Goal: Task Accomplishment & Management: Manage account settings

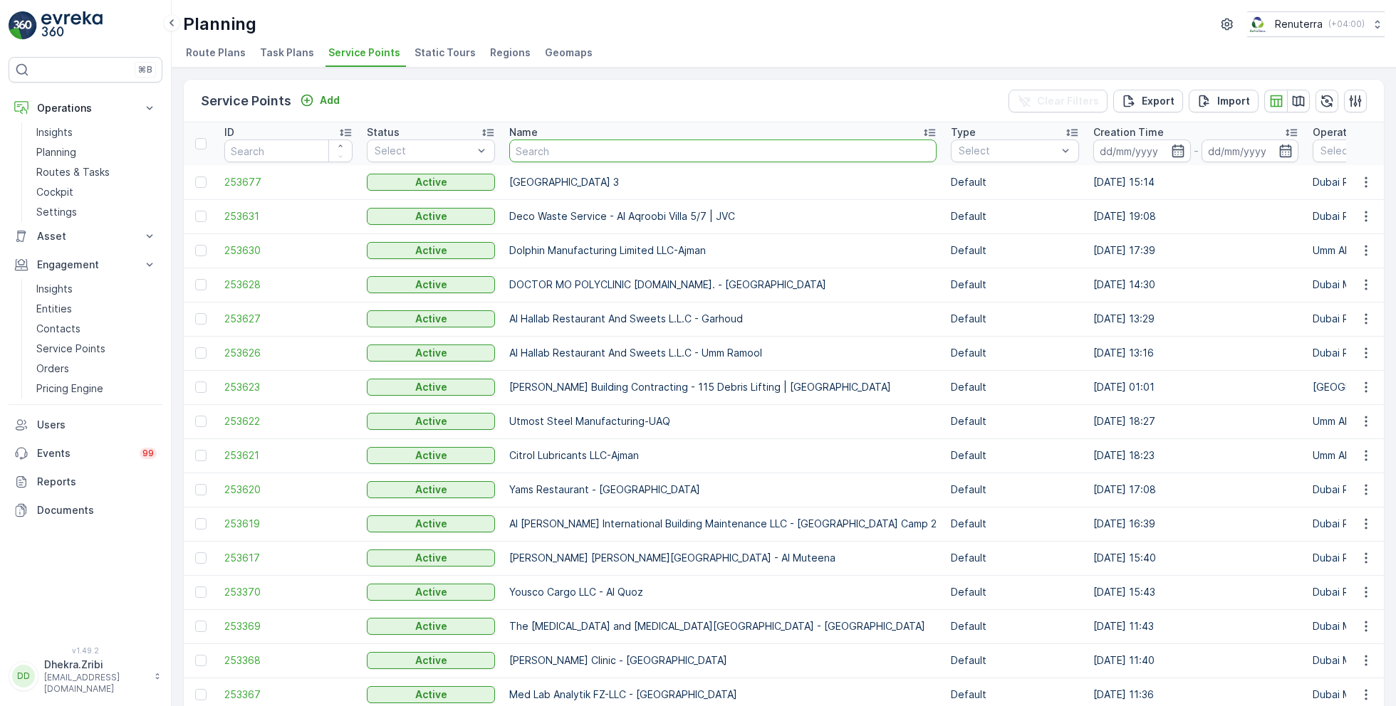
click at [552, 147] on input "text" at bounding box center [722, 151] width 427 height 23
type input "aljaw"
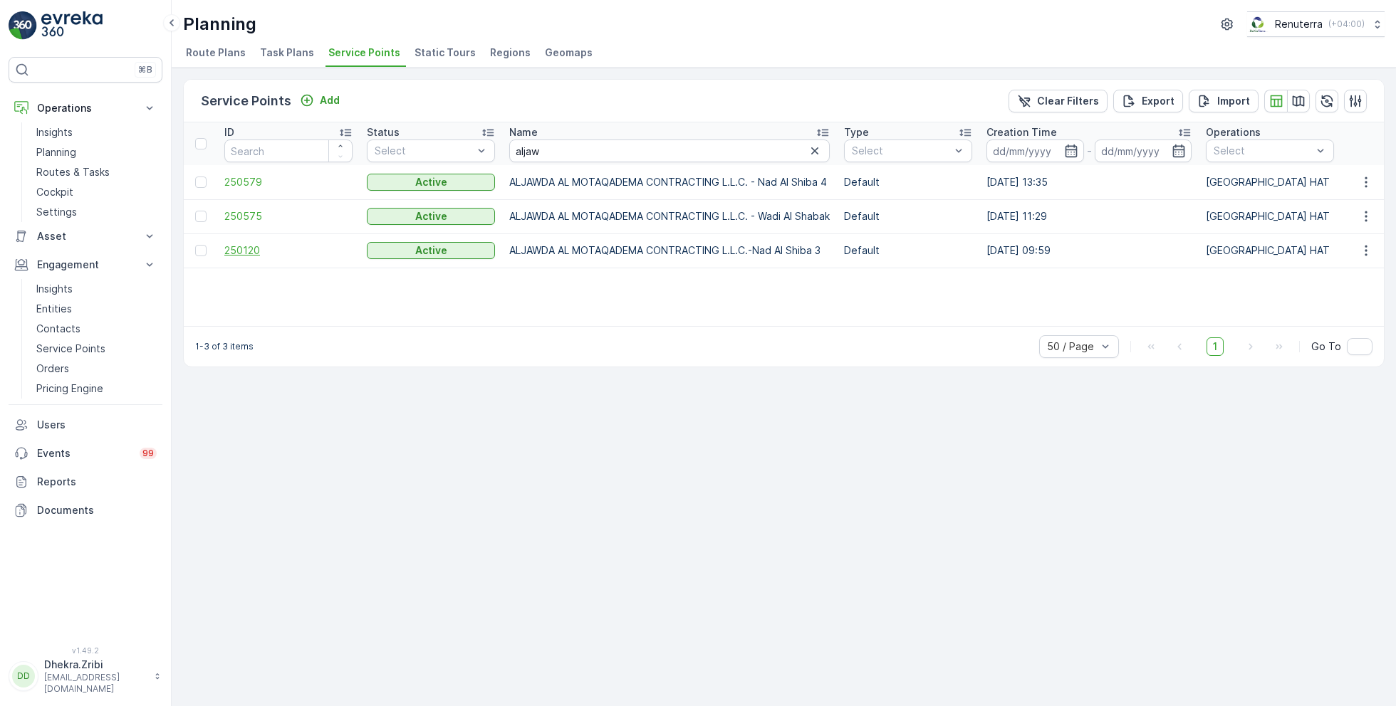
click at [251, 247] on span "250120" at bounding box center [288, 251] width 128 height 14
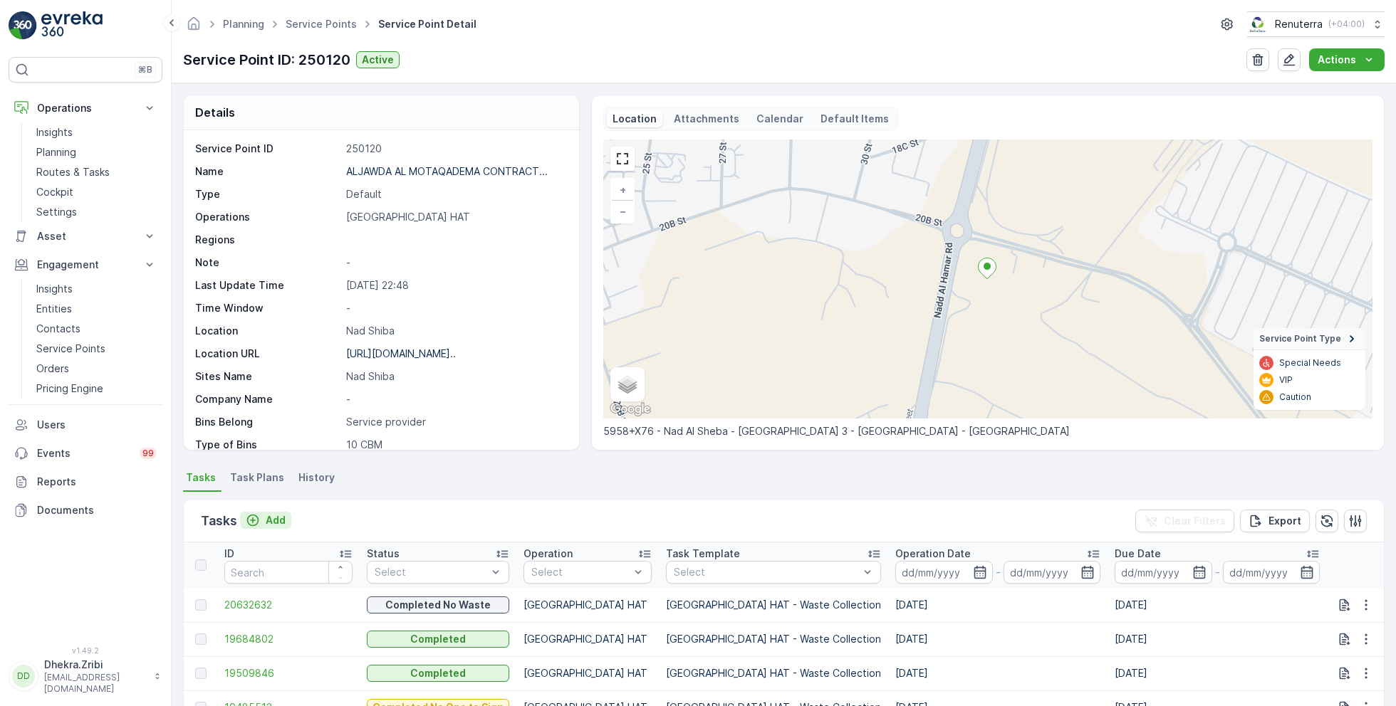
click at [276, 523] on p "Add" at bounding box center [276, 520] width 20 height 14
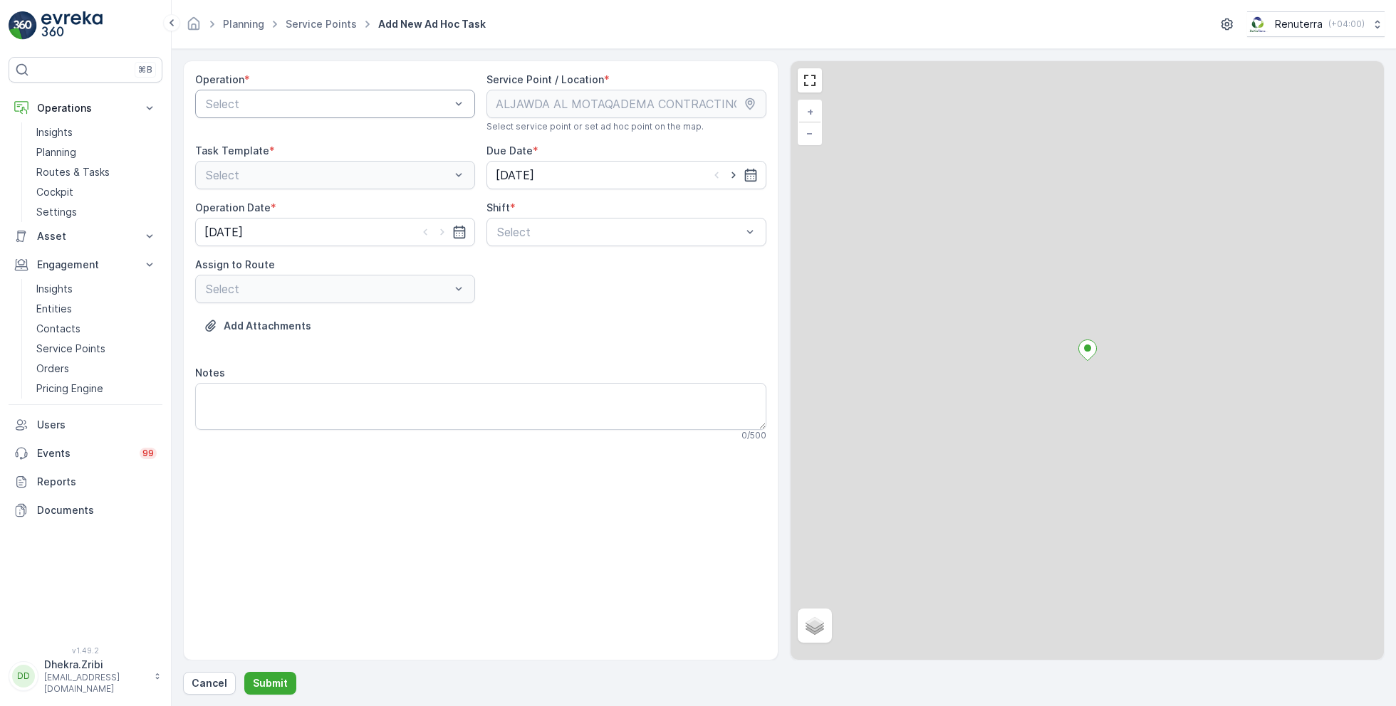
click at [320, 93] on div "Select" at bounding box center [335, 104] width 280 height 28
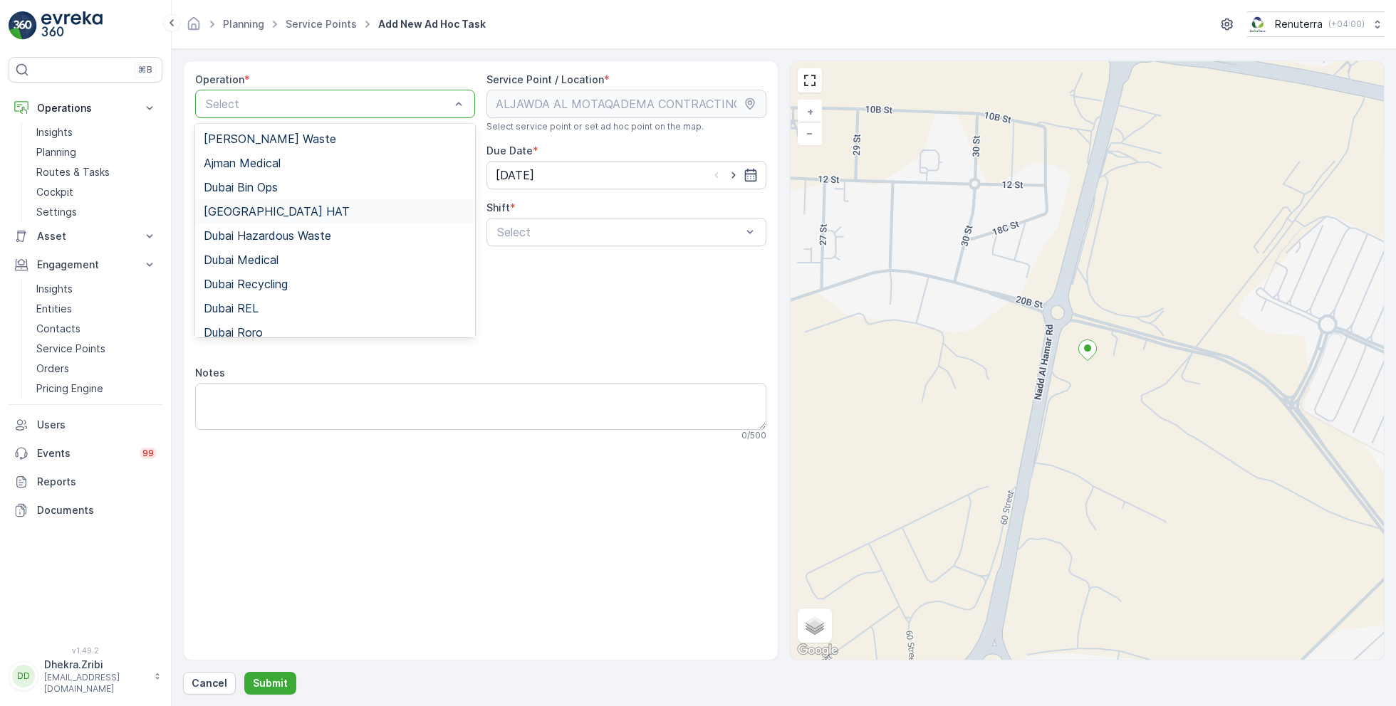
click at [259, 210] on span "[GEOGRAPHIC_DATA] HAT" at bounding box center [277, 211] width 146 height 13
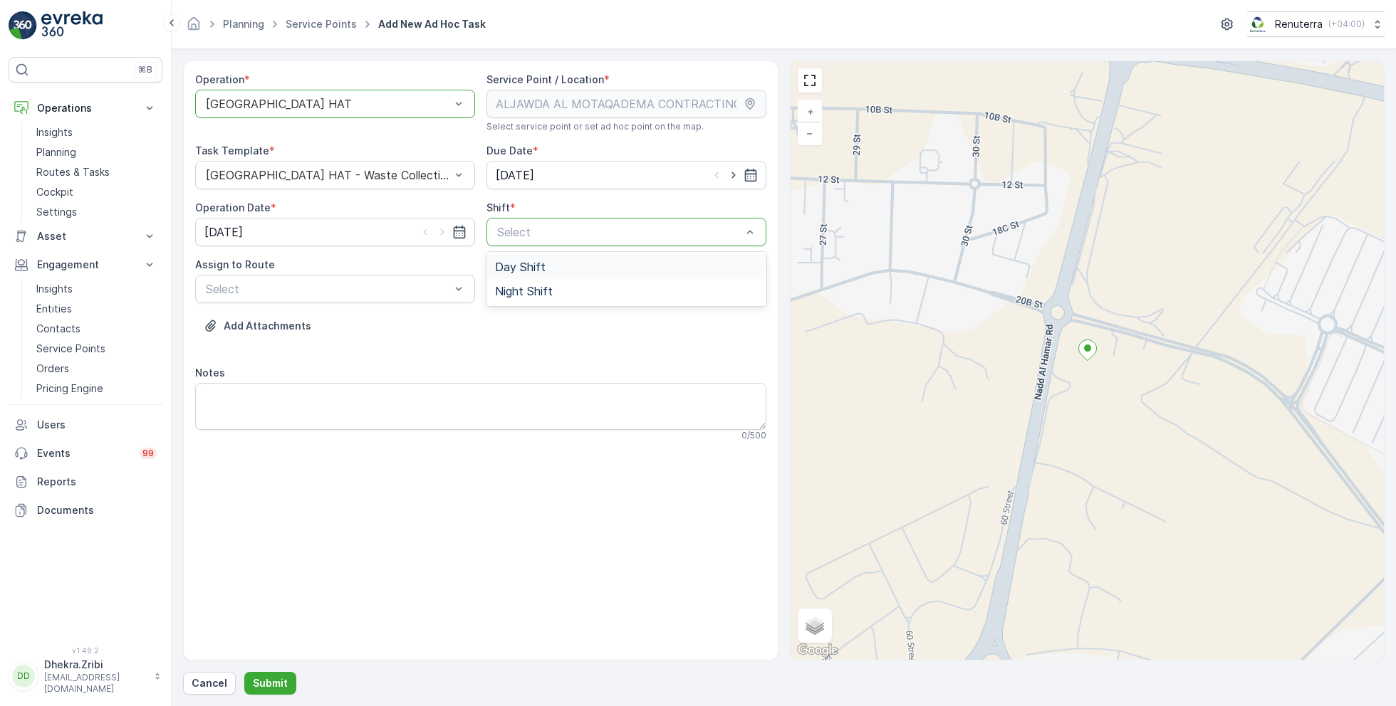
click at [511, 267] on span "Day Shift" at bounding box center [520, 267] width 51 height 13
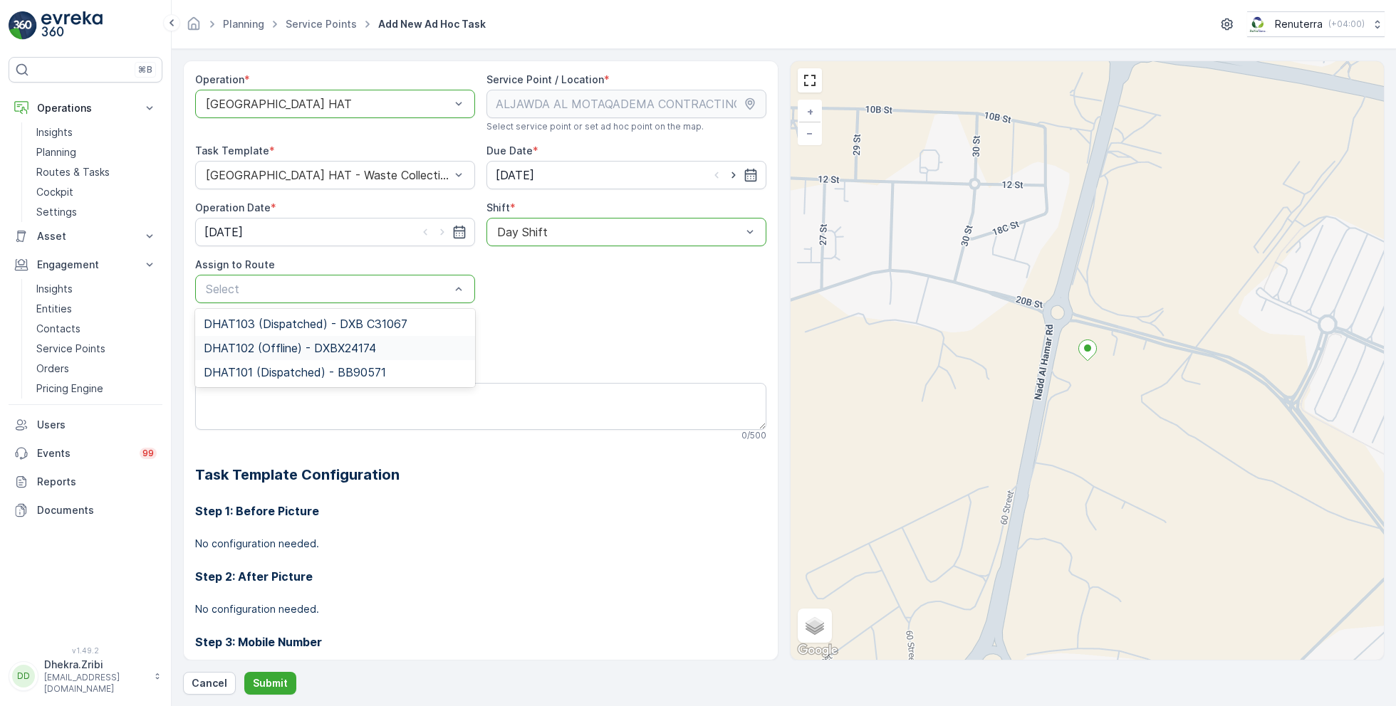
click at [283, 345] on span "DHAT102 (Offline) - DXBX24174" at bounding box center [290, 348] width 172 height 13
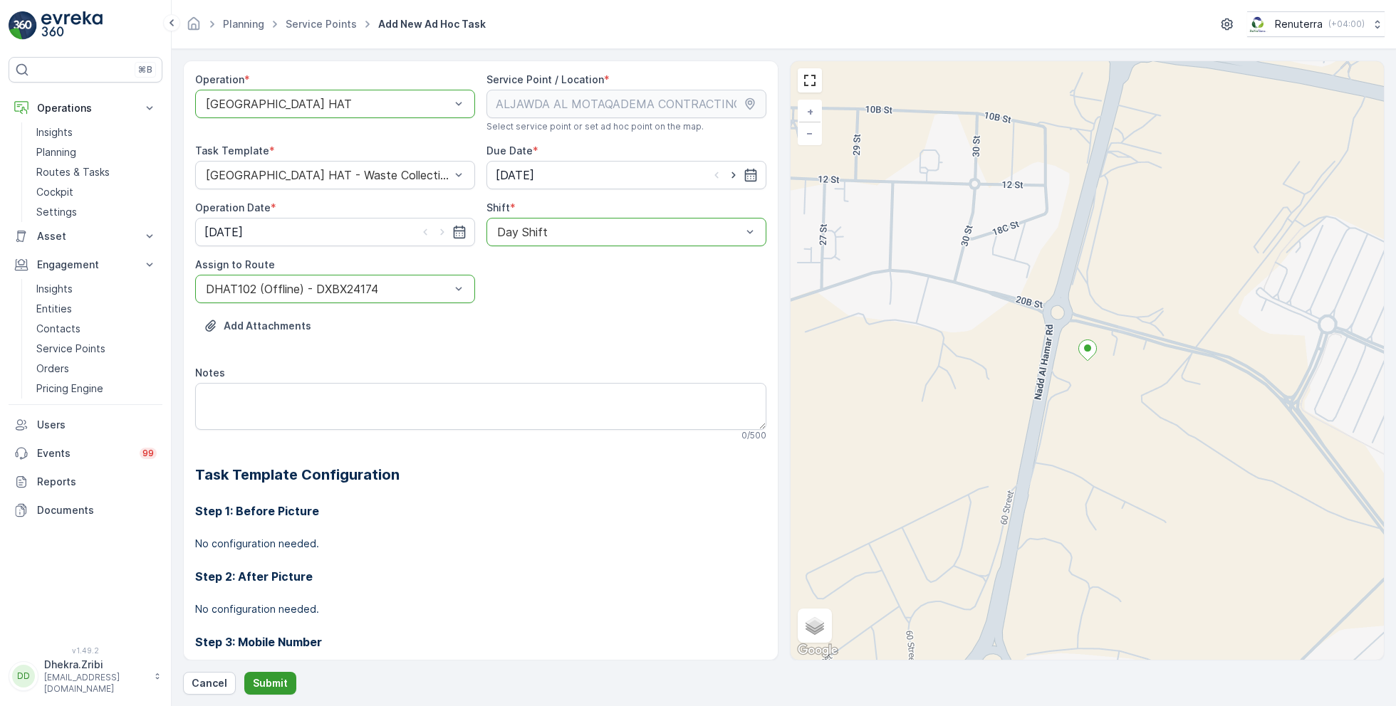
click at [263, 679] on p "Submit" at bounding box center [270, 683] width 35 height 14
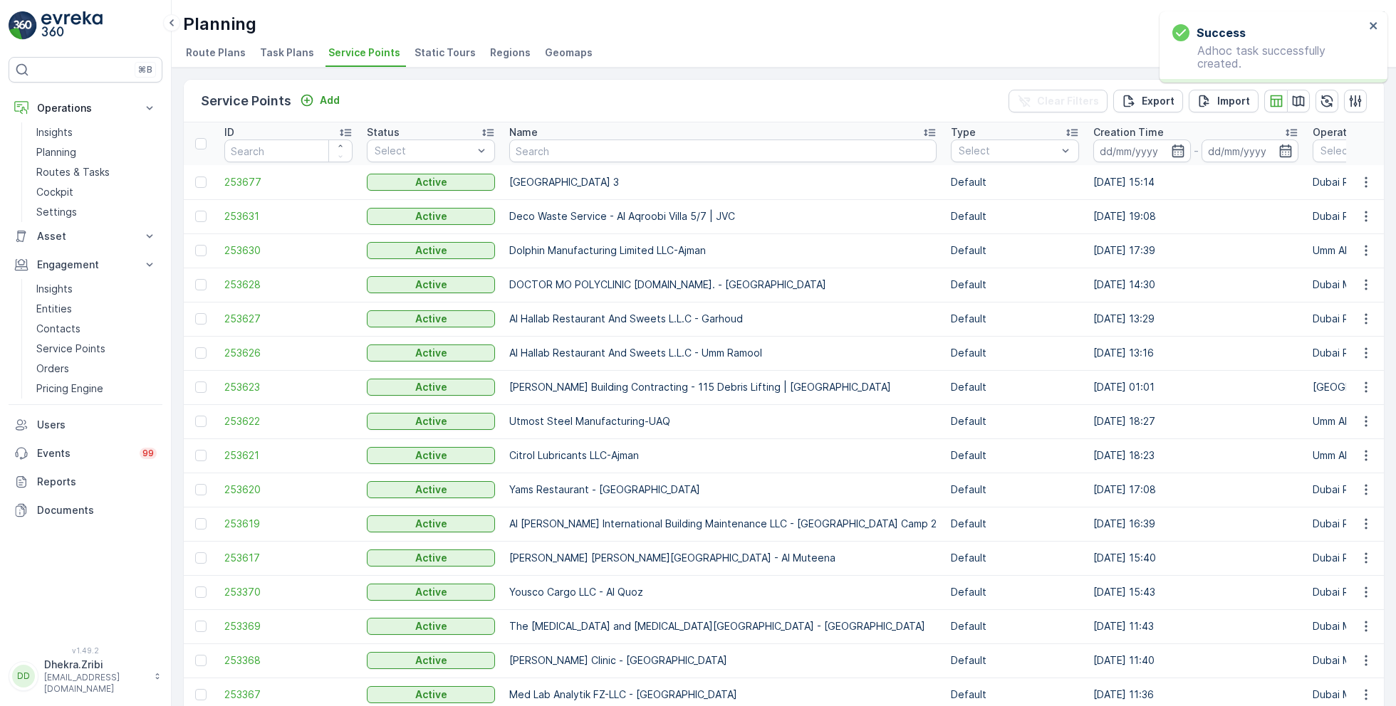
click at [544, 137] on div "Name" at bounding box center [722, 132] width 427 height 14
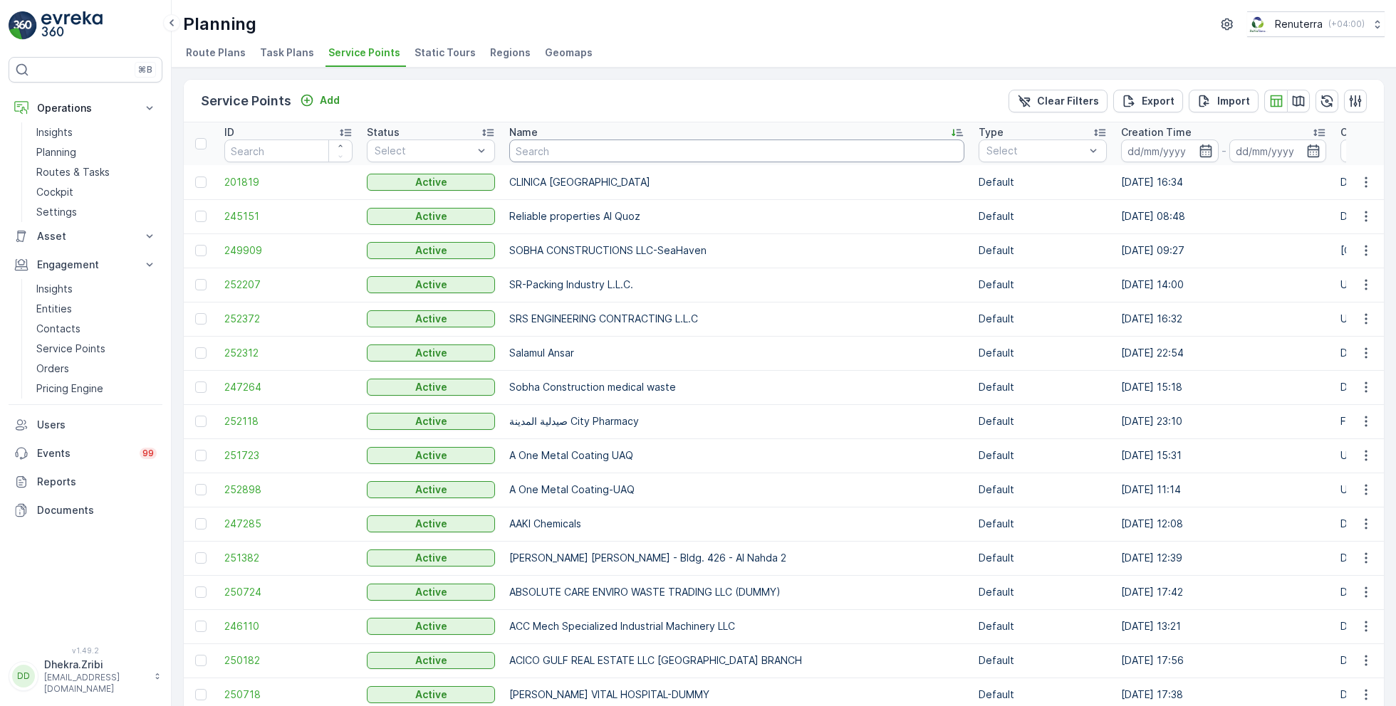
click at [580, 158] on input "text" at bounding box center [736, 151] width 455 height 23
type input "aljaw"
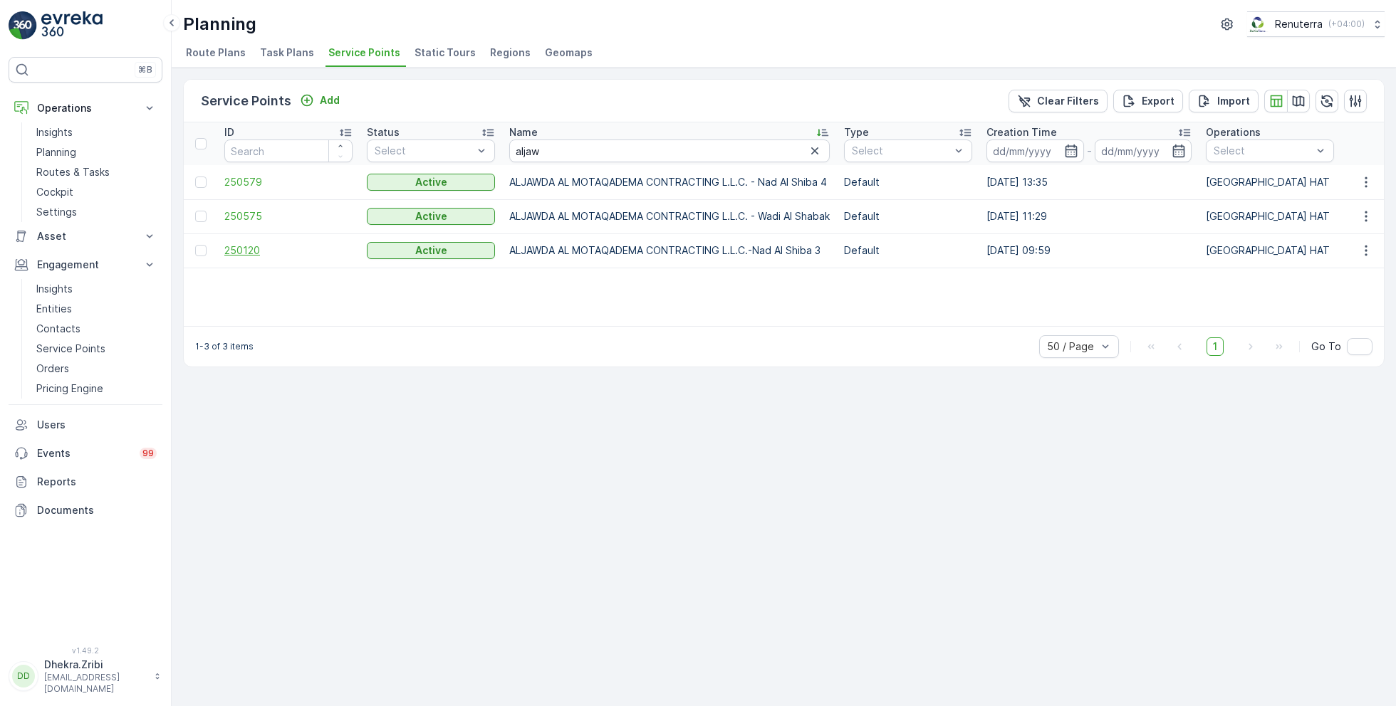
click at [247, 253] on span "250120" at bounding box center [288, 251] width 128 height 14
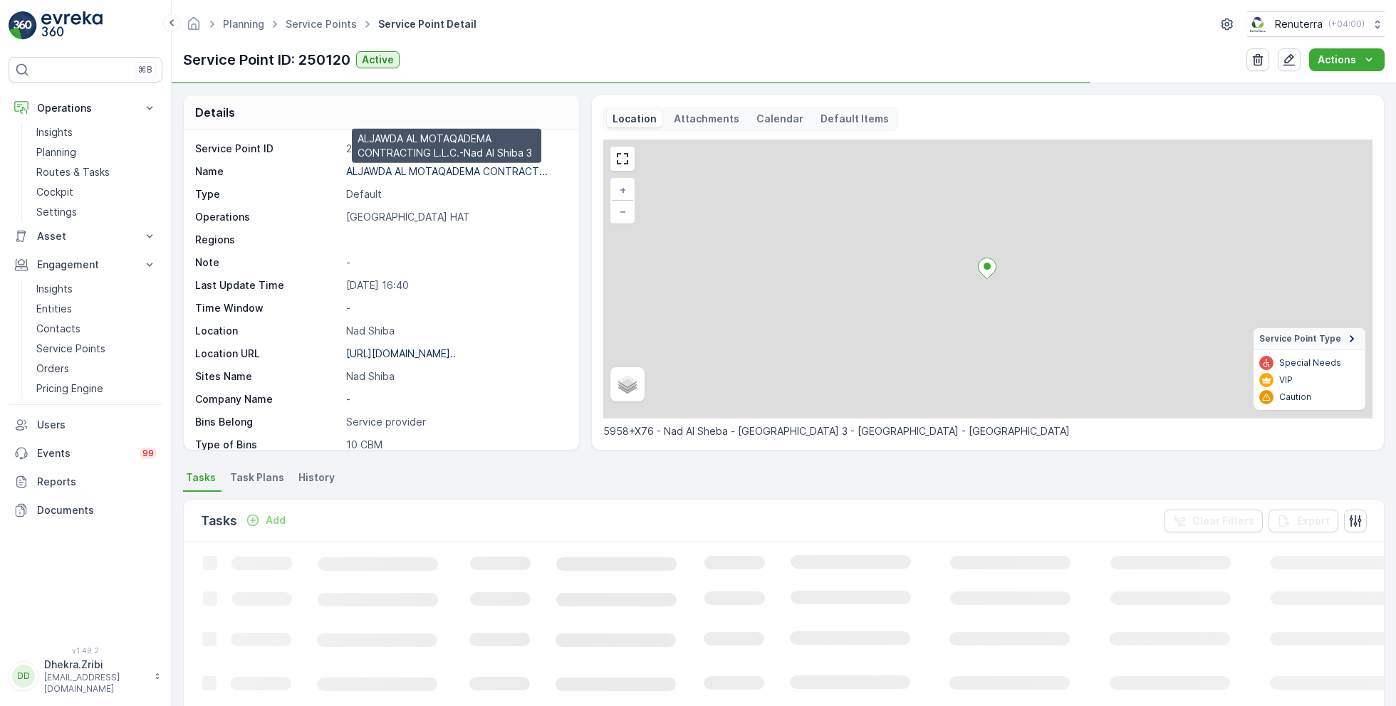
click at [413, 169] on p "ALJAWDA AL MOTAQADEMA CONTRACT..." at bounding box center [447, 171] width 202 height 12
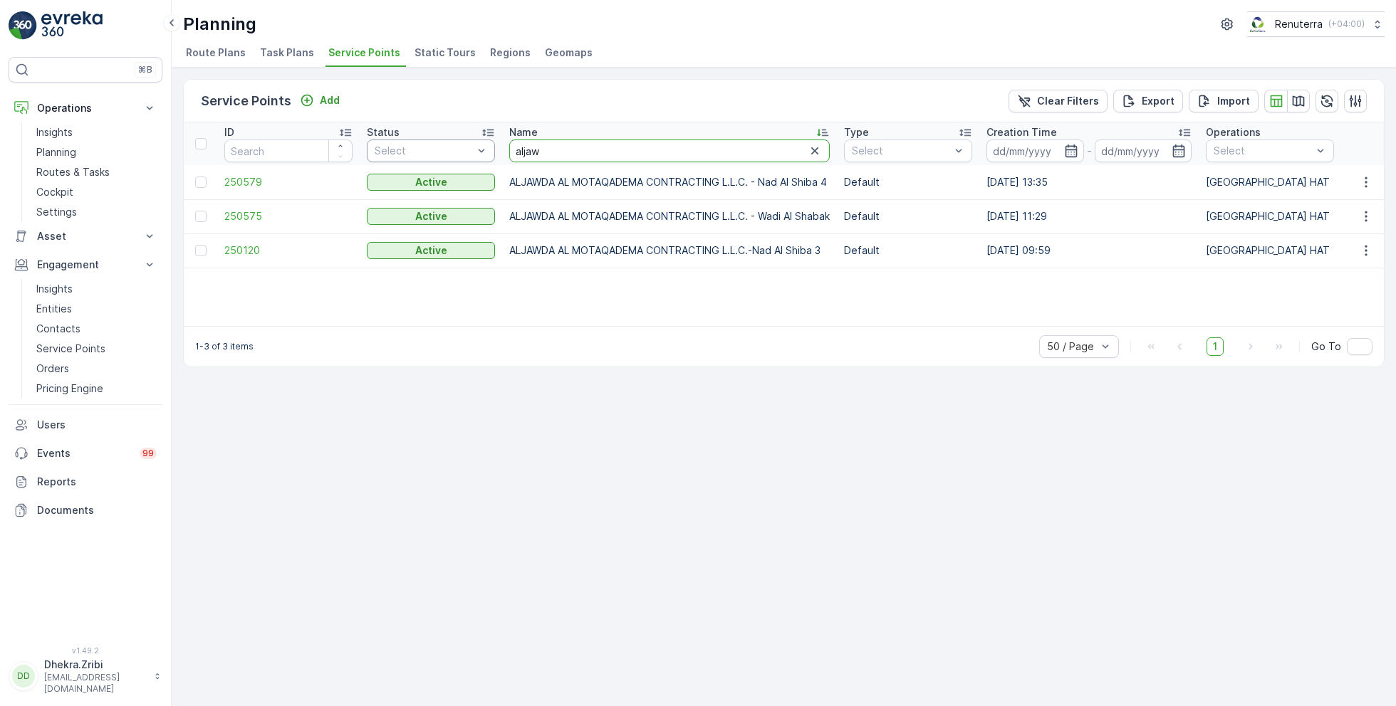
drag, startPoint x: 546, startPoint y: 150, endPoint x: 469, endPoint y: 145, distance: 77.8
type input "berk"
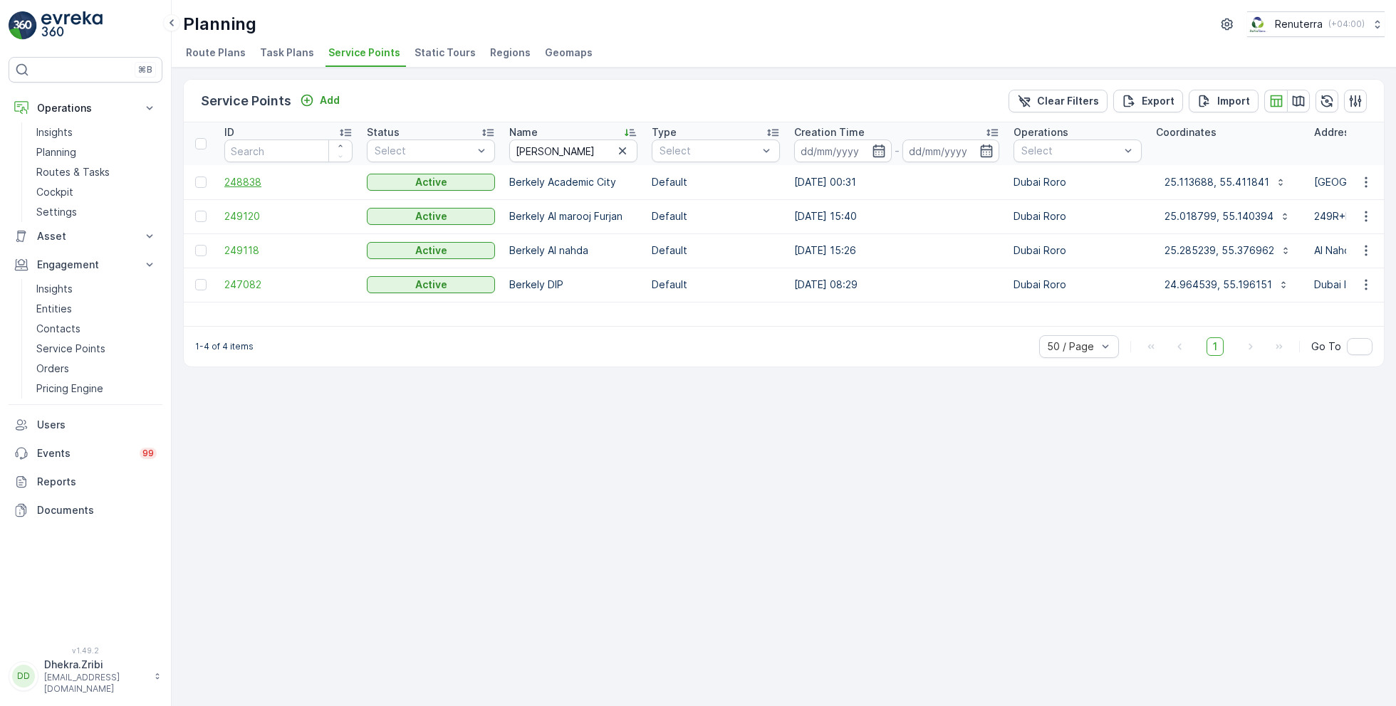
click at [253, 177] on span "248838" at bounding box center [288, 182] width 128 height 14
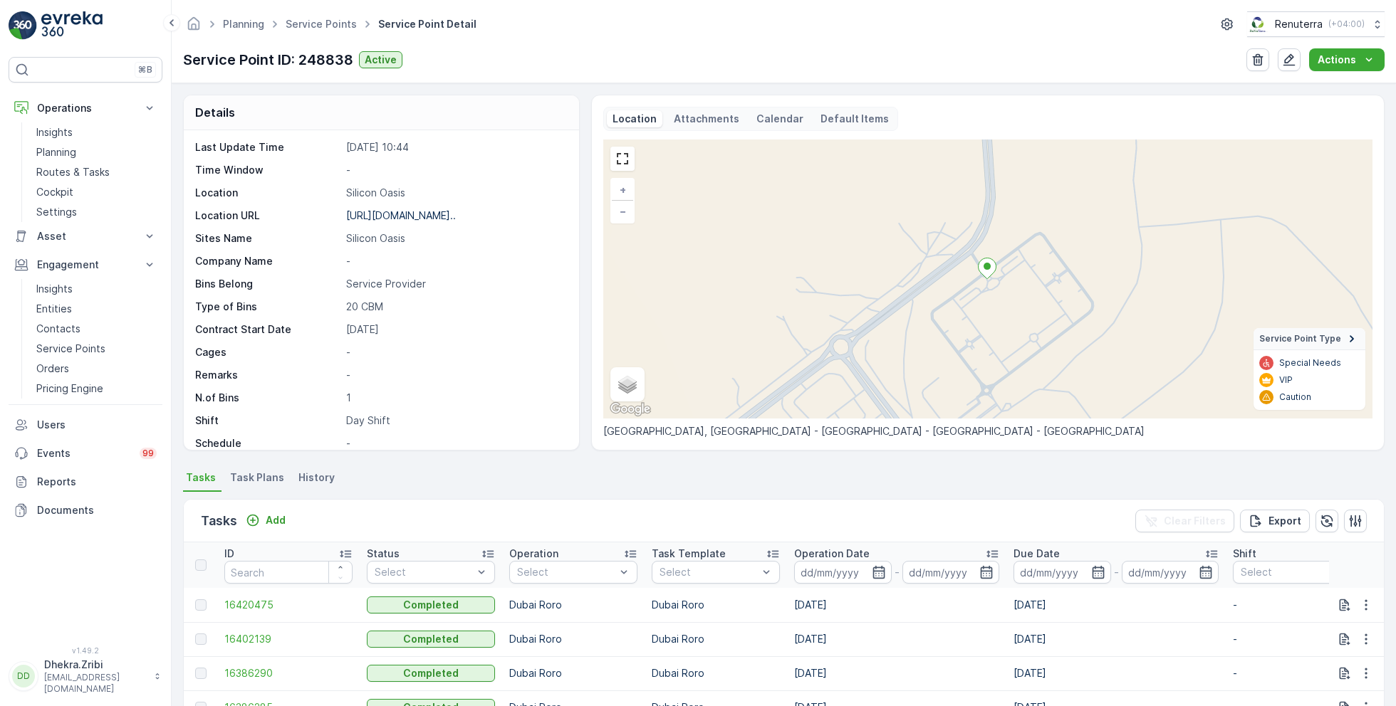
scroll to position [195, 0]
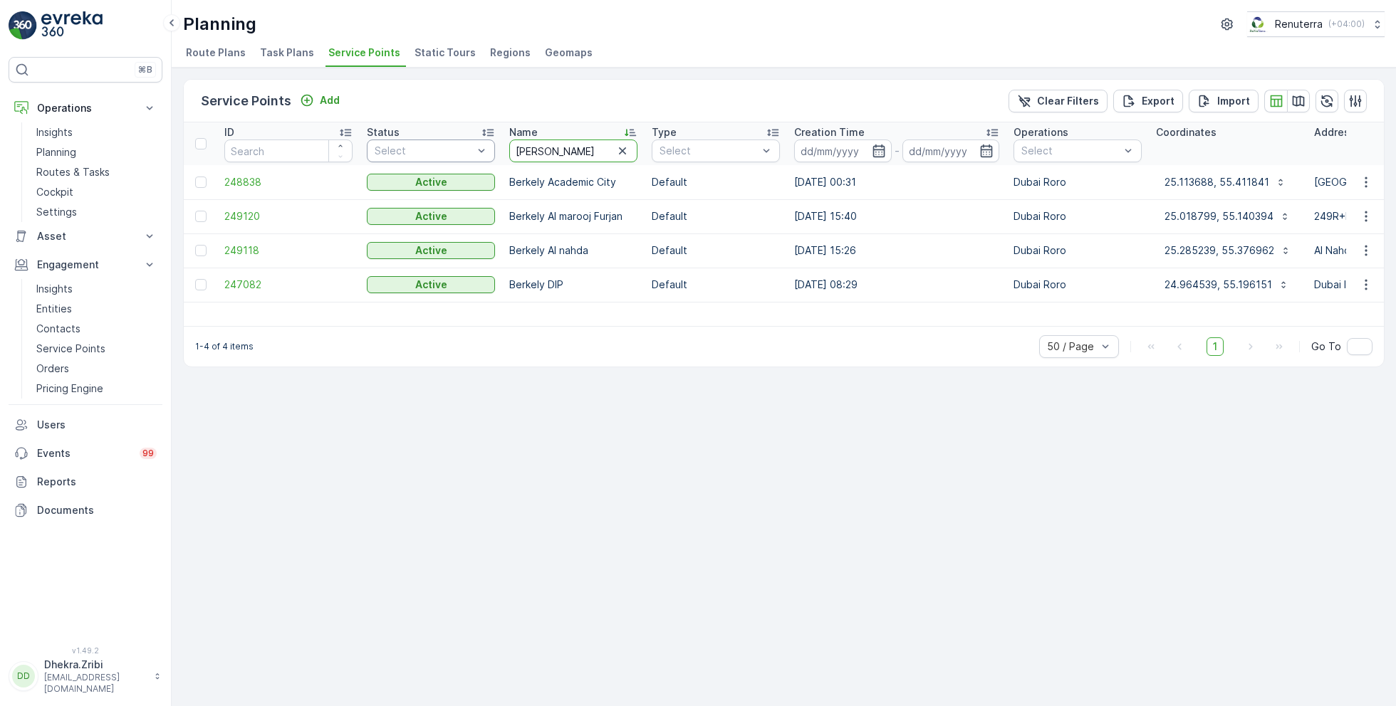
drag, startPoint x: 548, startPoint y: 150, endPoint x: 464, endPoint y: 149, distance: 84.0
type input "sbk"
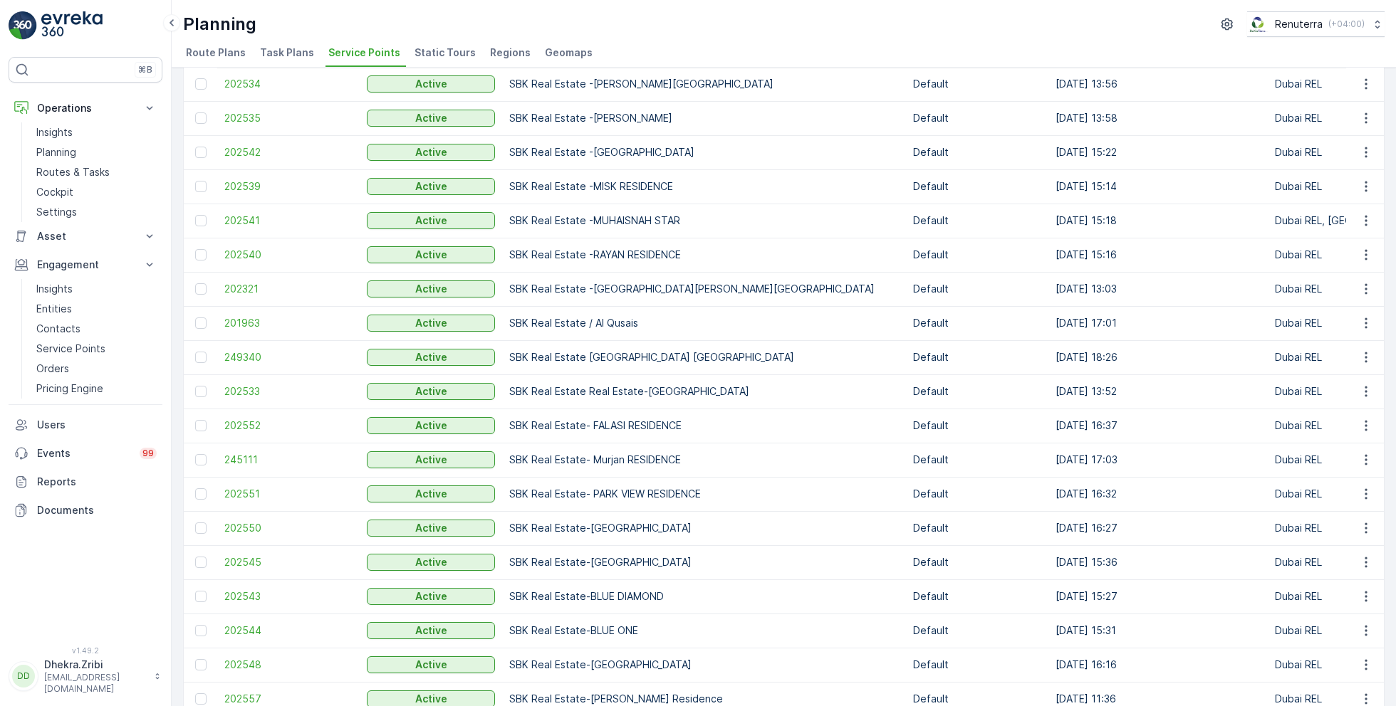
scroll to position [377, 0]
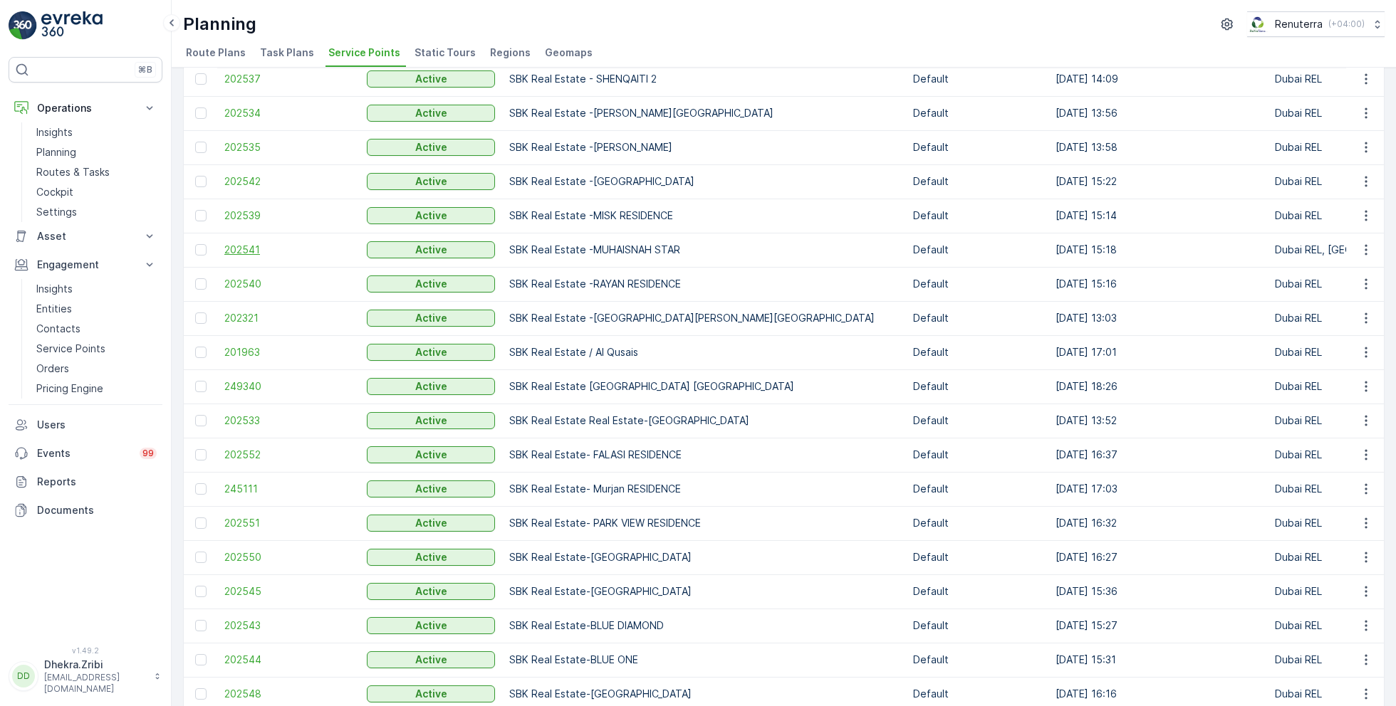
click at [242, 248] on span "202541" at bounding box center [288, 250] width 128 height 14
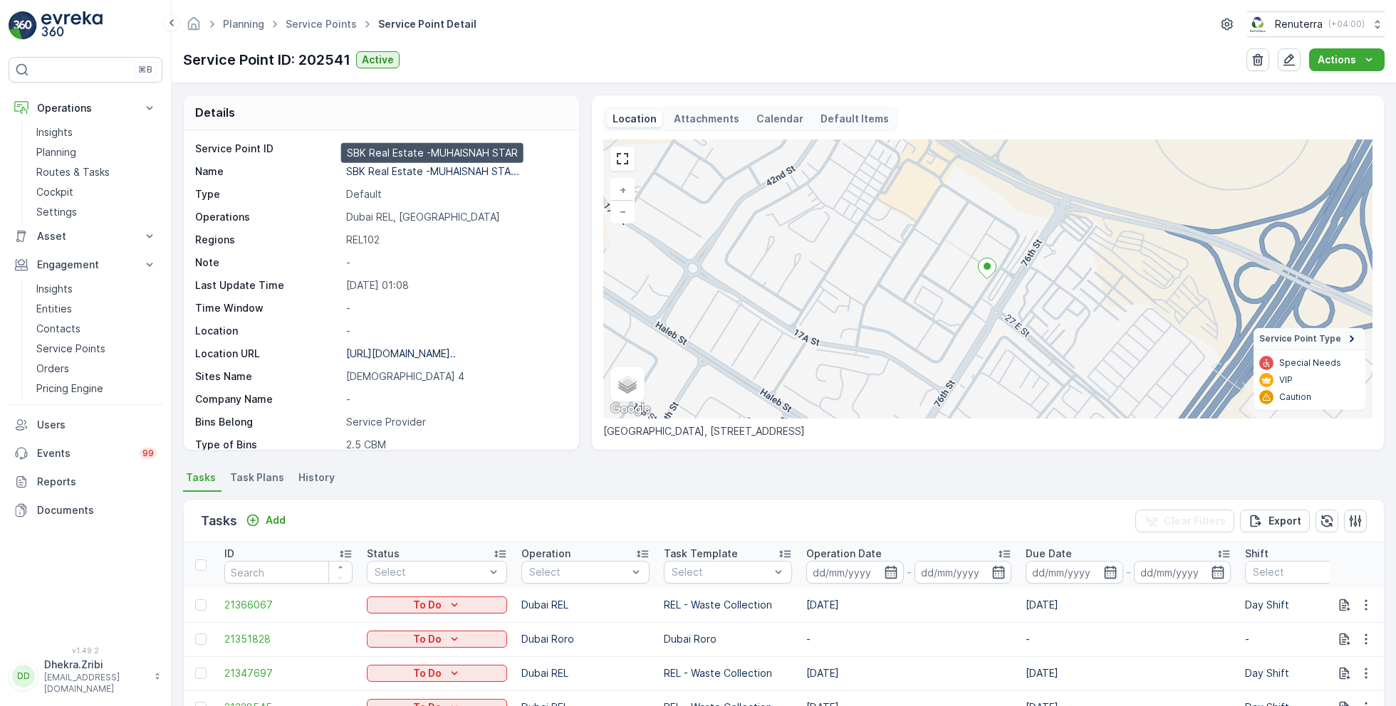
click at [467, 172] on p "SBK Real Estate -MUHAISNAH STA..." at bounding box center [432, 171] width 173 height 12
click at [339, 31] on ul "Service Points" at bounding box center [329, 24] width 93 height 21
click at [335, 28] on link "Service Points" at bounding box center [321, 24] width 71 height 12
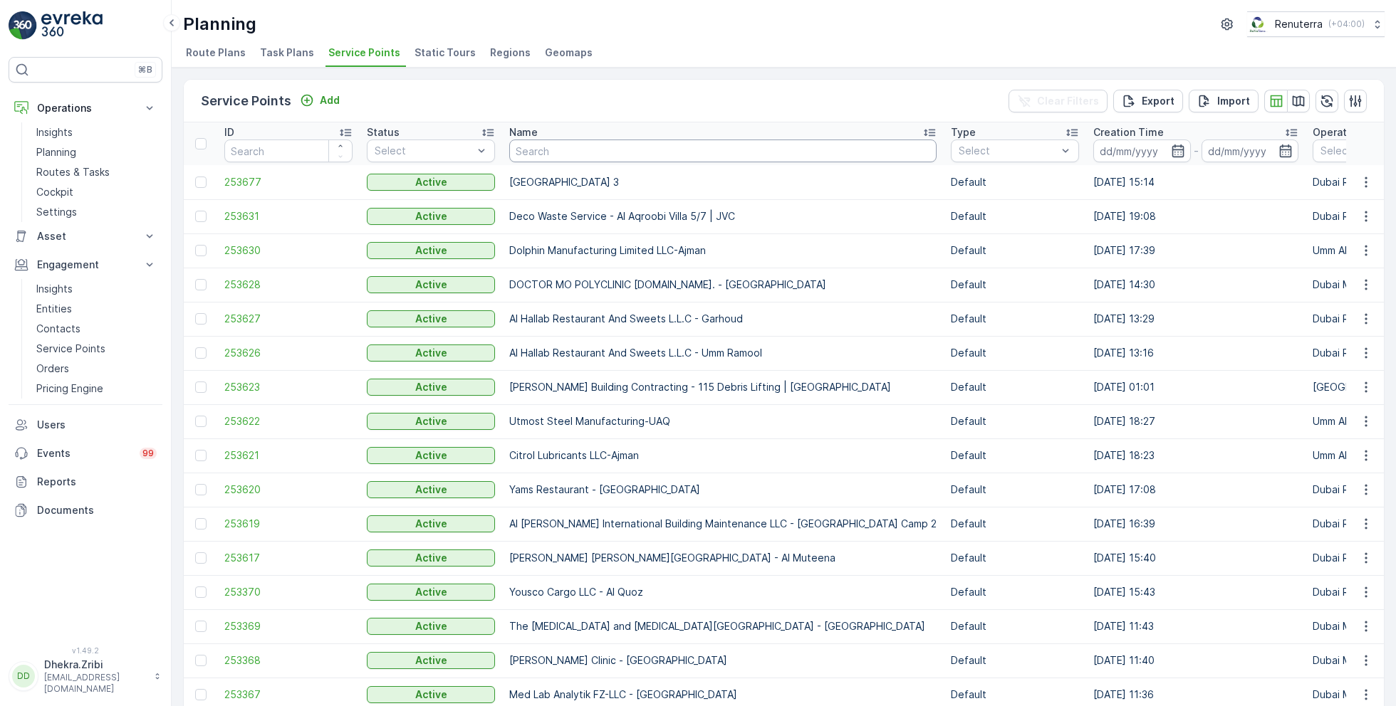
click at [646, 150] on input "text" at bounding box center [722, 151] width 427 height 23
type input "otto"
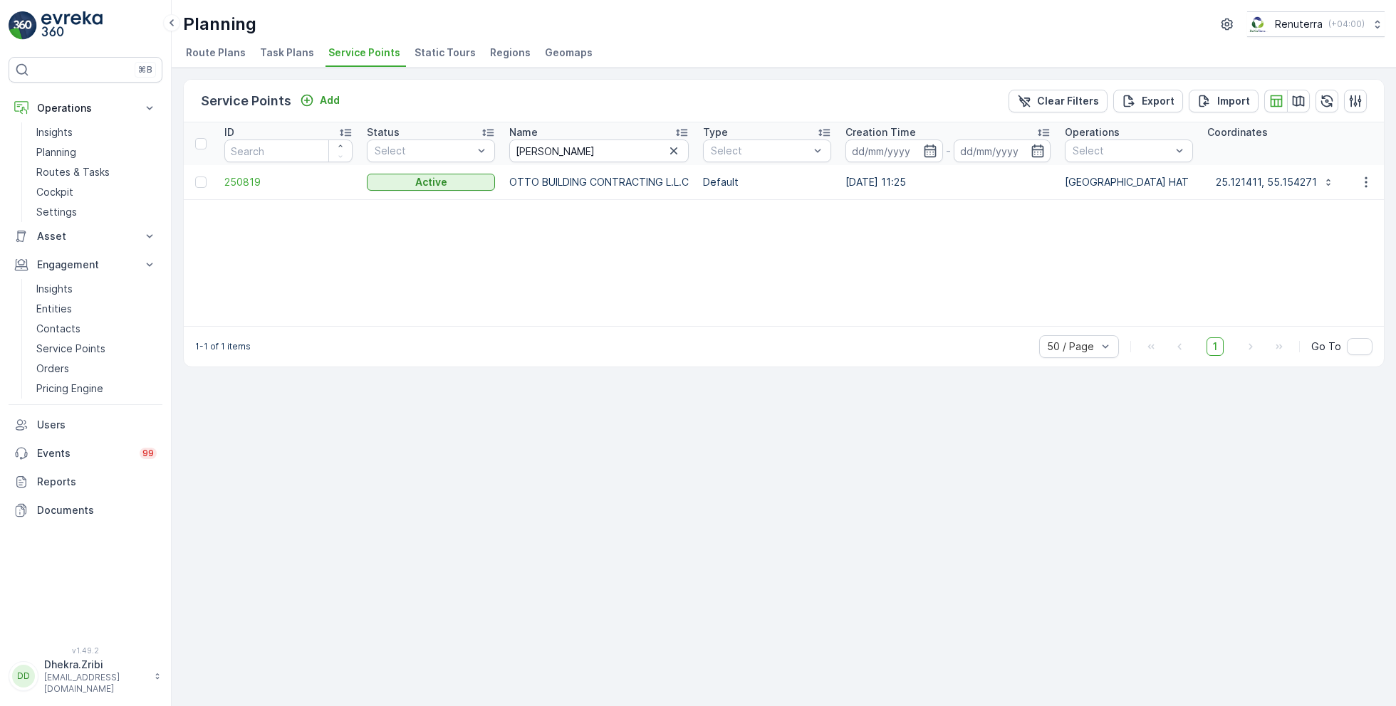
click at [237, 173] on td "250819" at bounding box center [288, 182] width 142 height 34
click at [246, 178] on span "250819" at bounding box center [288, 182] width 128 height 14
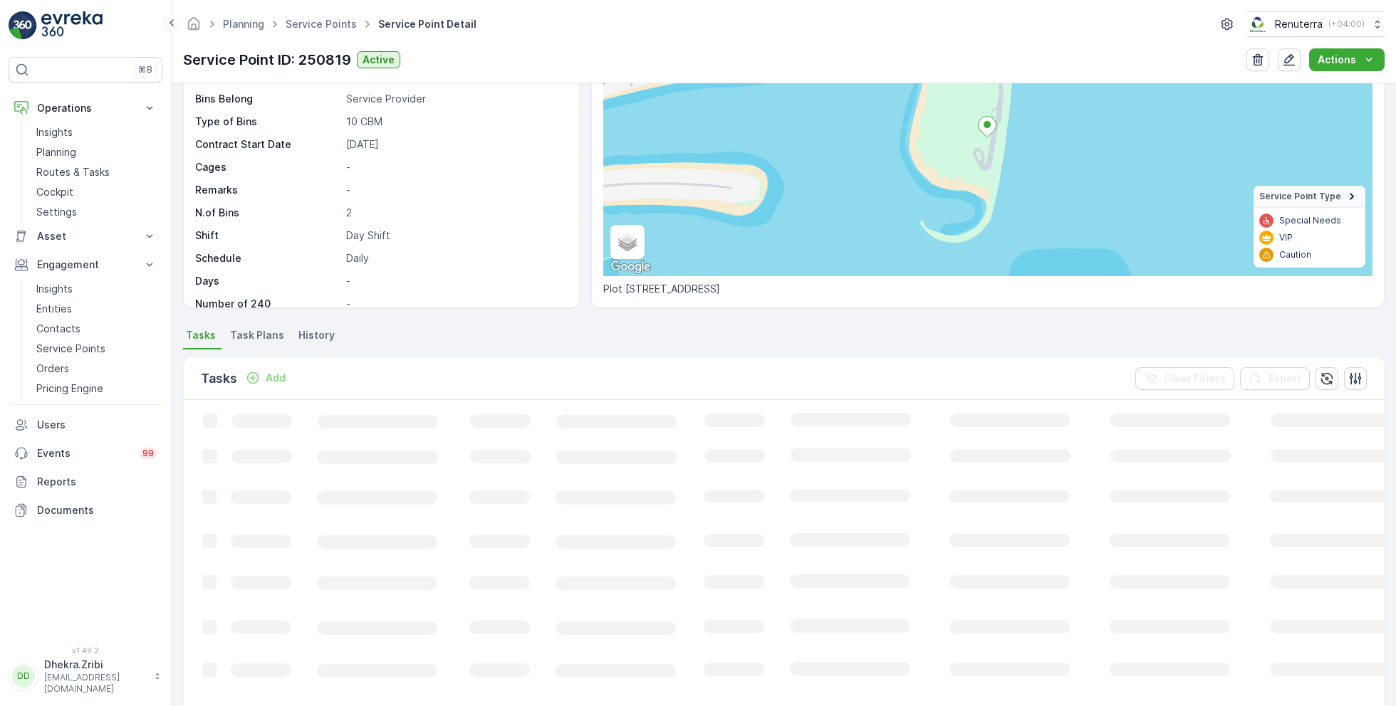
scroll to position [143, 0]
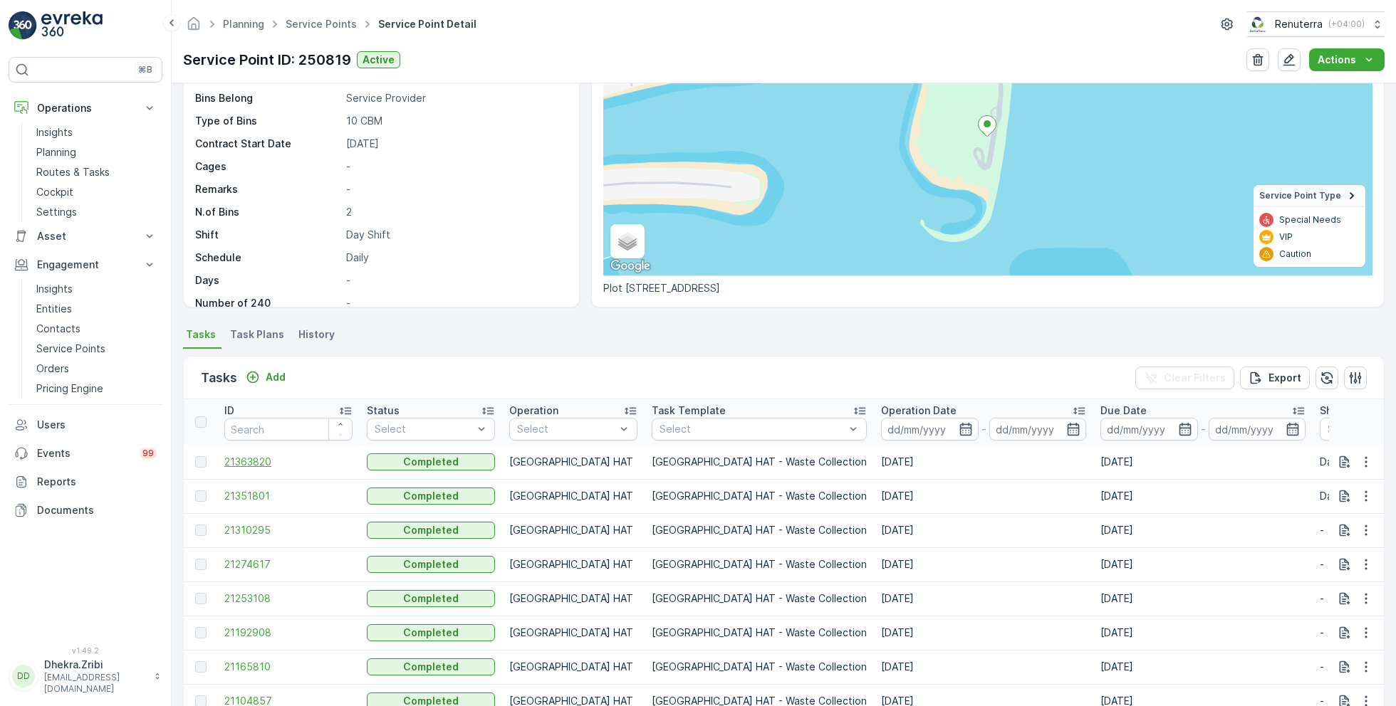
click at [258, 461] on span "21363820" at bounding box center [288, 462] width 128 height 14
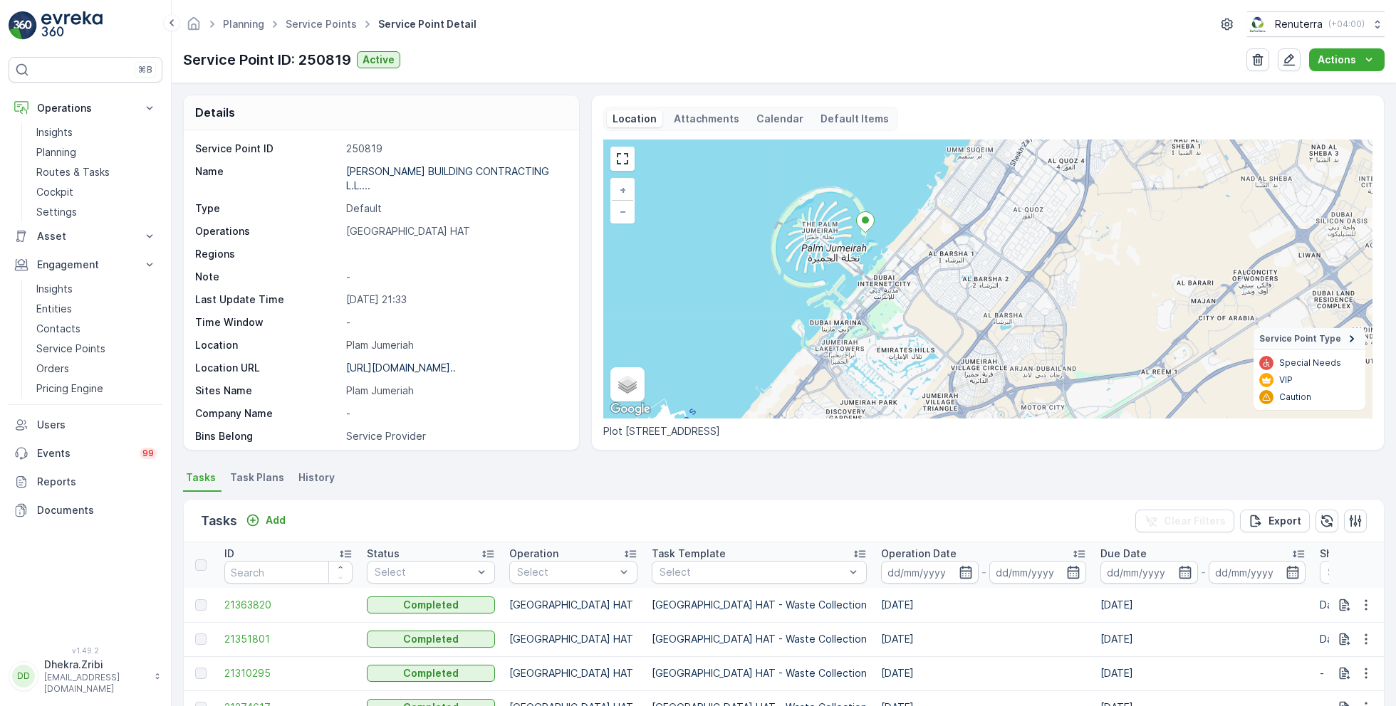
drag, startPoint x: 903, startPoint y: 294, endPoint x: 843, endPoint y: 219, distance: 95.8
click at [845, 220] on div "+ − Satellite Roadmap Terrain Hybrid Leaflet Keyboard shortcuts Map Data Map da…" at bounding box center [987, 279] width 769 height 279
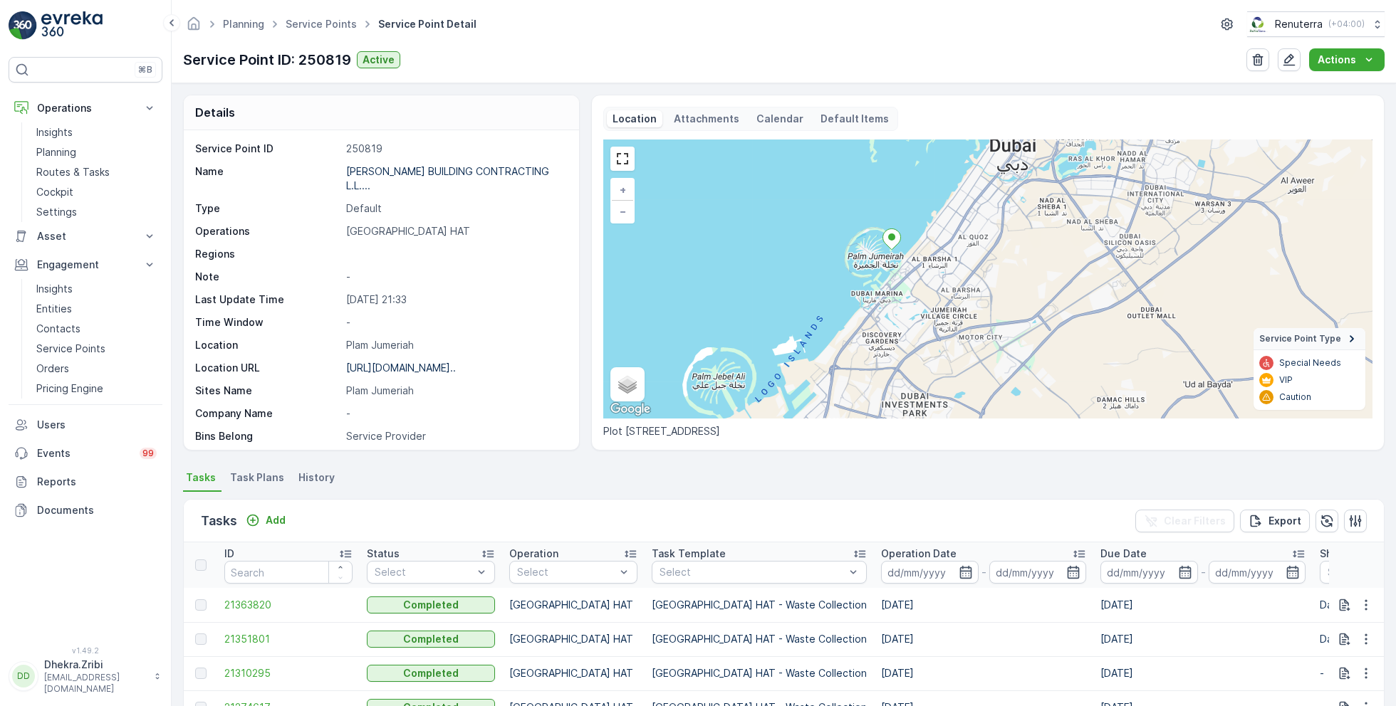
drag, startPoint x: 843, startPoint y: 219, endPoint x: 880, endPoint y: 255, distance: 51.4
click at [884, 255] on div "+ − Satellite Roadmap Terrain Hybrid Leaflet Keyboard shortcuts Map Data Map da…" at bounding box center [987, 279] width 769 height 279
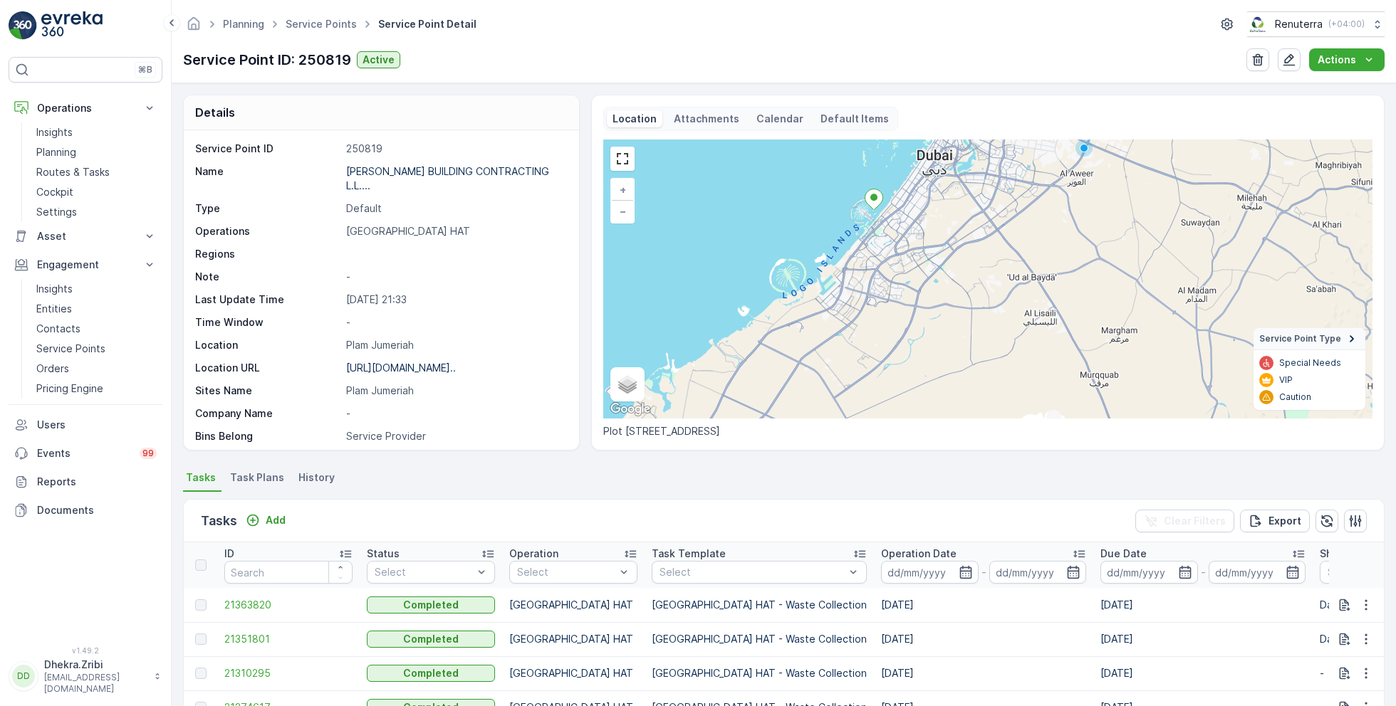
drag, startPoint x: 905, startPoint y: 288, endPoint x: 894, endPoint y: 246, distance: 44.0
click at [894, 246] on div "+ − Satellite Roadmap Terrain Hybrid Leaflet Keyboard shortcuts Map Data Map da…" at bounding box center [987, 279] width 769 height 279
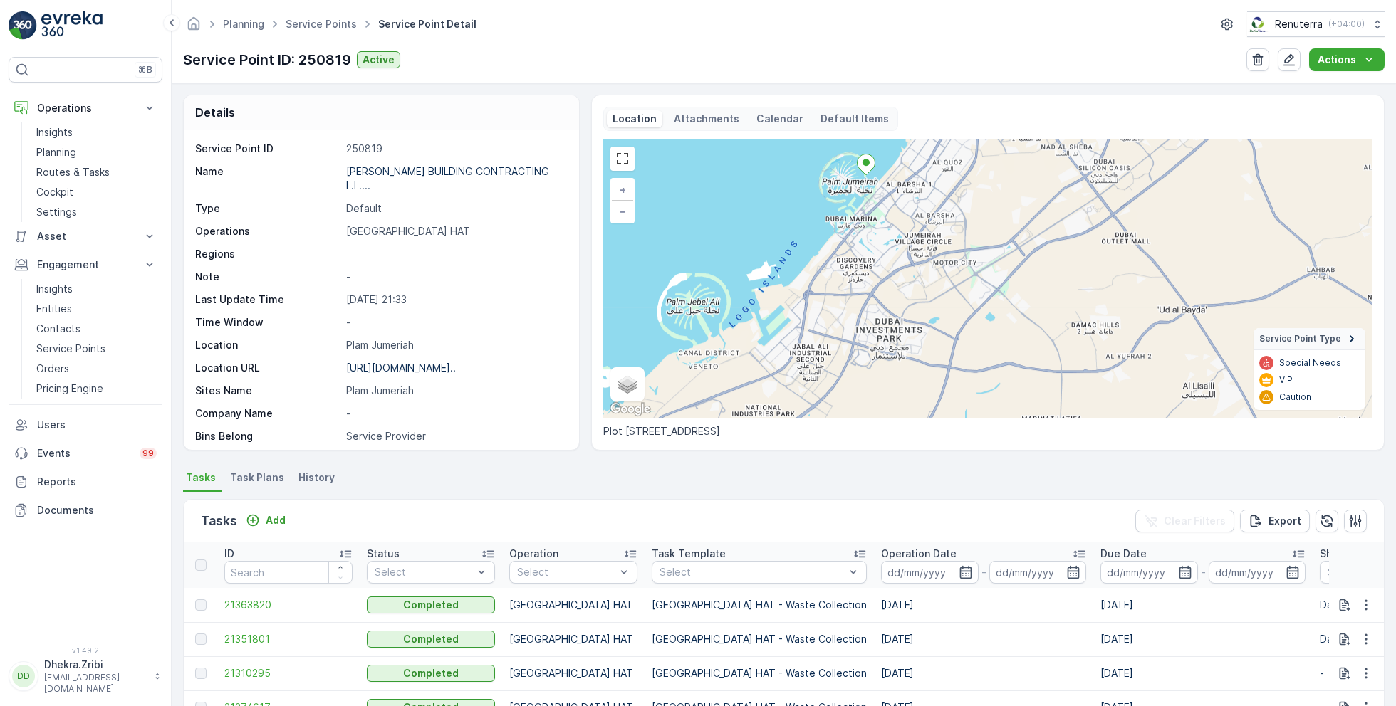
drag, startPoint x: 828, startPoint y: 344, endPoint x: 827, endPoint y: 297, distance: 47.0
click at [827, 298] on div "+ − Satellite Roadmap Terrain Hybrid Leaflet Keyboard shortcuts Map Data Map da…" at bounding box center [987, 279] width 769 height 279
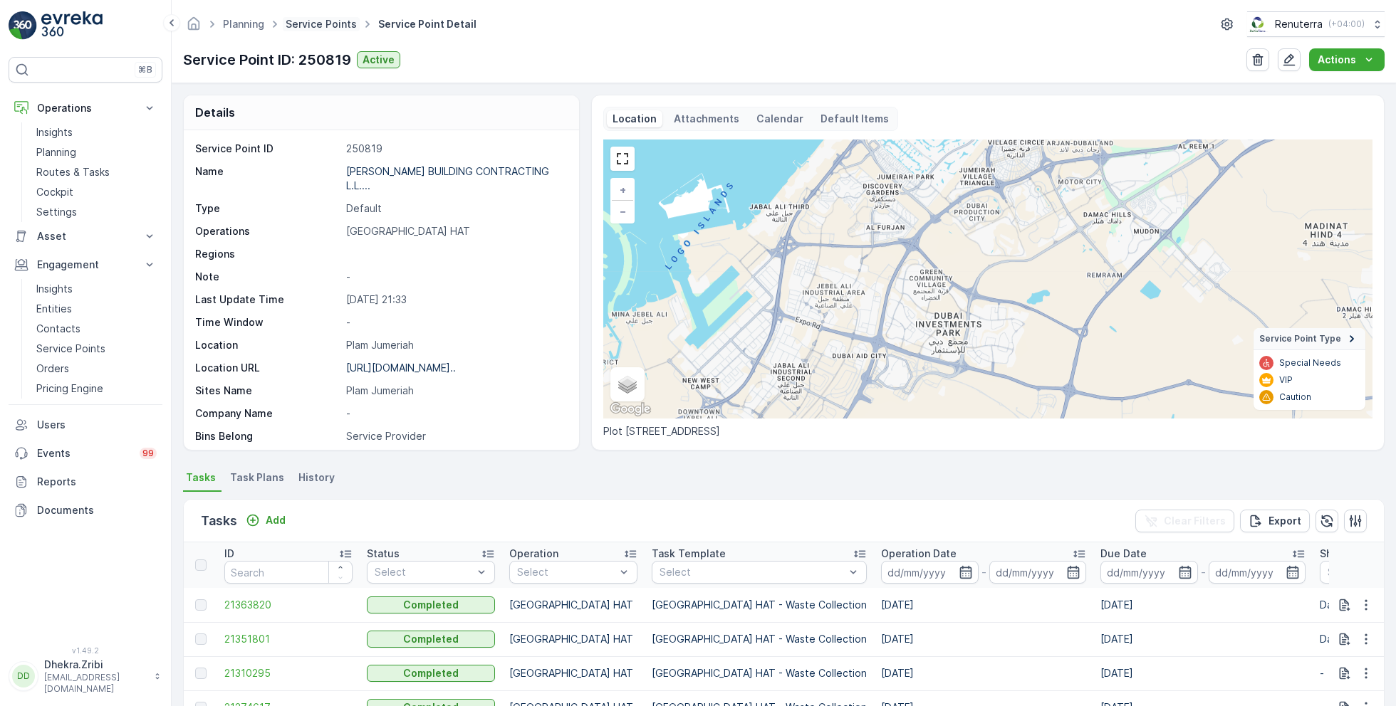
click at [320, 22] on link "Service Points" at bounding box center [321, 24] width 71 height 12
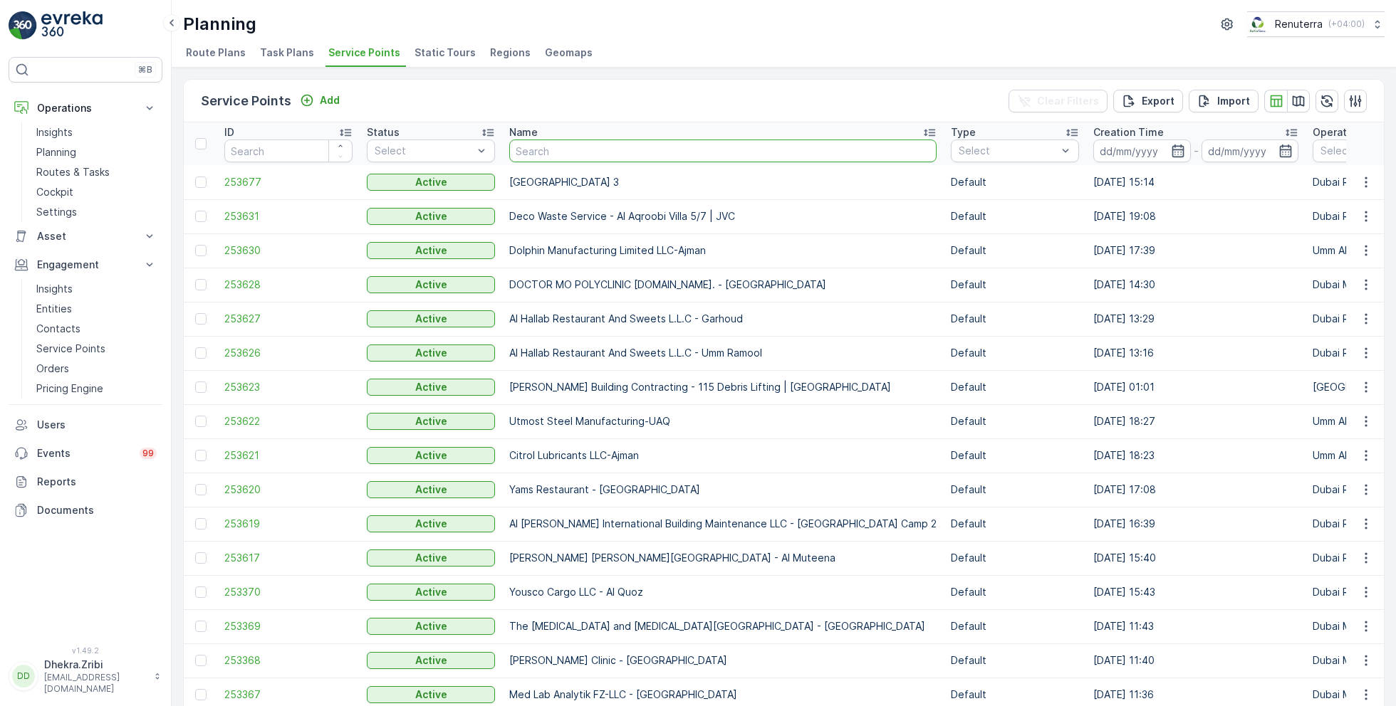
click at [579, 151] on input "text" at bounding box center [722, 151] width 427 height 23
click at [231, 175] on span "253677" at bounding box center [288, 182] width 128 height 14
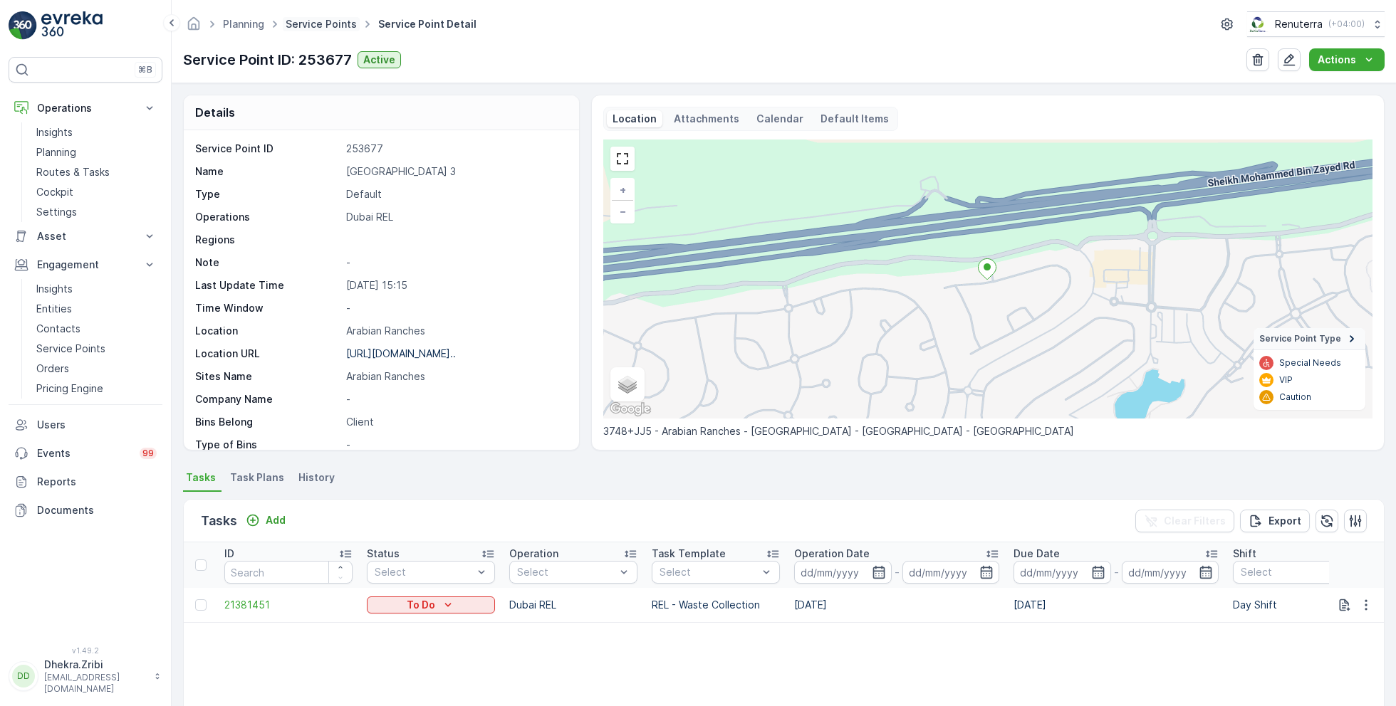
click at [315, 26] on link "Service Points" at bounding box center [321, 24] width 71 height 12
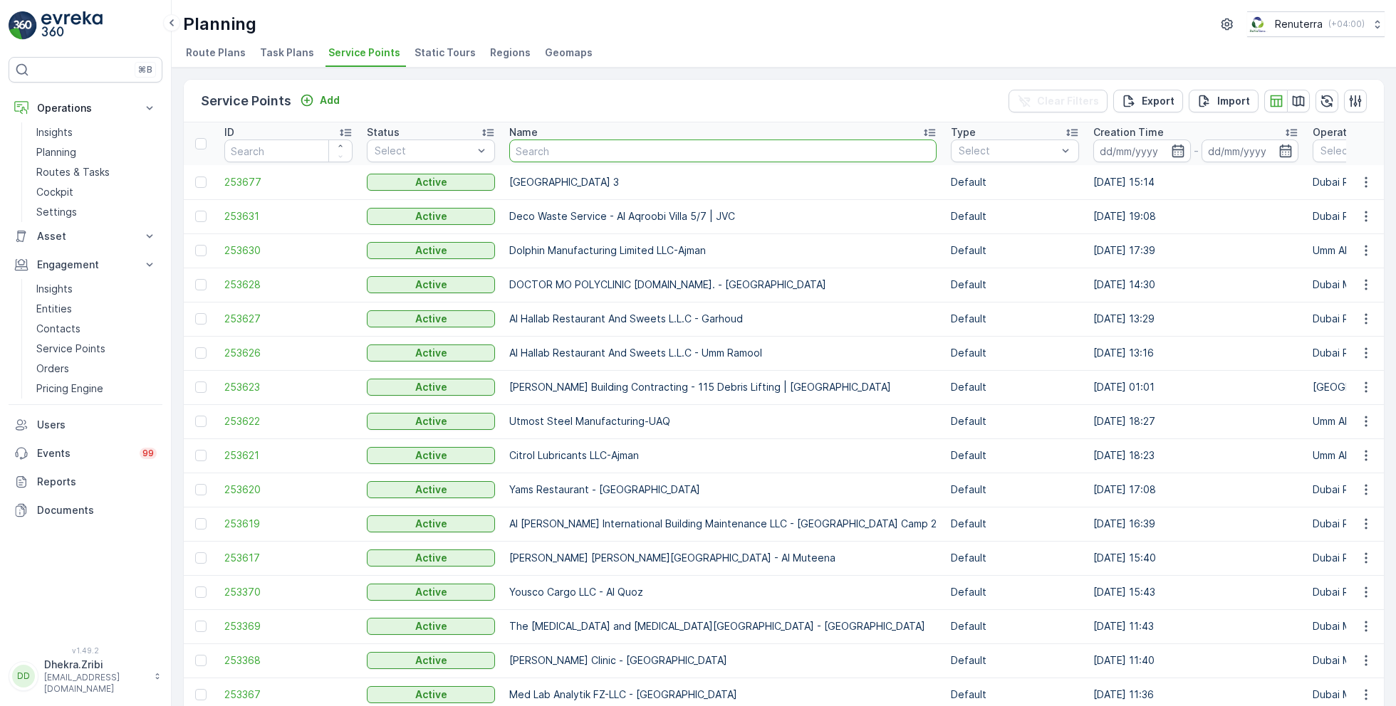
click at [587, 150] on input "text" at bounding box center [722, 151] width 427 height 23
type input "aljaw"
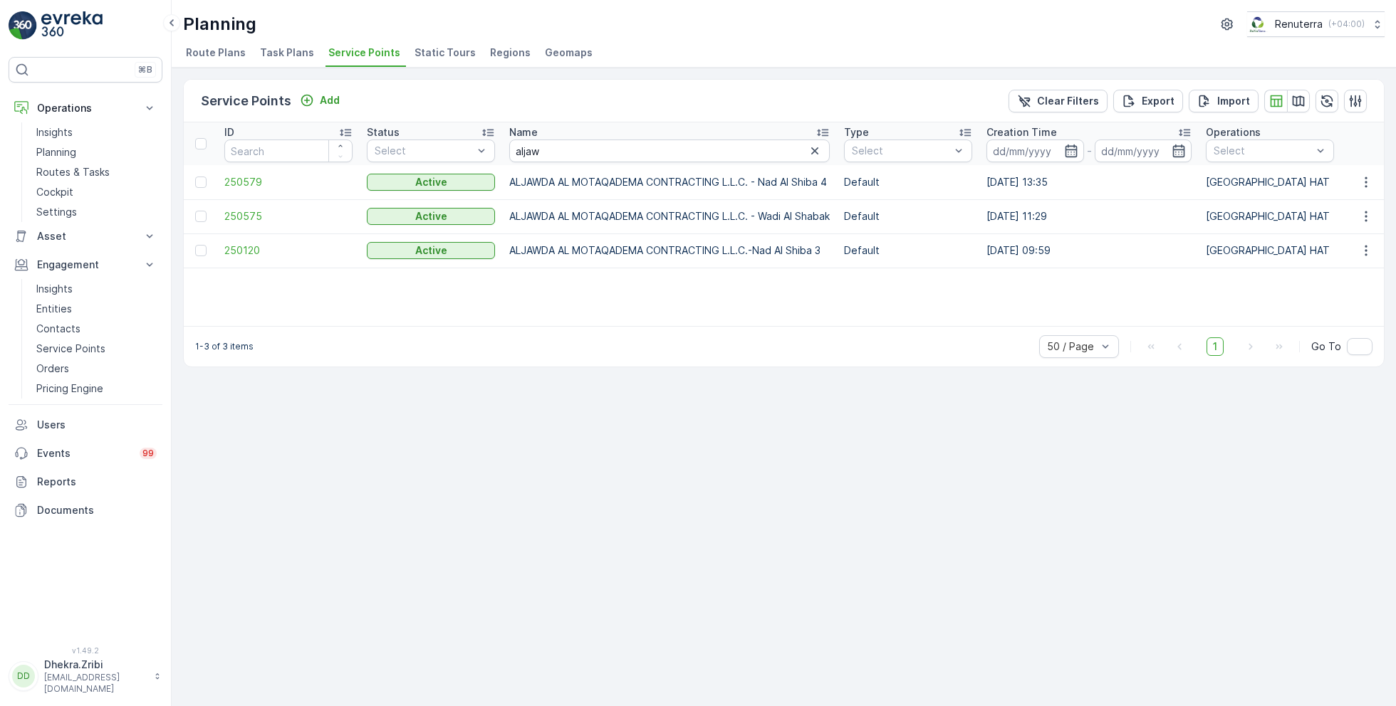
click at [252, 239] on td "250120" at bounding box center [288, 251] width 142 height 34
click at [240, 246] on span "250120" at bounding box center [288, 251] width 128 height 14
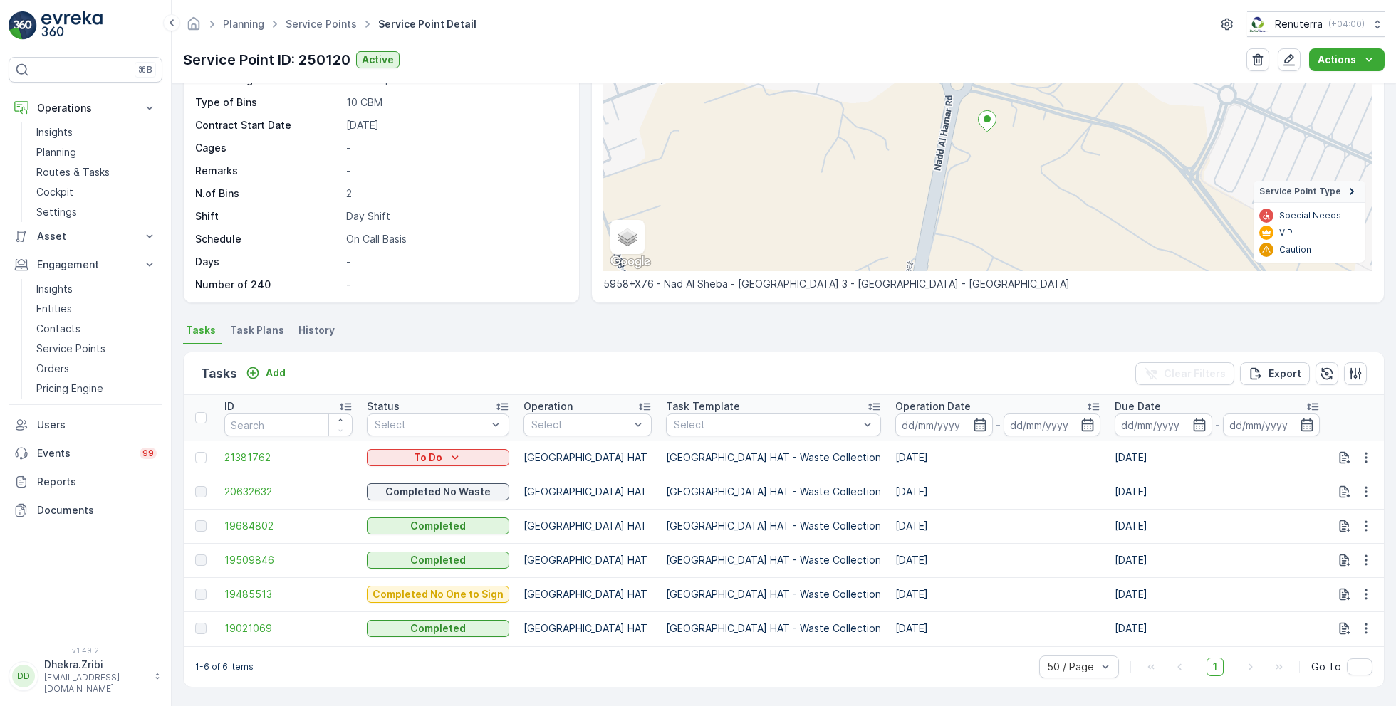
scroll to position [152, 0]
click at [253, 519] on span "19684802" at bounding box center [288, 526] width 128 height 14
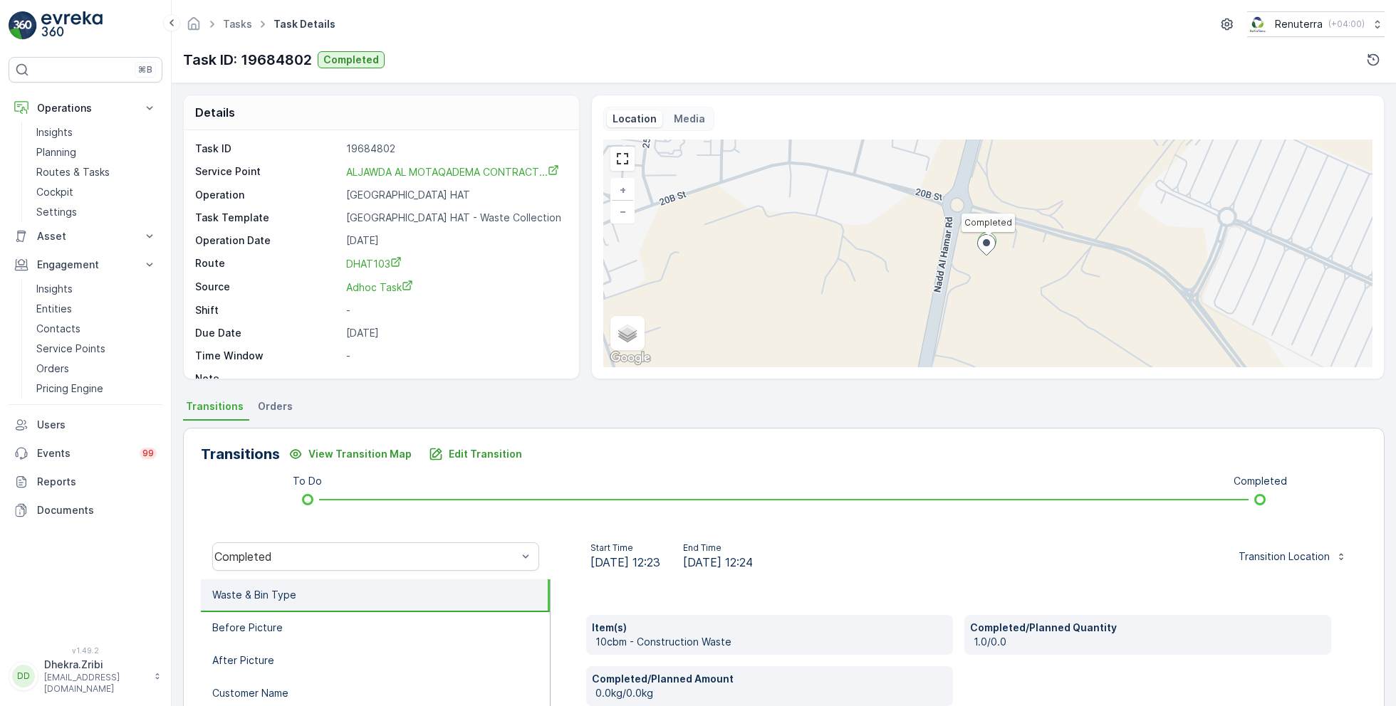
scroll to position [19, 0]
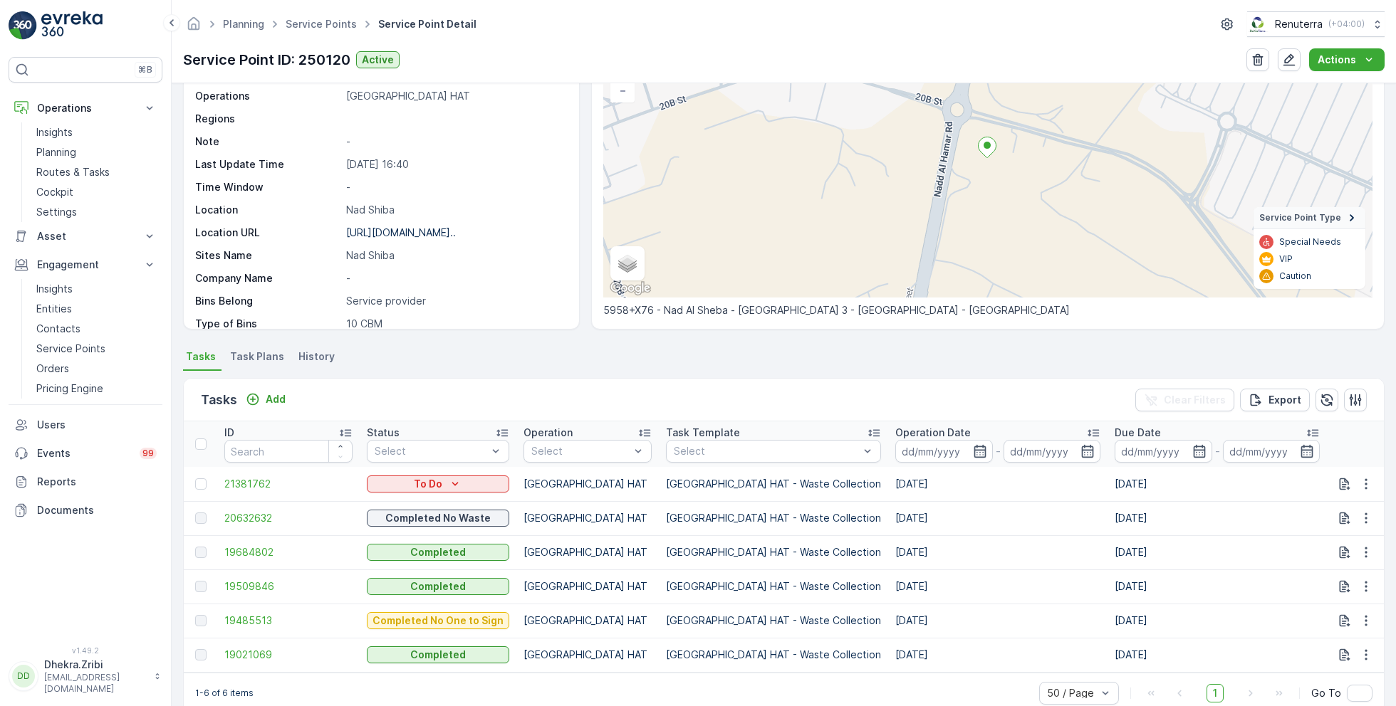
scroll to position [127, 0]
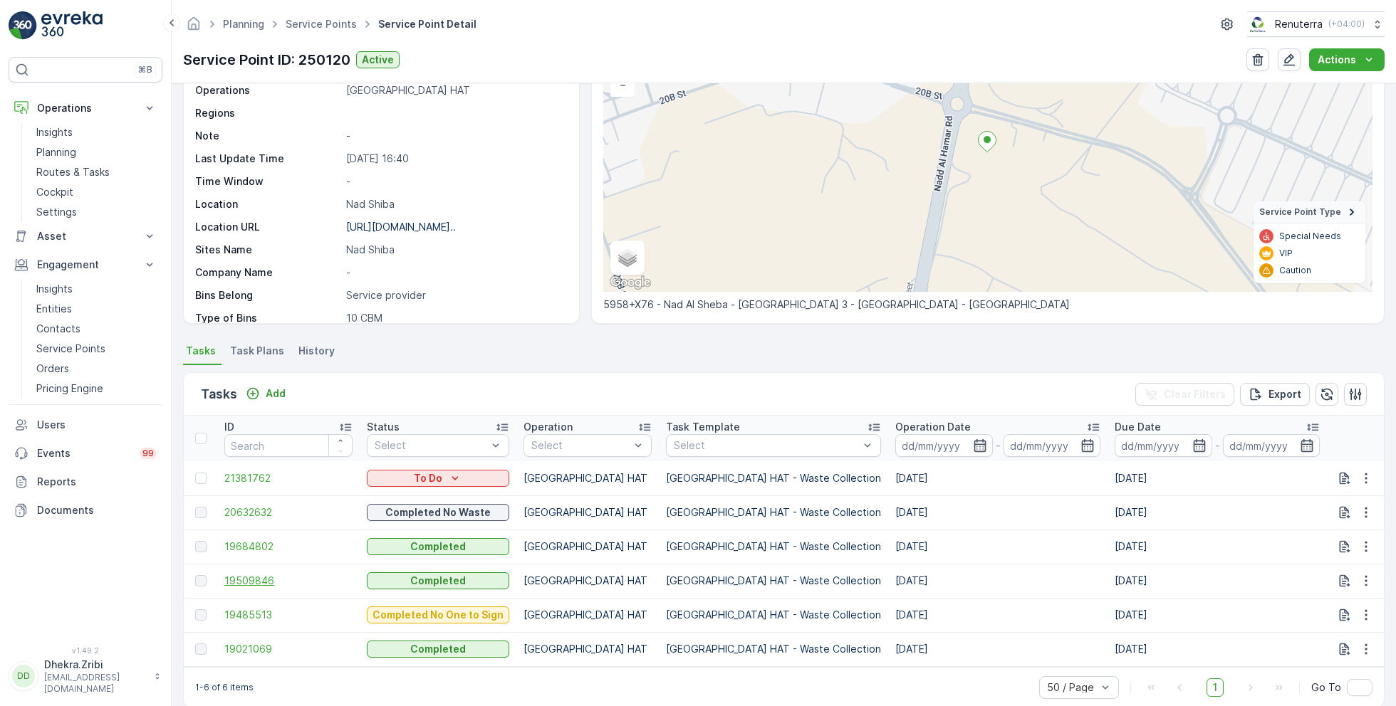
click at [261, 580] on span "19509846" at bounding box center [288, 581] width 128 height 14
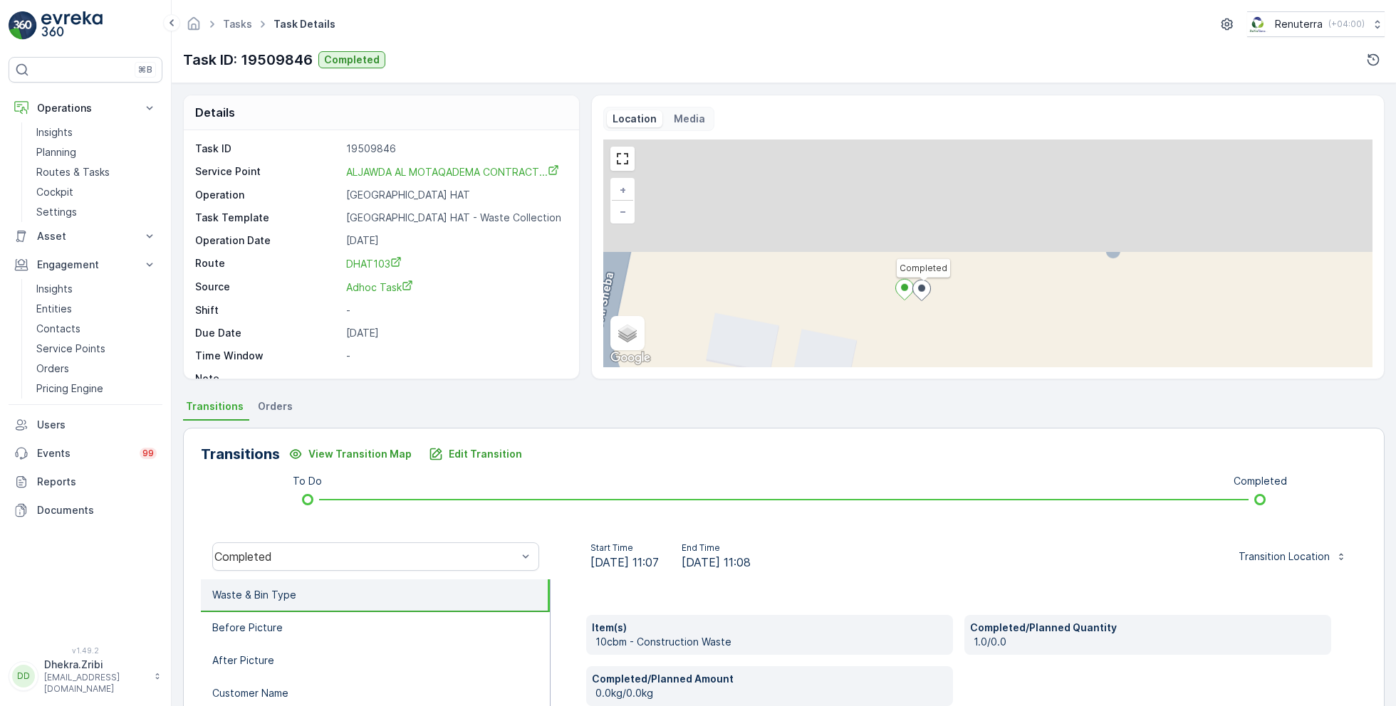
drag, startPoint x: 949, startPoint y: 196, endPoint x: 959, endPoint y: 377, distance: 181.9
click at [959, 378] on div "Location Media Completed + − Satellite Roadmap Terrain Hybrid Leaflet Keyboard …" at bounding box center [987, 237] width 793 height 285
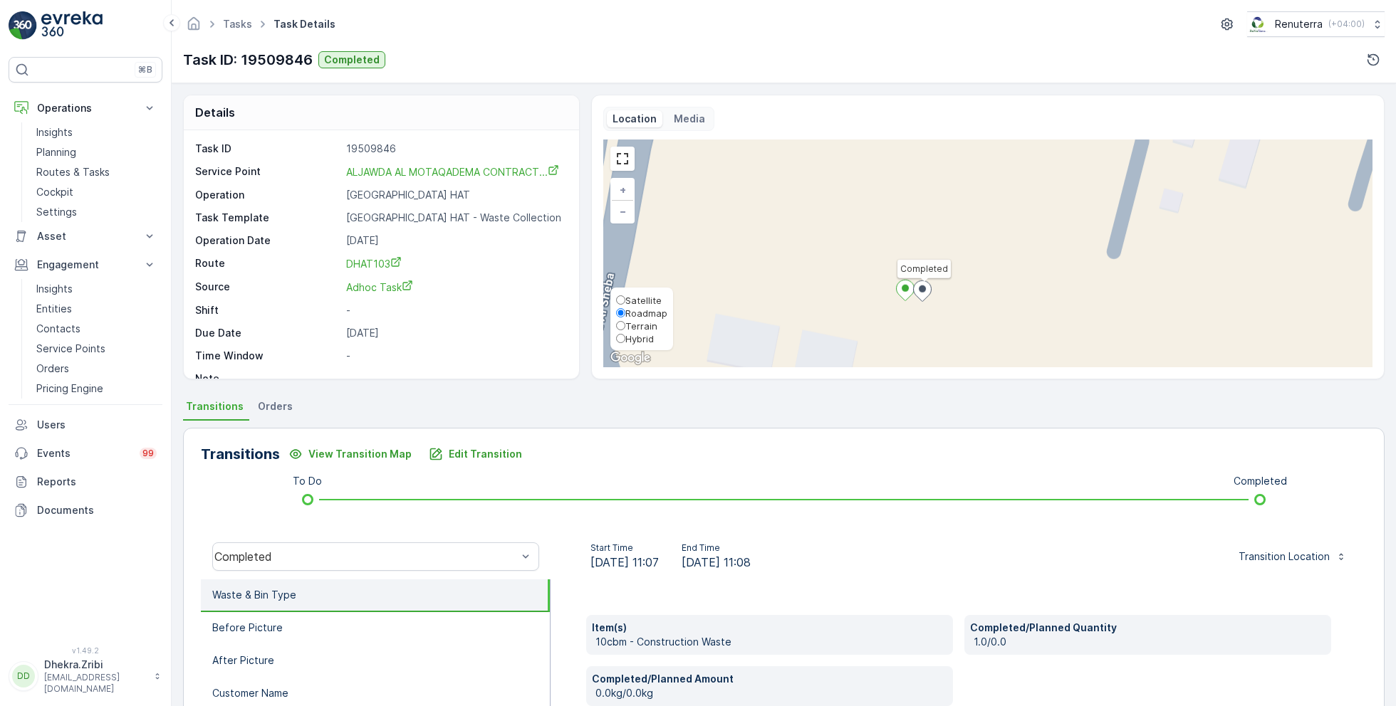
click at [634, 298] on span "Satellite" at bounding box center [643, 300] width 36 height 11
click at [625, 298] on input "Satellite" at bounding box center [620, 300] width 9 height 9
radio input "true"
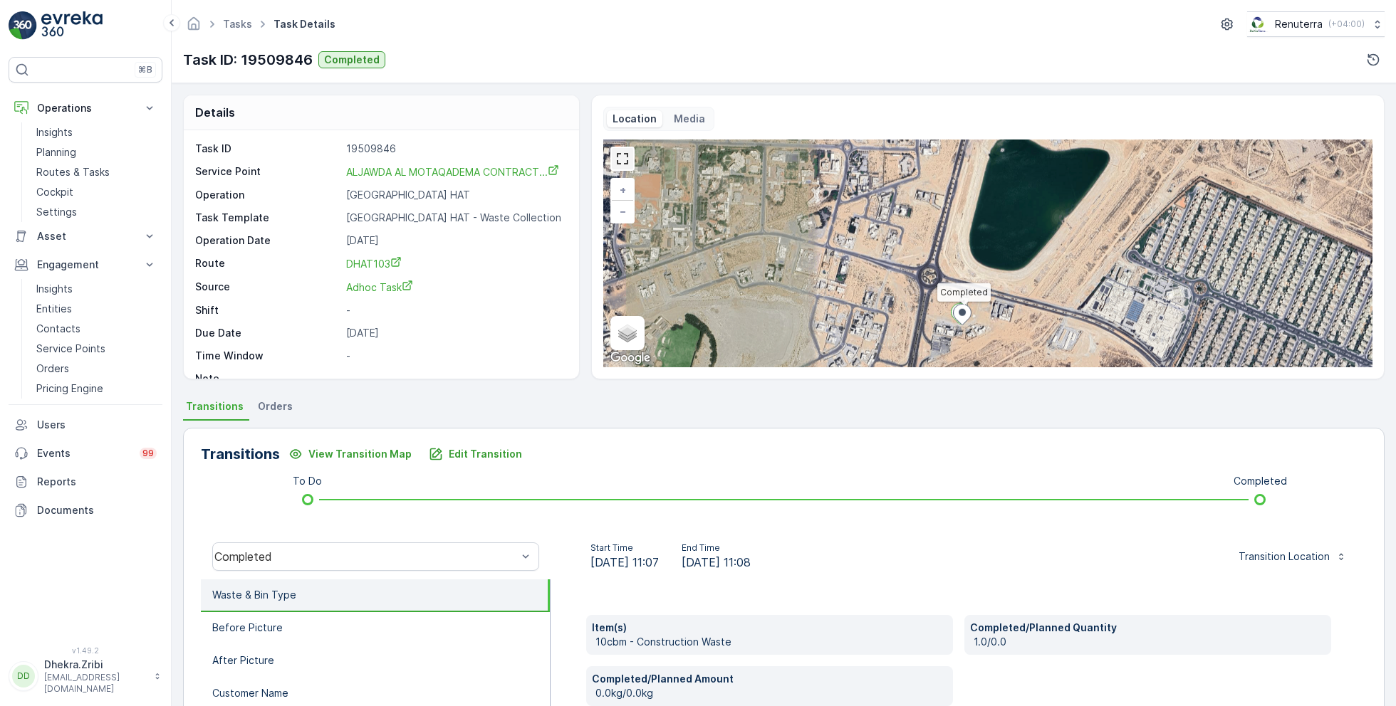
click at [628, 157] on link at bounding box center [622, 158] width 21 height 21
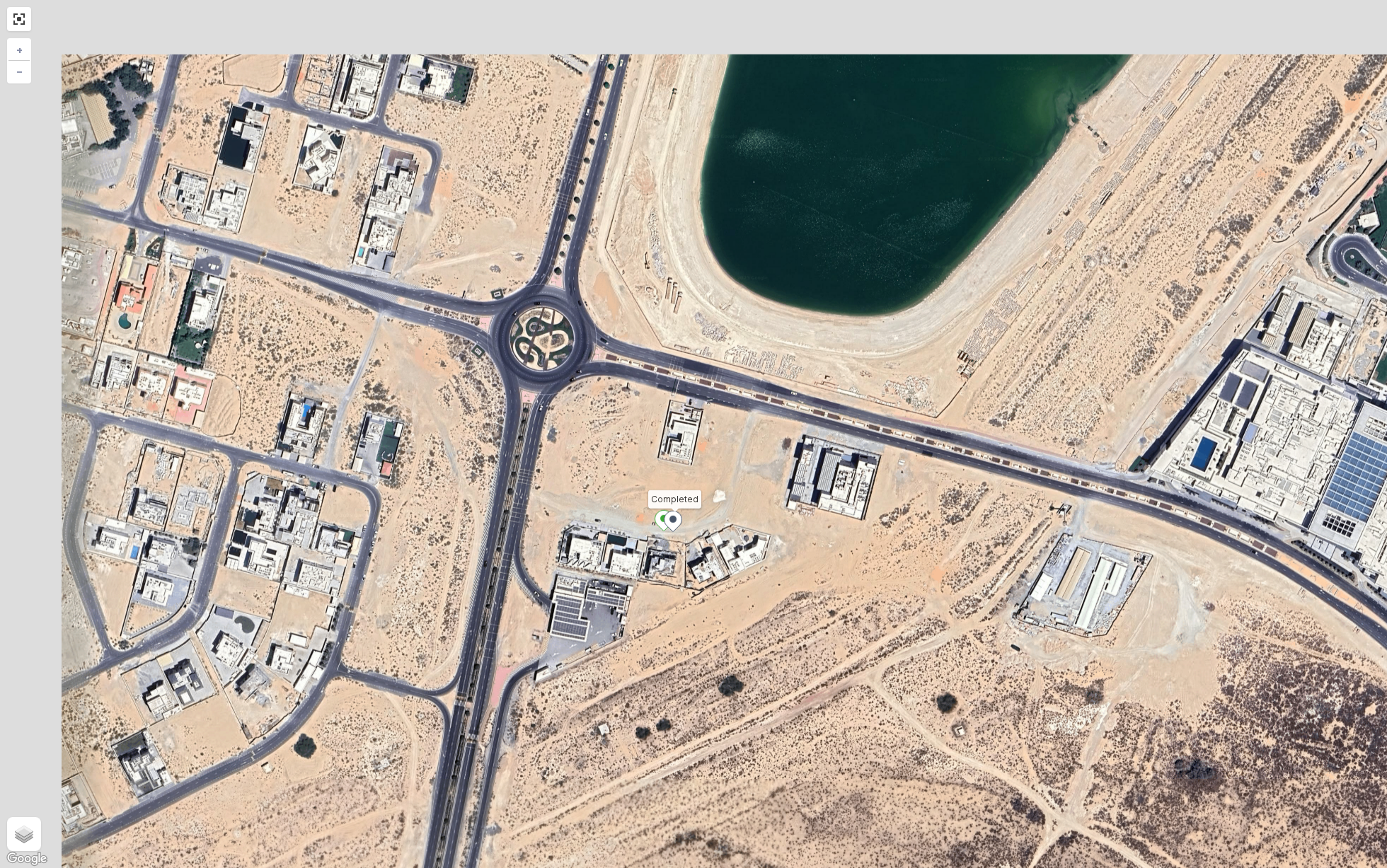
drag, startPoint x: 603, startPoint y: 518, endPoint x: 711, endPoint y: 575, distance: 122.1
click at [713, 578] on div "Completed + − Satellite Roadmap Terrain Hybrid Leaflet Keyboard shortcuts Map D…" at bounding box center [694, 434] width 1387 height 868
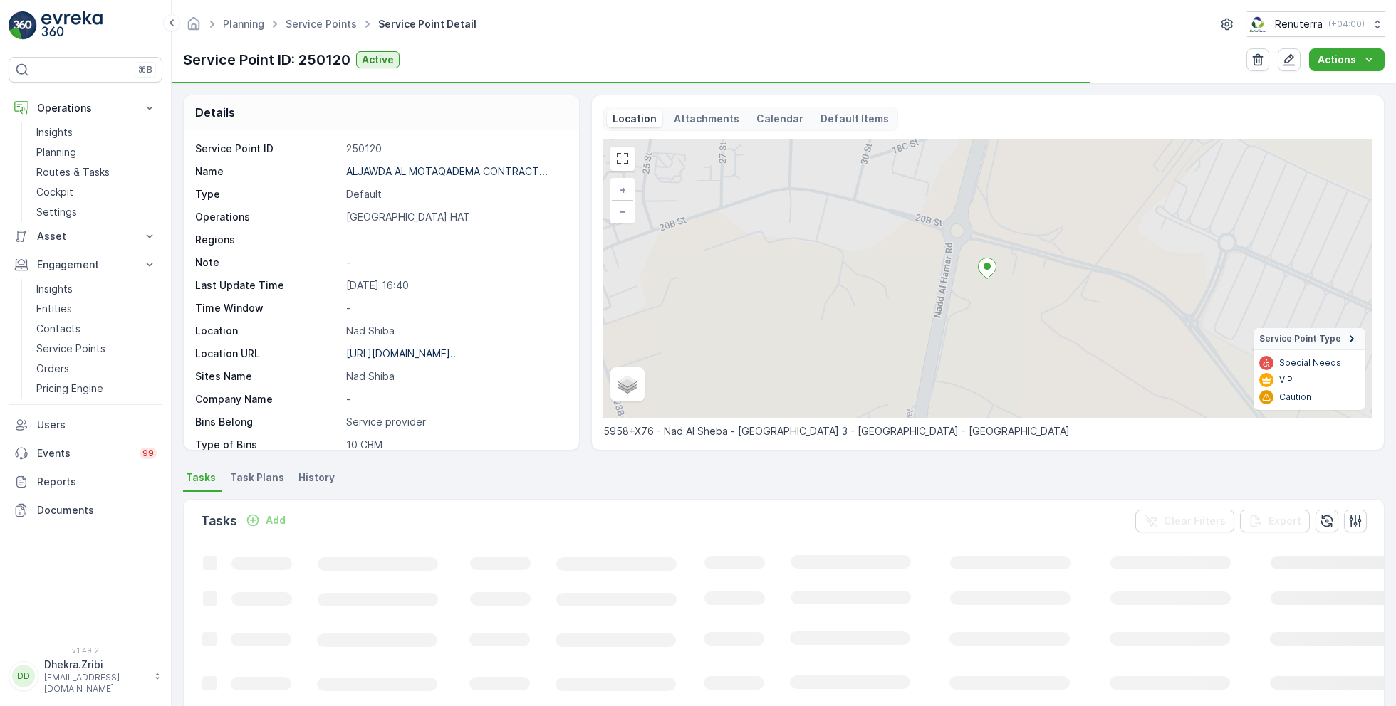
click at [303, 33] on ul "Service Points" at bounding box center [329, 24] width 93 height 21
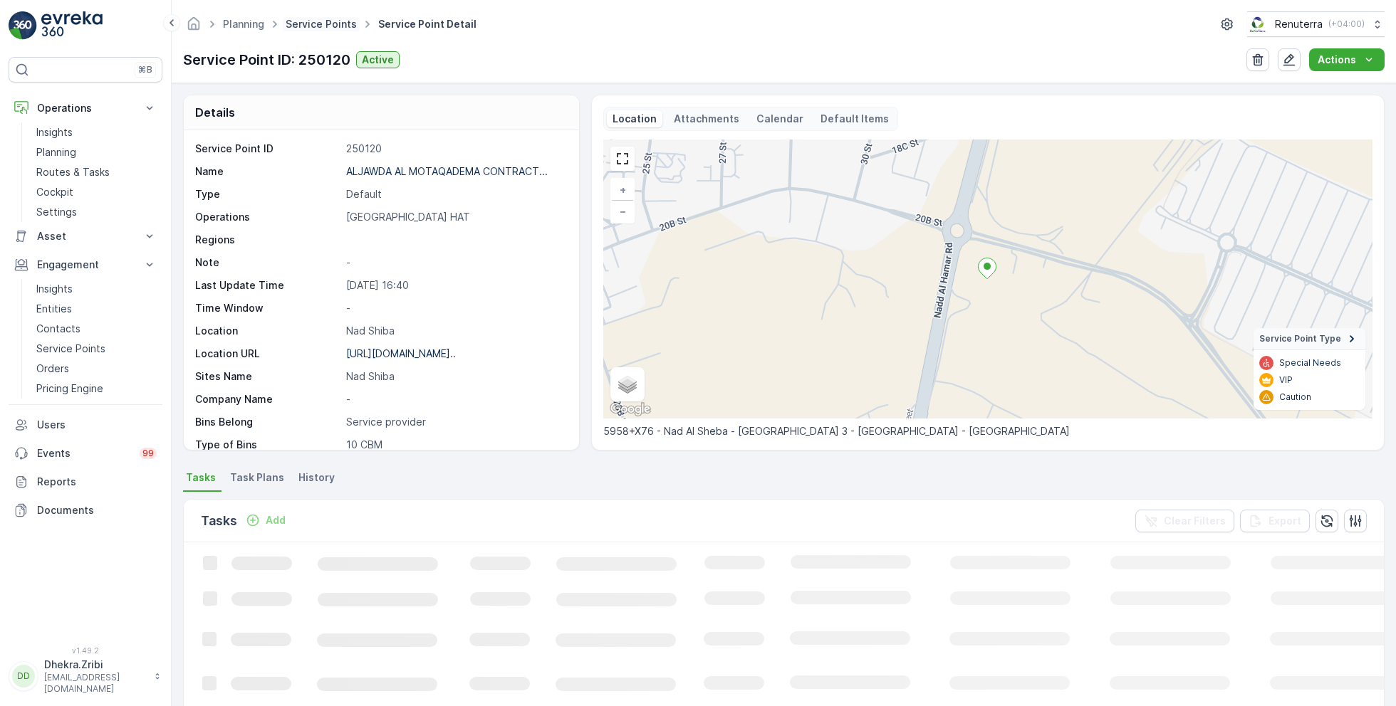
click at [307, 27] on link "Service Points" at bounding box center [321, 24] width 71 height 12
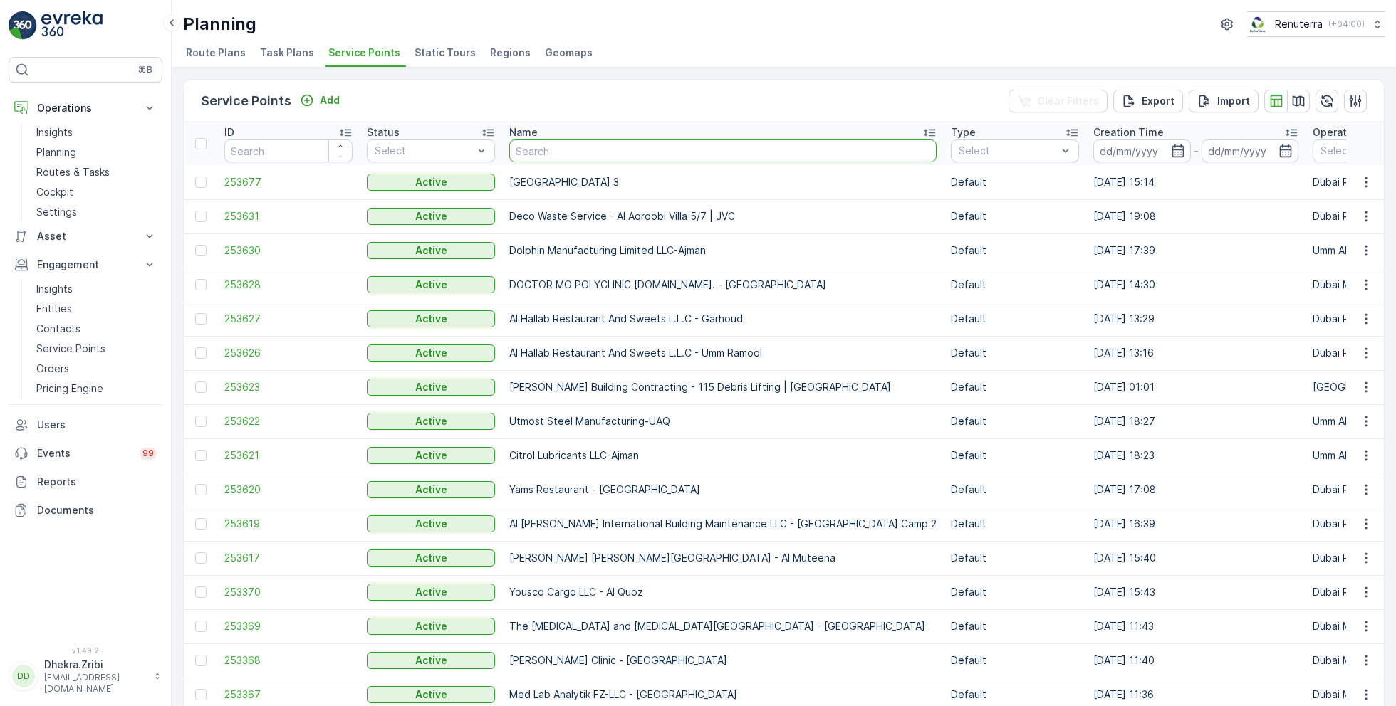
click at [585, 147] on input "text" at bounding box center [722, 151] width 427 height 23
type input "berkely"
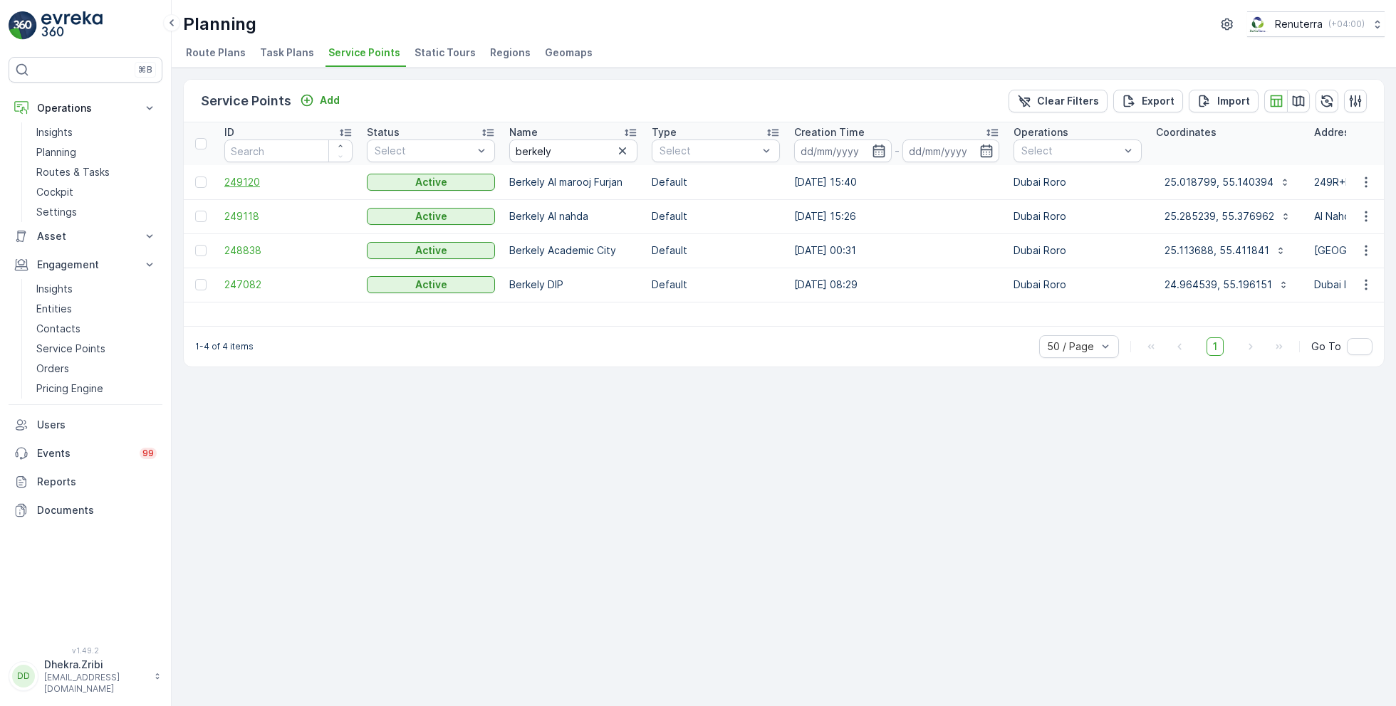
click at [246, 183] on span "249120" at bounding box center [288, 182] width 128 height 14
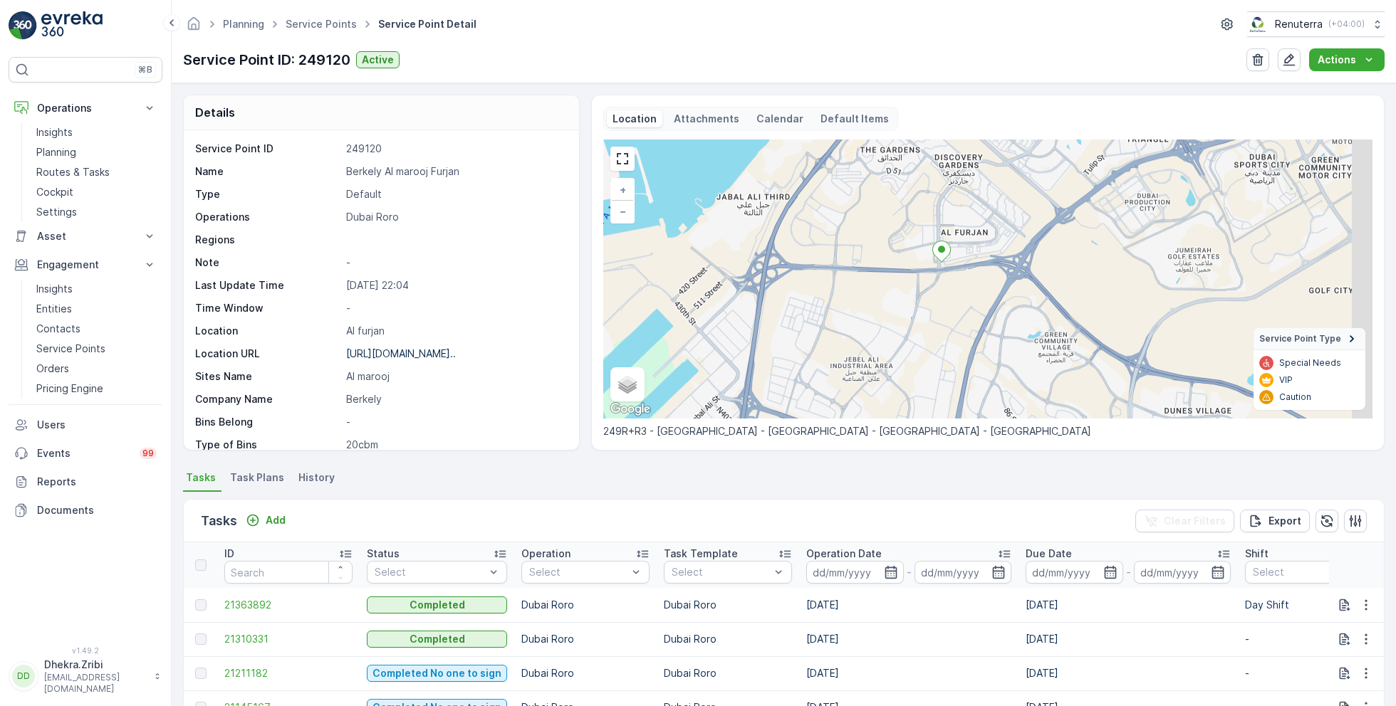
drag, startPoint x: 968, startPoint y: 332, endPoint x: 925, endPoint y: 236, distance: 104.8
click at [925, 236] on div "+ − Satellite Roadmap Terrain Hybrid Leaflet Keyboard shortcuts Map Data Map da…" at bounding box center [987, 279] width 769 height 279
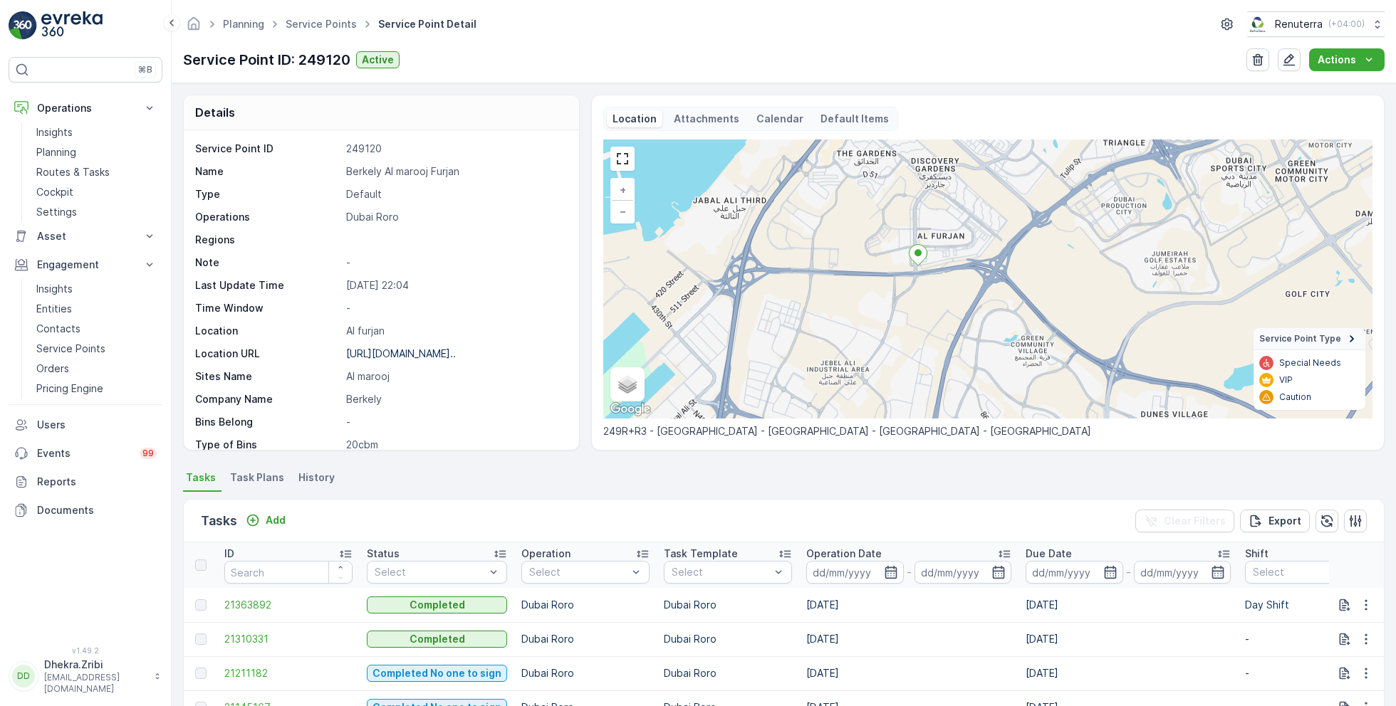
drag, startPoint x: 925, startPoint y: 325, endPoint x: 914, endPoint y: 357, distance: 33.8
click at [914, 357] on div "+ − Satellite Roadmap Terrain Hybrid Leaflet Keyboard shortcuts Map Data Map da…" at bounding box center [987, 279] width 769 height 279
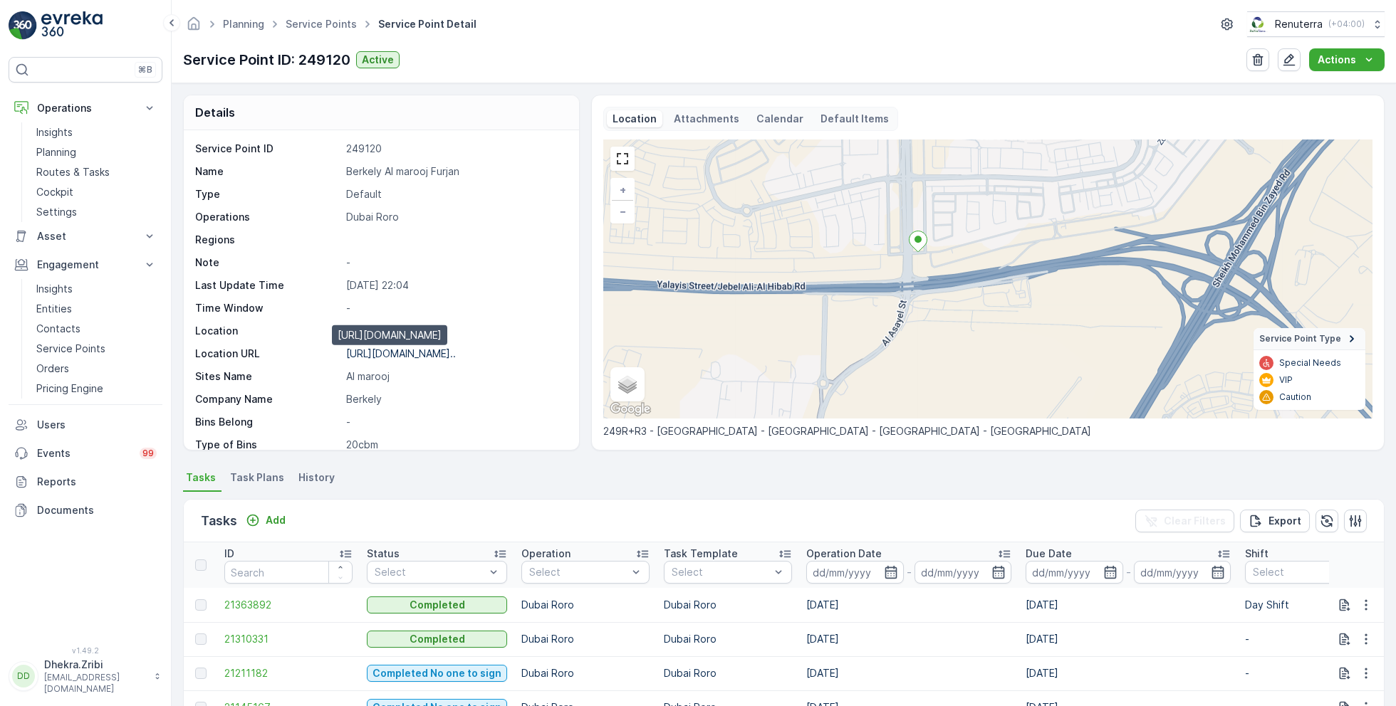
click at [444, 354] on p "https://maps.app.goo.gl/EHysCB..." at bounding box center [401, 353] width 110 height 12
click at [328, 21] on link "Service Points" at bounding box center [321, 24] width 71 height 12
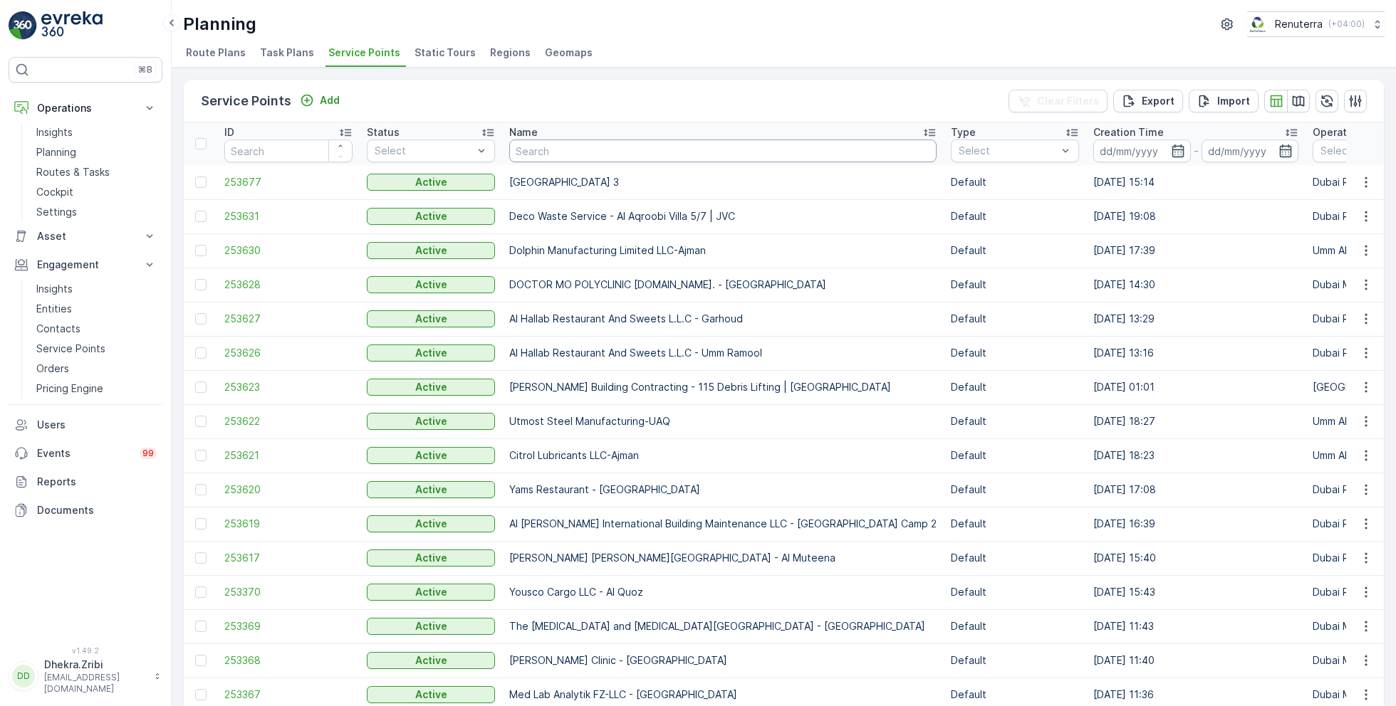
click at [586, 153] on input "text" at bounding box center [722, 151] width 427 height 23
type input "saudi"
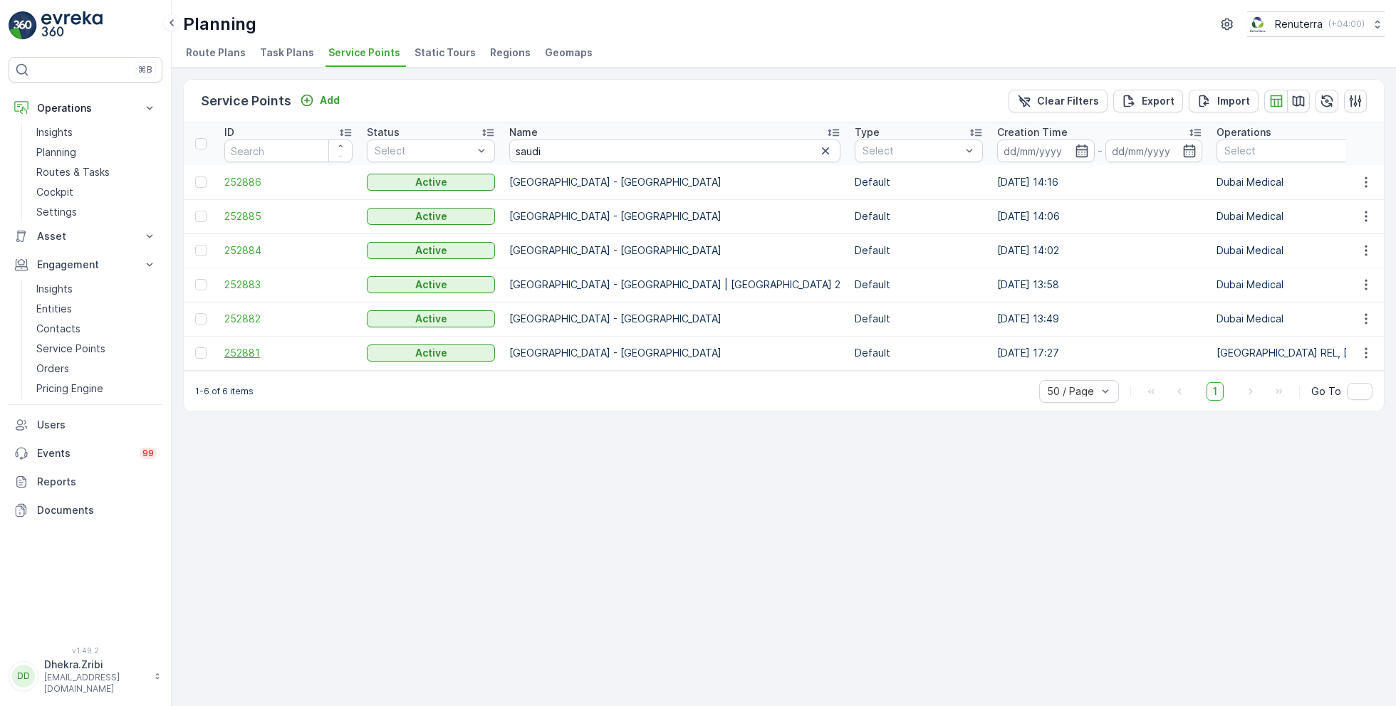
click at [235, 352] on span "252881" at bounding box center [288, 353] width 128 height 14
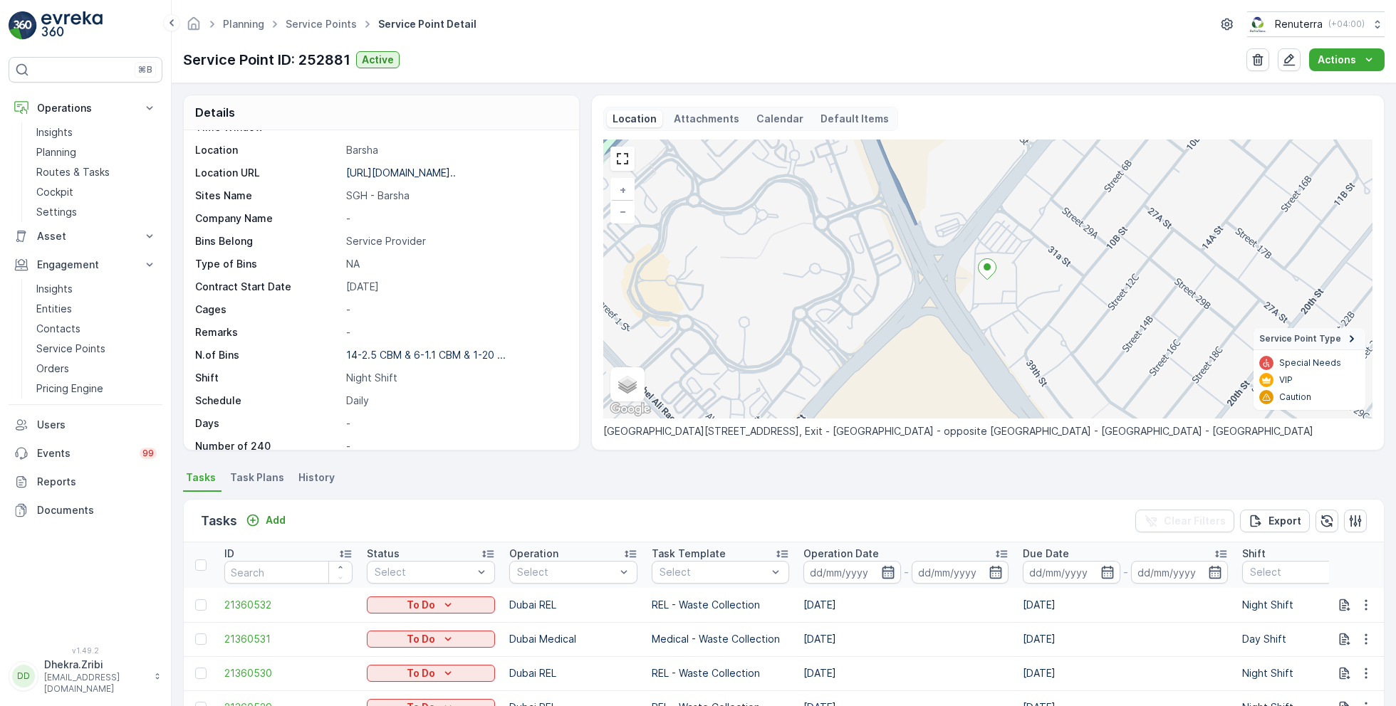
click at [886, 568] on icon "button" at bounding box center [888, 572] width 14 height 14
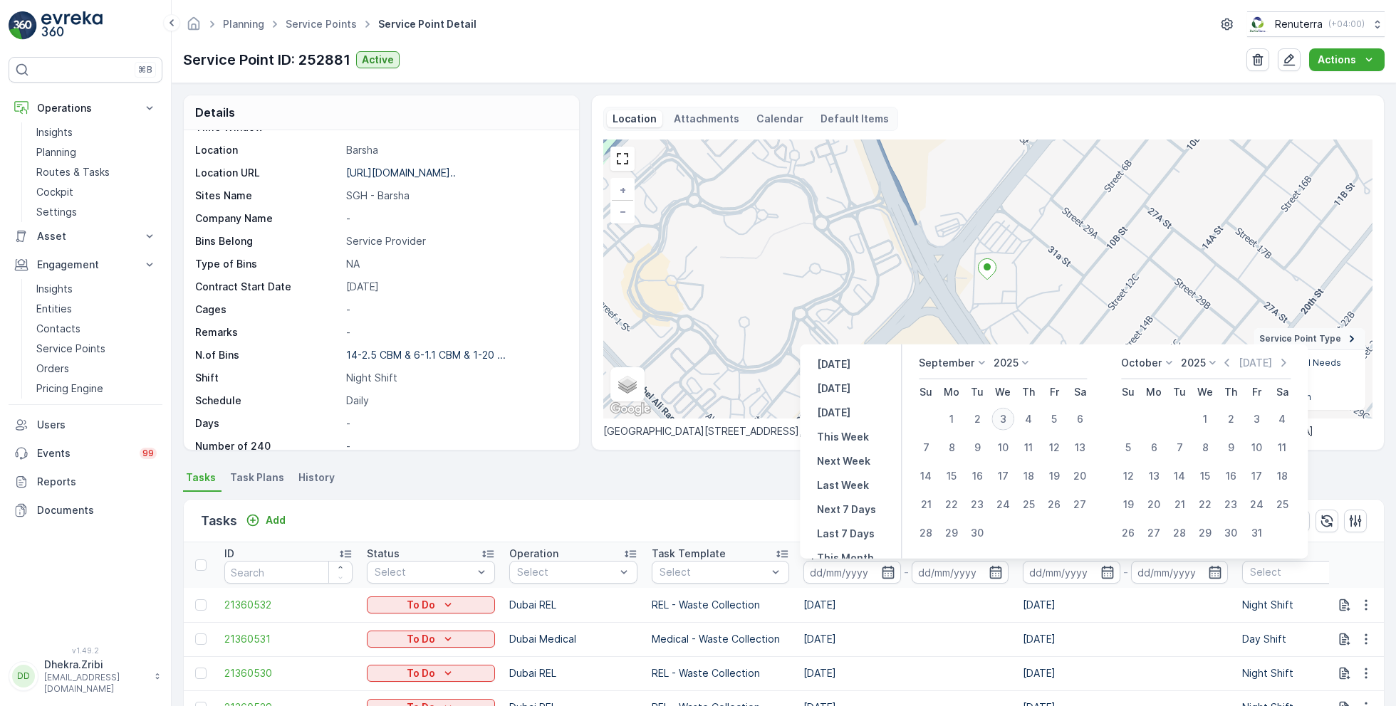
click at [1003, 417] on div "3" at bounding box center [1002, 419] width 23 height 23
type input "[DATE]"
click at [1003, 417] on div "3" at bounding box center [1002, 419] width 23 height 23
type input "[DATE]"
click at [617, 479] on ul "Tasks Task Plans History" at bounding box center [783, 480] width 1201 height 24
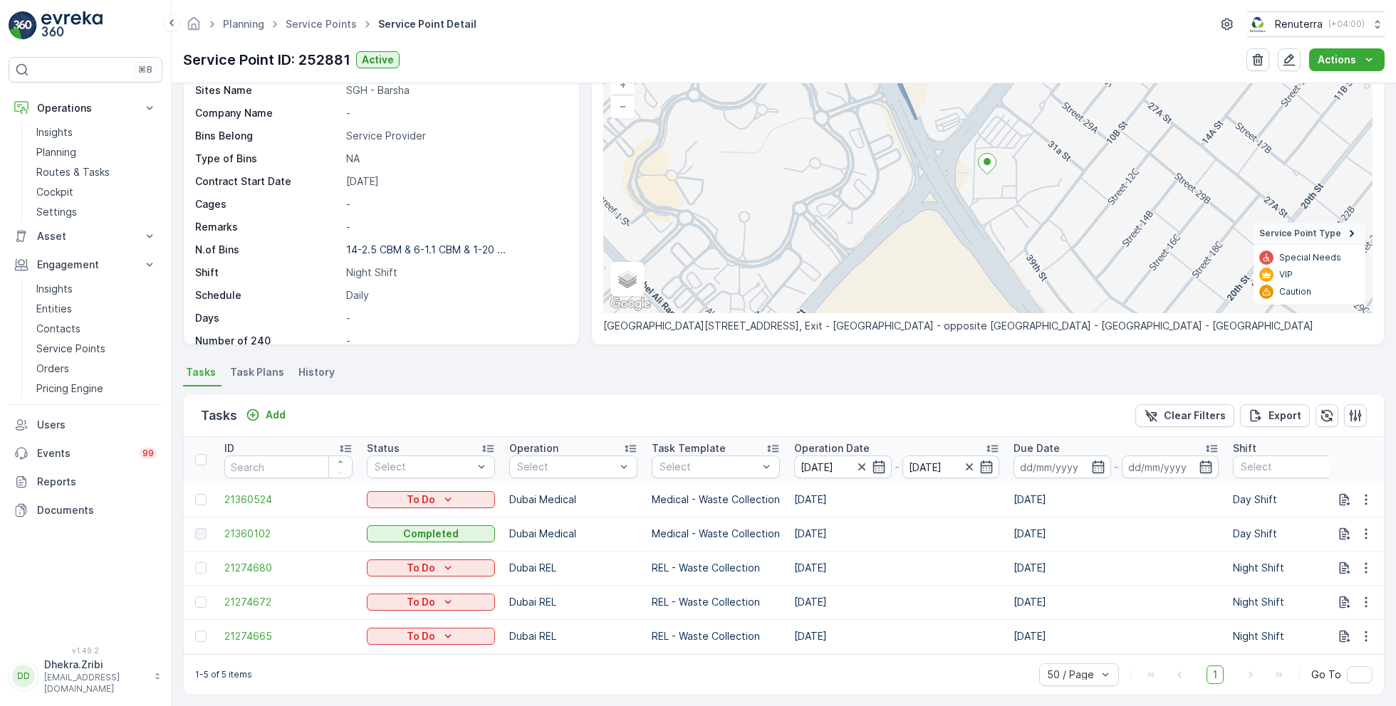
scroll to position [118, 0]
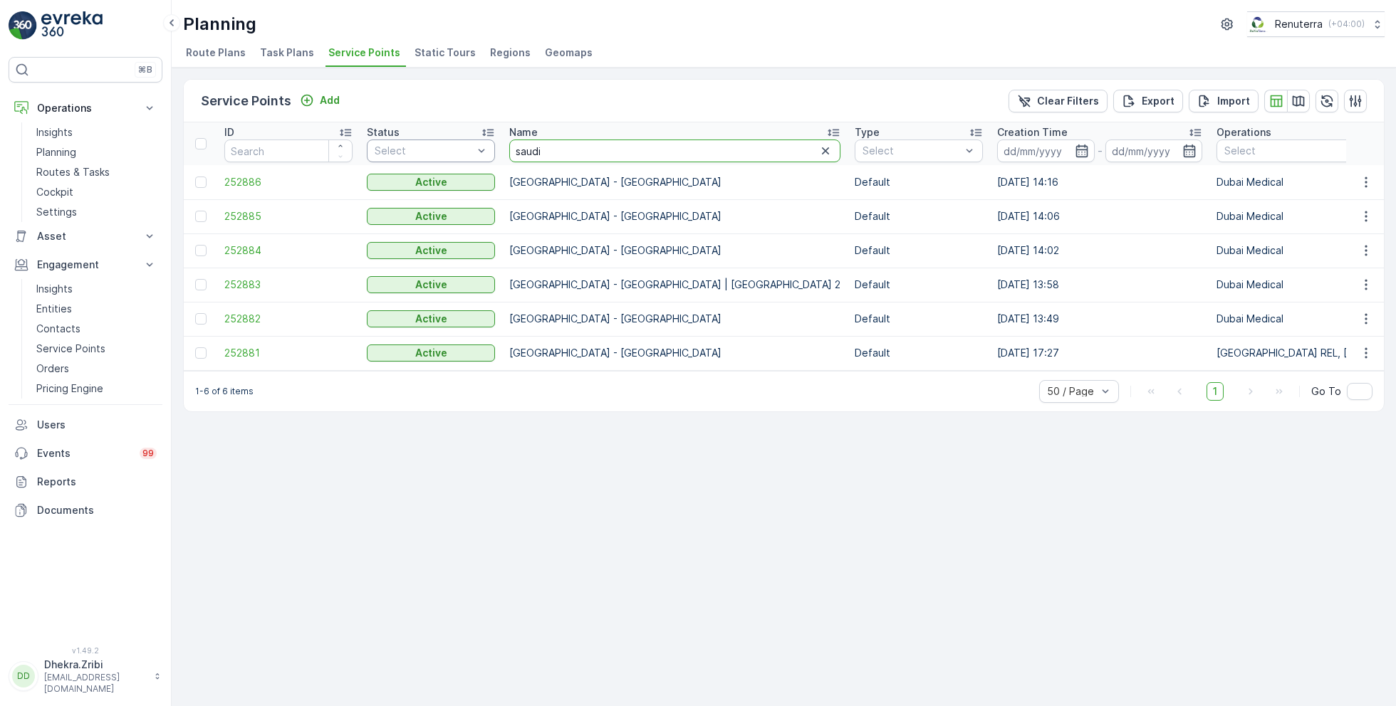
drag, startPoint x: 556, startPoint y: 147, endPoint x: 461, endPoint y: 140, distance: 95.7
type input "anja"
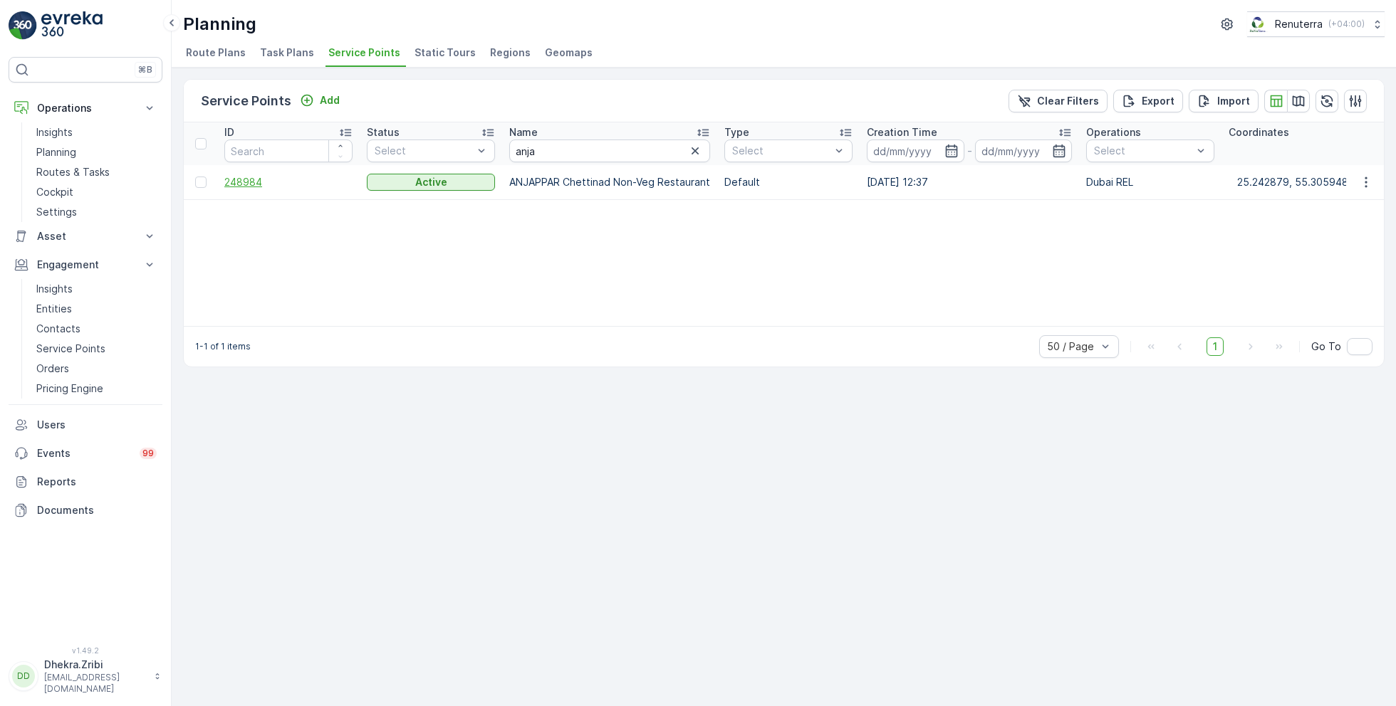
click at [239, 184] on span "248984" at bounding box center [288, 182] width 128 height 14
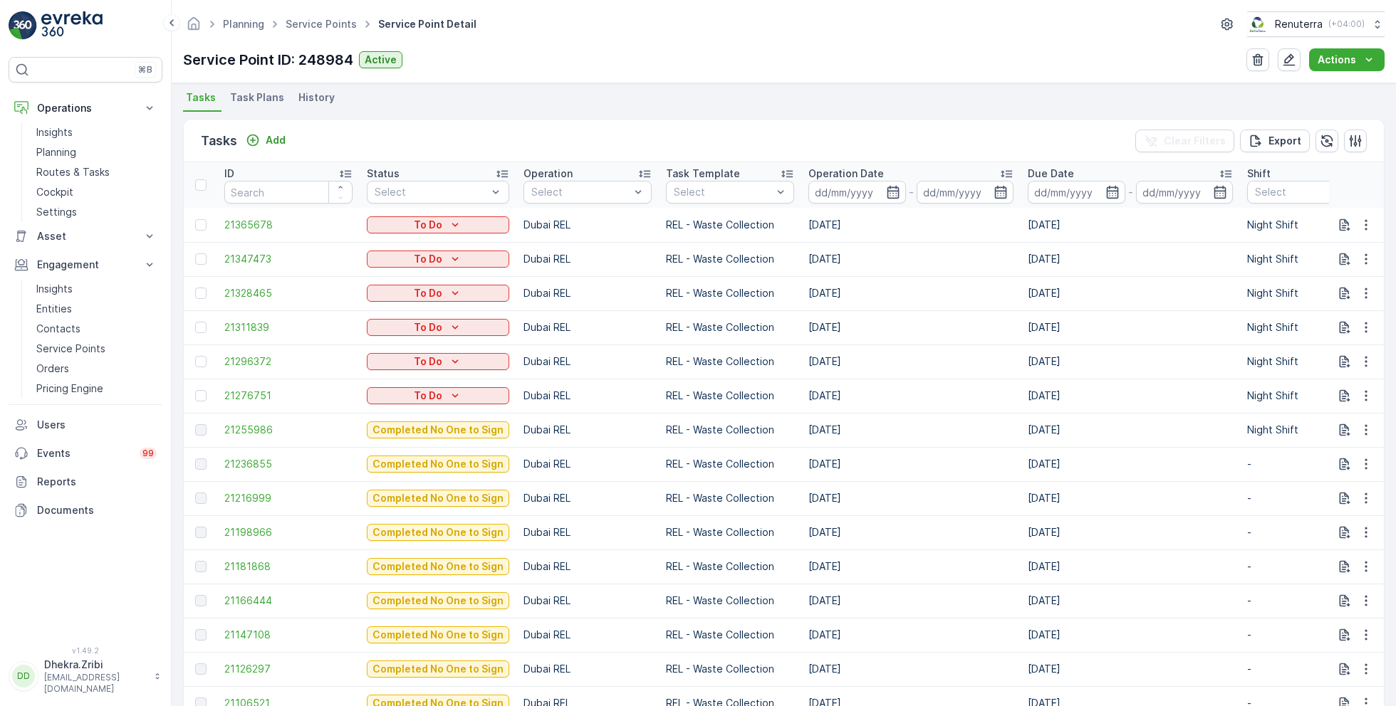
scroll to position [385, 0]
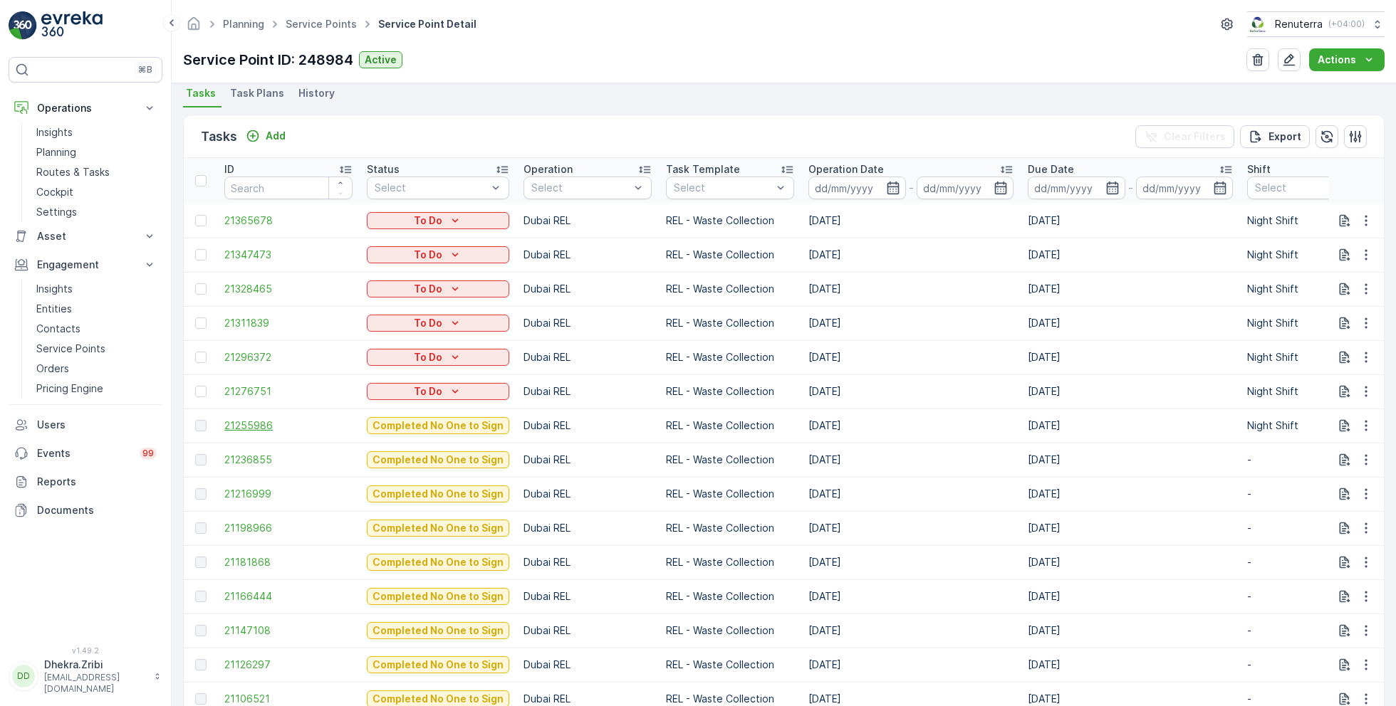
click at [246, 420] on span "21255986" at bounding box center [288, 426] width 128 height 14
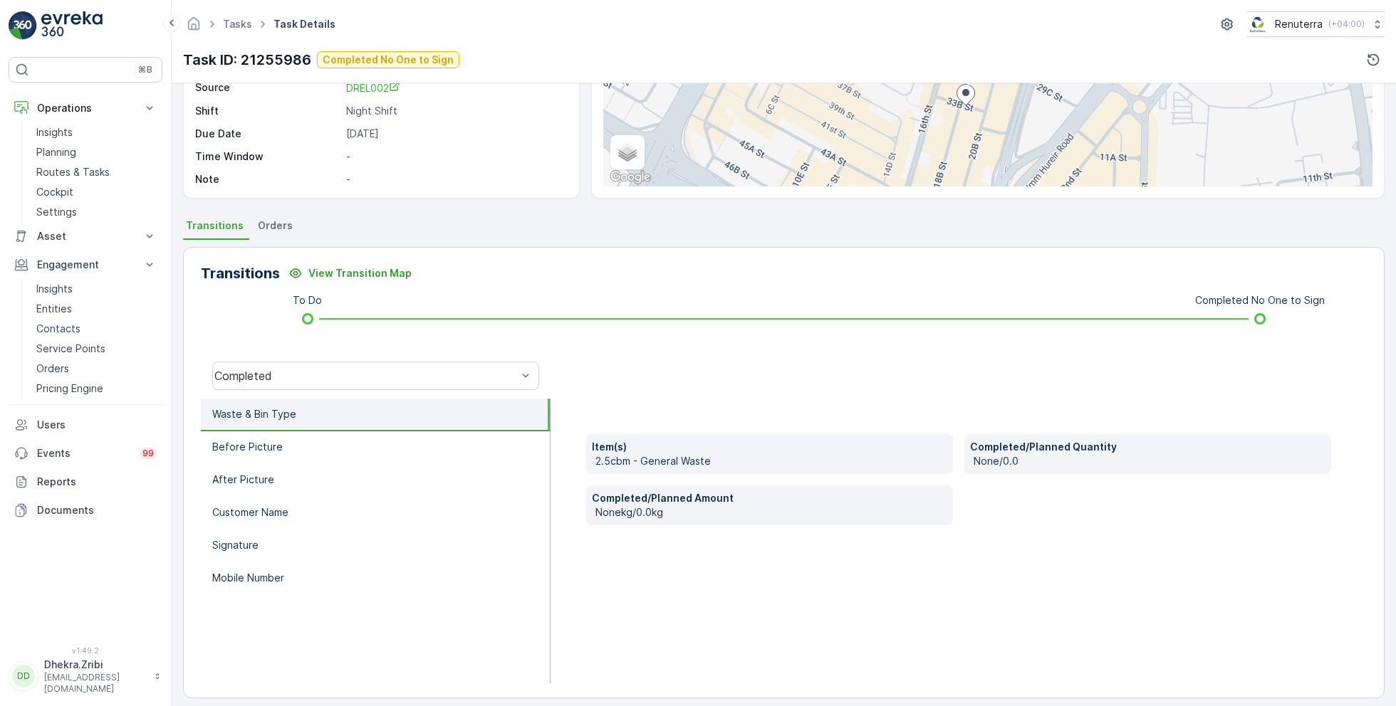
scroll to position [190, 0]
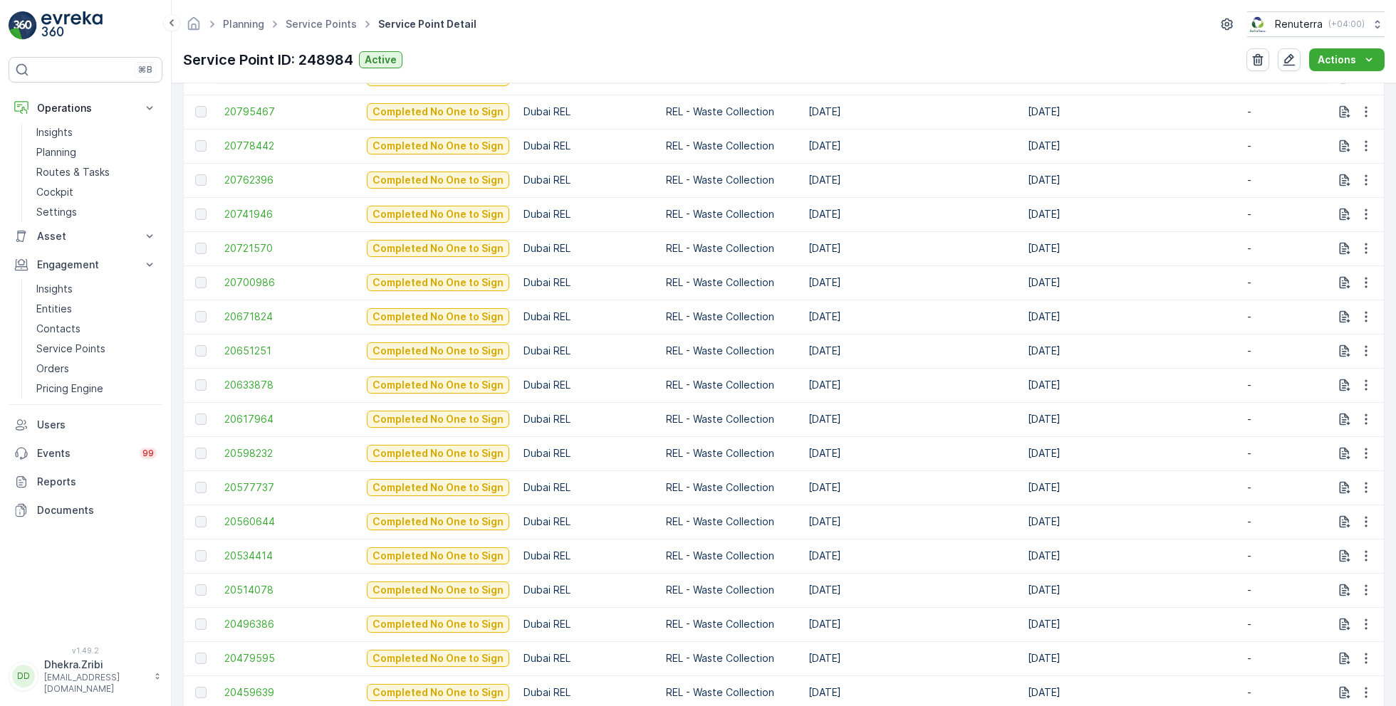
scroll to position [1656, 0]
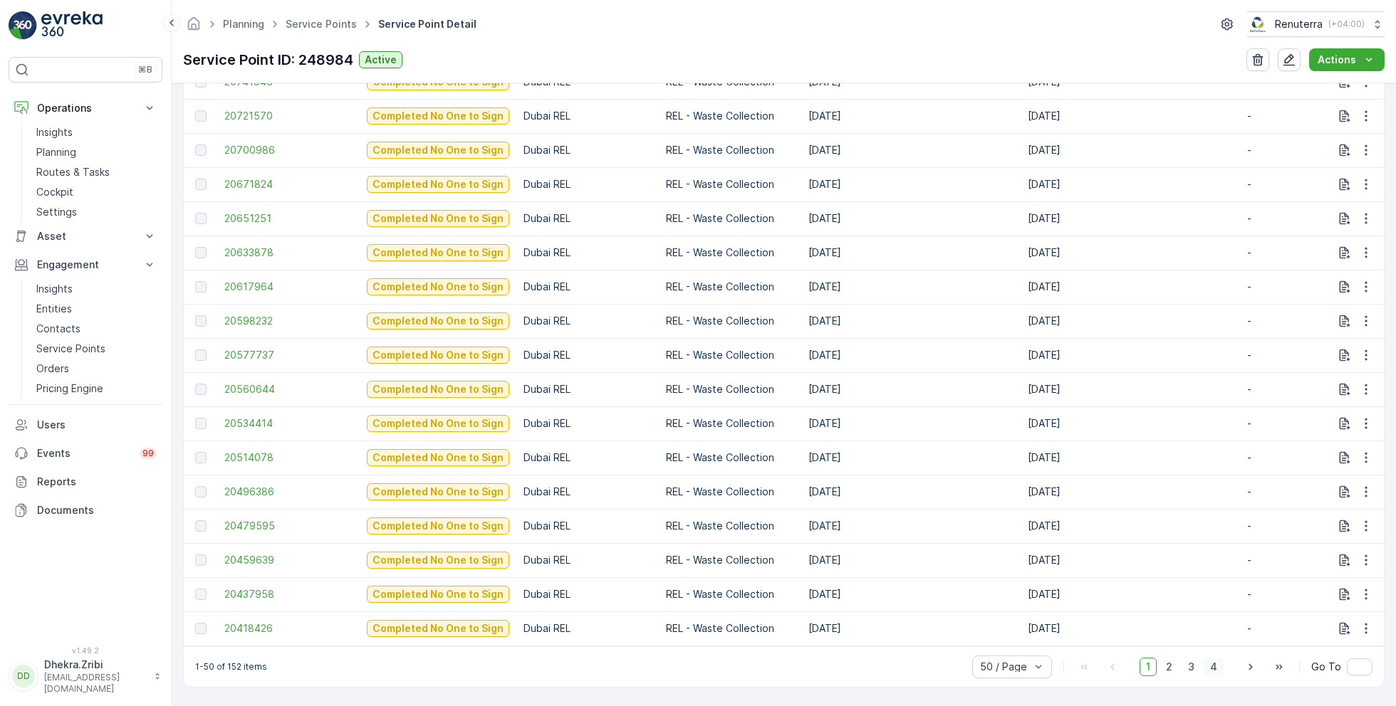
click at [1211, 670] on span "4" at bounding box center [1213, 667] width 20 height 19
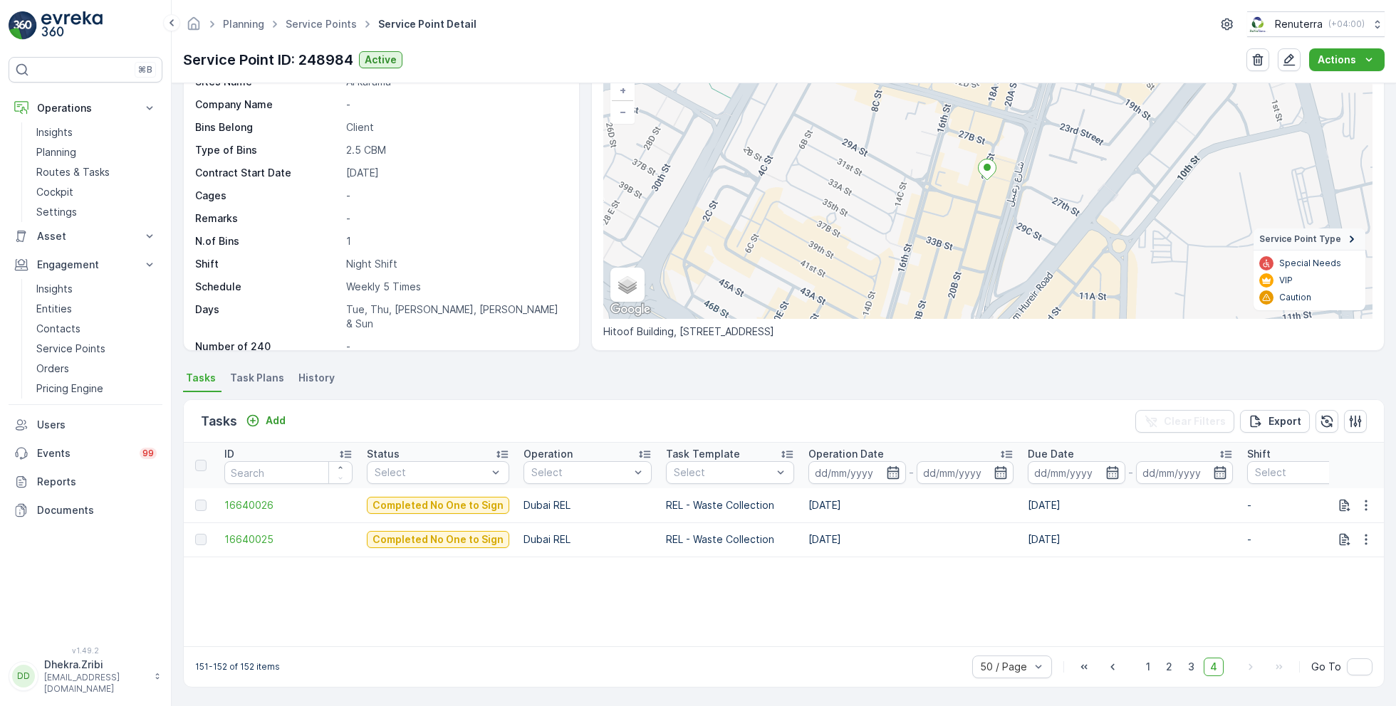
scroll to position [98, 0]
click at [1193, 664] on span "3" at bounding box center [1190, 668] width 19 height 19
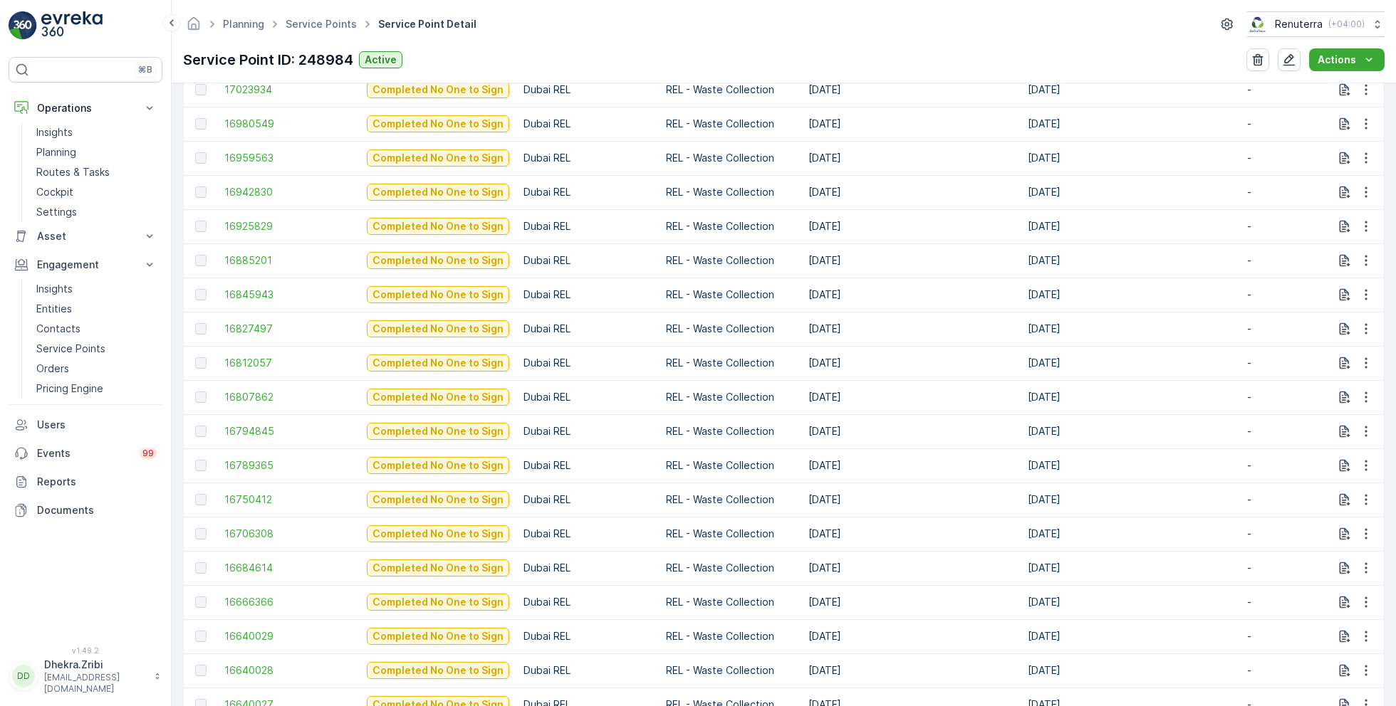
scroll to position [1656, 0]
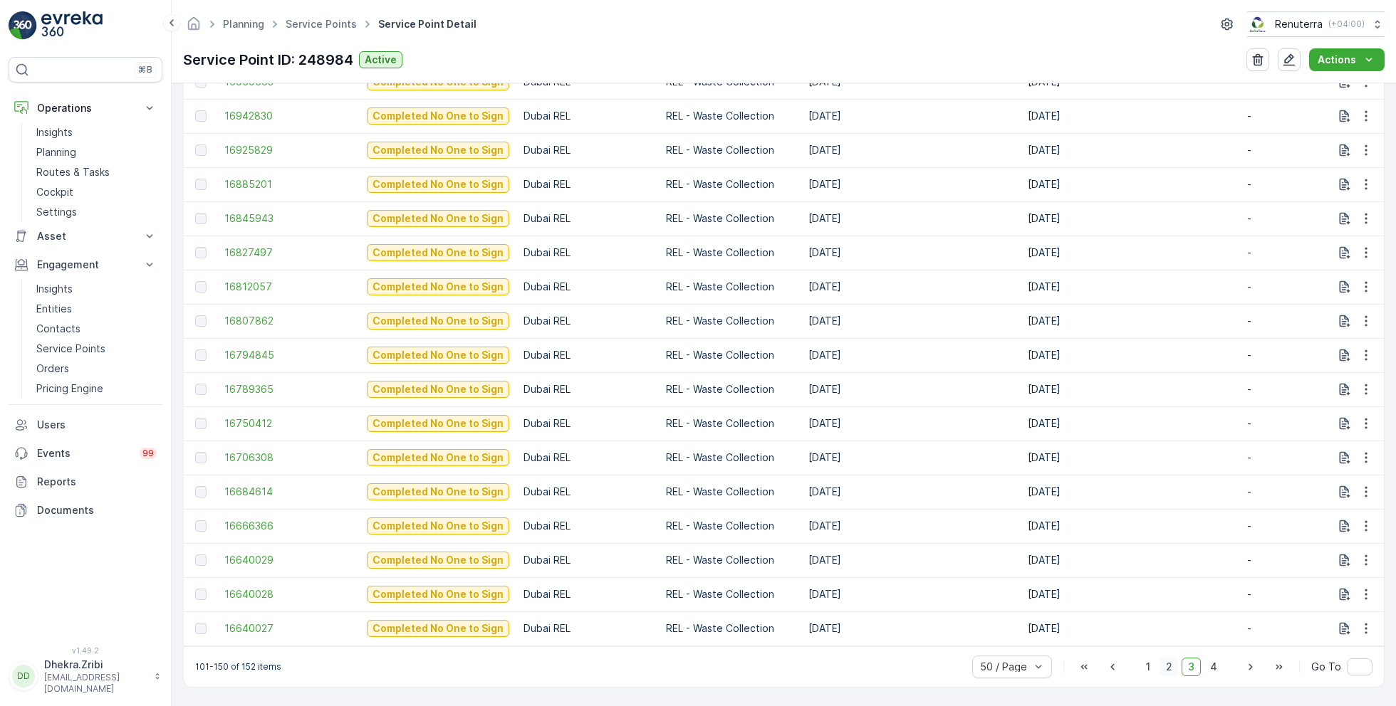
click at [1166, 665] on span "2" at bounding box center [1168, 667] width 19 height 19
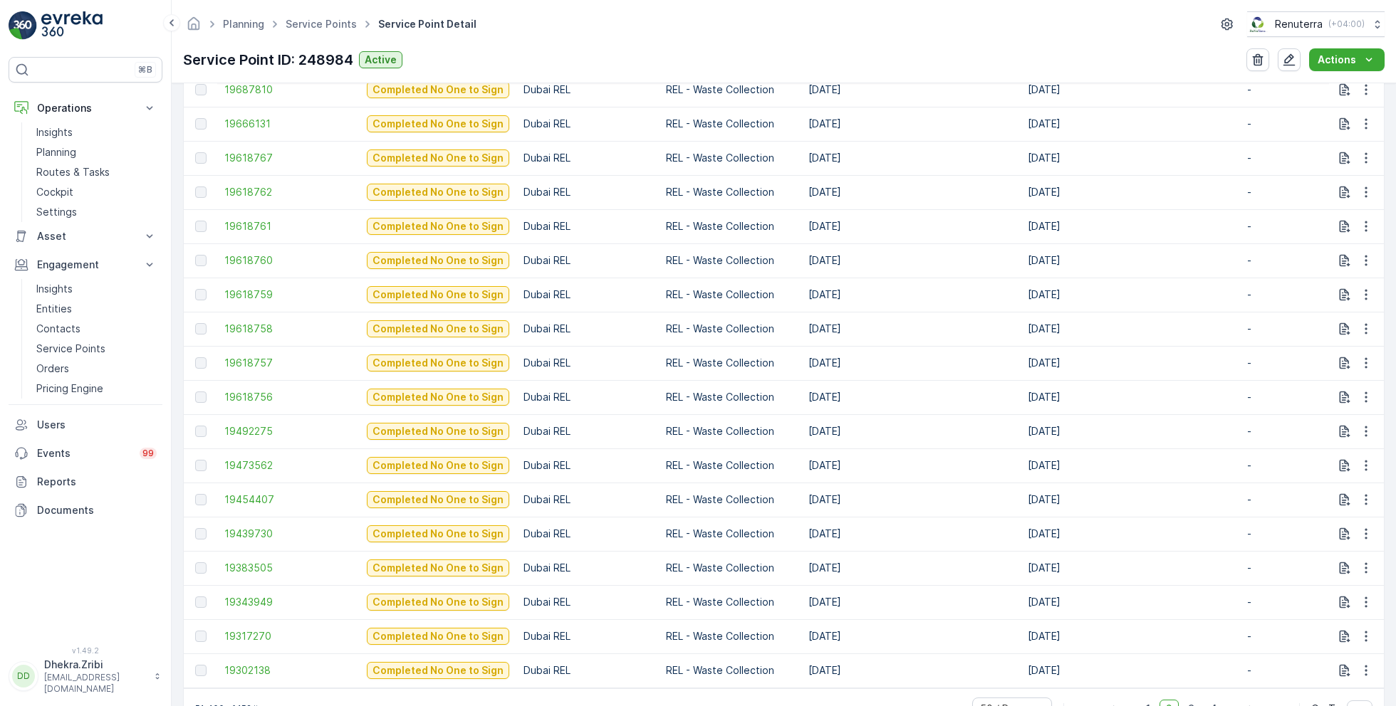
scroll to position [1656, 0]
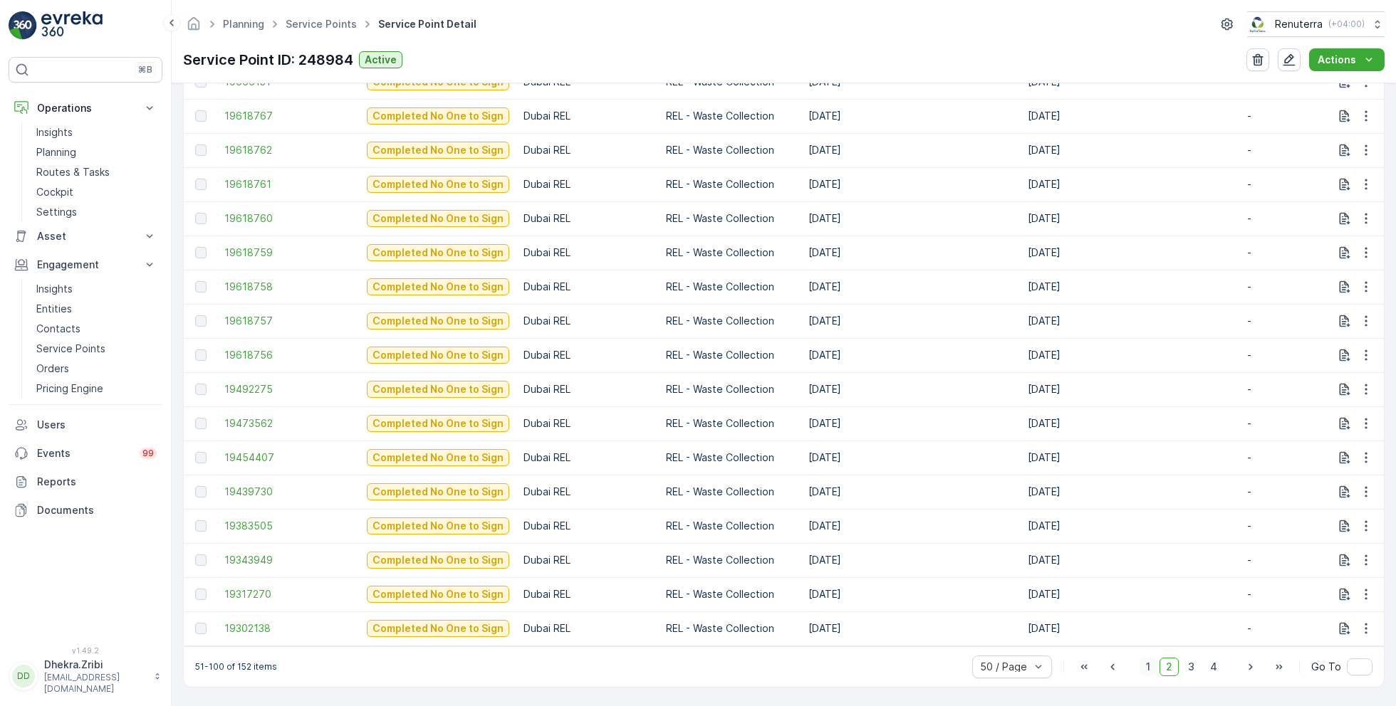
click at [1146, 664] on span "1" at bounding box center [1147, 667] width 17 height 19
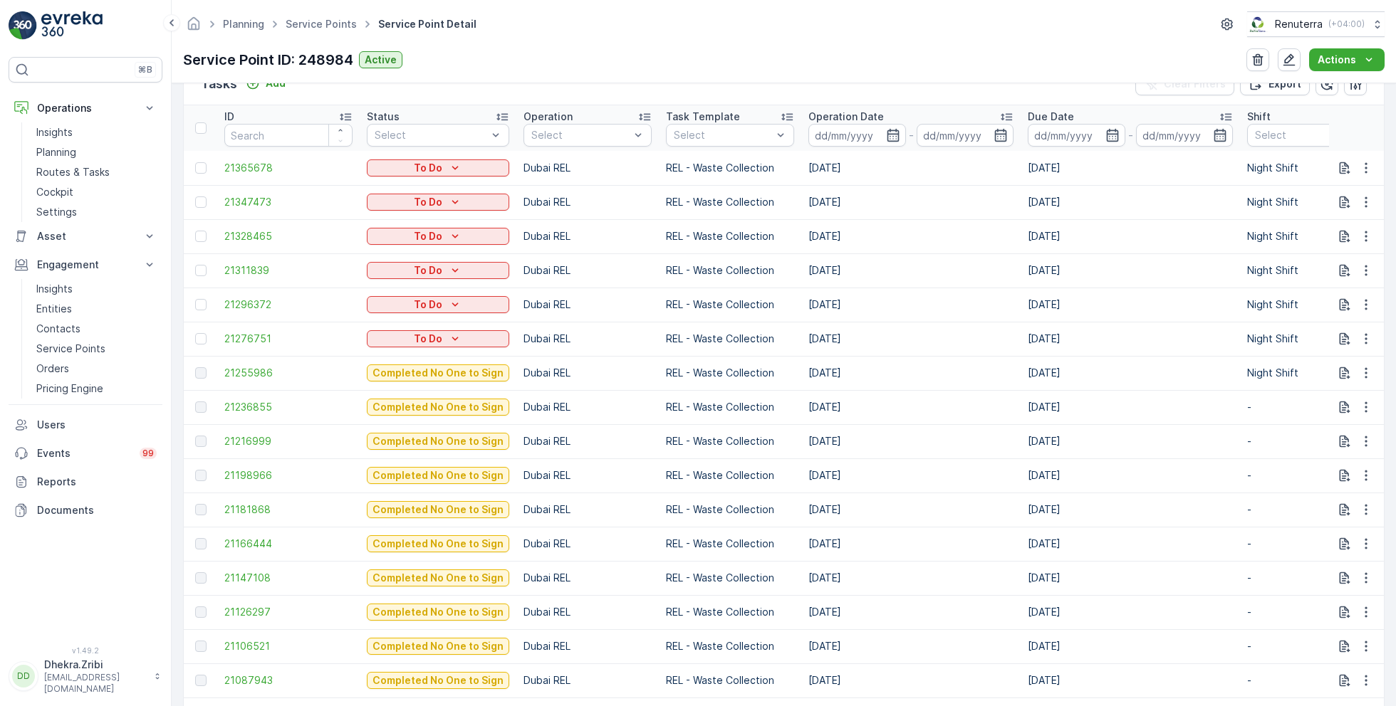
scroll to position [434, 0]
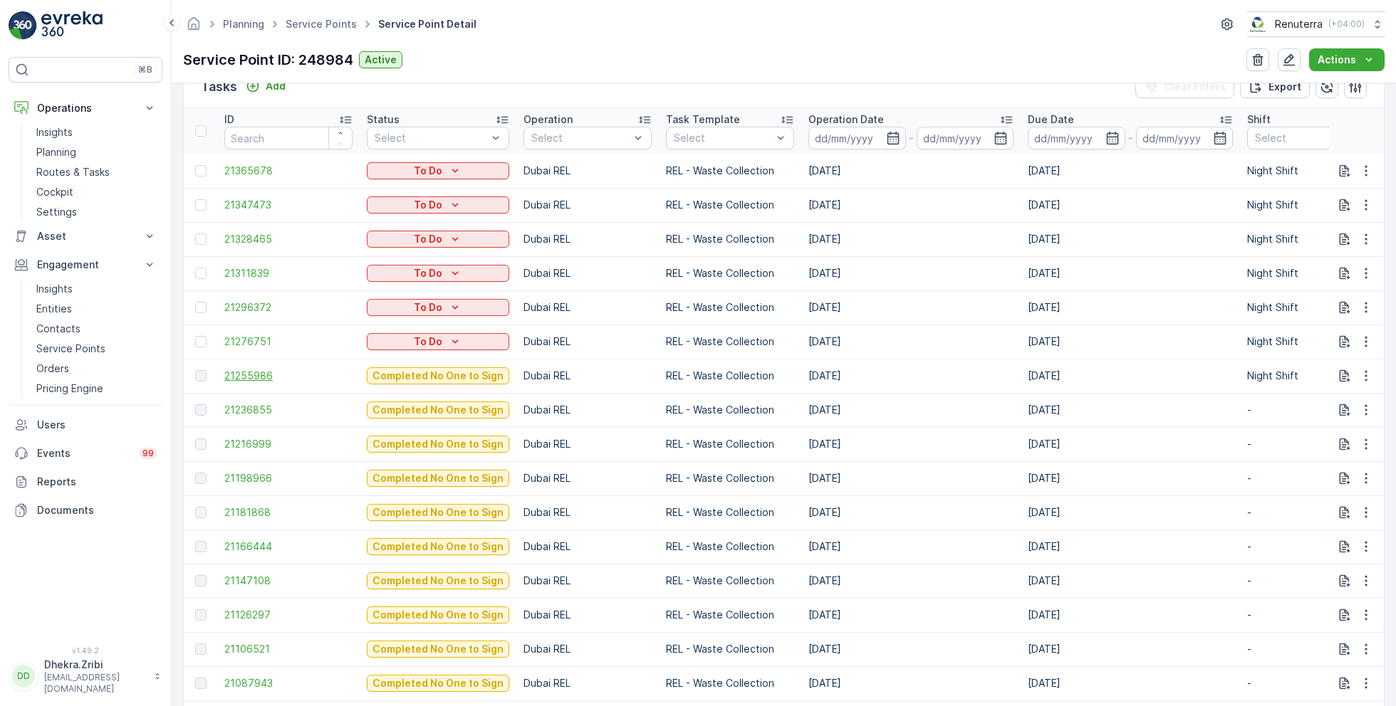
click at [268, 370] on span "21255986" at bounding box center [288, 376] width 128 height 14
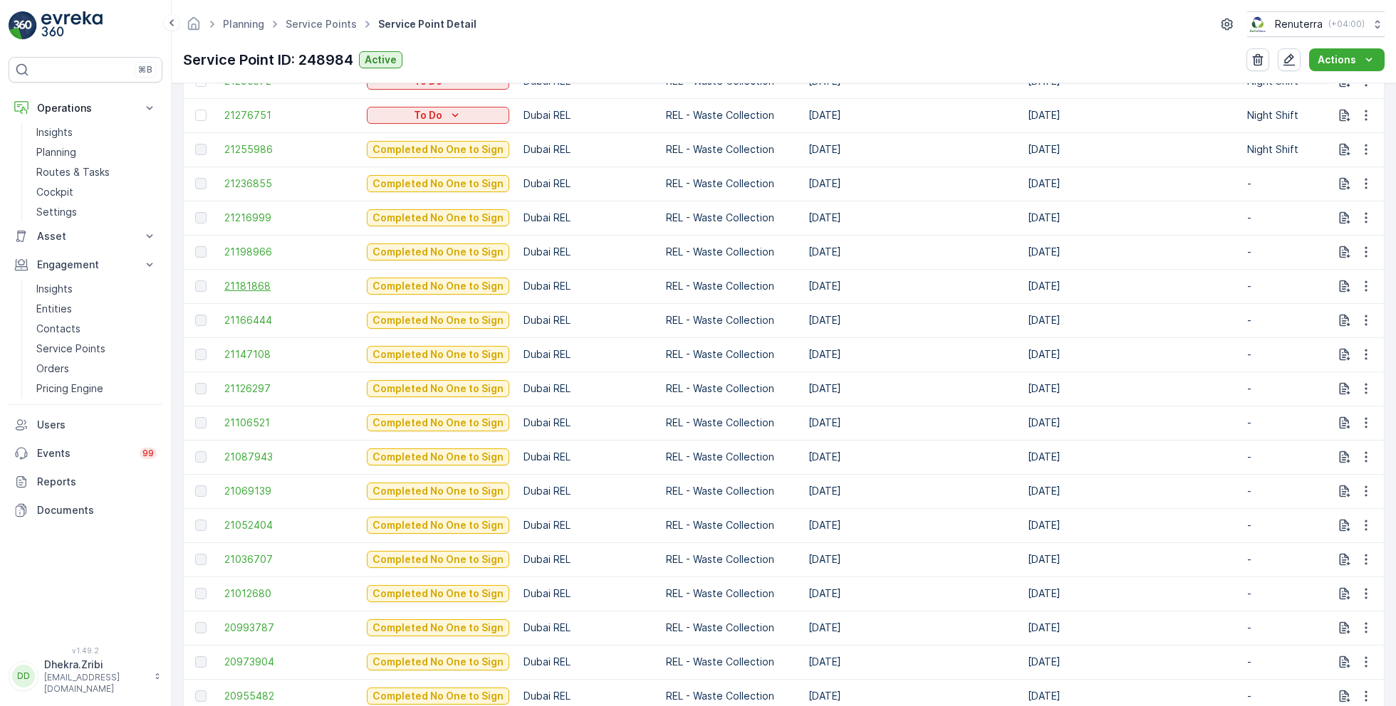
scroll to position [672, 0]
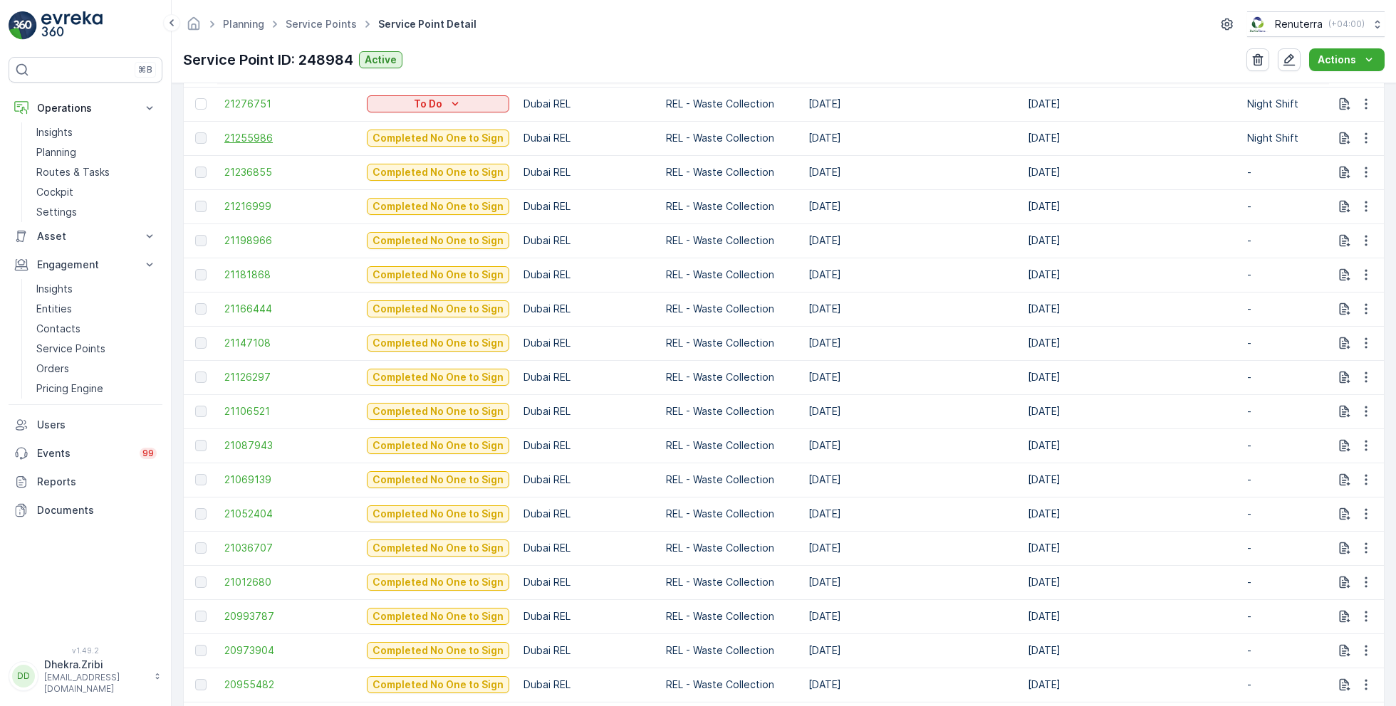
click at [249, 131] on span "21255986" at bounding box center [288, 138] width 128 height 14
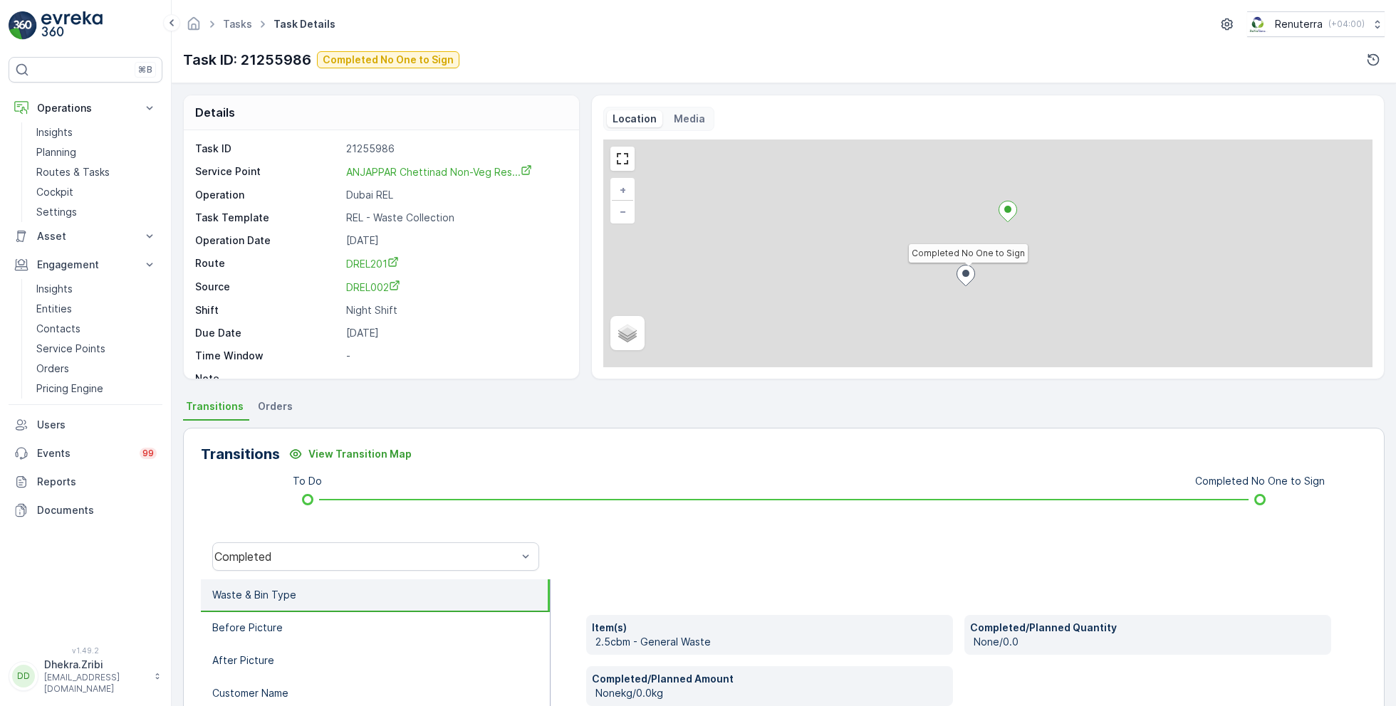
scroll to position [190, 0]
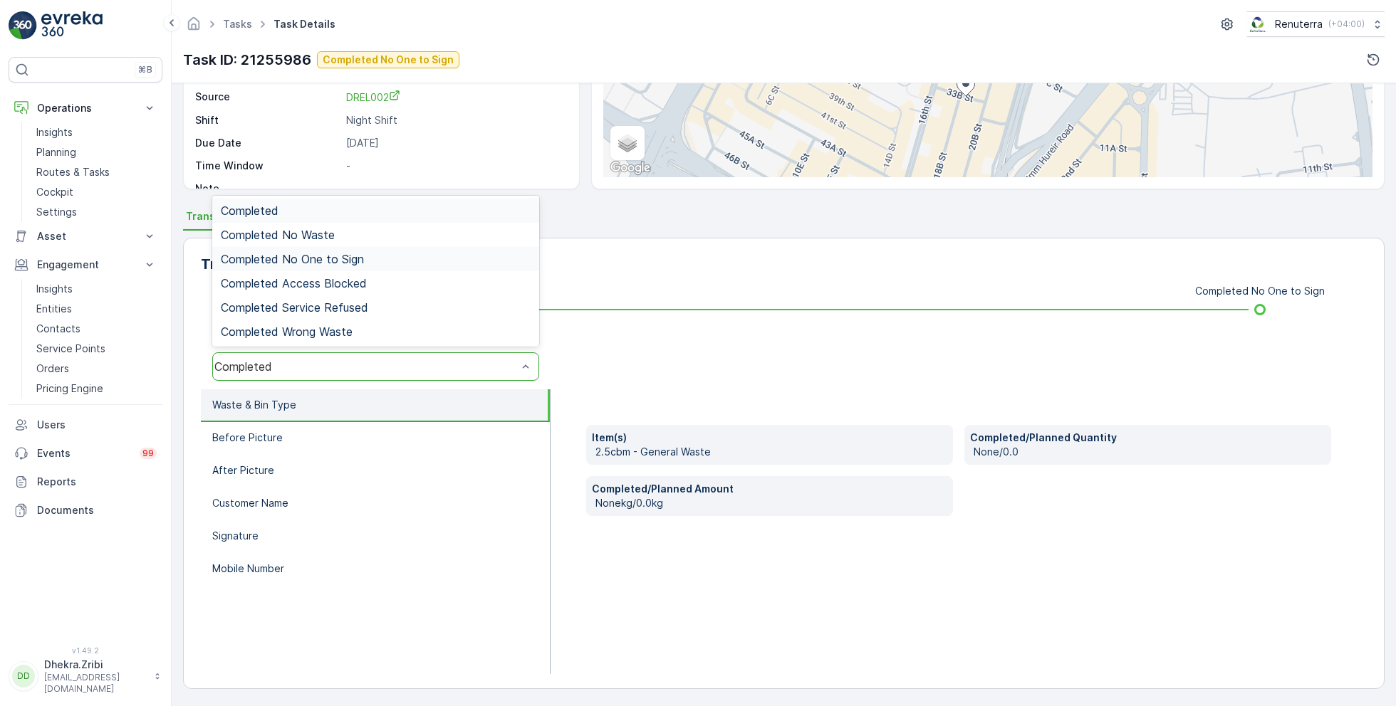
click at [321, 253] on span "Completed No One to Sign" at bounding box center [292, 259] width 143 height 13
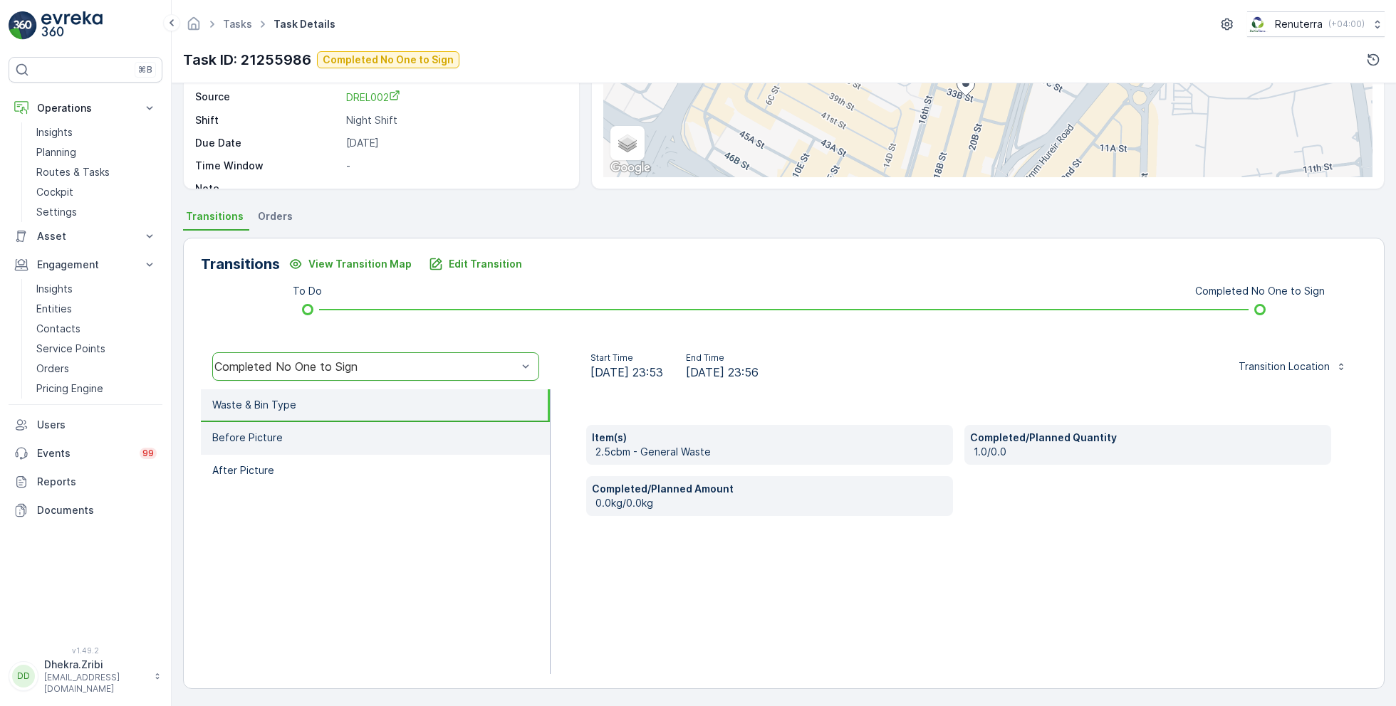
click at [271, 439] on p "Before Picture" at bounding box center [247, 438] width 70 height 14
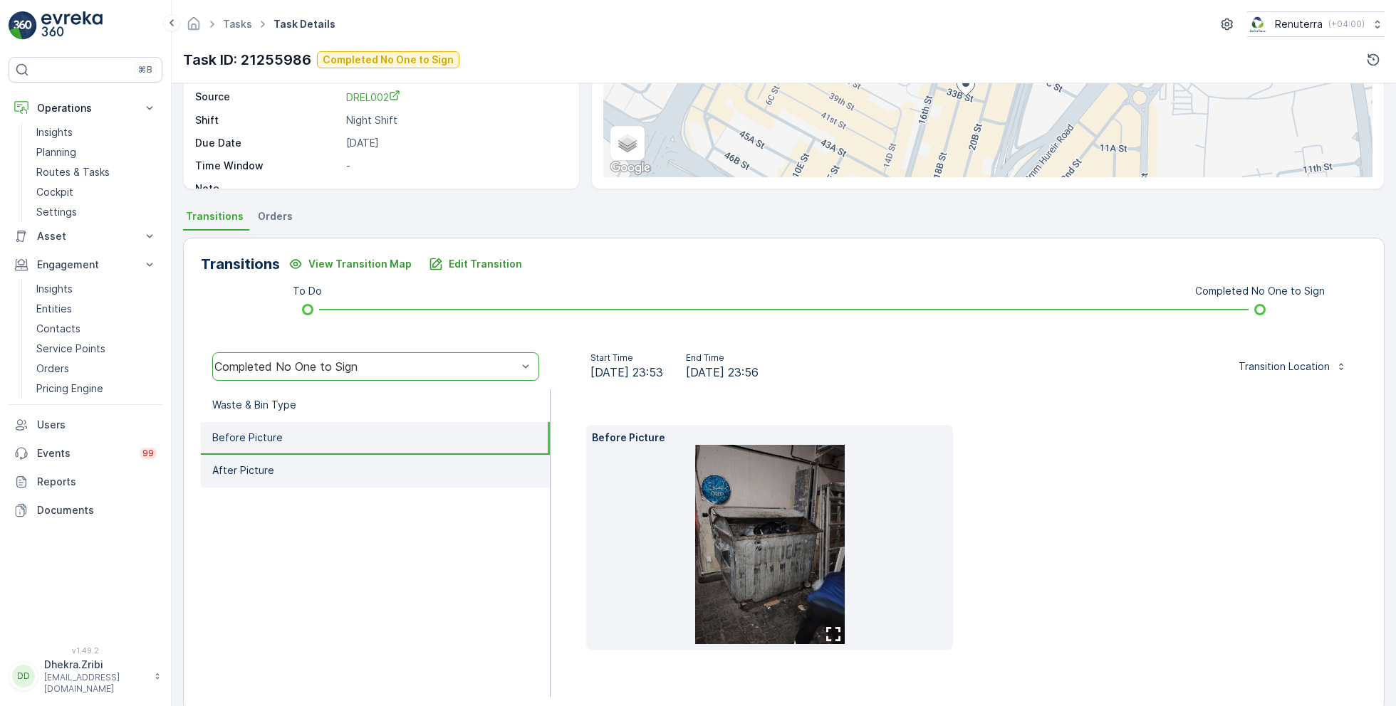
click at [283, 474] on li "After Picture" at bounding box center [375, 471] width 349 height 33
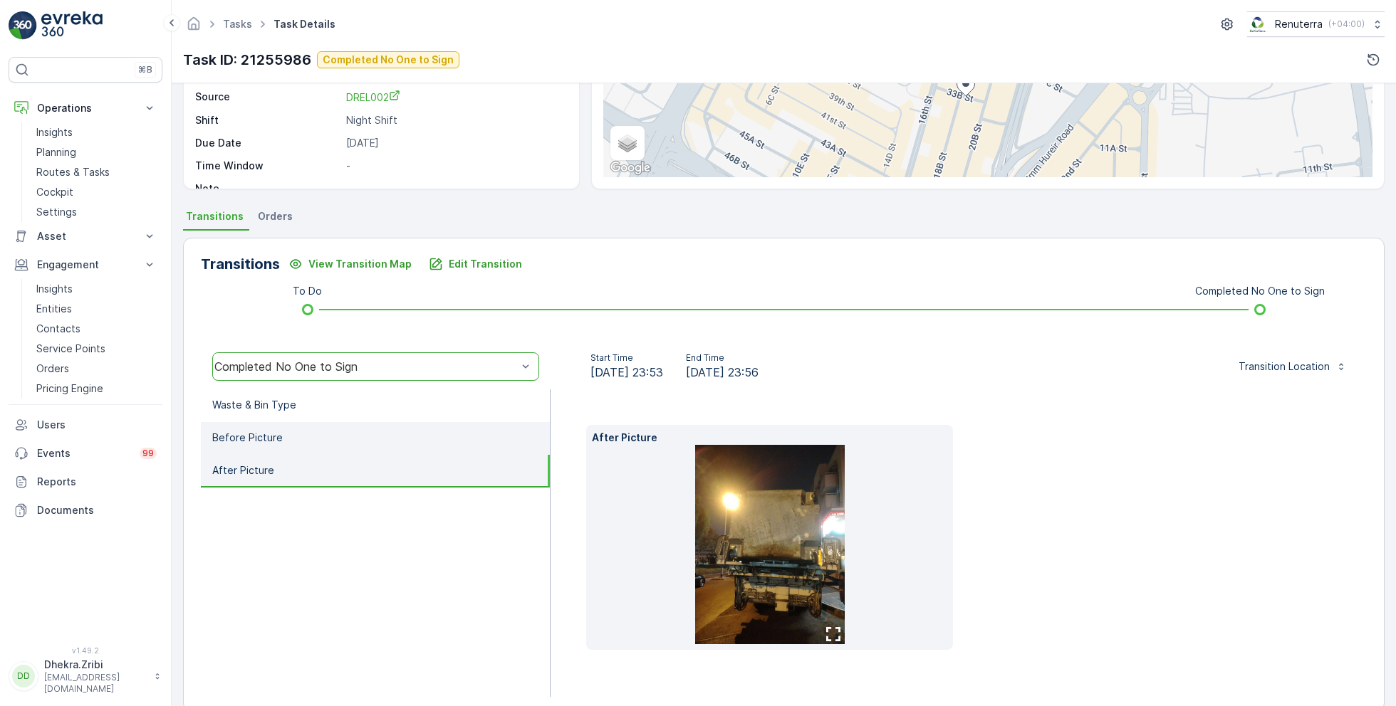
click at [303, 434] on li "Before Picture" at bounding box center [375, 438] width 349 height 33
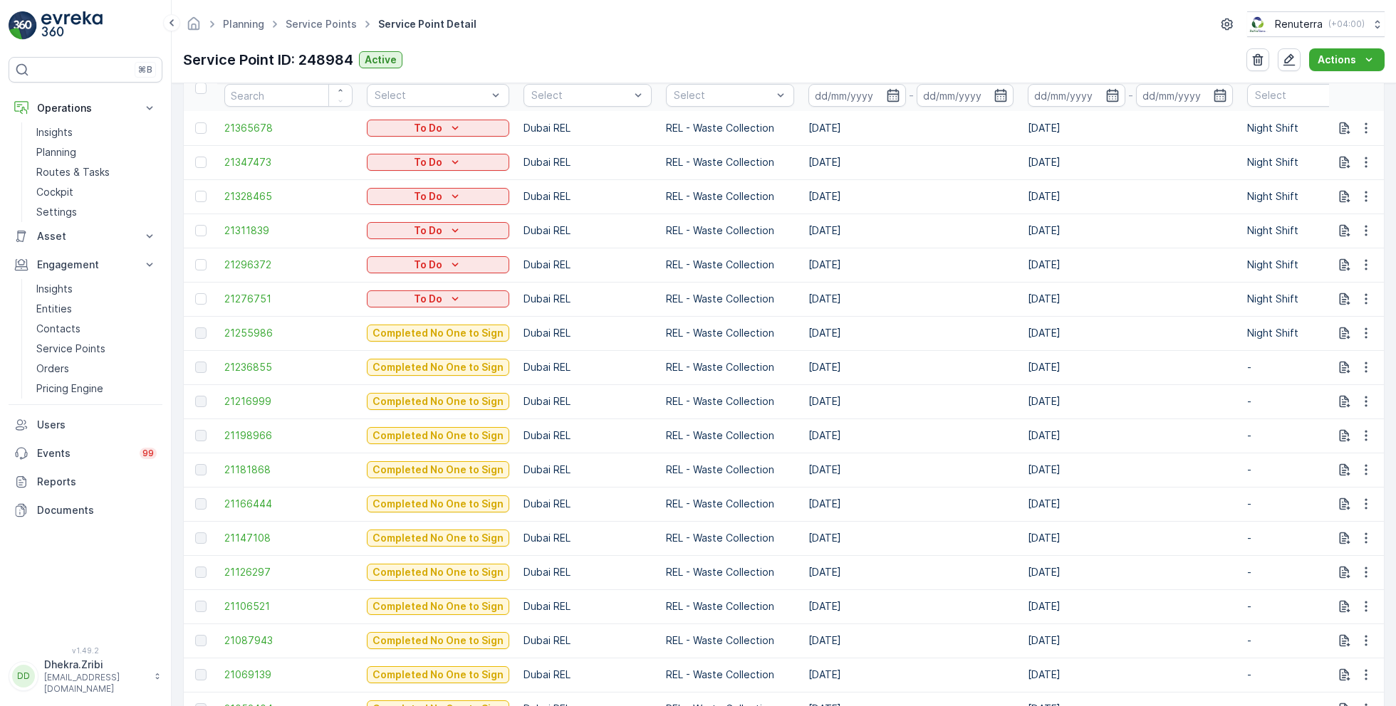
scroll to position [479, 0]
click at [261, 364] on span "21236855" at bounding box center [288, 366] width 128 height 14
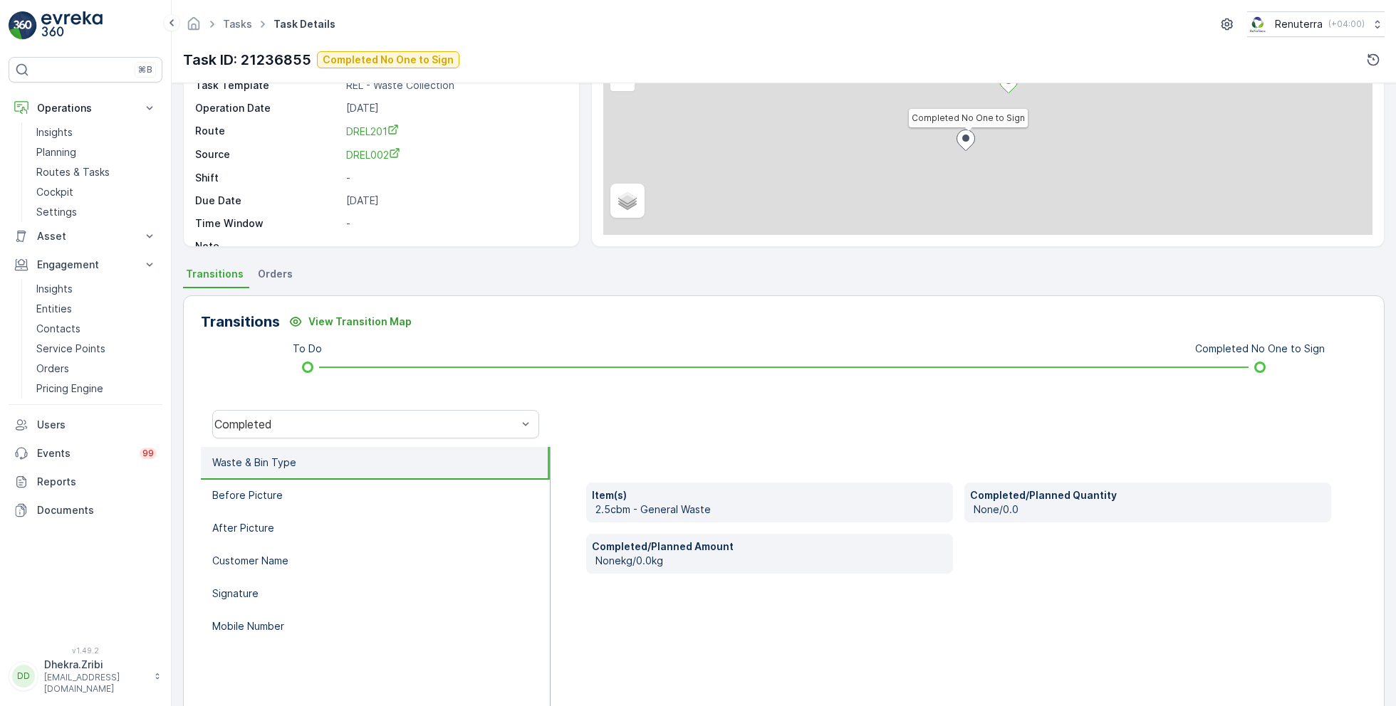
scroll to position [190, 0]
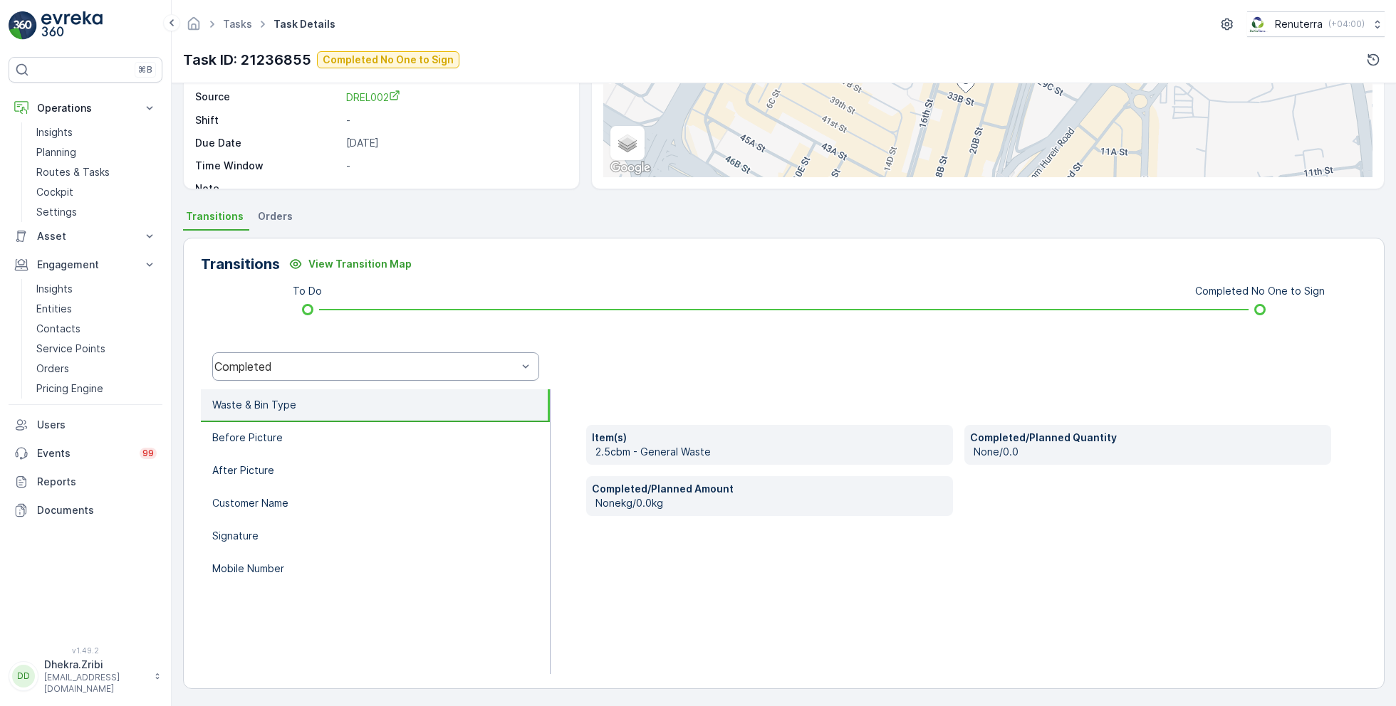
click at [295, 353] on div "Completed" at bounding box center [375, 366] width 327 height 28
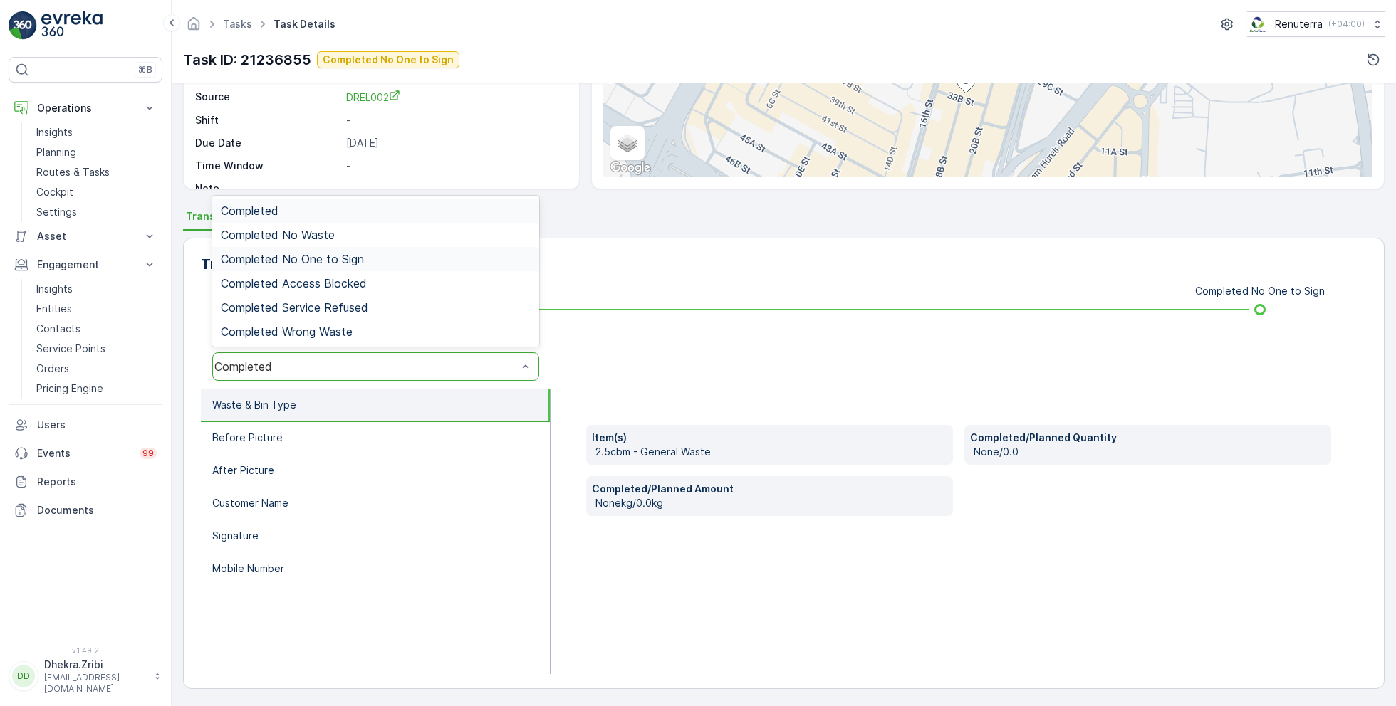
click at [323, 255] on span "Completed No One to Sign" at bounding box center [292, 259] width 143 height 13
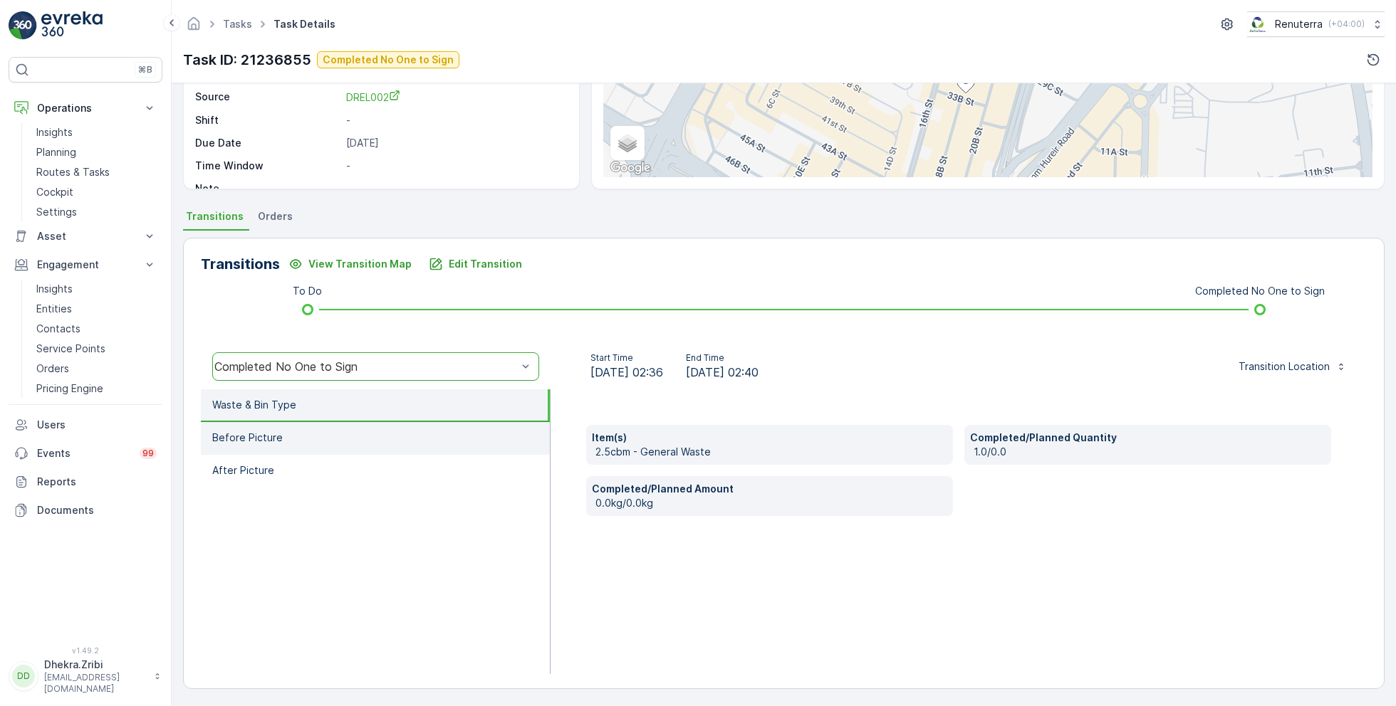
click at [273, 439] on p "Before Picture" at bounding box center [247, 438] width 70 height 14
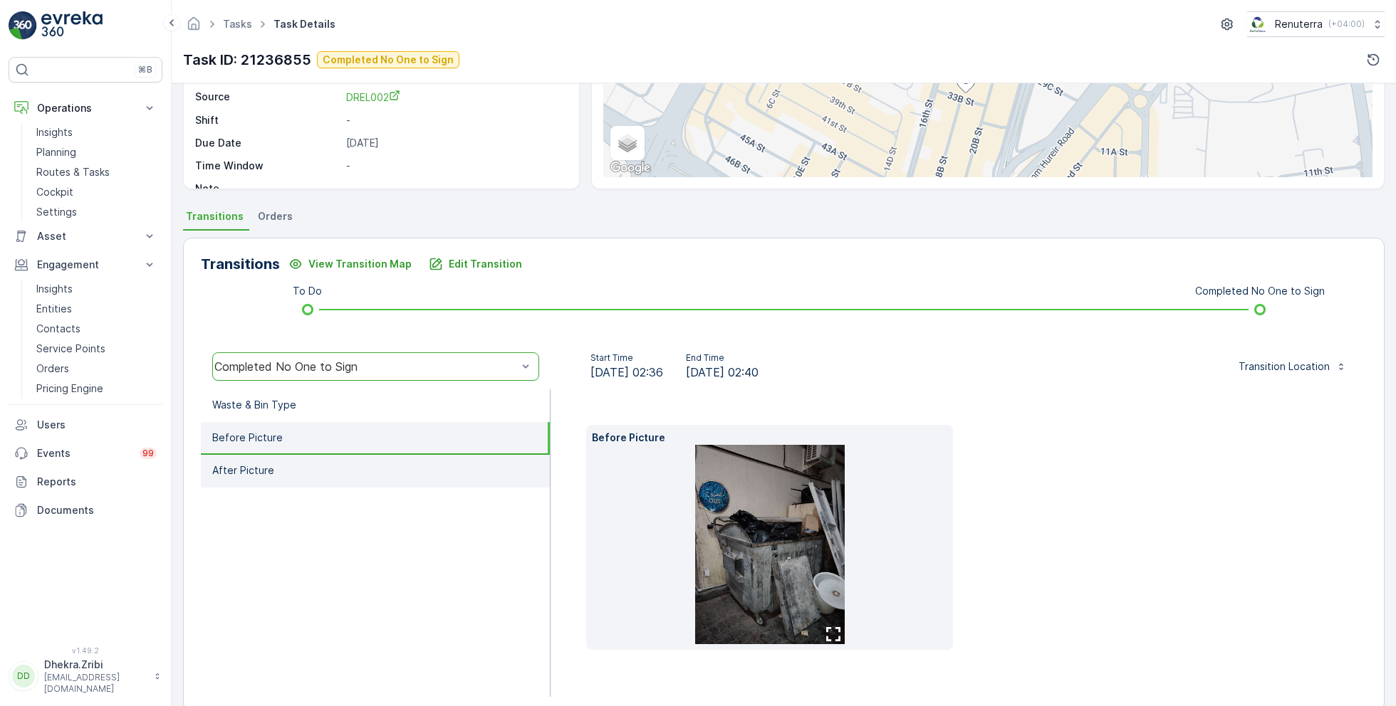
click at [276, 466] on li "After Picture" at bounding box center [375, 471] width 349 height 33
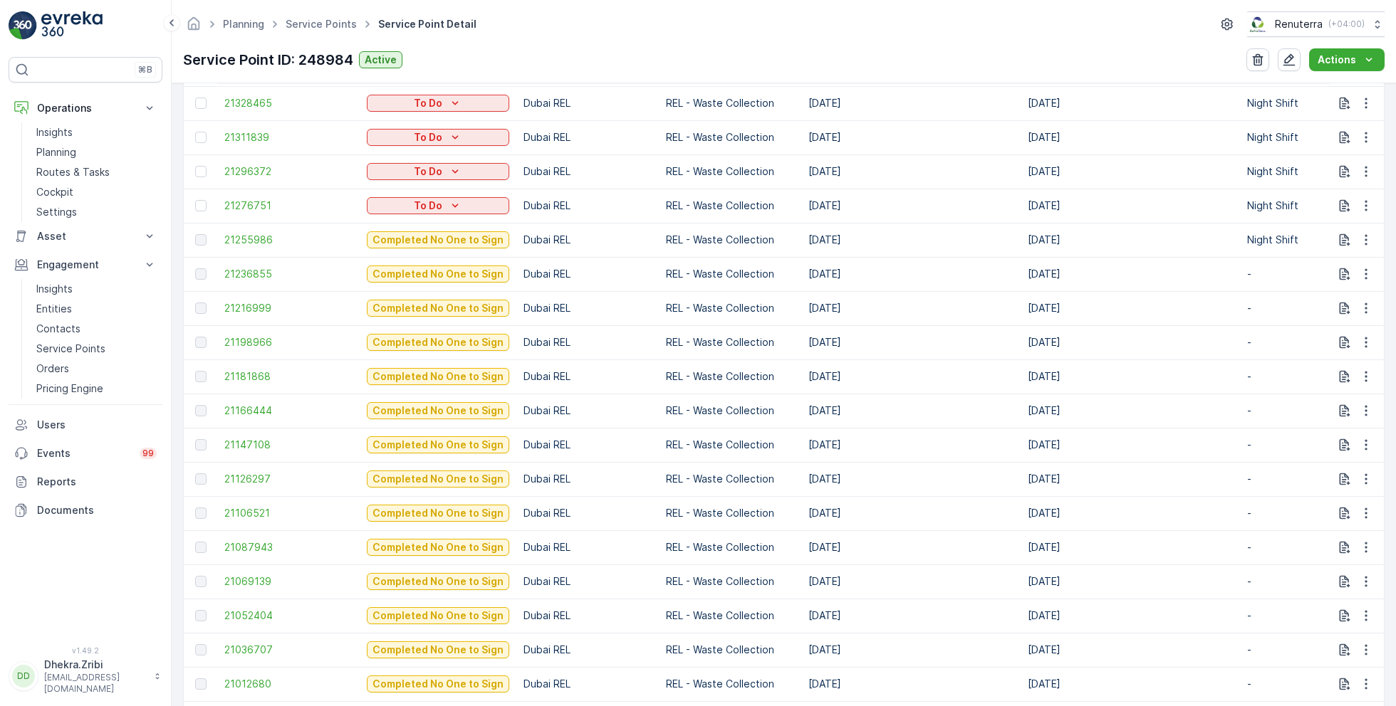
scroll to position [591, 0]
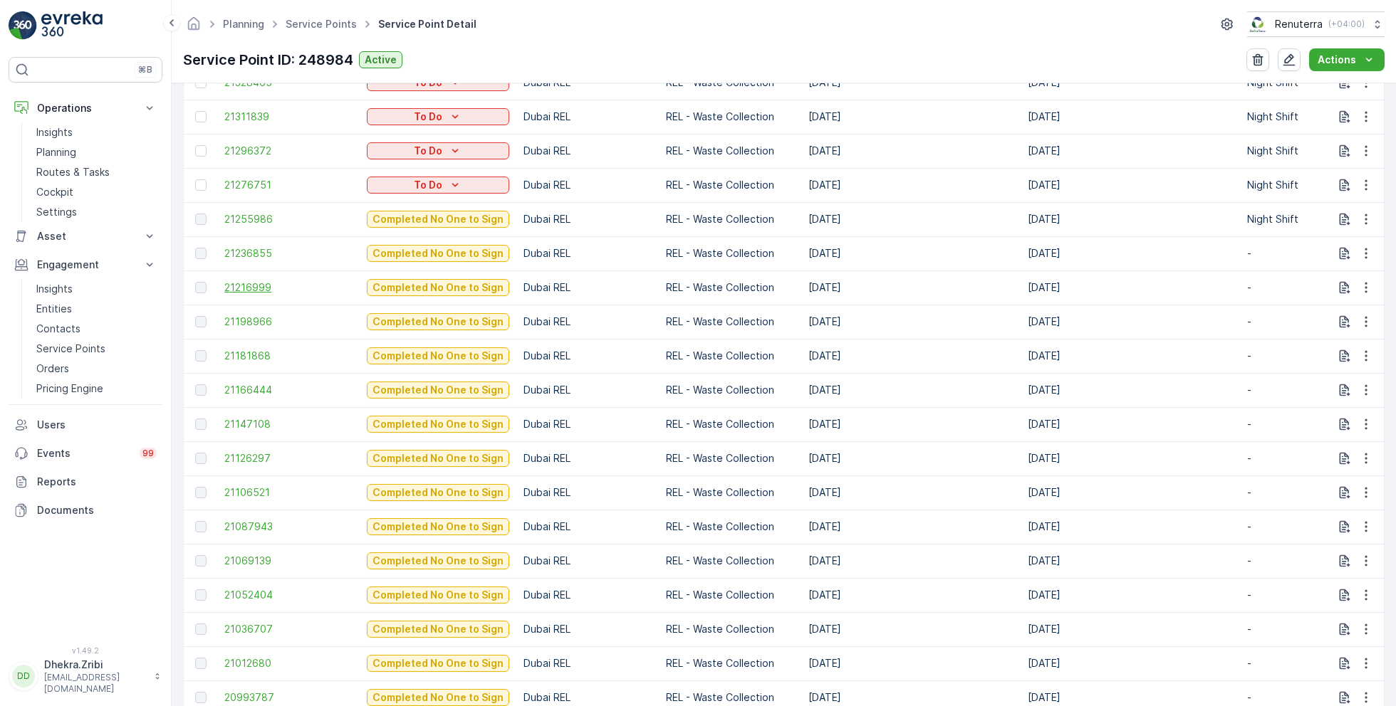
click at [256, 286] on span "21216999" at bounding box center [288, 288] width 128 height 14
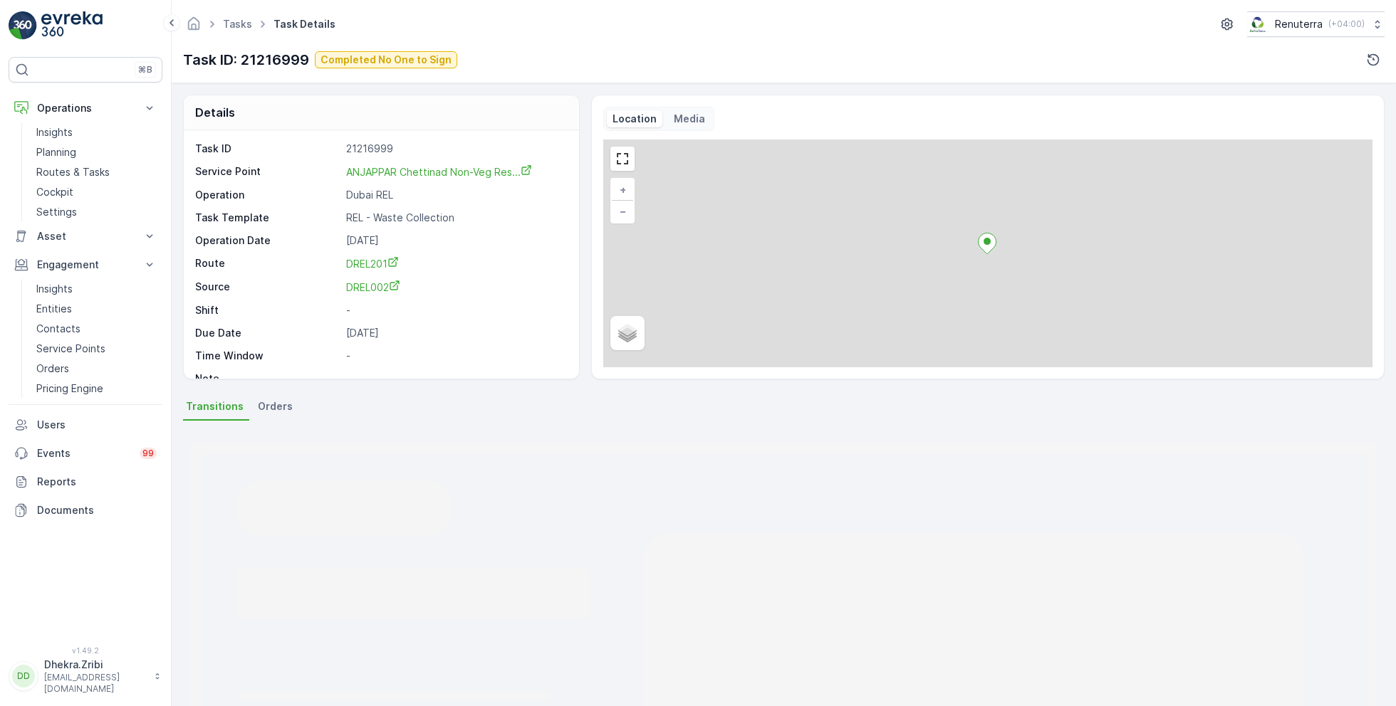
scroll to position [190, 0]
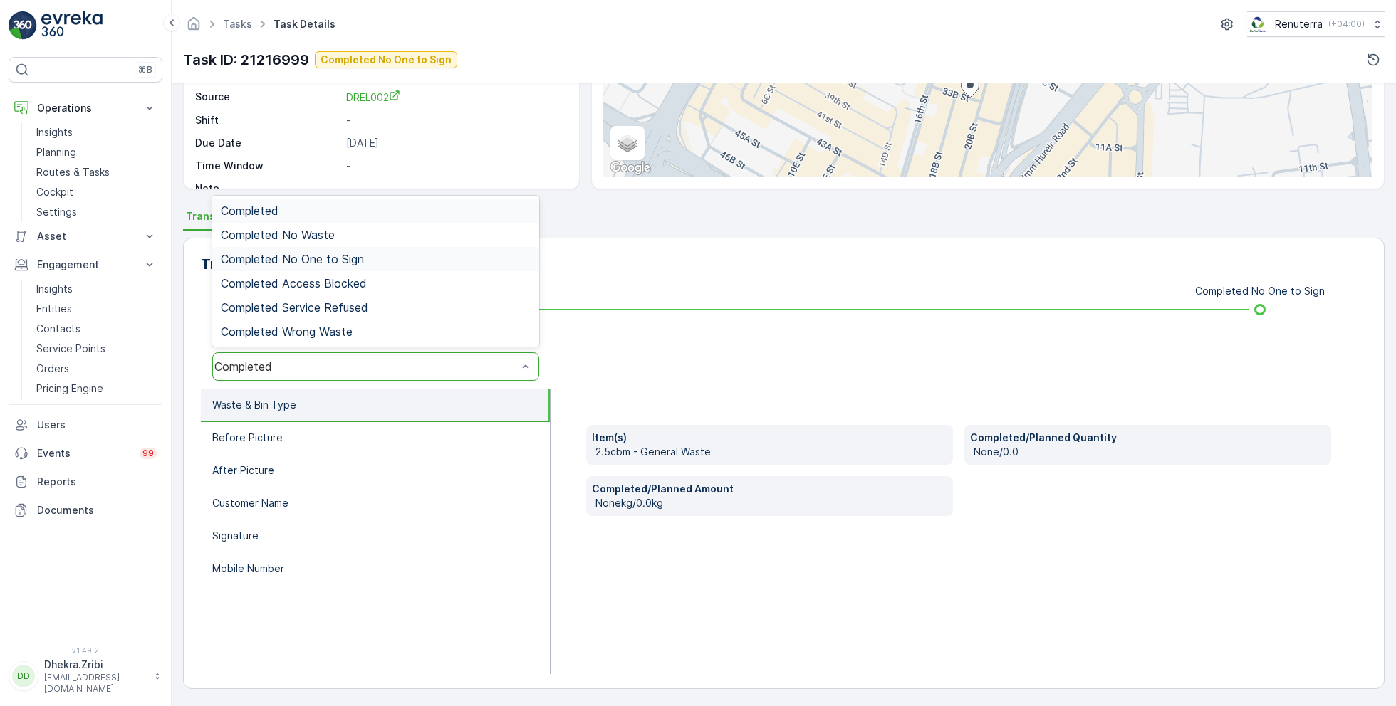
click at [314, 255] on span "Completed No One to Sign" at bounding box center [292, 259] width 143 height 13
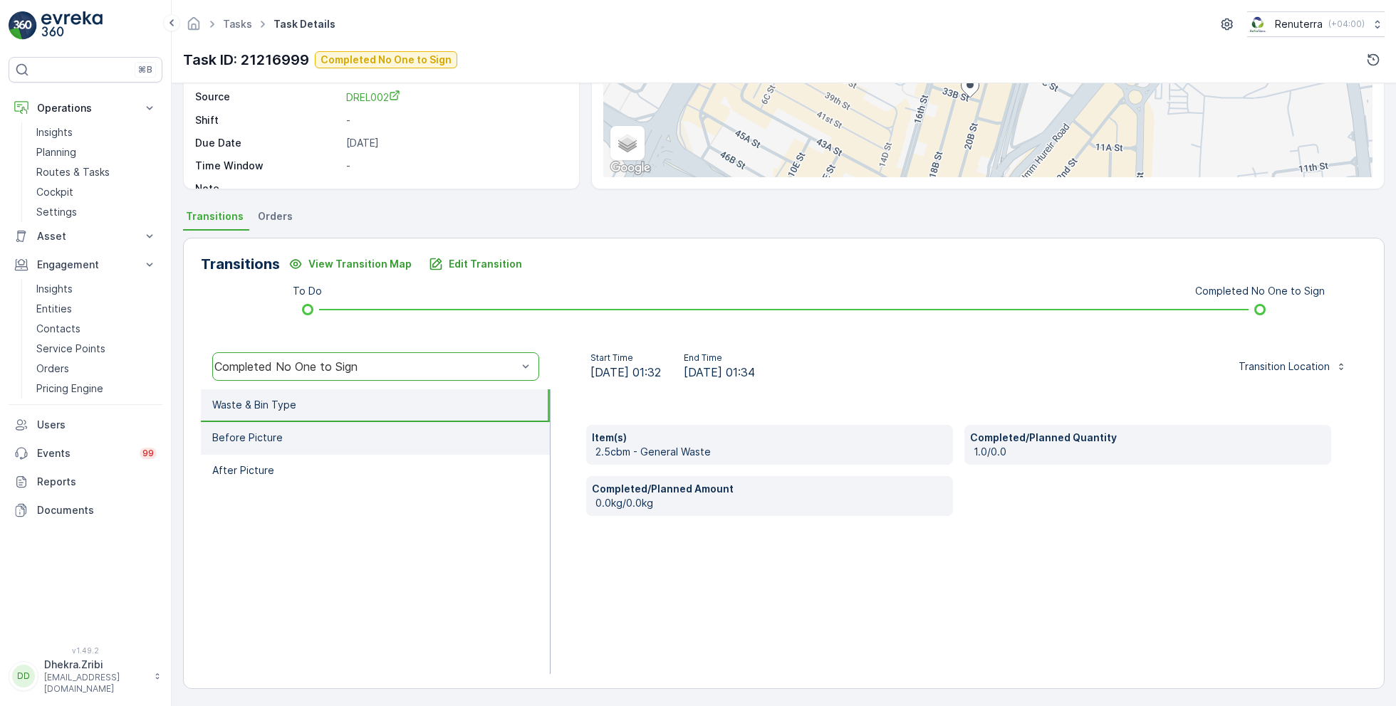
click at [286, 437] on li "Before Picture" at bounding box center [375, 438] width 349 height 33
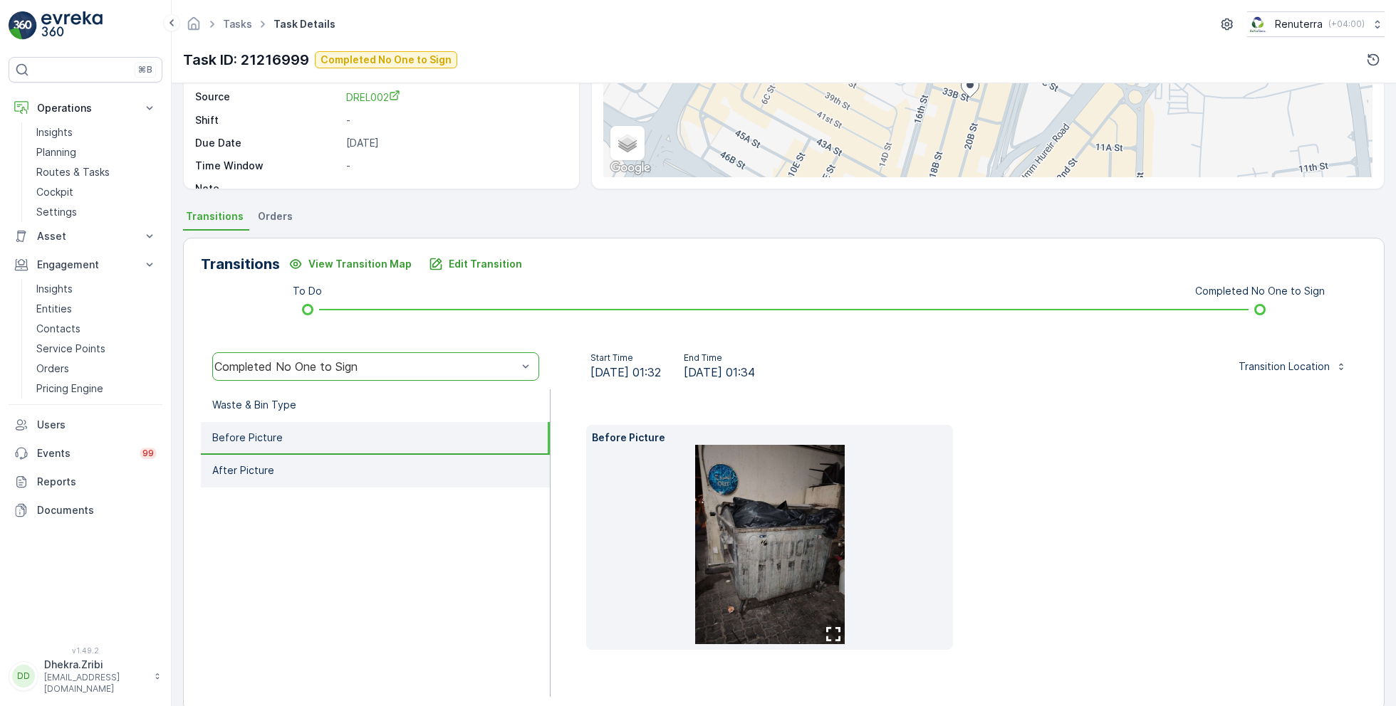
click at [291, 465] on li "After Picture" at bounding box center [375, 471] width 349 height 33
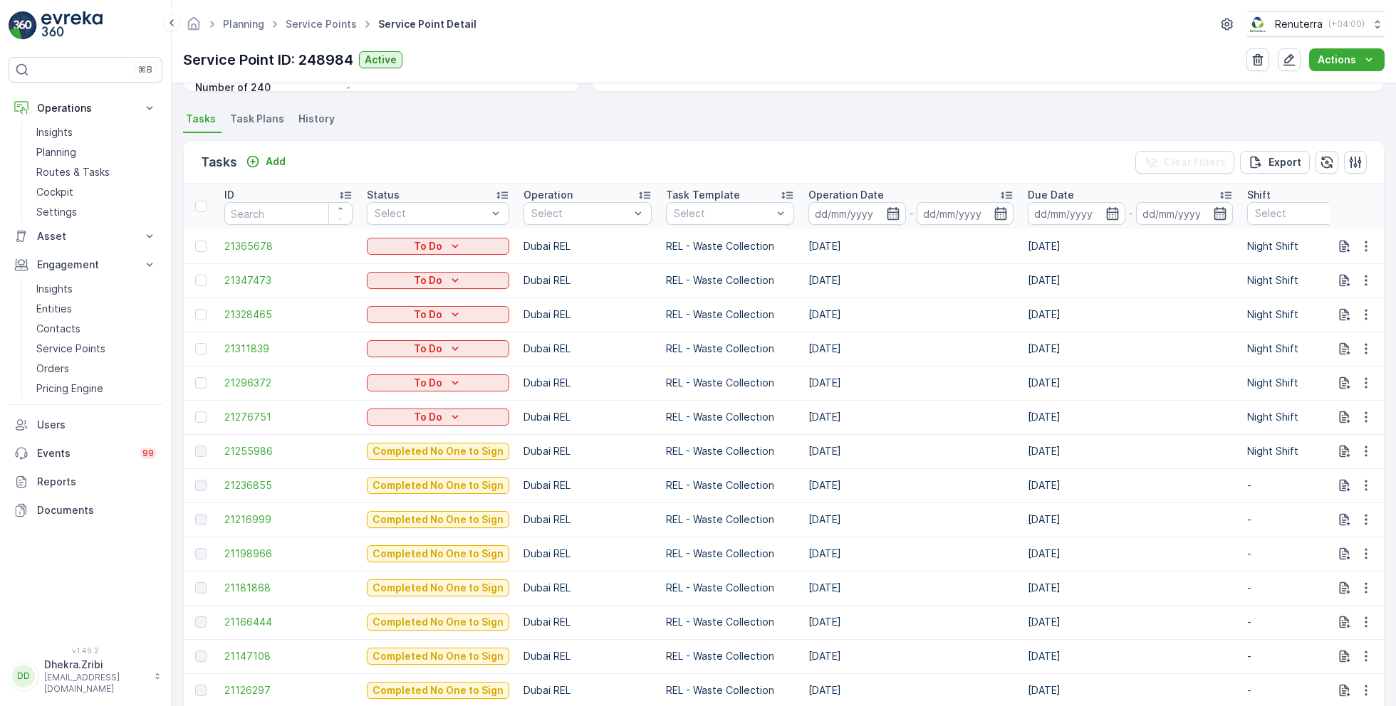
scroll to position [429, 0]
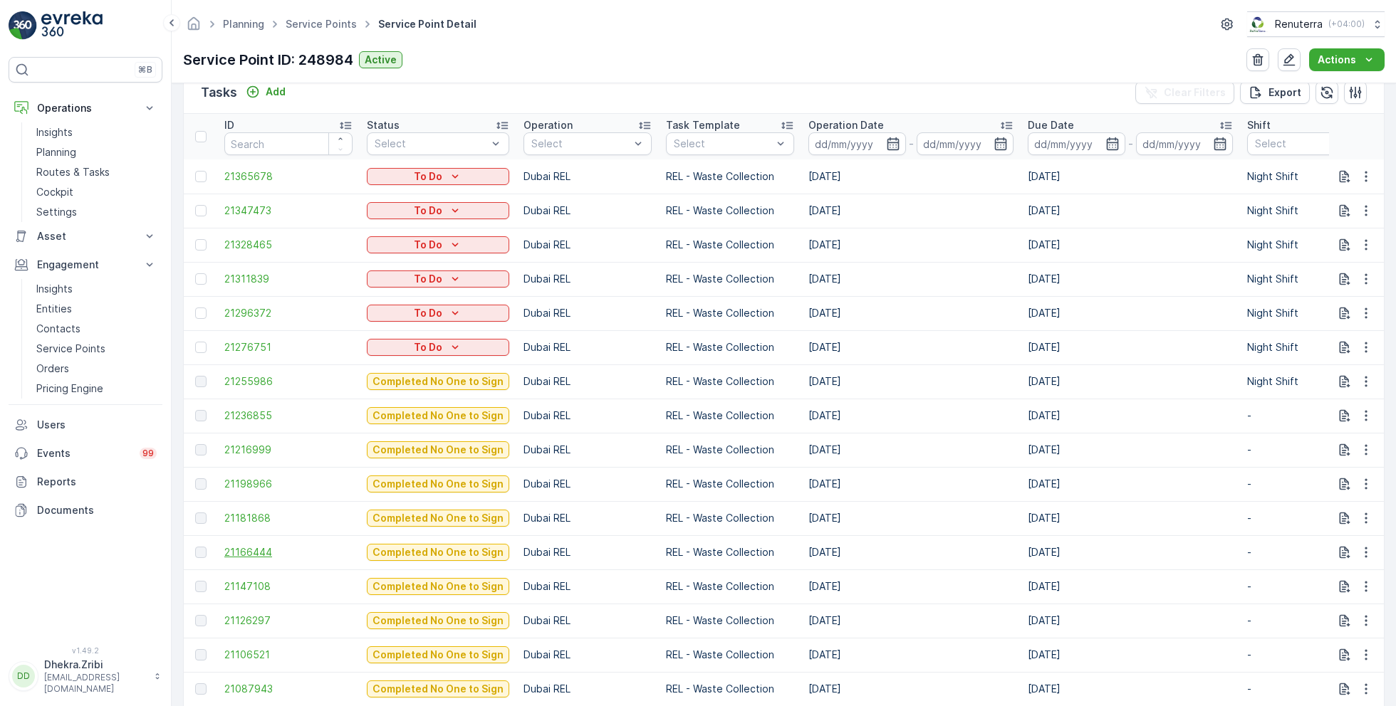
click at [263, 547] on span "21166444" at bounding box center [288, 552] width 128 height 14
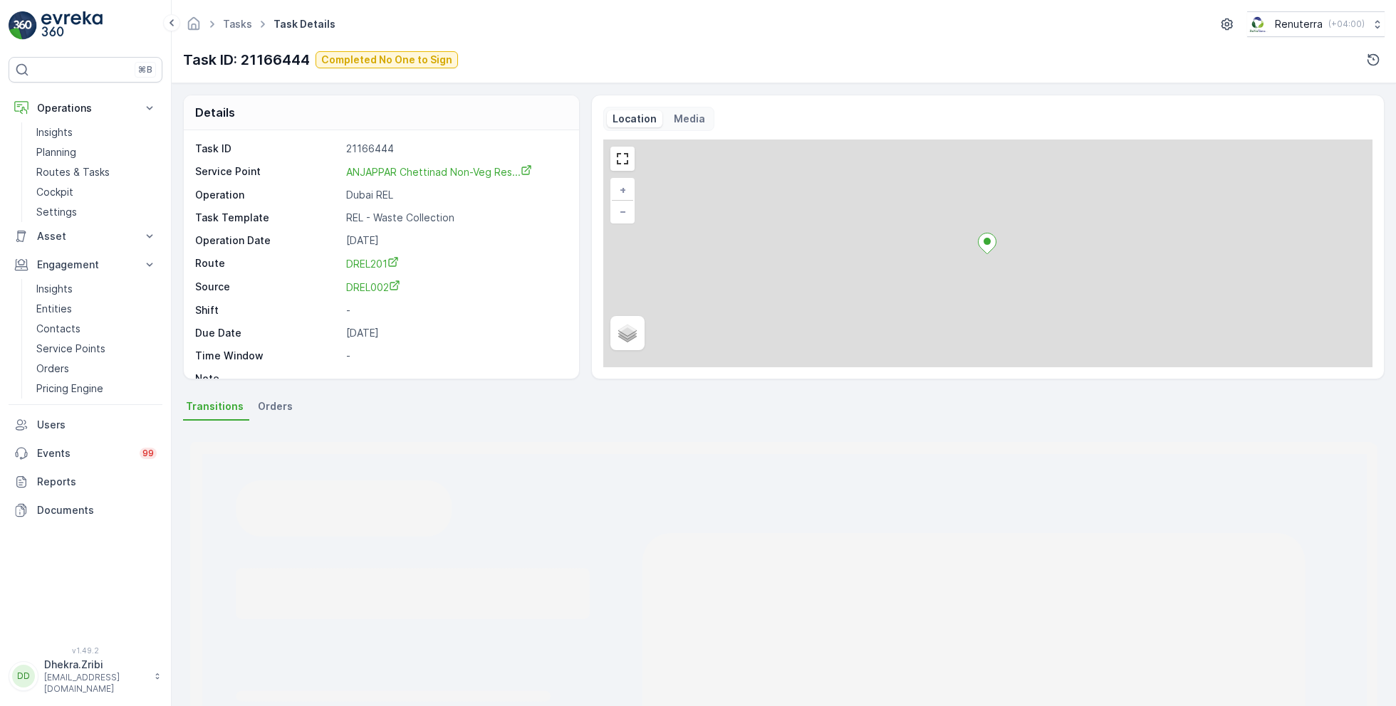
scroll to position [190, 0]
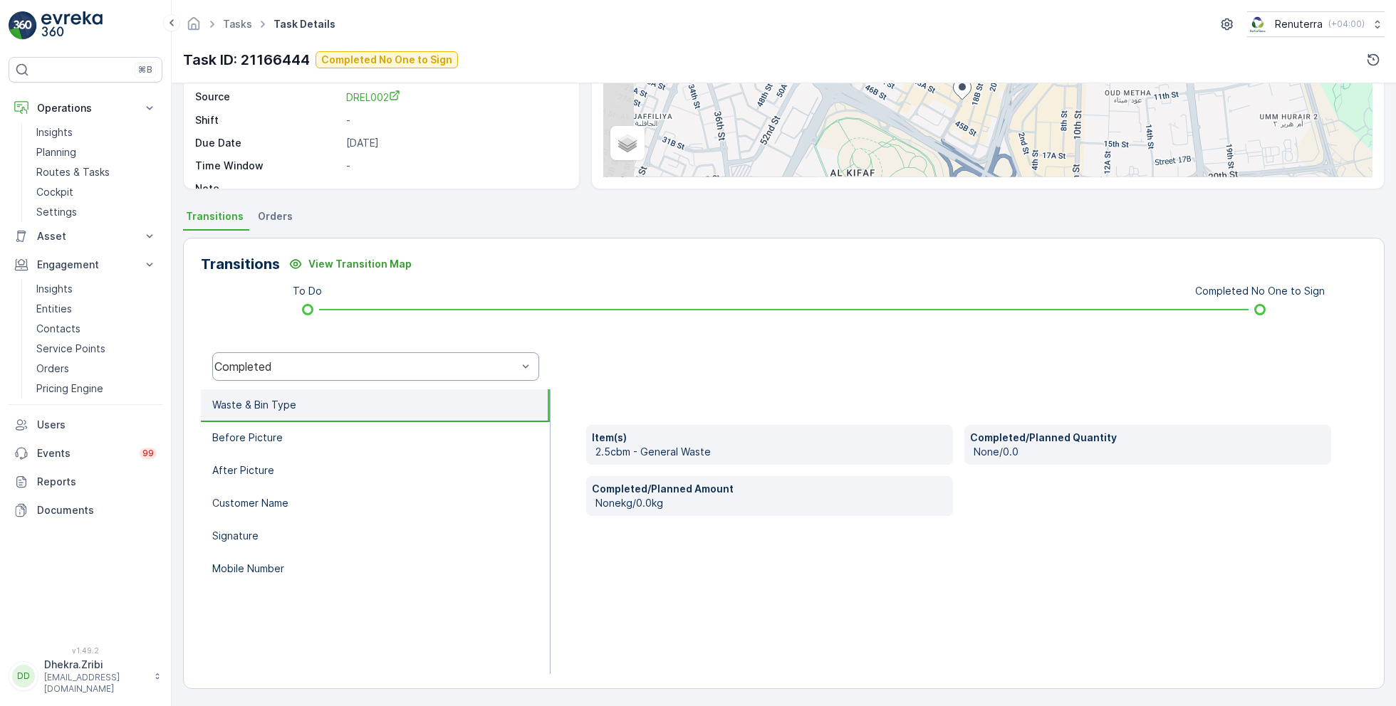
click at [349, 357] on div "Completed" at bounding box center [375, 366] width 327 height 28
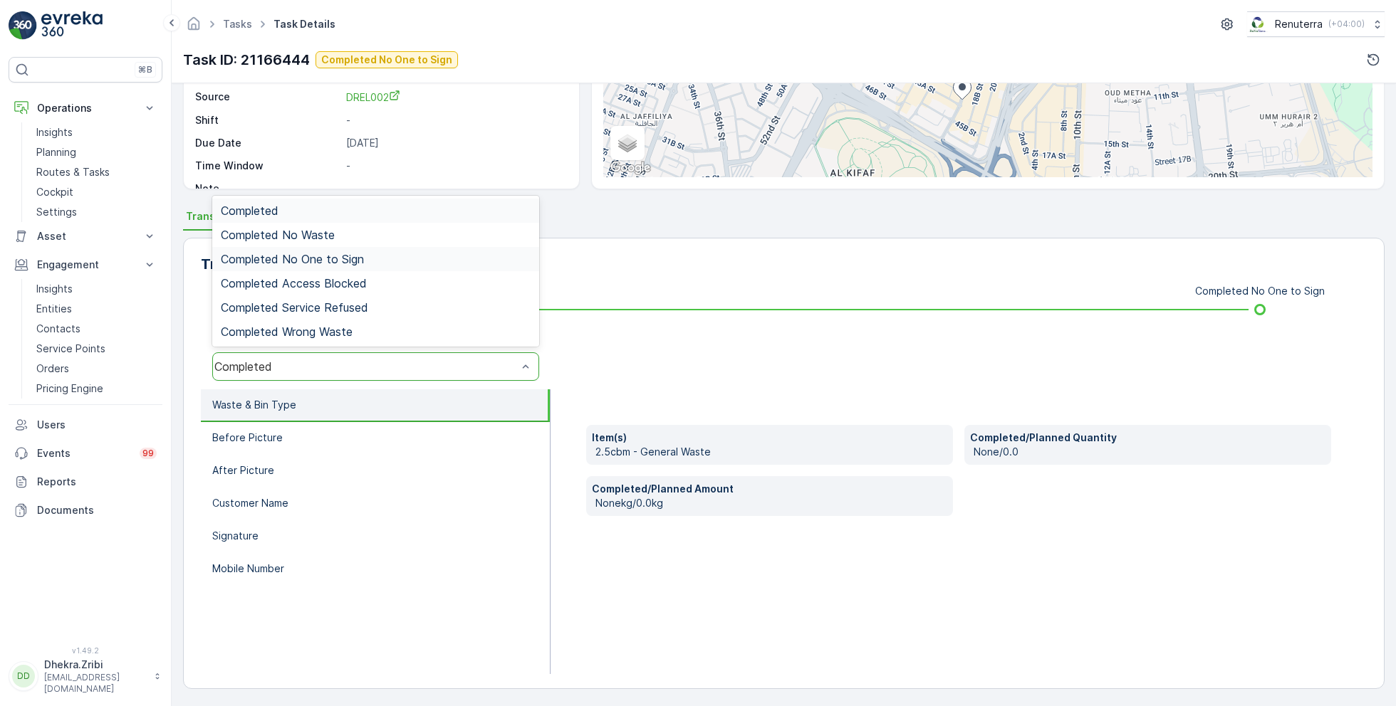
click at [324, 253] on span "Completed No One to Sign" at bounding box center [292, 259] width 143 height 13
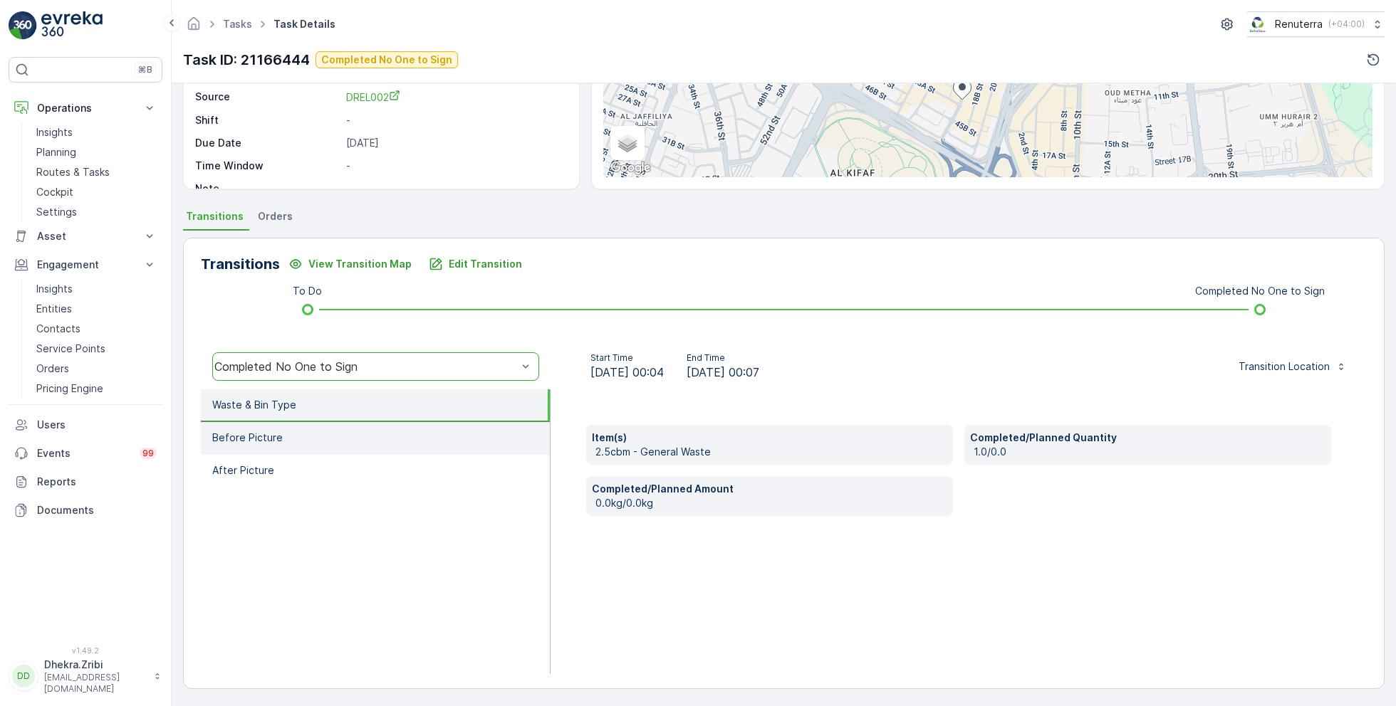
click at [272, 443] on p "Before Picture" at bounding box center [247, 438] width 70 height 14
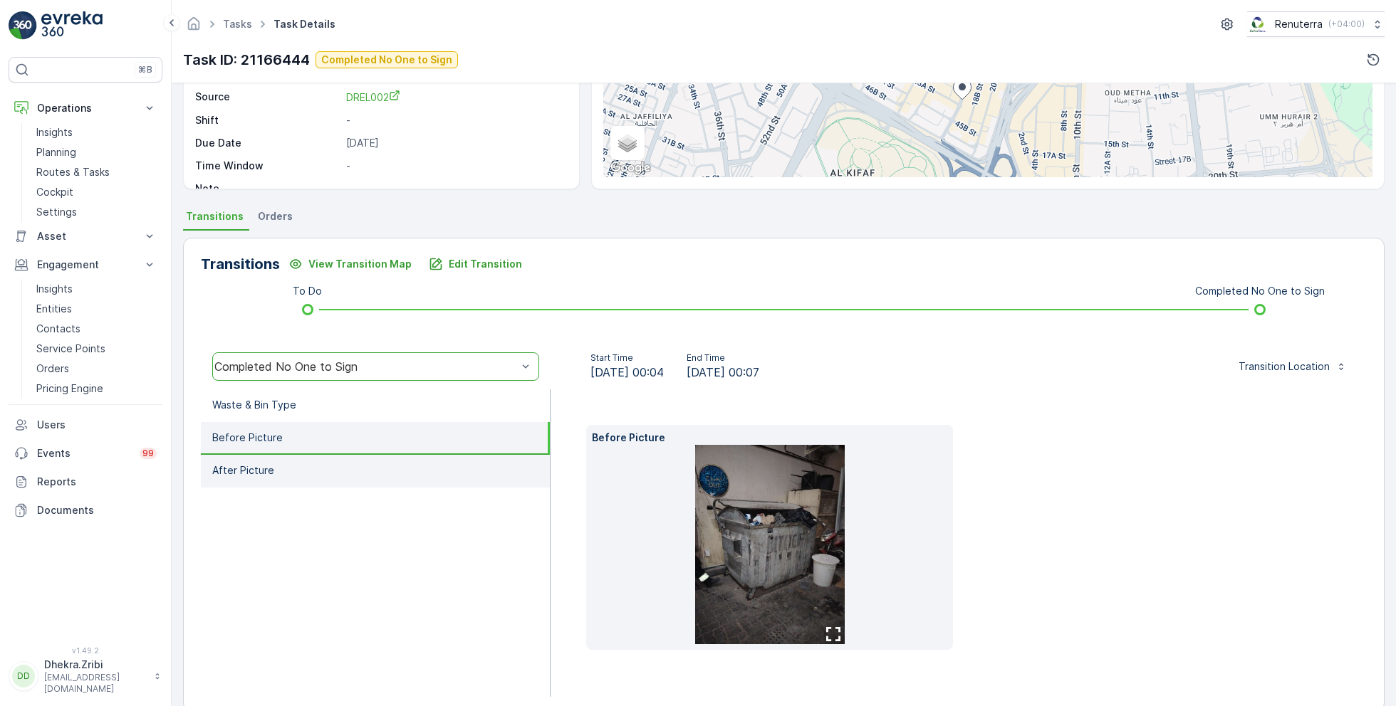
click at [277, 461] on li "After Picture" at bounding box center [375, 471] width 349 height 33
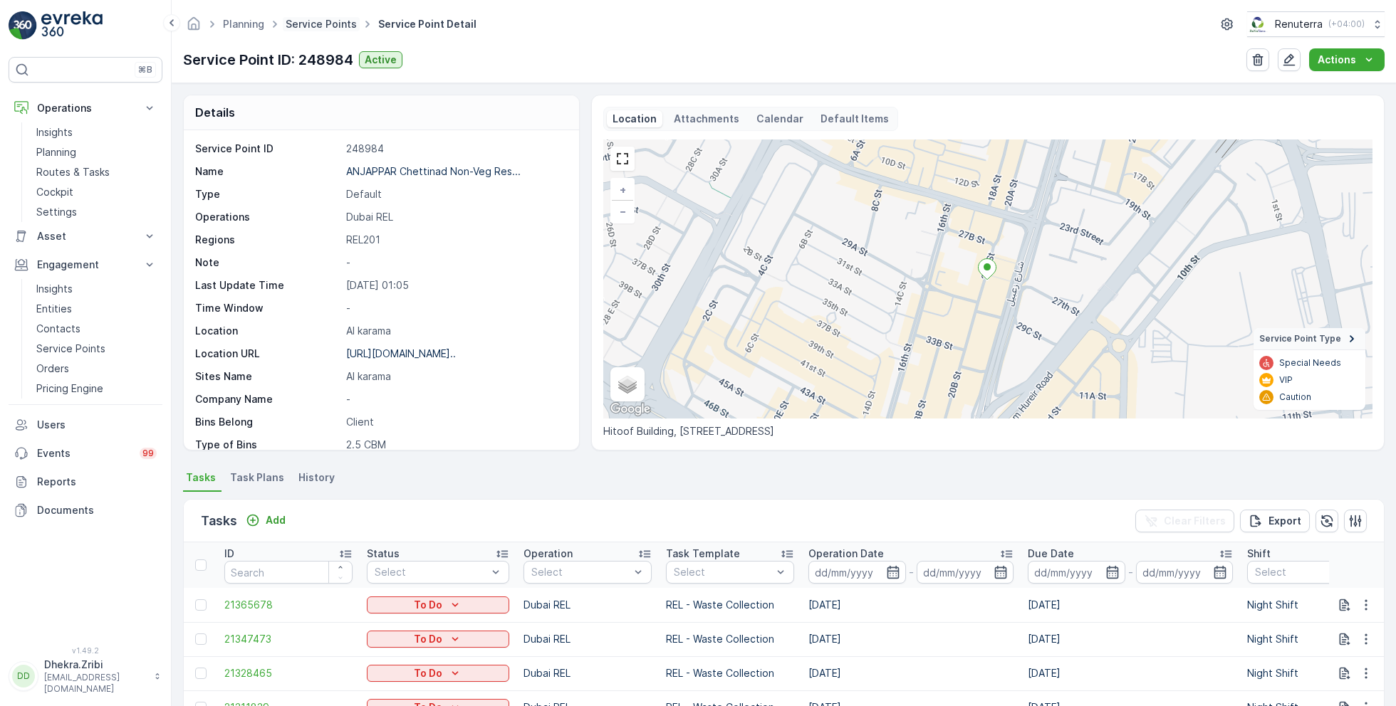
click at [332, 26] on link "Service Points" at bounding box center [321, 24] width 71 height 12
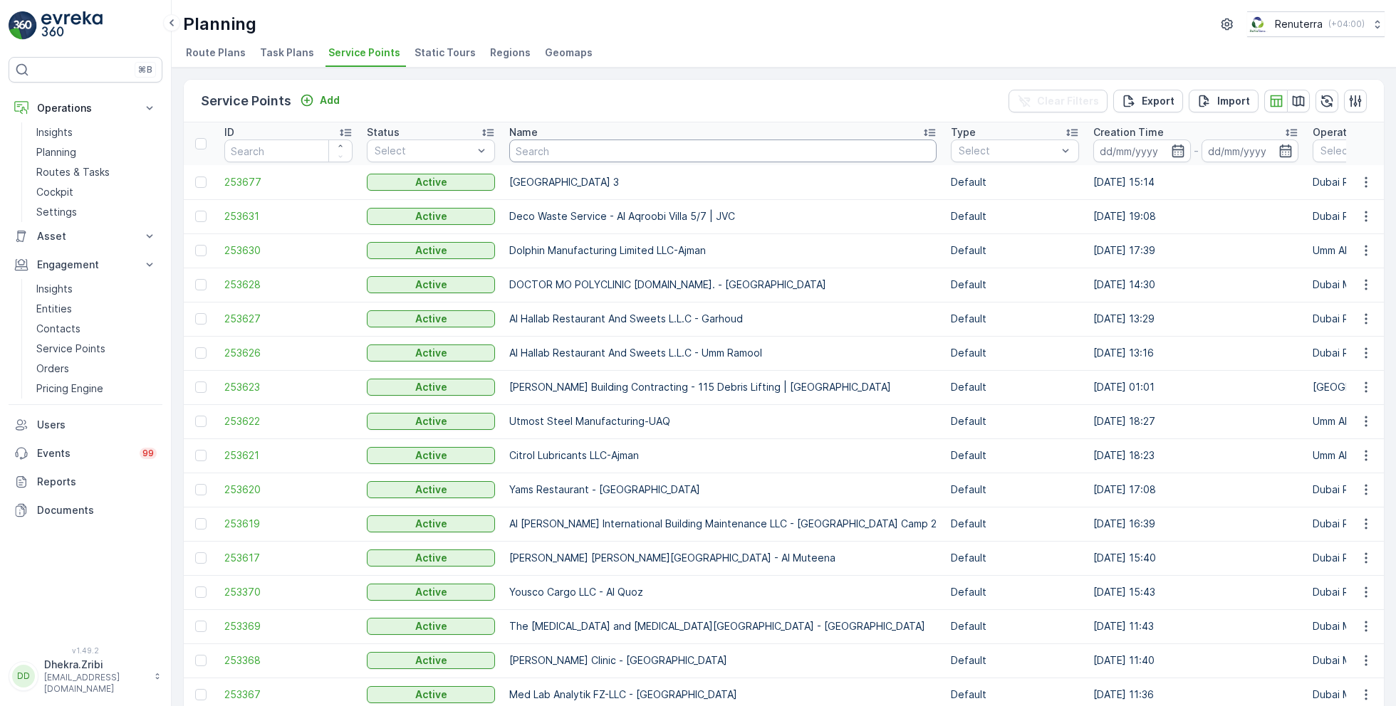
click at [590, 152] on input "text" at bounding box center [722, 151] width 427 height 23
type input "berkely"
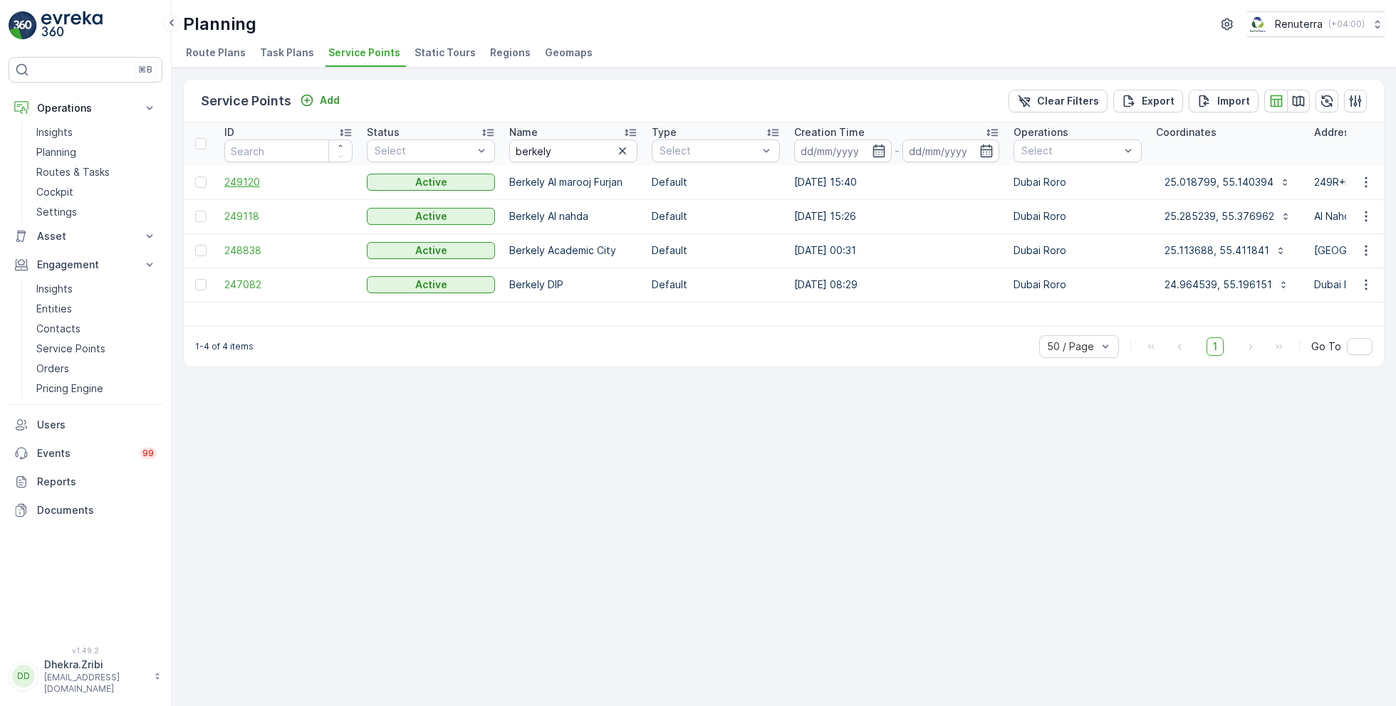
click at [251, 178] on span "249120" at bounding box center [288, 182] width 128 height 14
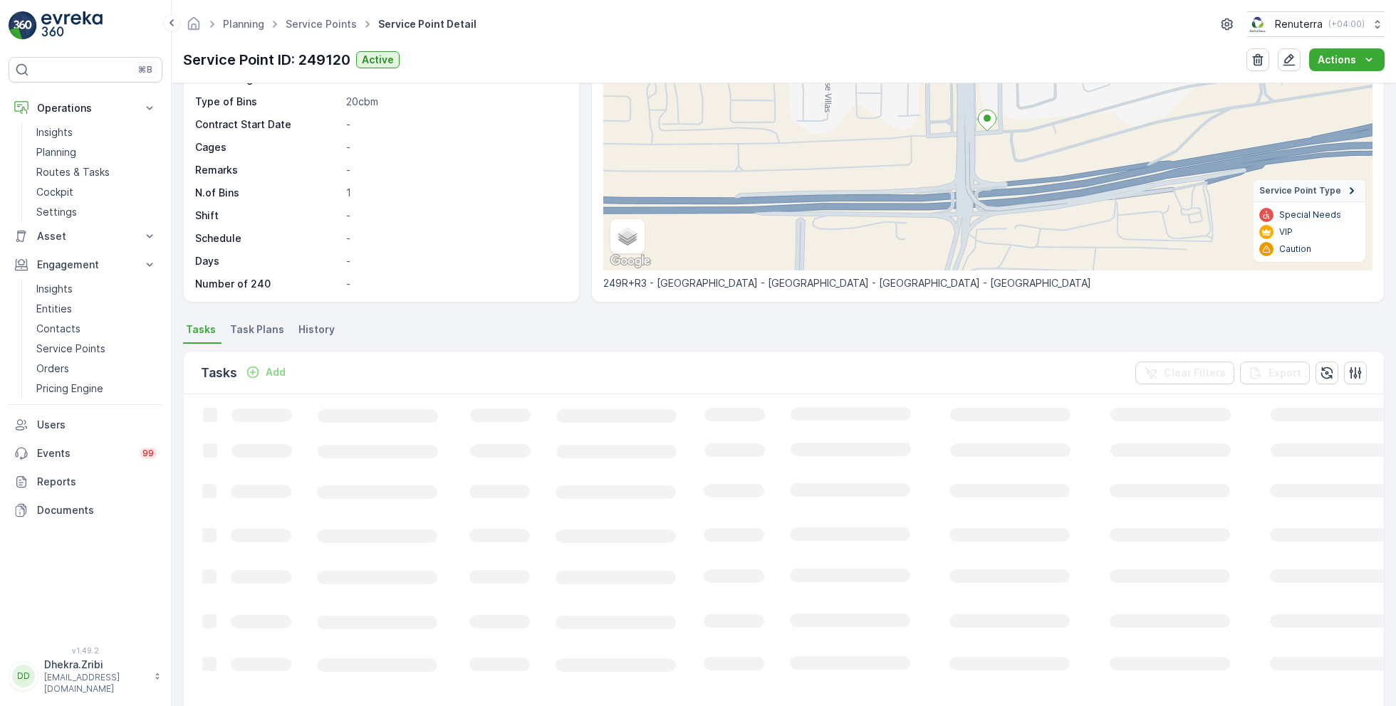
scroll to position [150, 0]
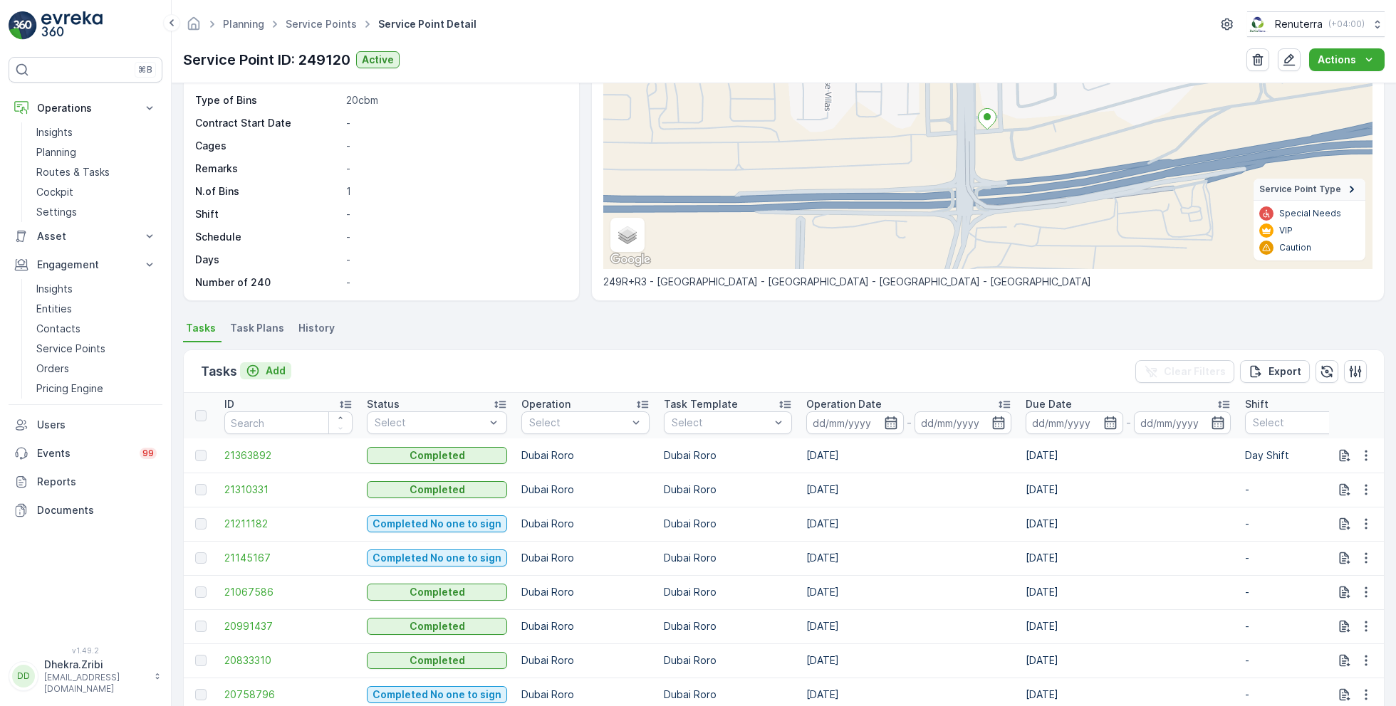
click at [271, 368] on p "Add" at bounding box center [276, 371] width 20 height 14
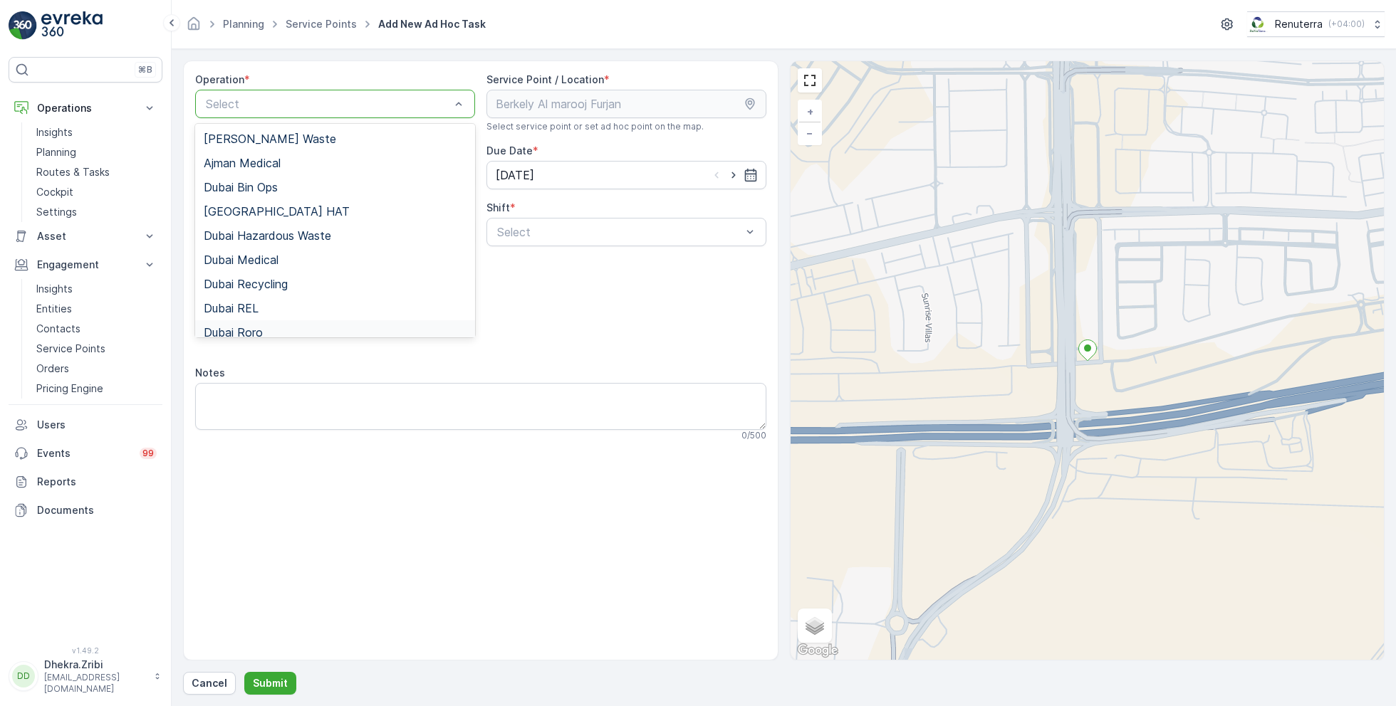
click at [262, 328] on span "Dubai Roro" at bounding box center [233, 332] width 59 height 13
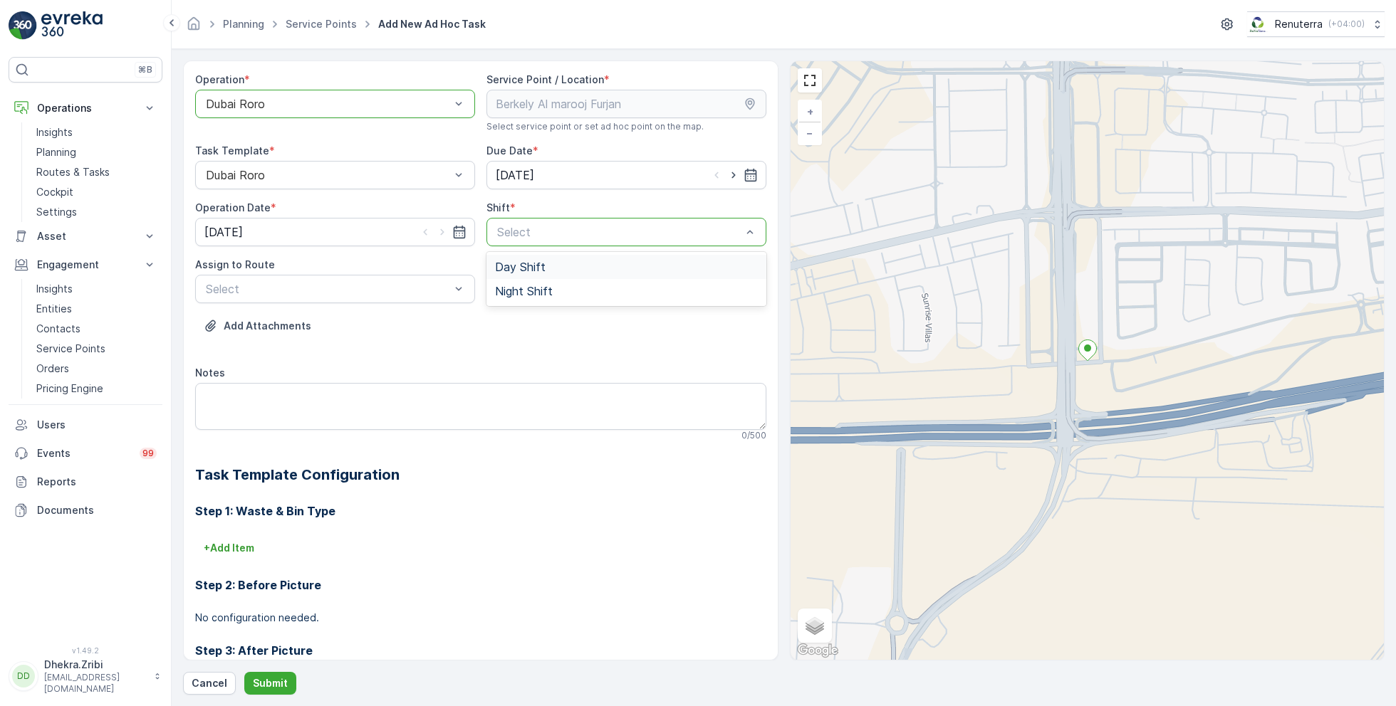
click at [523, 271] on span "Day Shift" at bounding box center [520, 267] width 51 height 13
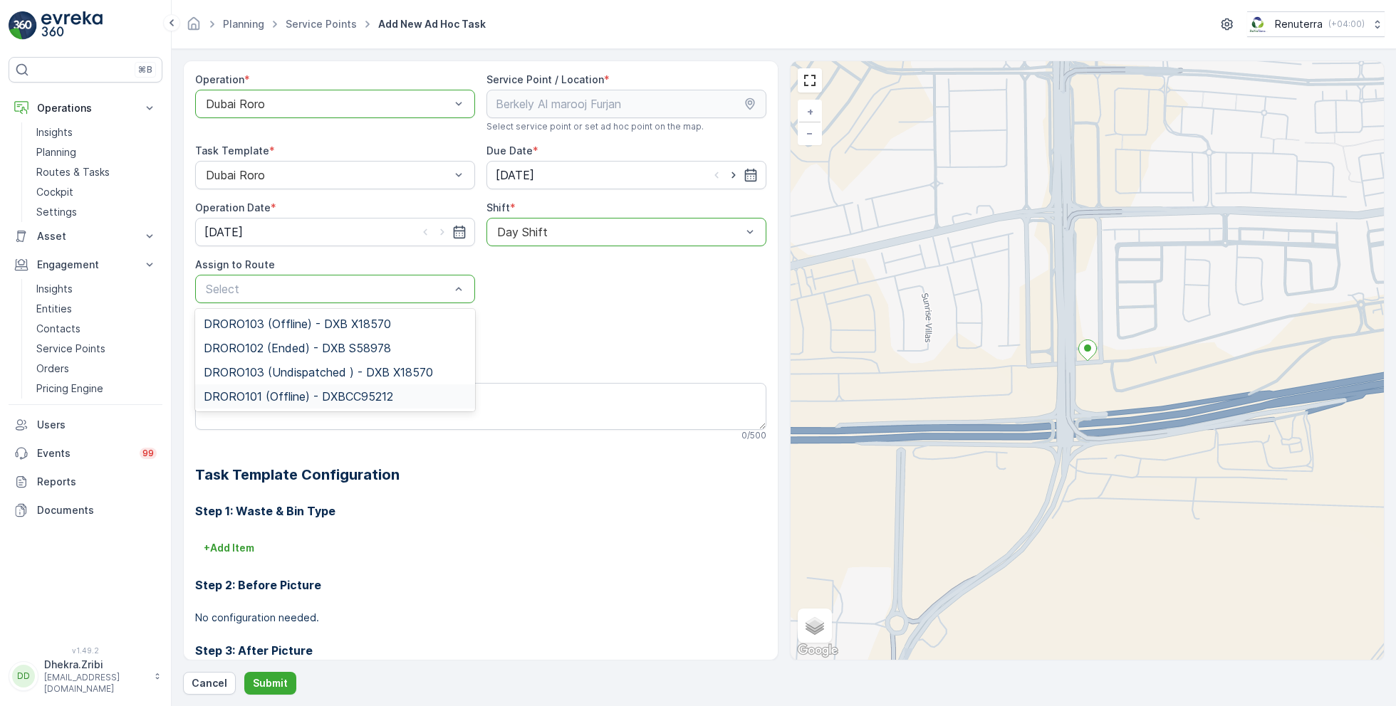
click at [264, 390] on span "DRORO101 (Offline) - DXBCC95212" at bounding box center [298, 396] width 189 height 13
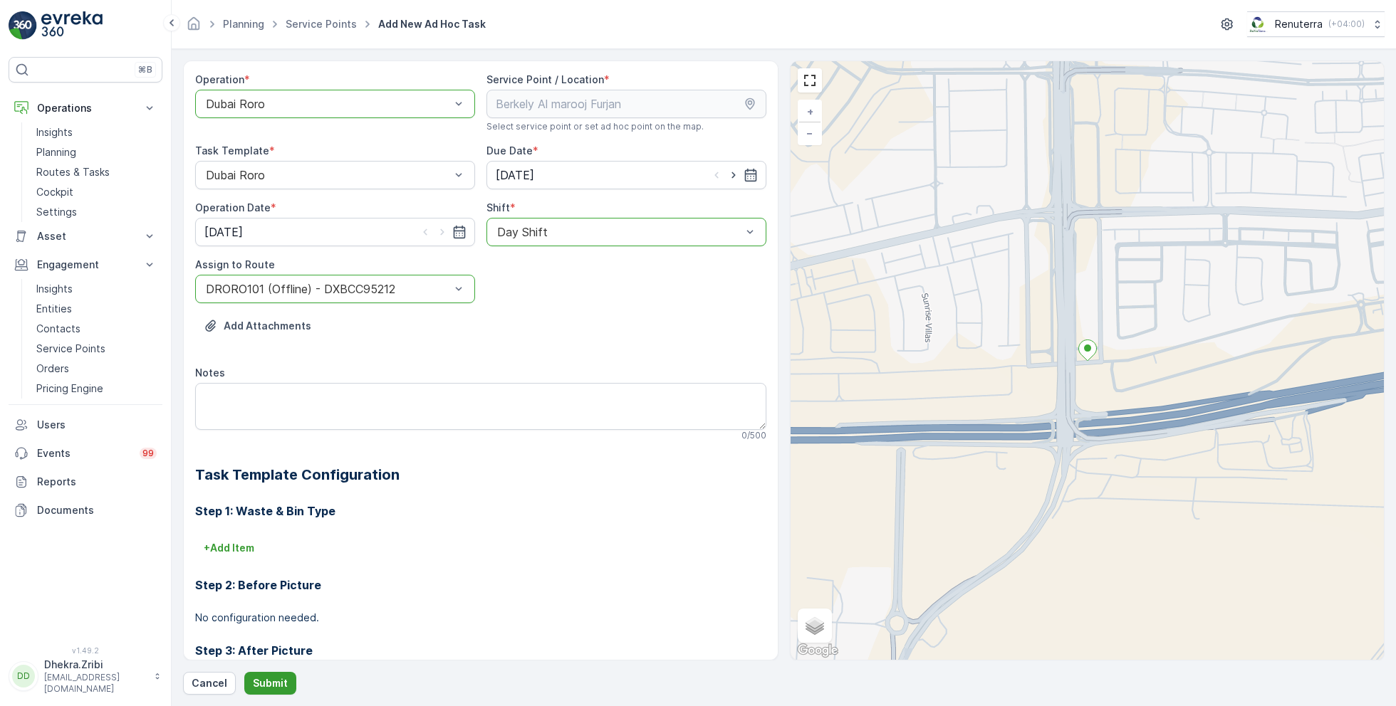
click at [267, 685] on p "Submit" at bounding box center [270, 683] width 35 height 14
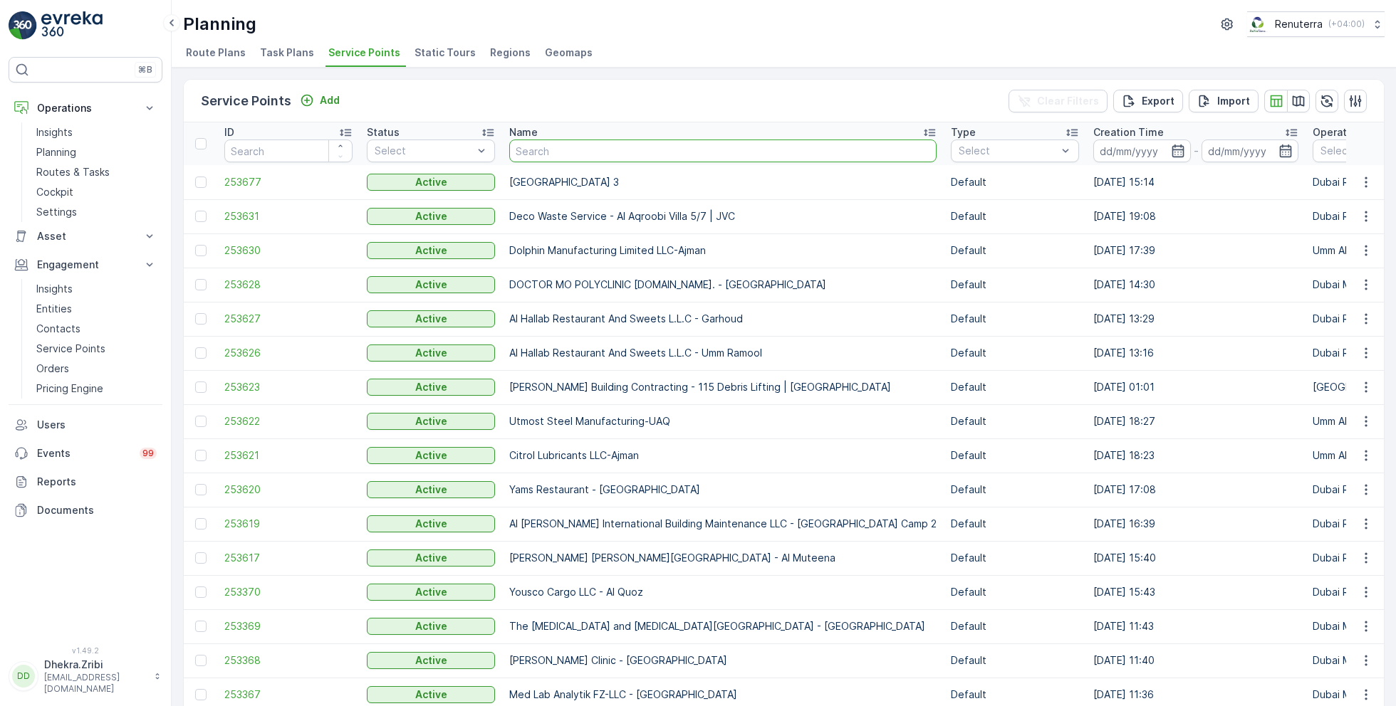
click at [541, 146] on input "text" at bounding box center [722, 151] width 427 height 23
type input "berkl"
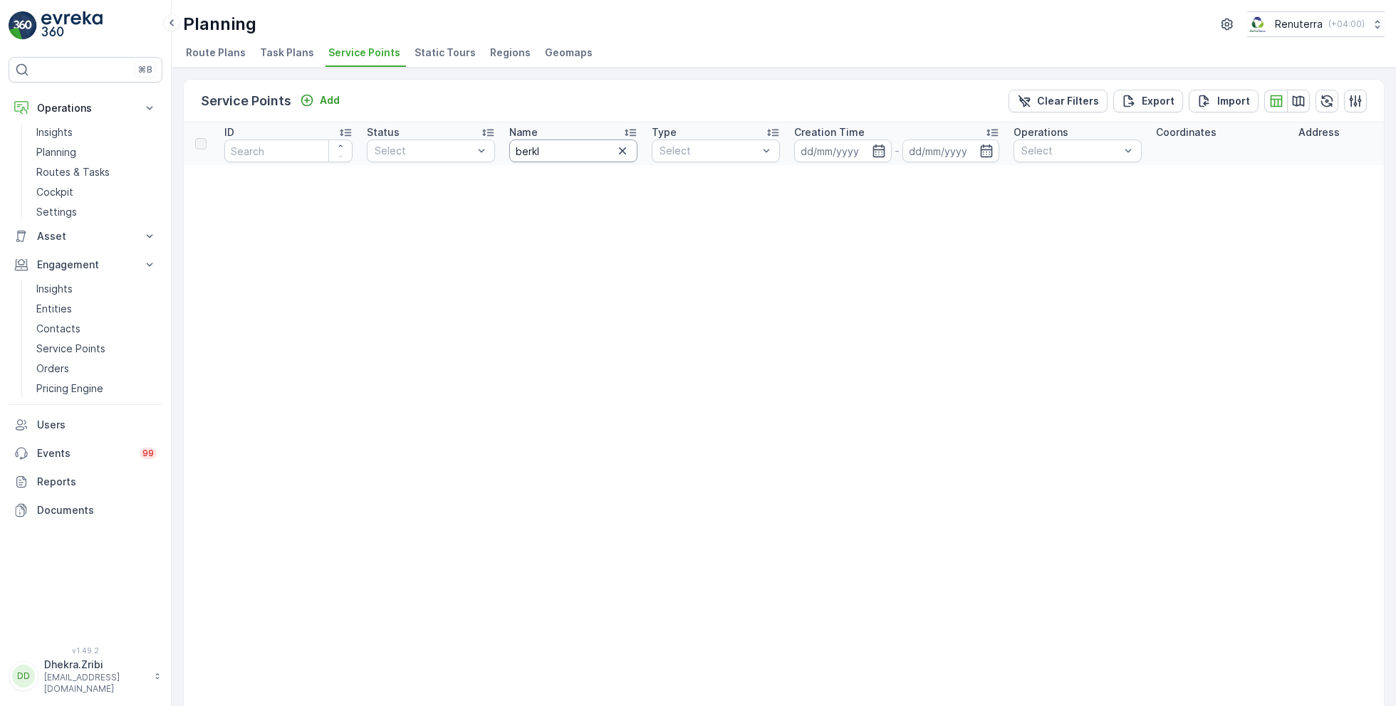
click at [550, 152] on input "berkl" at bounding box center [573, 151] width 128 height 23
type input "berk"
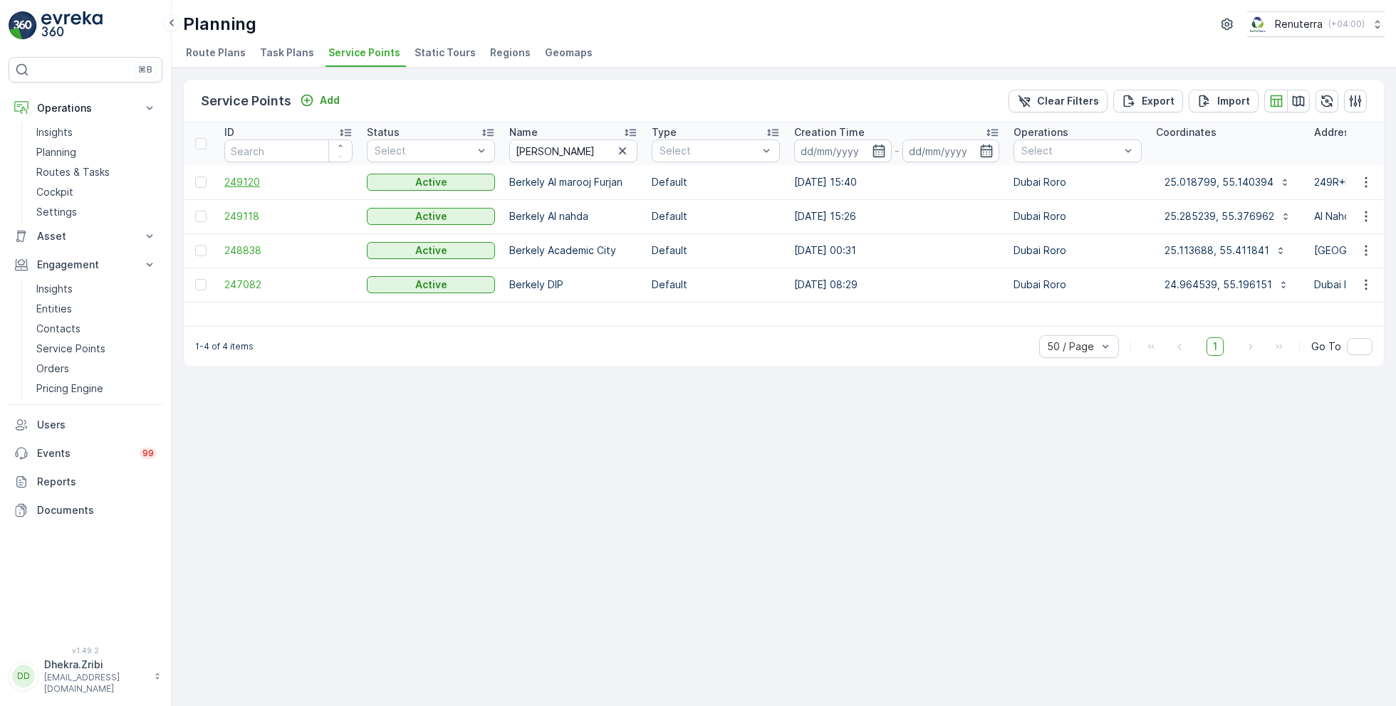
click at [250, 178] on span "249120" at bounding box center [288, 182] width 128 height 14
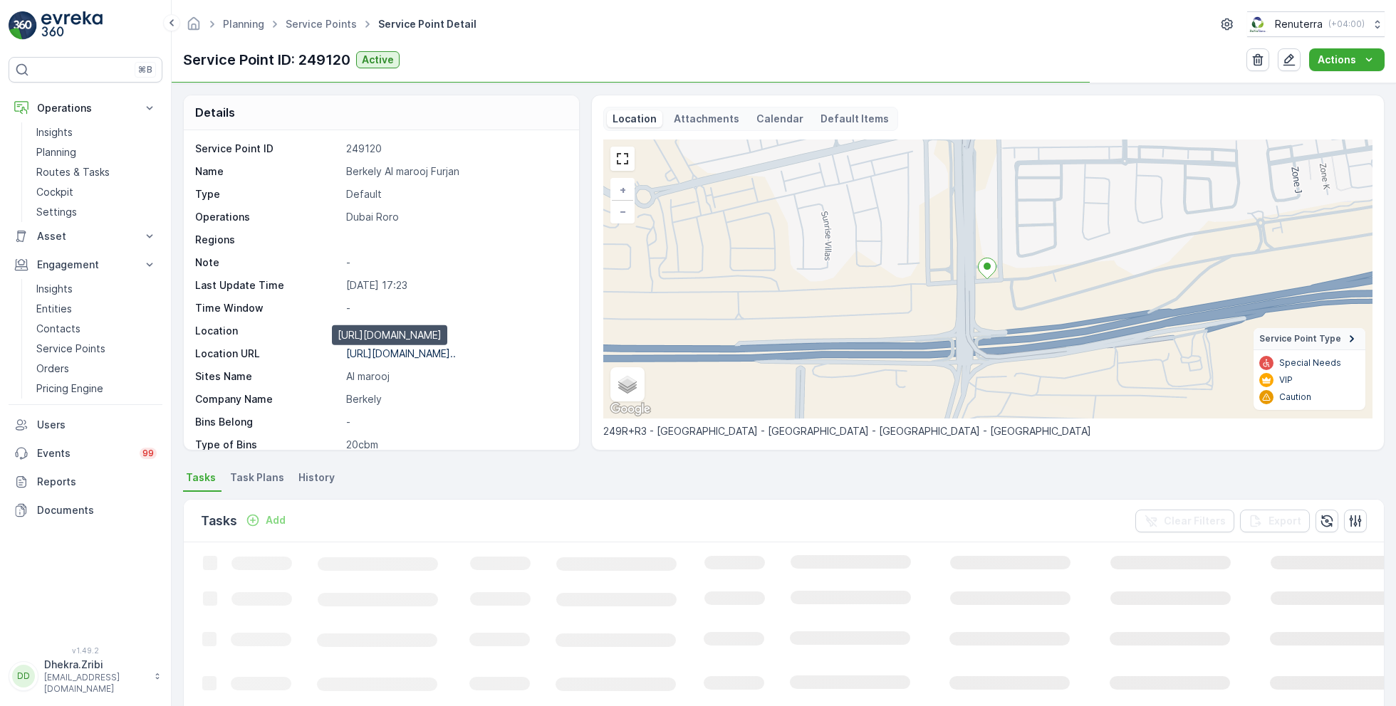
click at [412, 353] on p "https://maps.app.goo.gl/EHysCB..." at bounding box center [401, 353] width 110 height 12
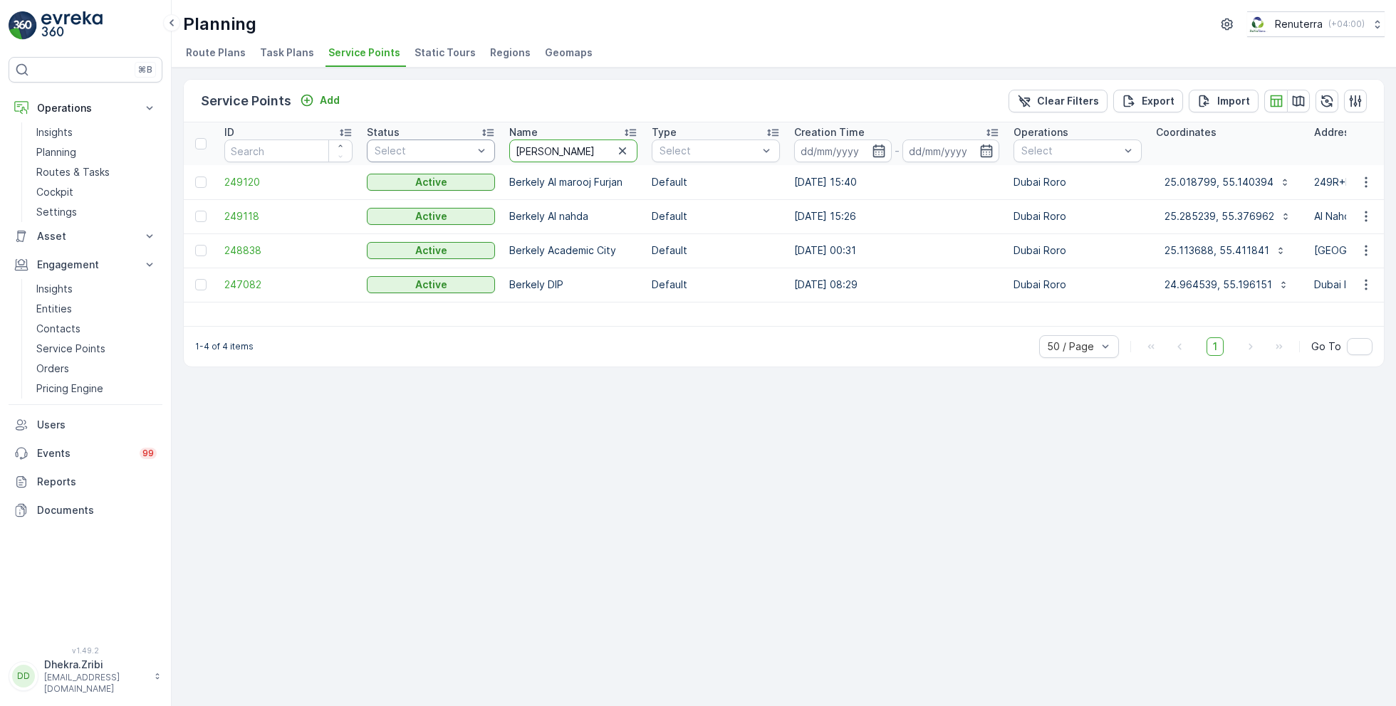
drag, startPoint x: 562, startPoint y: 147, endPoint x: 479, endPoint y: 146, distance: 83.3
type input "anj"
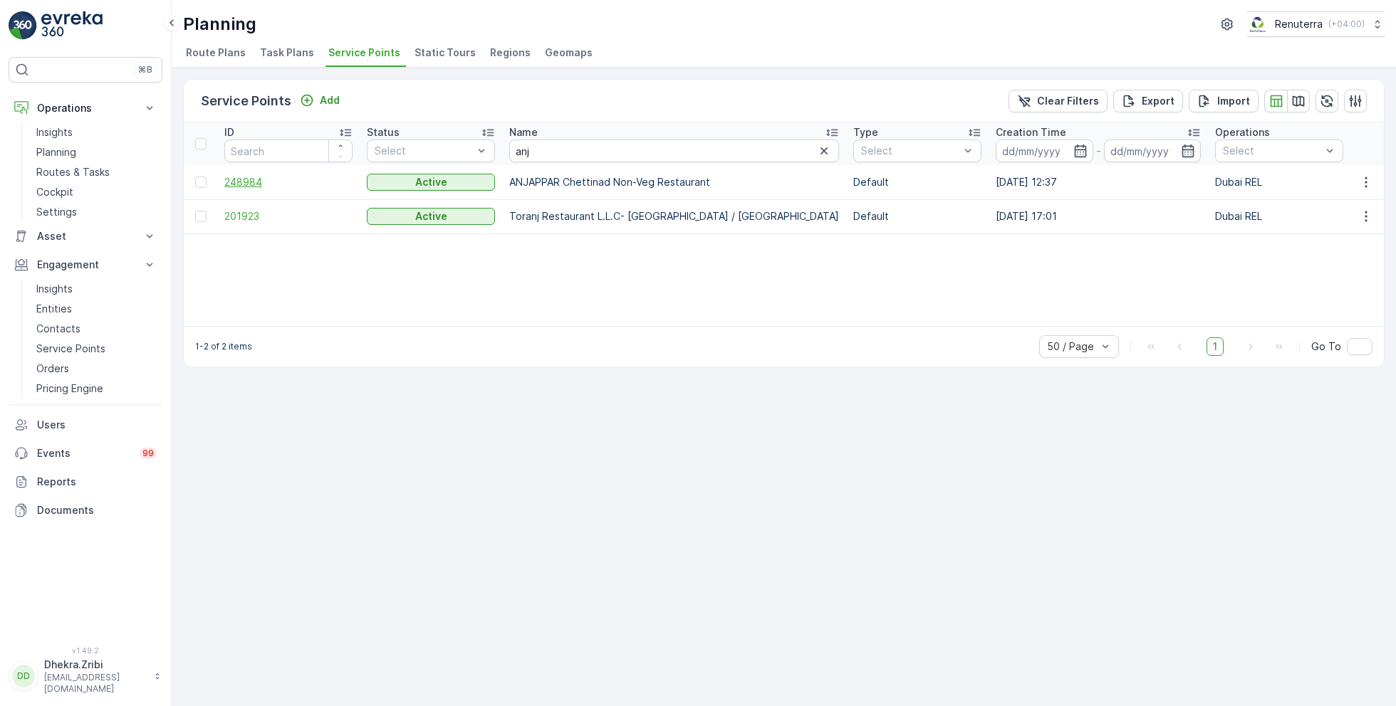
click at [249, 177] on span "248984" at bounding box center [288, 182] width 128 height 14
drag, startPoint x: 550, startPoint y: 151, endPoint x: 495, endPoint y: 150, distance: 55.6
type input "emi"
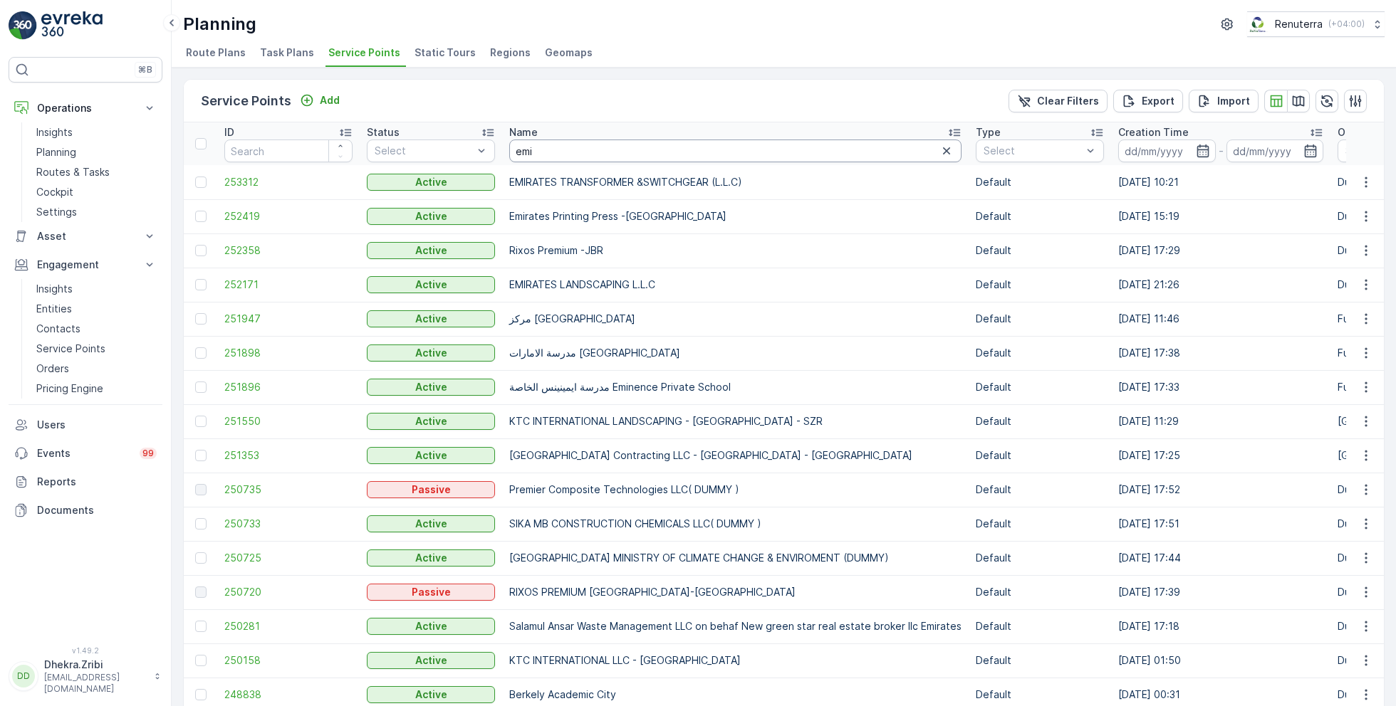
click at [540, 150] on input "emi" at bounding box center [735, 151] width 452 height 23
type input "emirat"
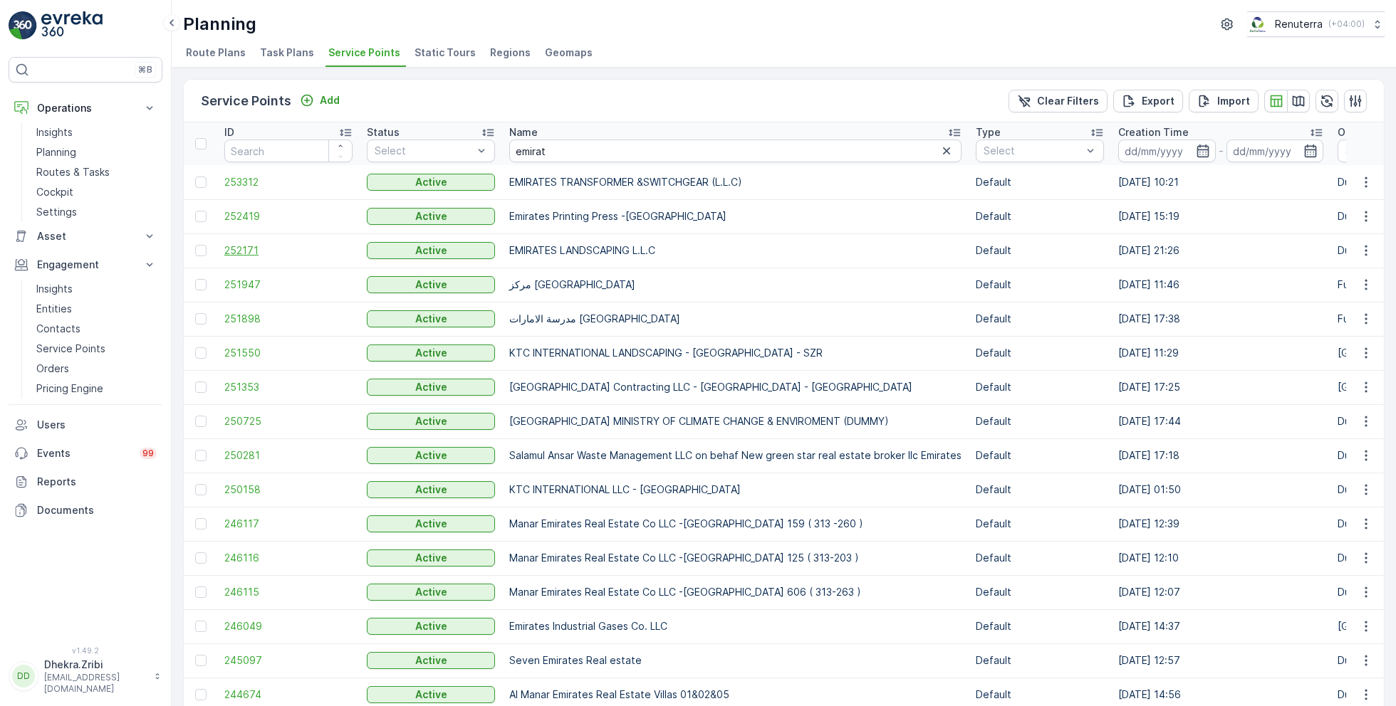
click at [240, 251] on span "252171" at bounding box center [288, 251] width 128 height 14
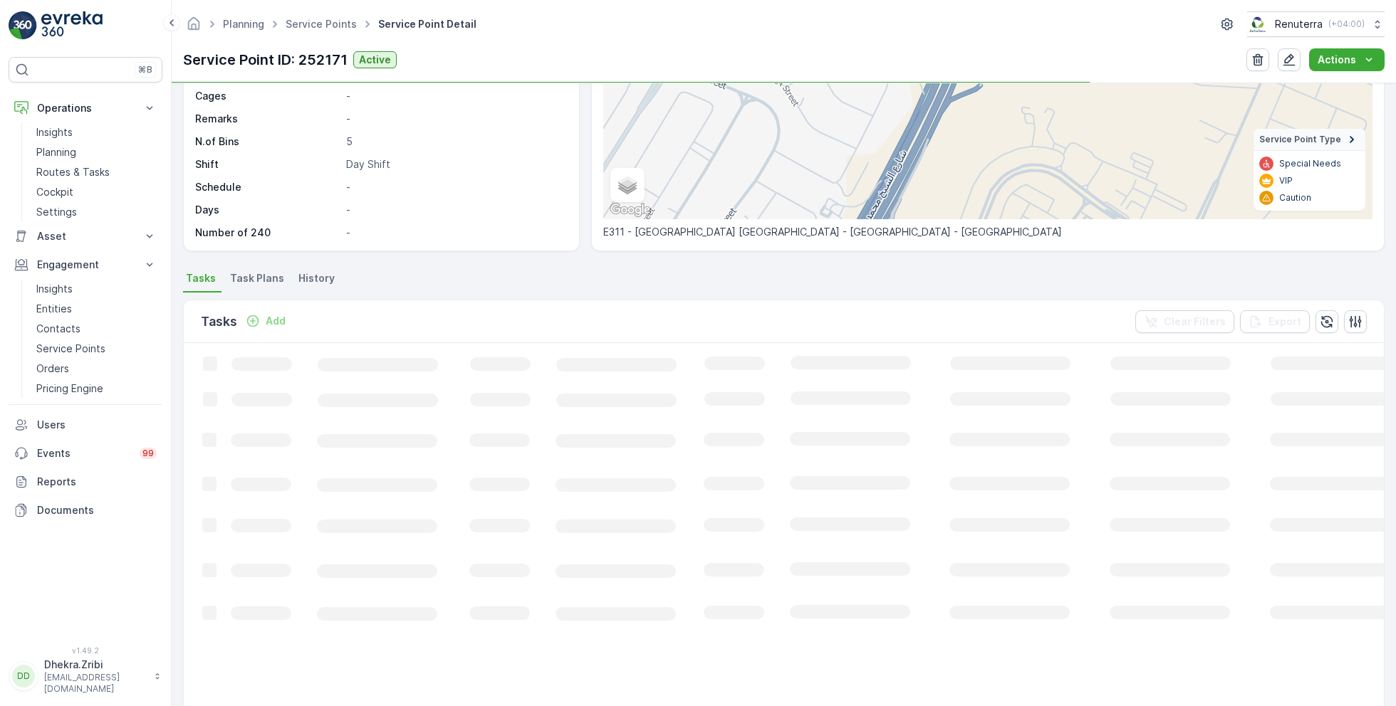
scroll to position [203, 0]
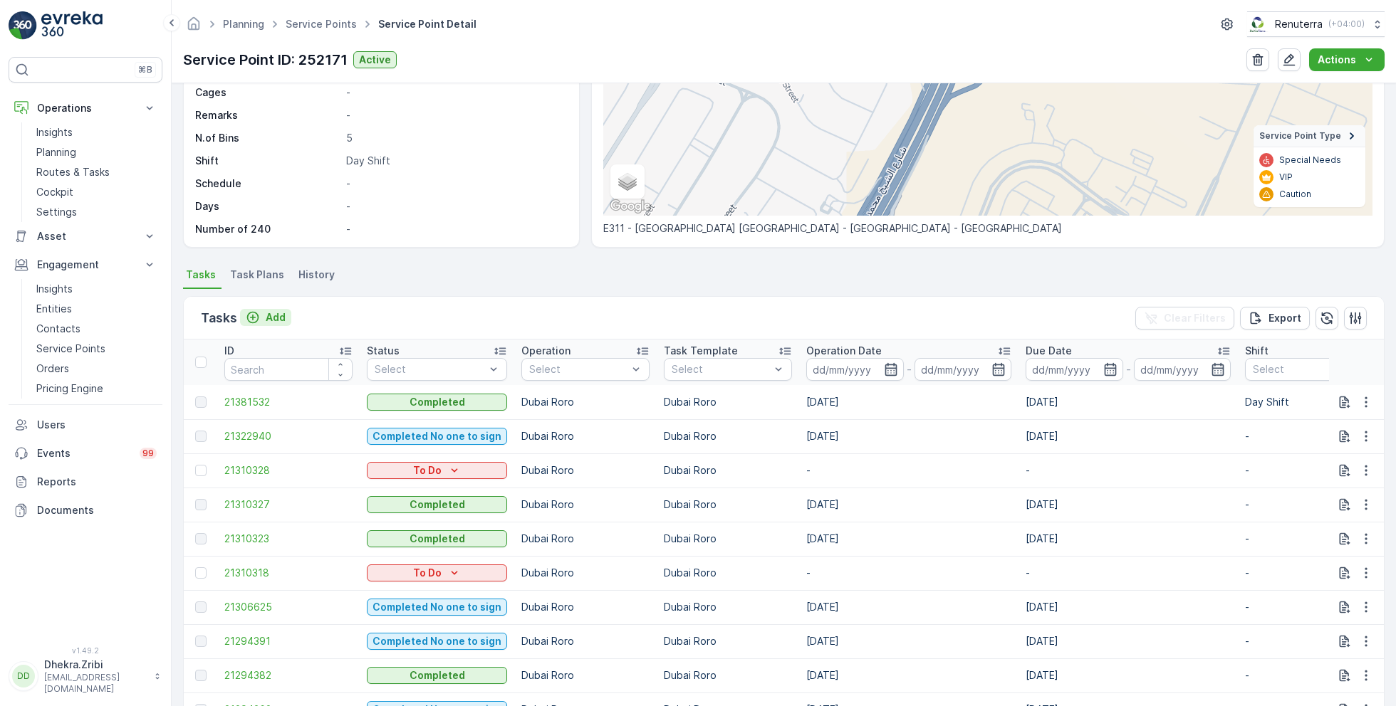
click at [274, 312] on p "Add" at bounding box center [276, 317] width 20 height 14
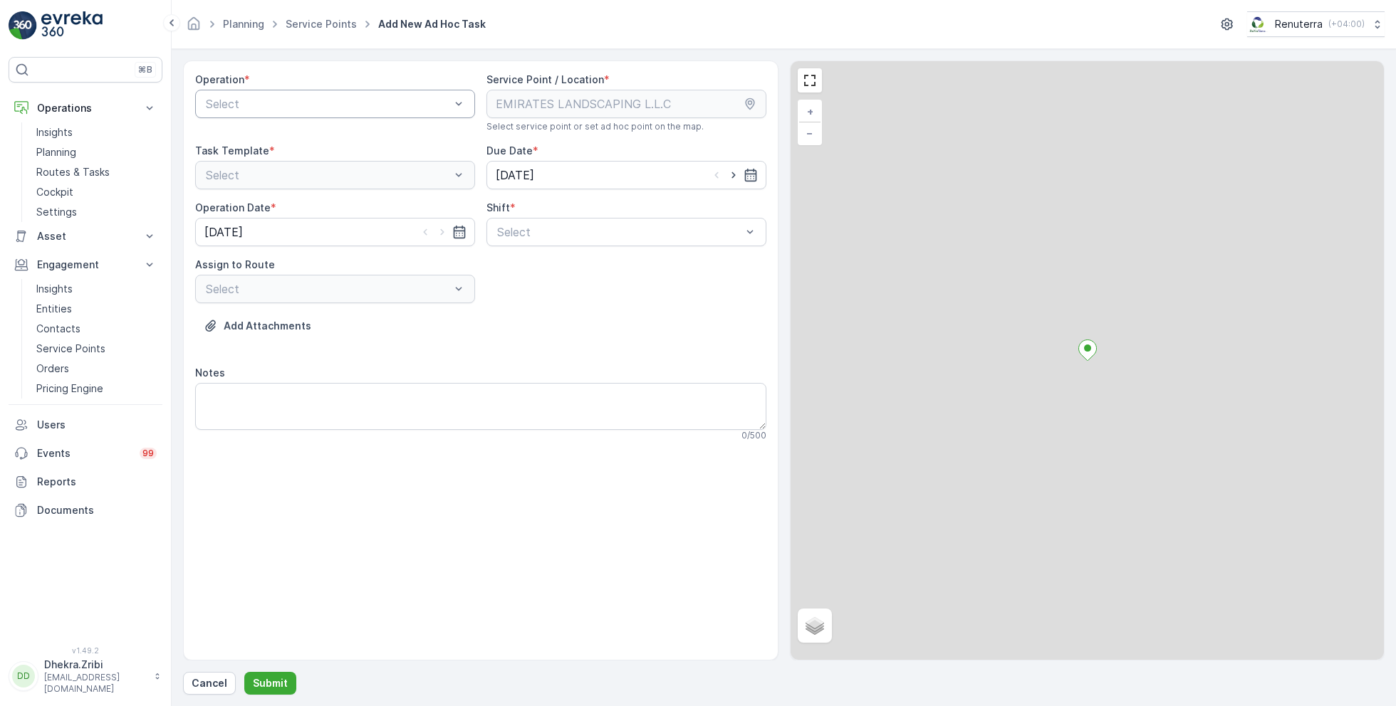
click at [304, 93] on div "Select" at bounding box center [335, 104] width 280 height 28
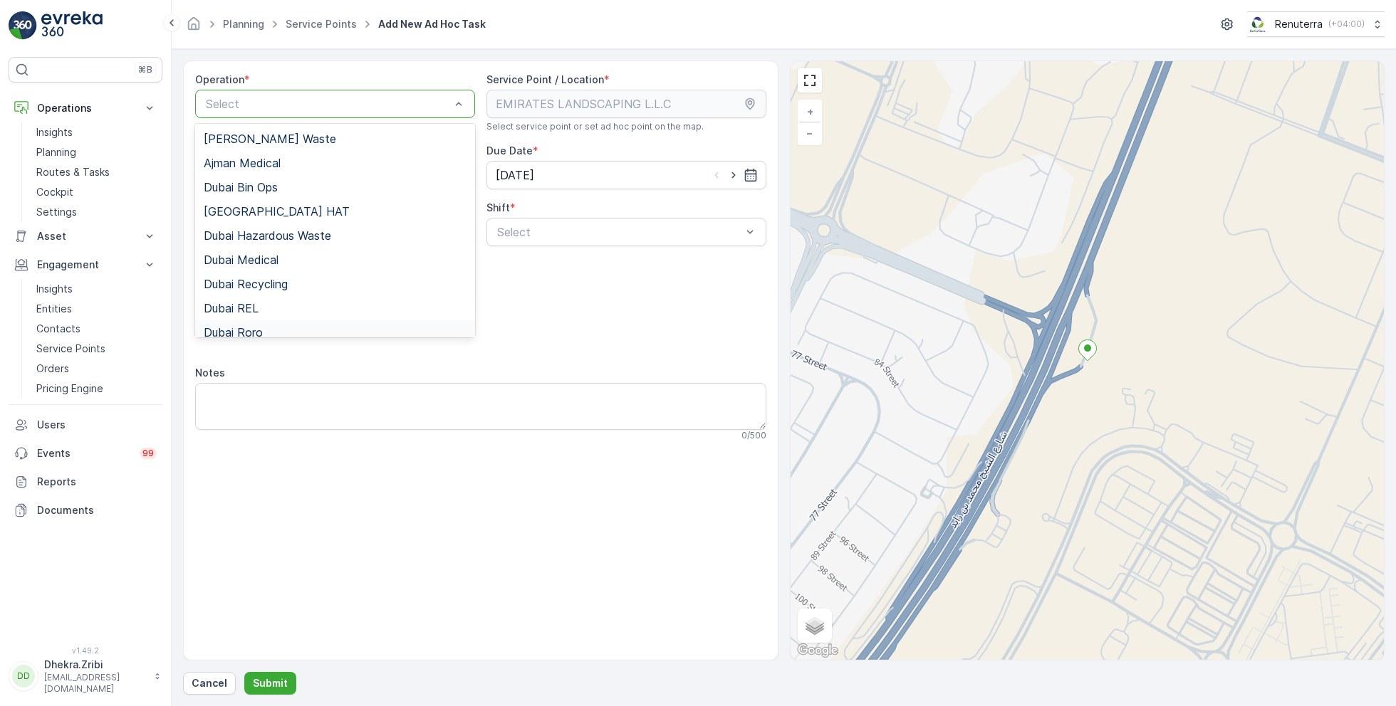
click at [251, 328] on span "Dubai Roro" at bounding box center [233, 332] width 59 height 13
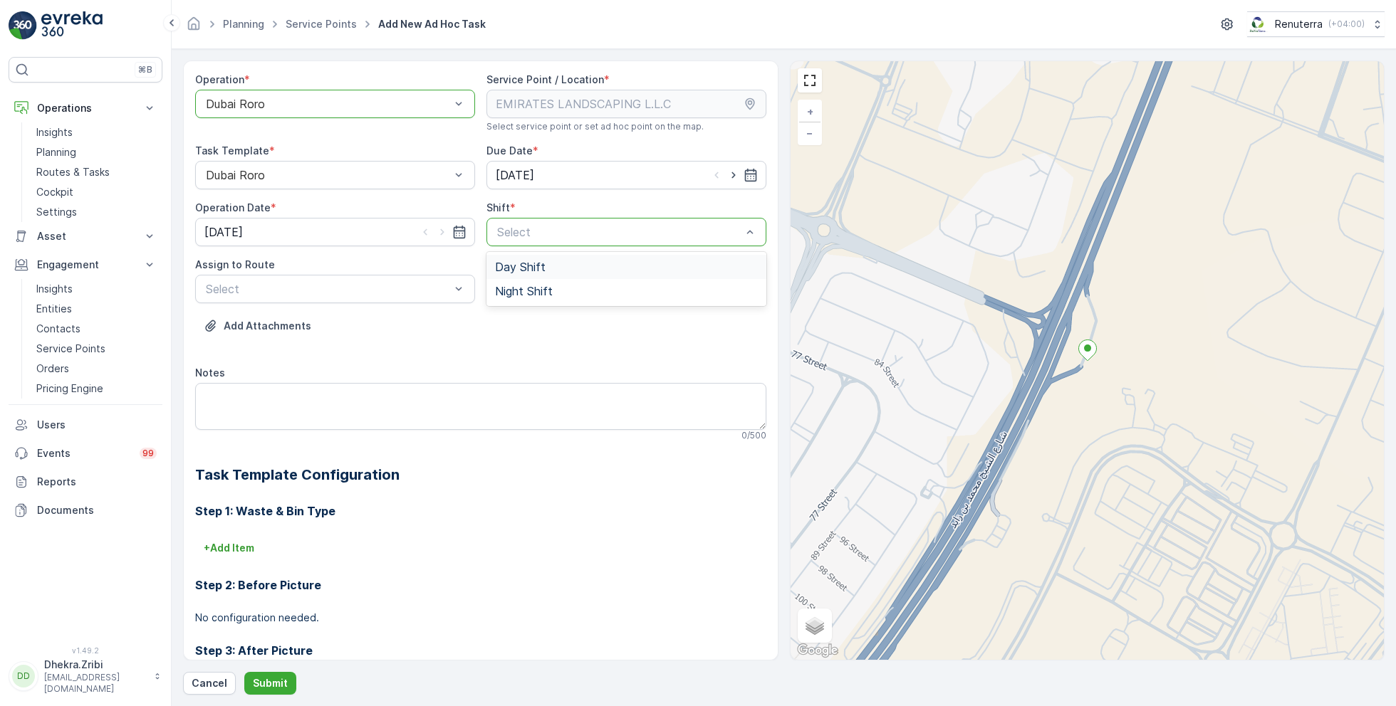
click at [525, 266] on span "Day Shift" at bounding box center [520, 267] width 51 height 13
click at [408, 276] on div "Select" at bounding box center [335, 289] width 280 height 28
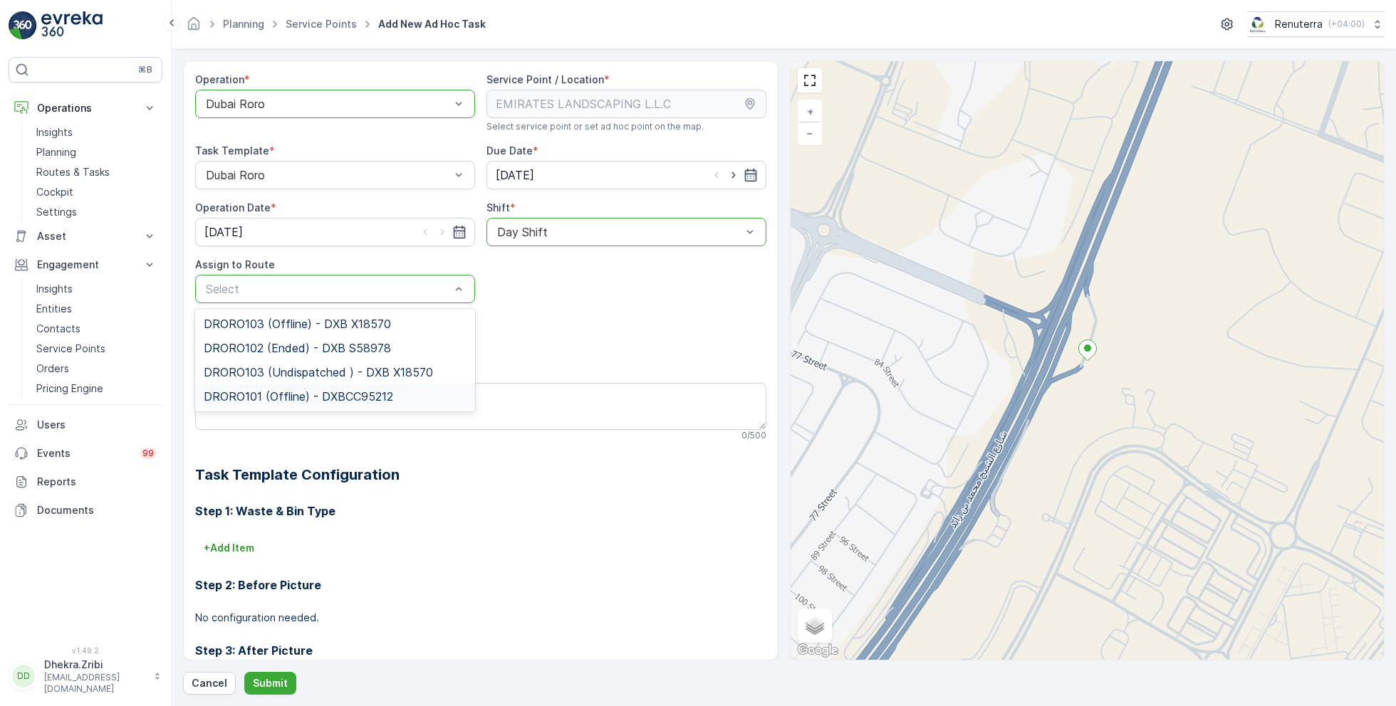
click at [253, 399] on span "DRORO101 (Offline) - DXBCC95212" at bounding box center [298, 396] width 189 height 13
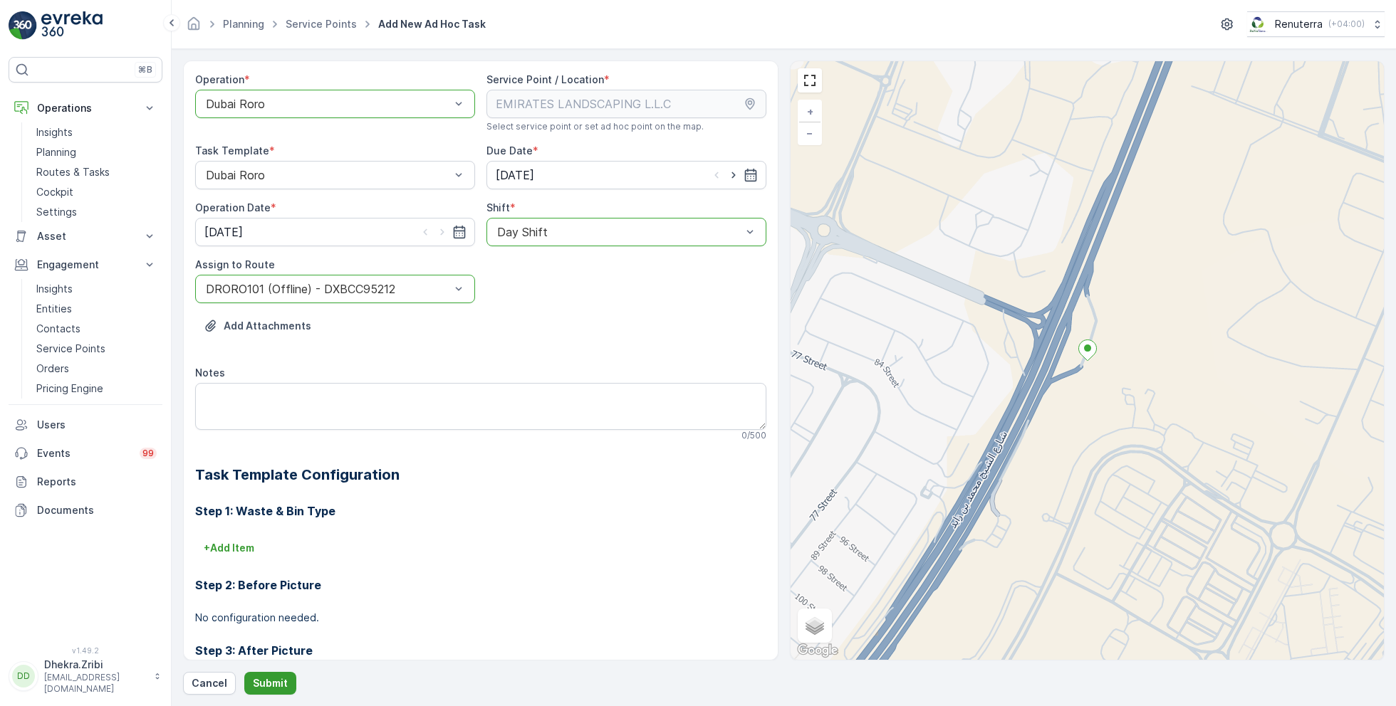
click at [255, 679] on p "Submit" at bounding box center [270, 683] width 35 height 14
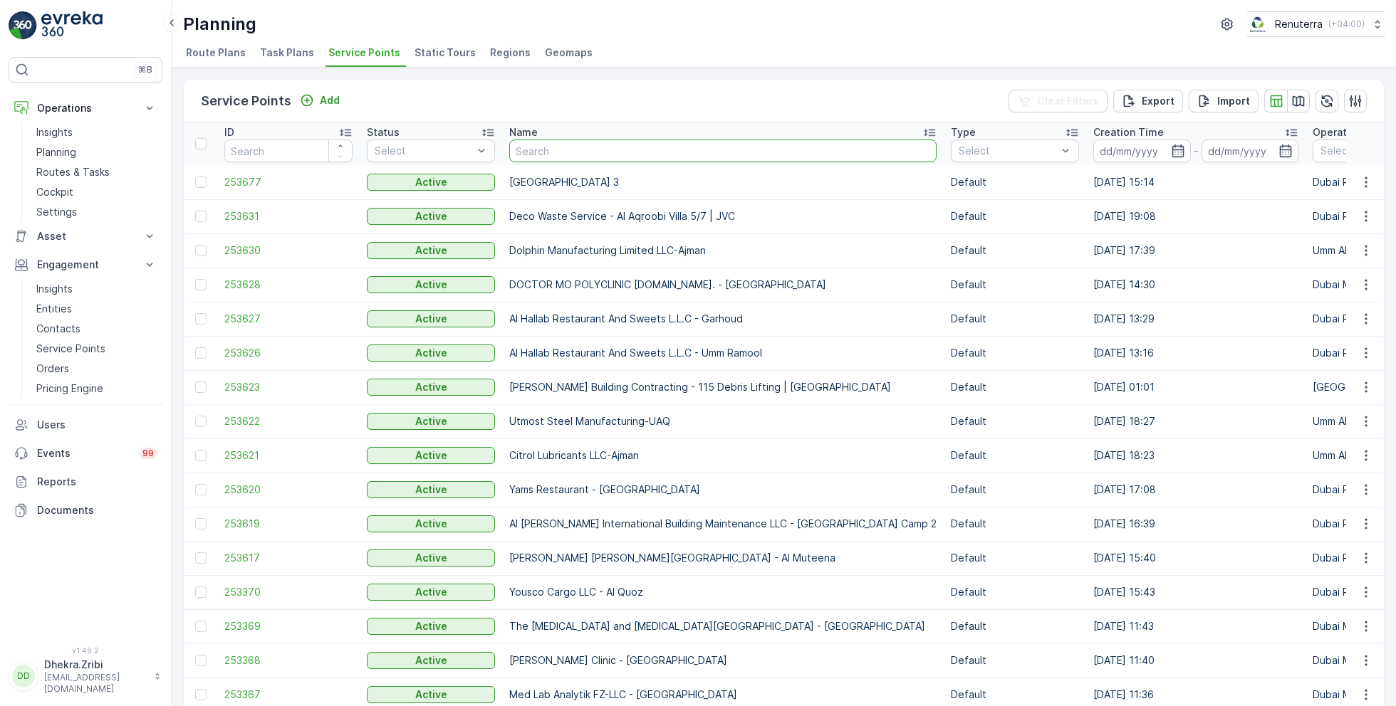
click at [558, 159] on input "text" at bounding box center [722, 151] width 427 height 23
type input "saudi"
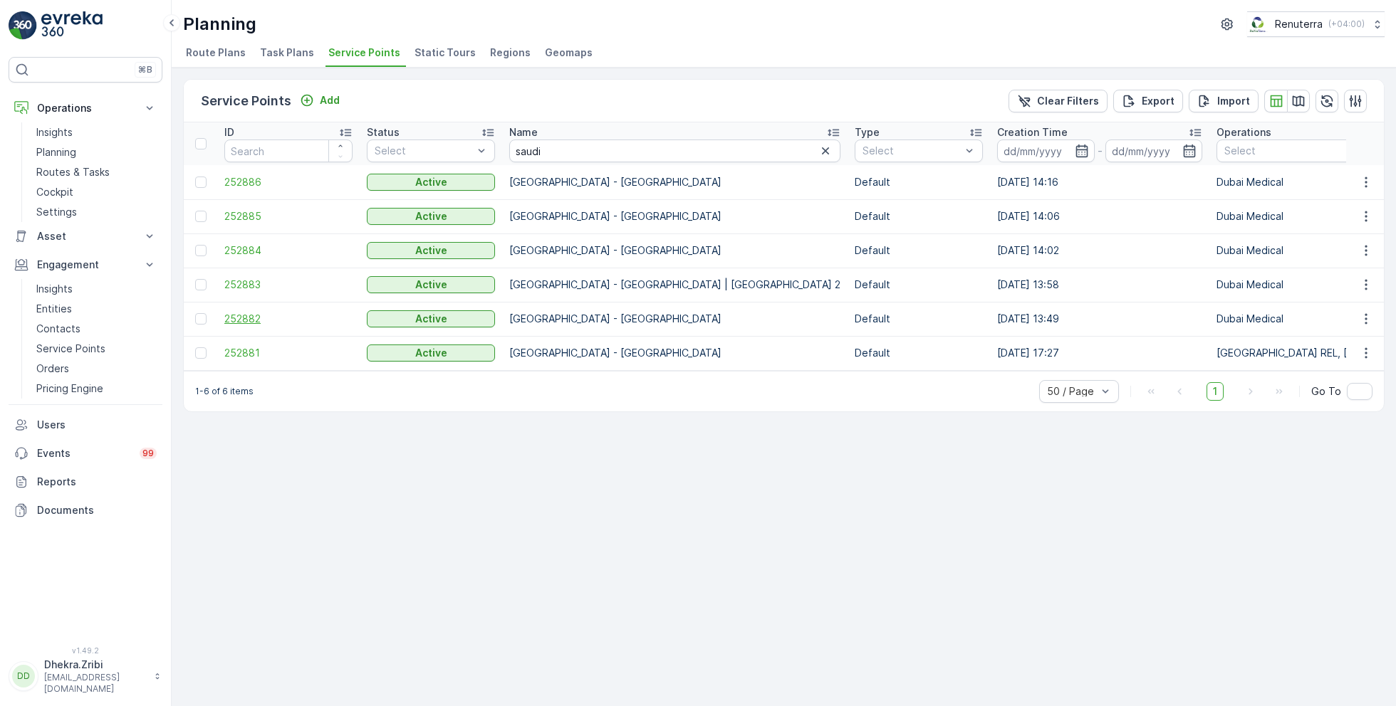
click at [268, 318] on span "252882" at bounding box center [288, 319] width 128 height 14
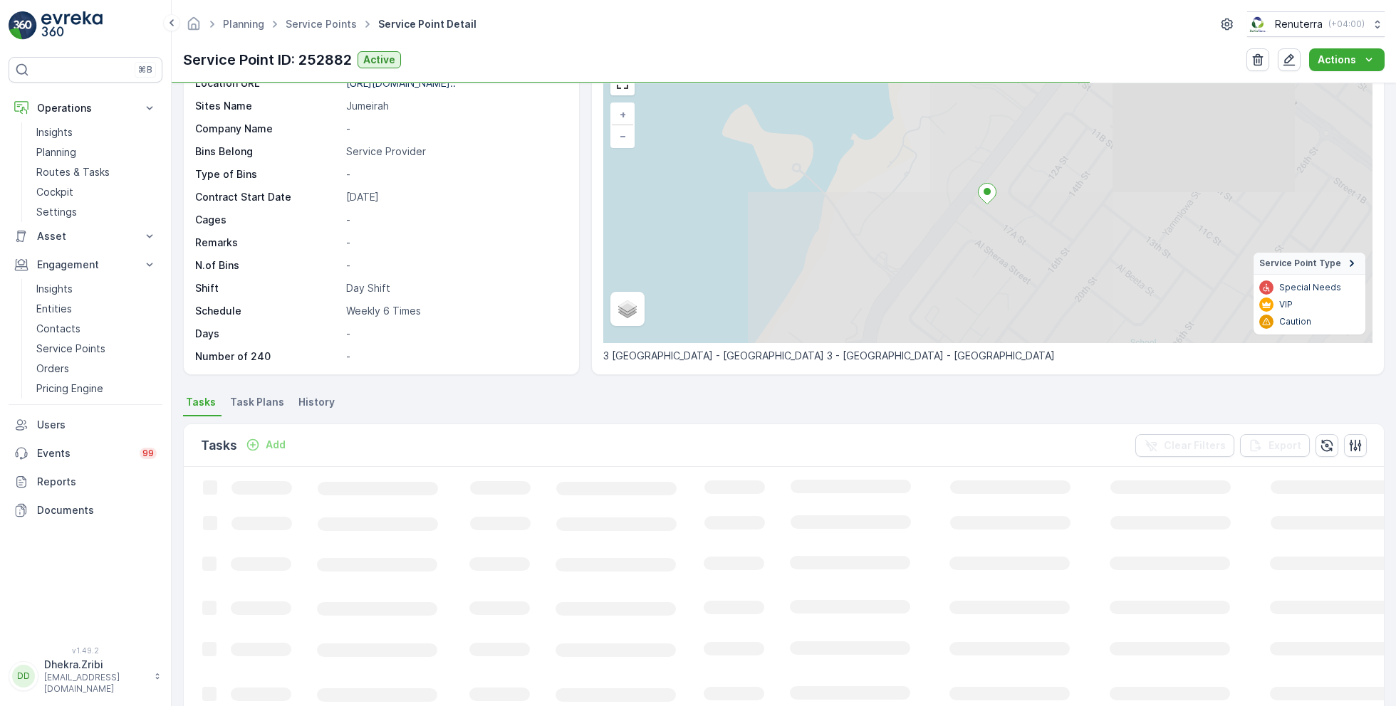
scroll to position [80, 0]
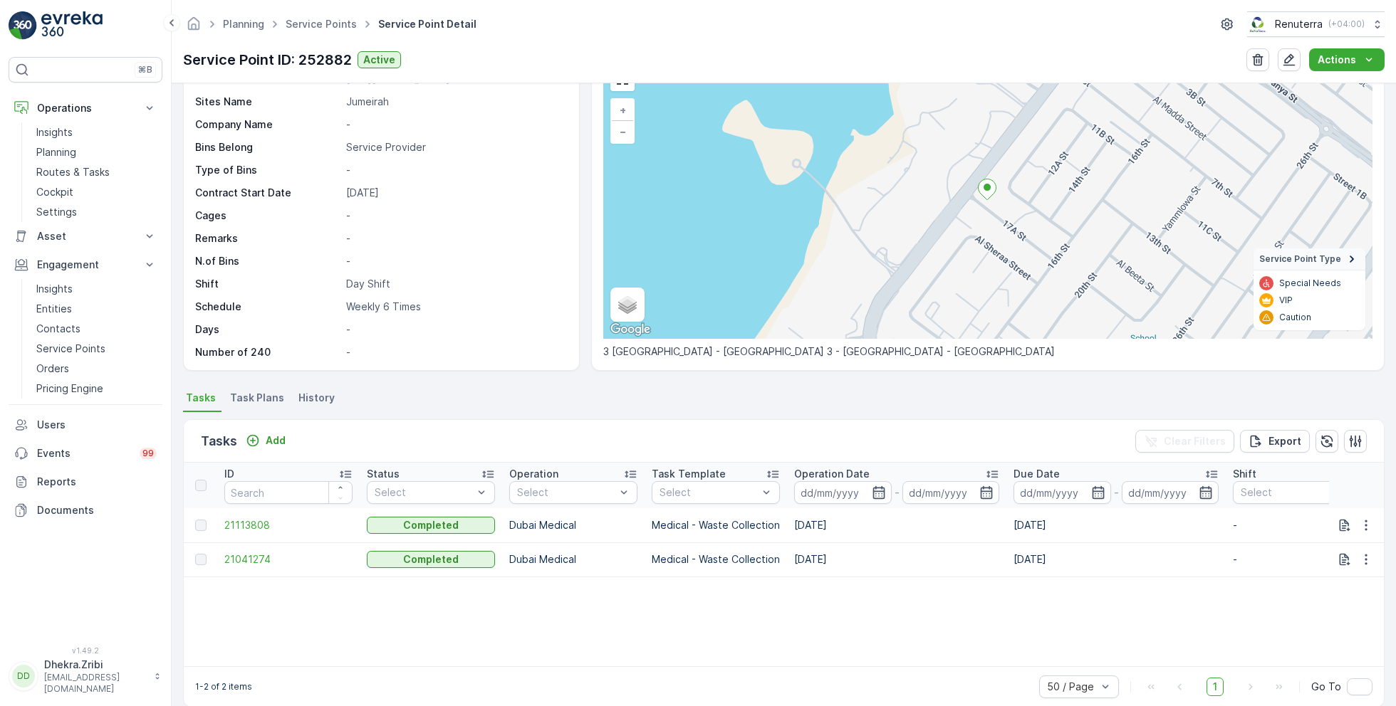
click at [262, 402] on span "Task Plans" at bounding box center [257, 398] width 54 height 14
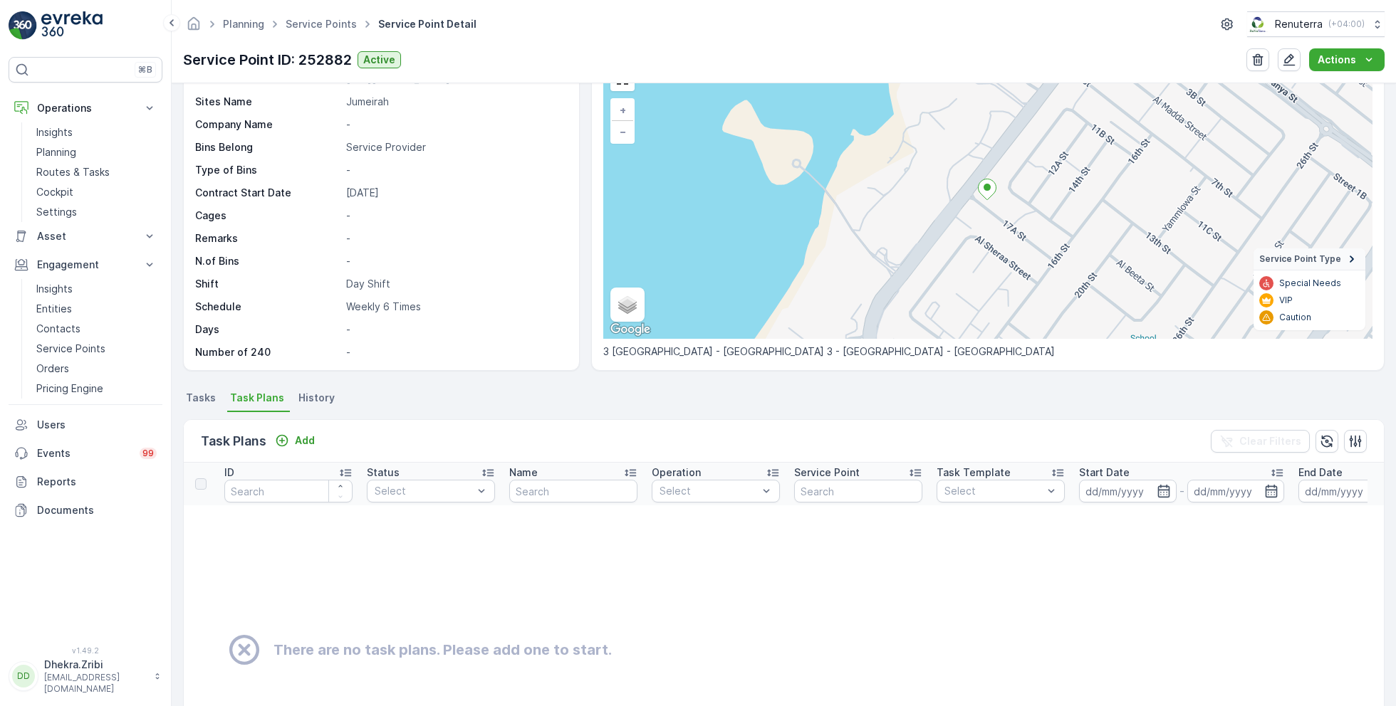
click at [302, 402] on span "History" at bounding box center [316, 398] width 36 height 14
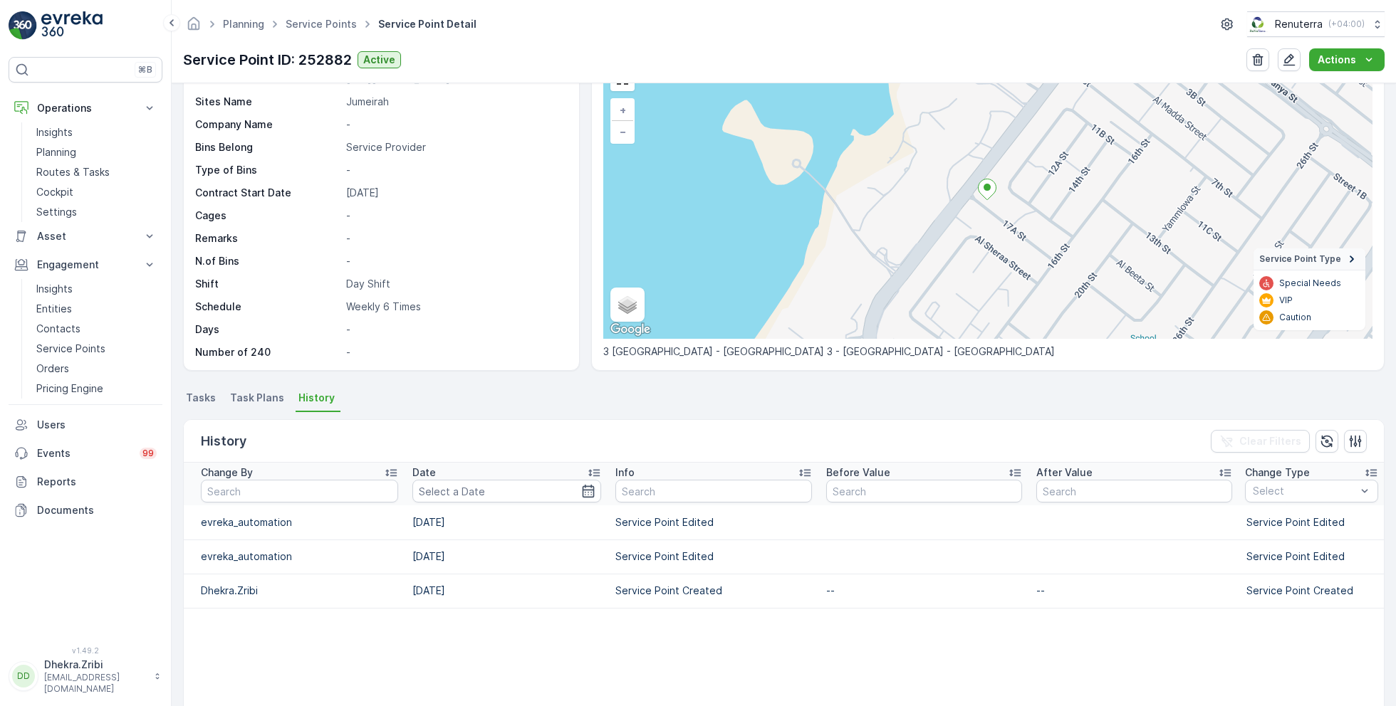
click at [204, 403] on span "Tasks" at bounding box center [201, 398] width 30 height 14
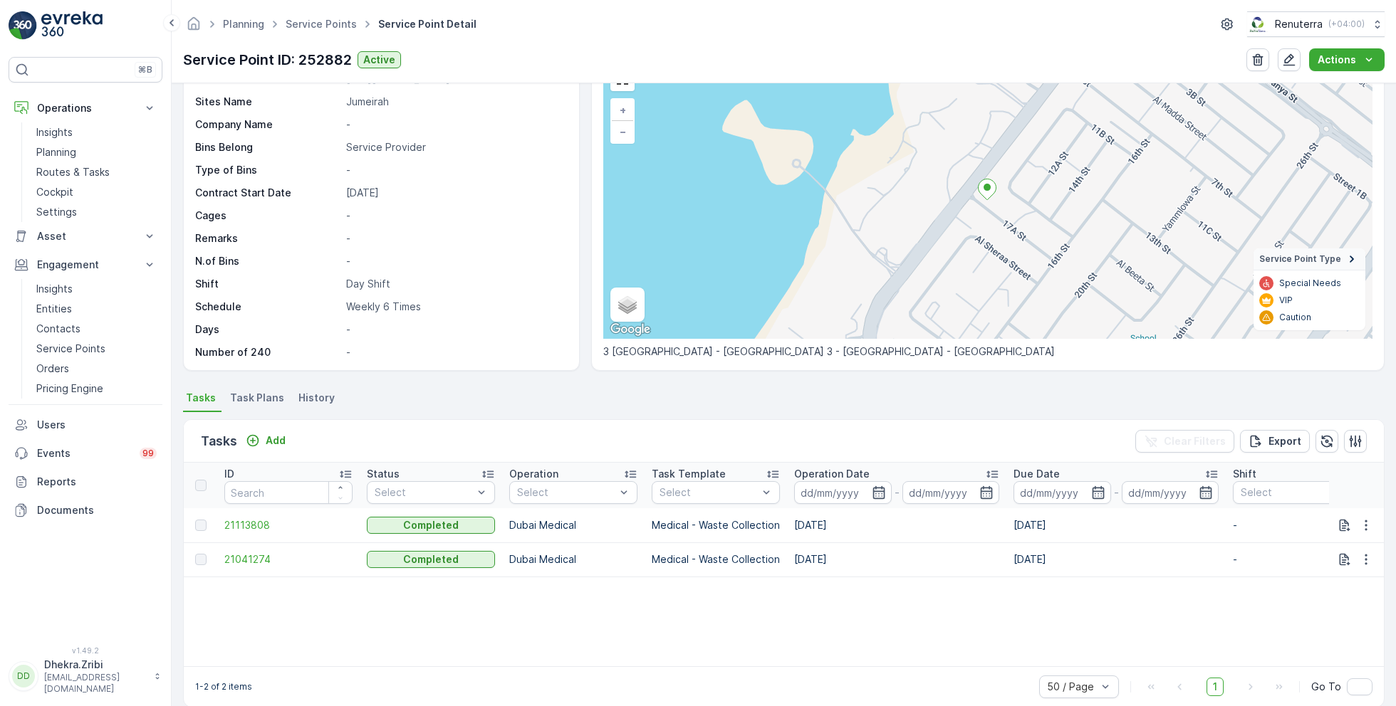
scroll to position [98, 0]
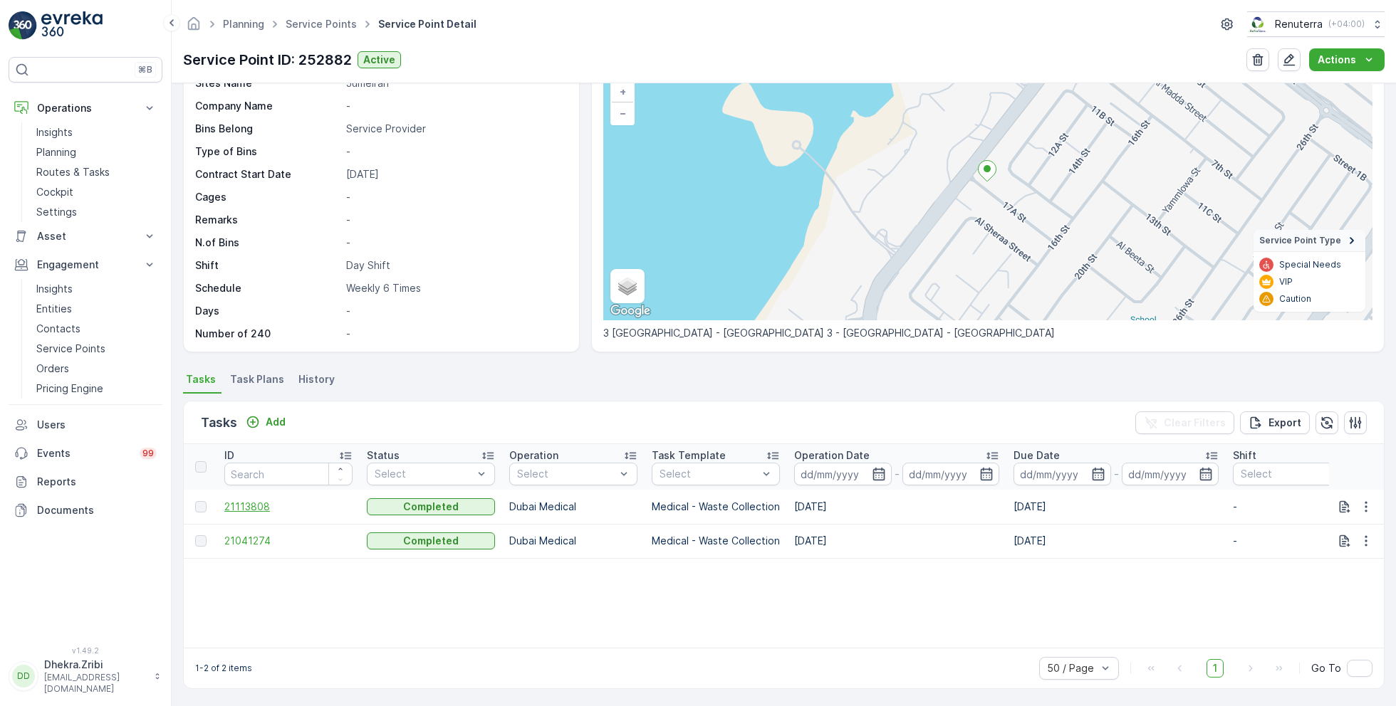
click at [257, 505] on span "21113808" at bounding box center [288, 507] width 128 height 14
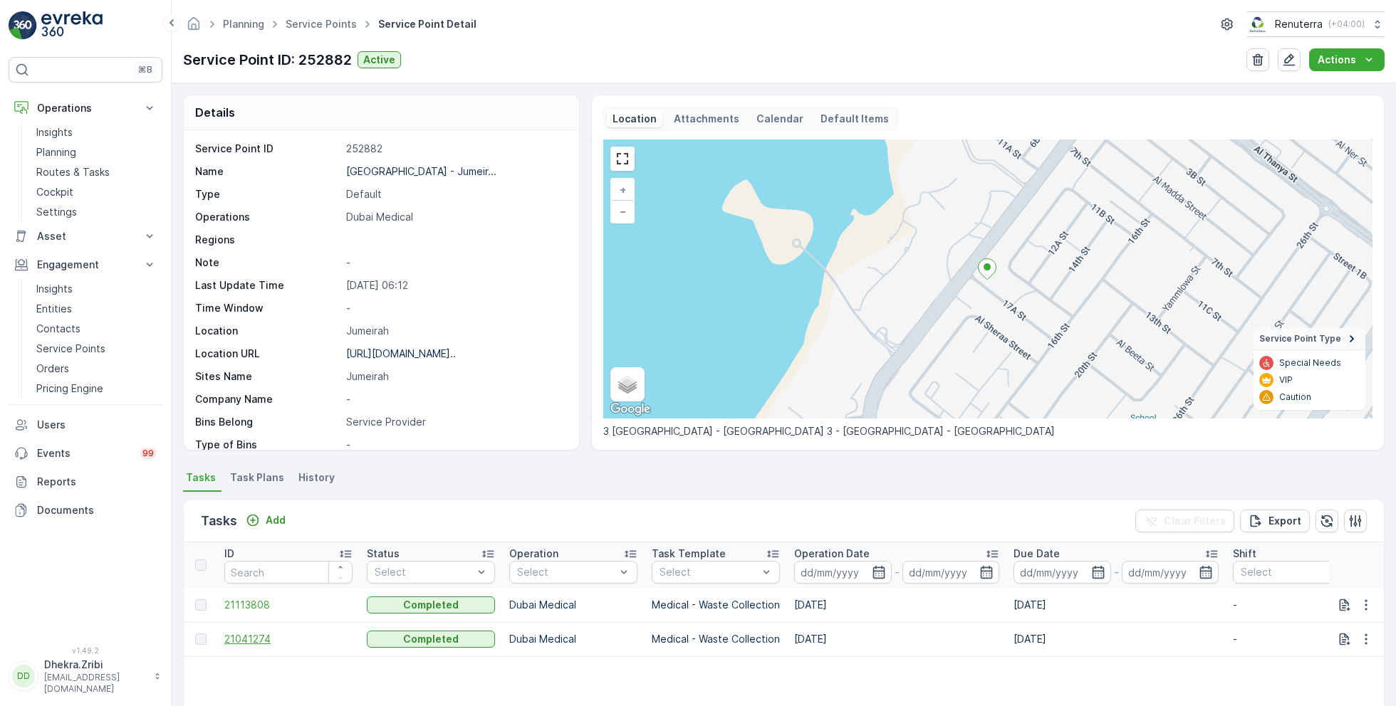
click at [251, 637] on span "21041274" at bounding box center [288, 639] width 128 height 14
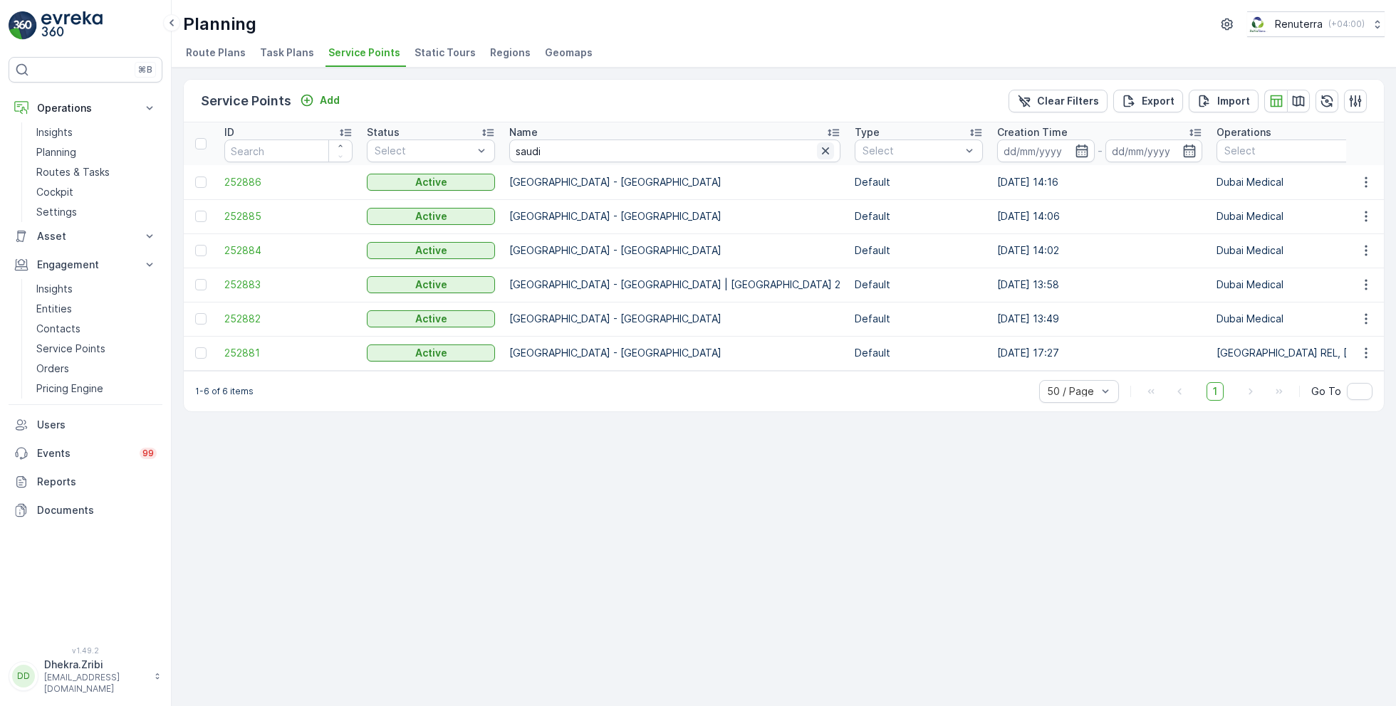
click at [818, 149] on icon "button" at bounding box center [825, 151] width 14 height 14
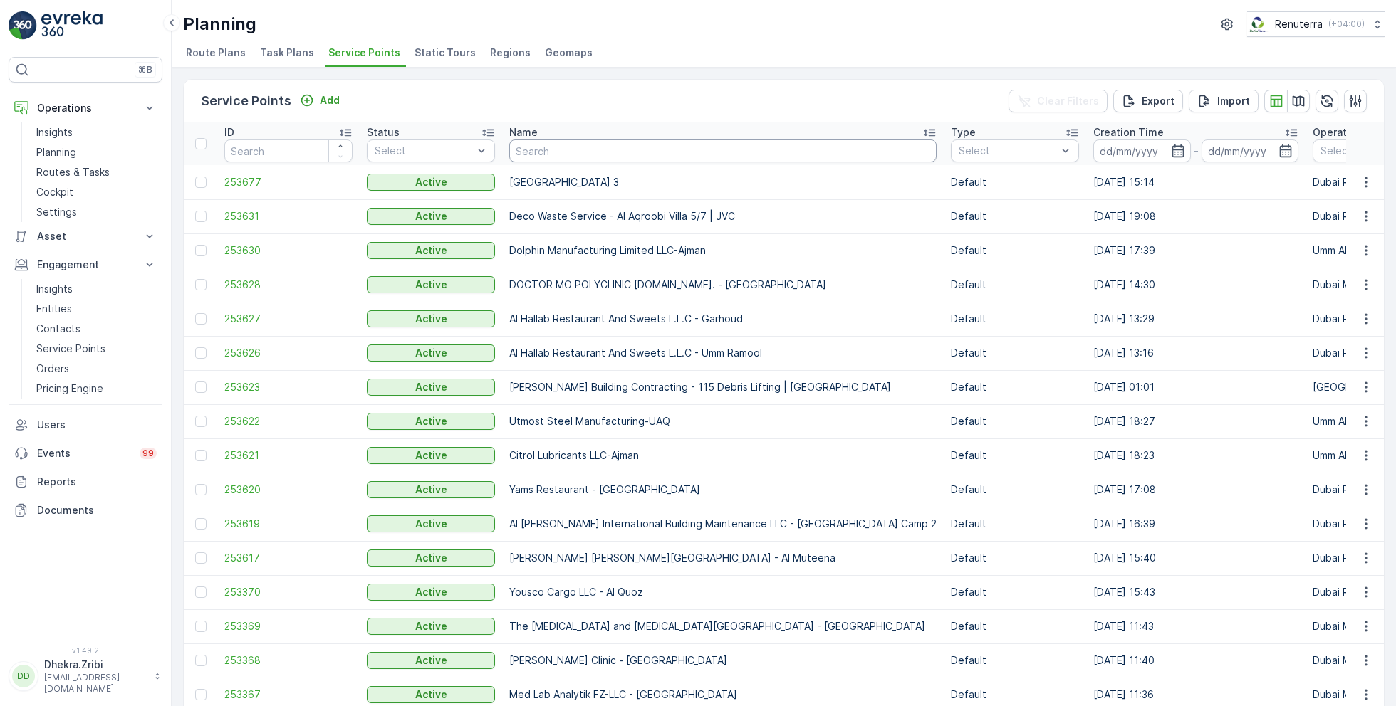
click at [528, 143] on input "text" at bounding box center [722, 151] width 427 height 23
type input "saudi ger"
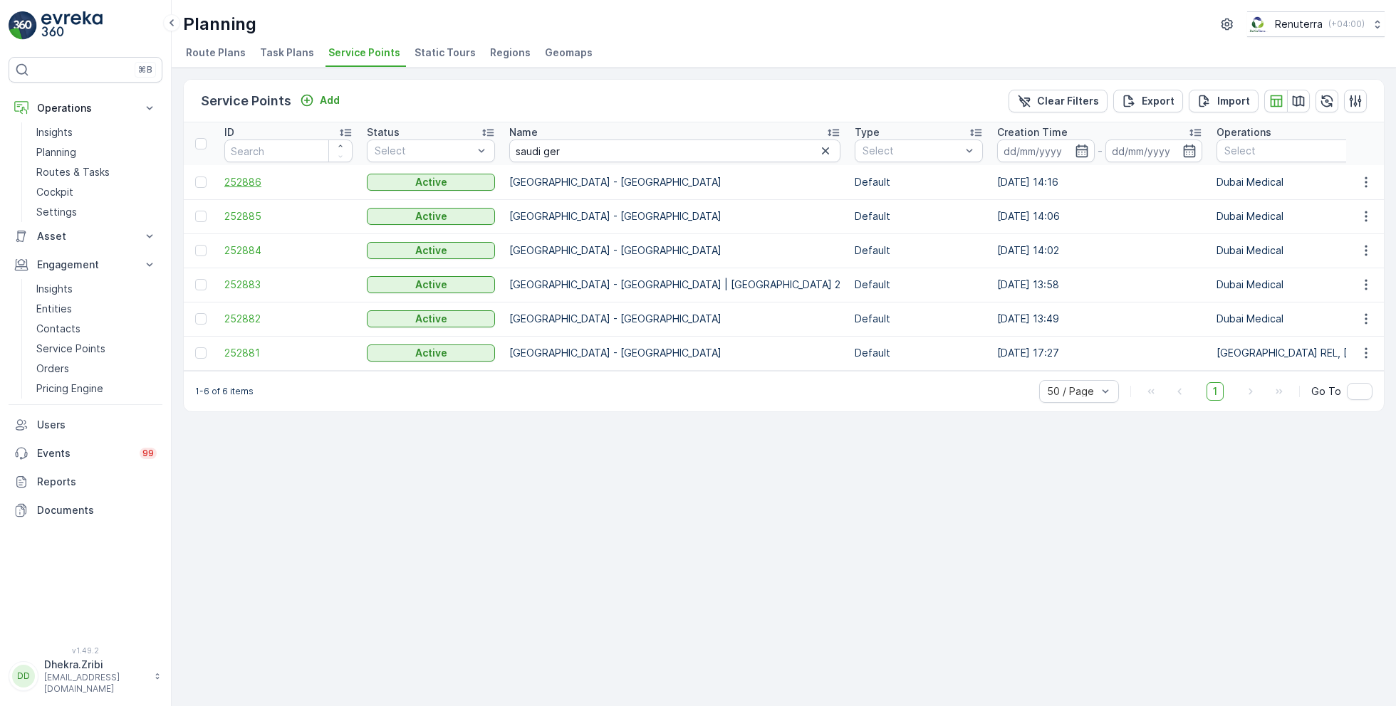
click at [237, 185] on span "252886" at bounding box center [288, 182] width 128 height 14
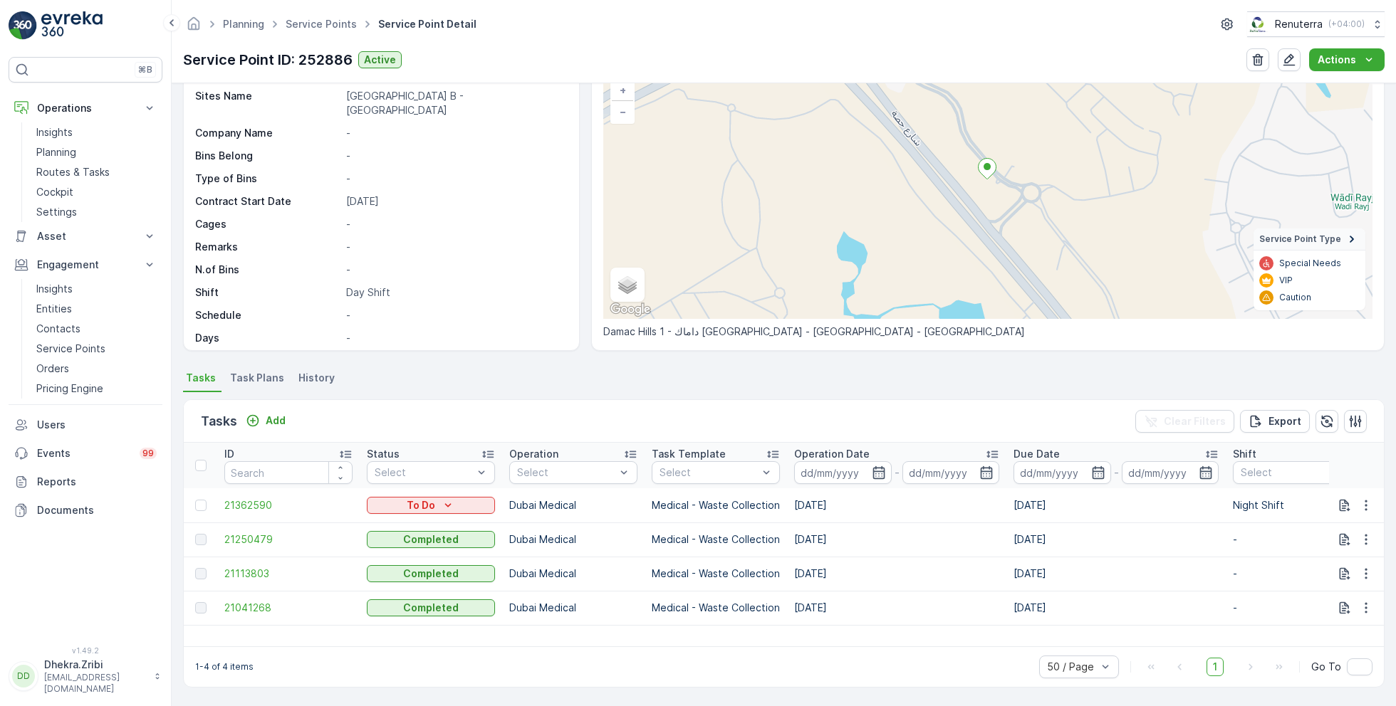
scroll to position [98, 0]
click at [264, 382] on span "Task Plans" at bounding box center [257, 379] width 54 height 14
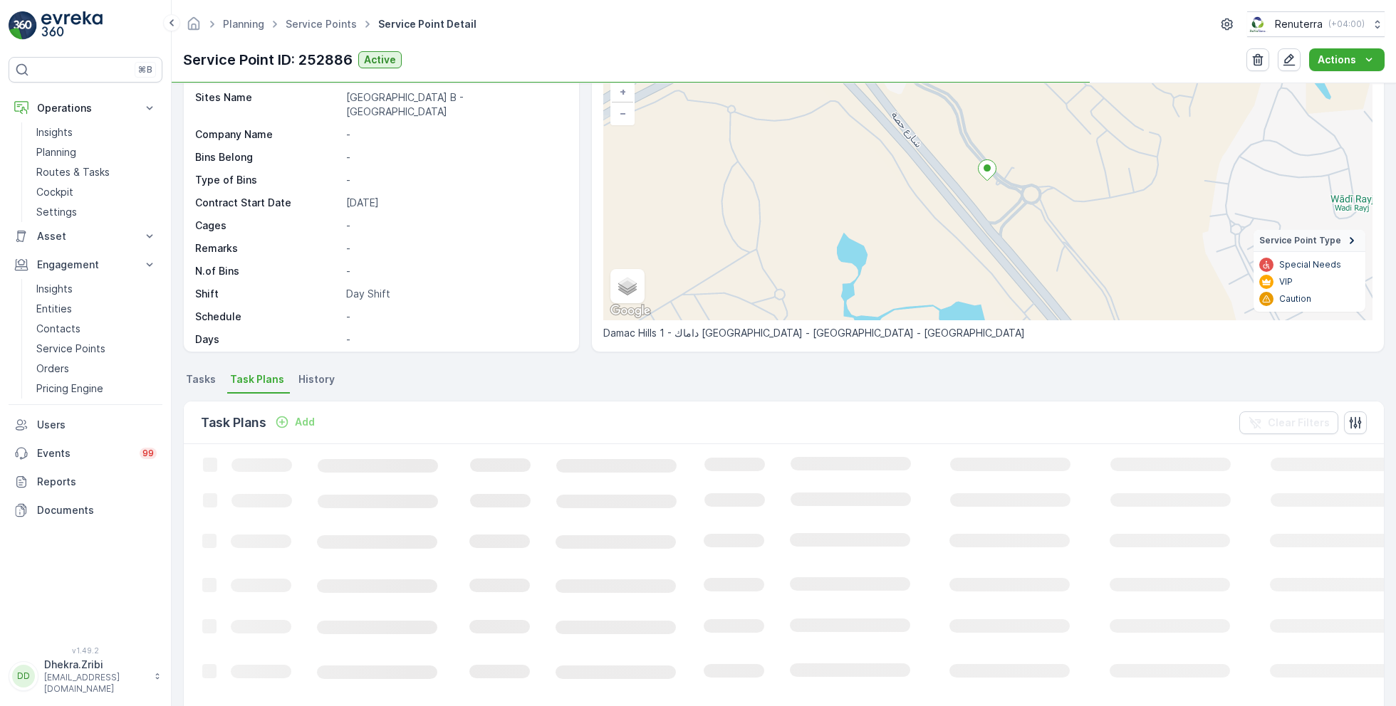
scroll to position [118, 0]
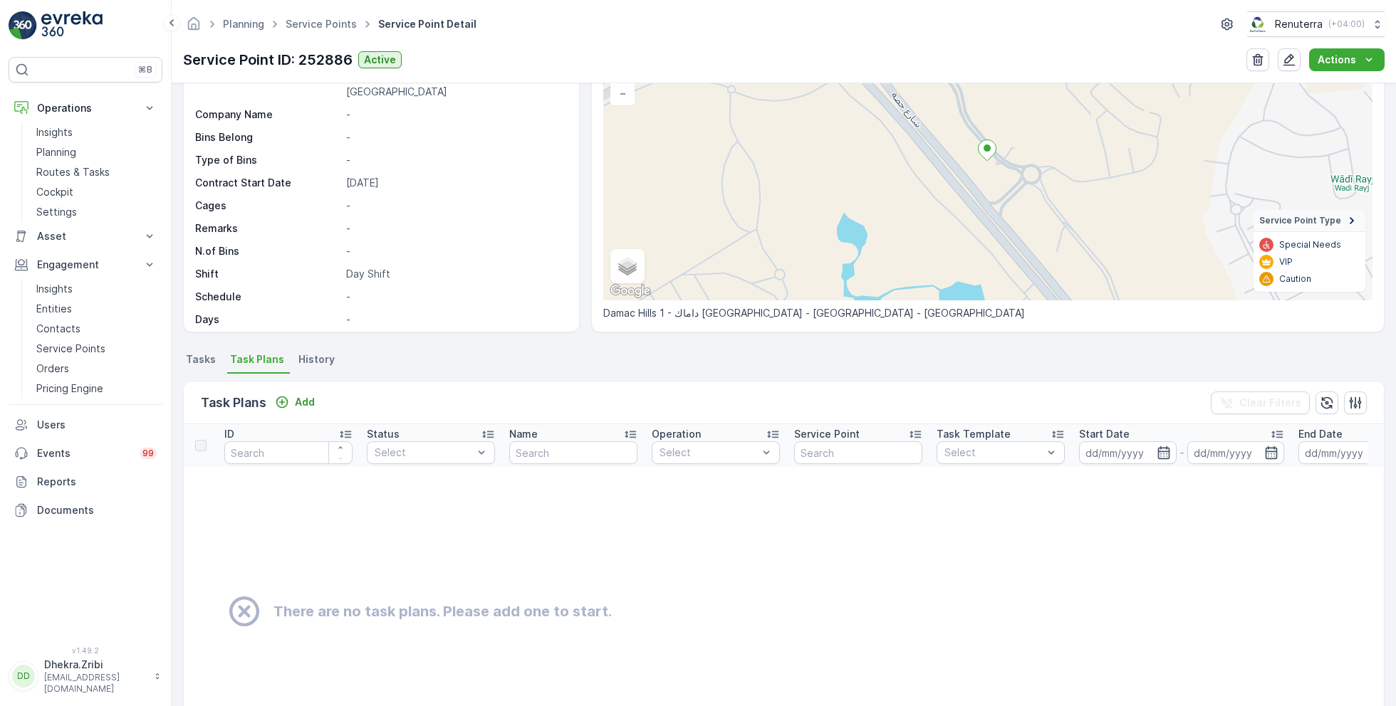
click at [204, 356] on span "Tasks" at bounding box center [201, 359] width 30 height 14
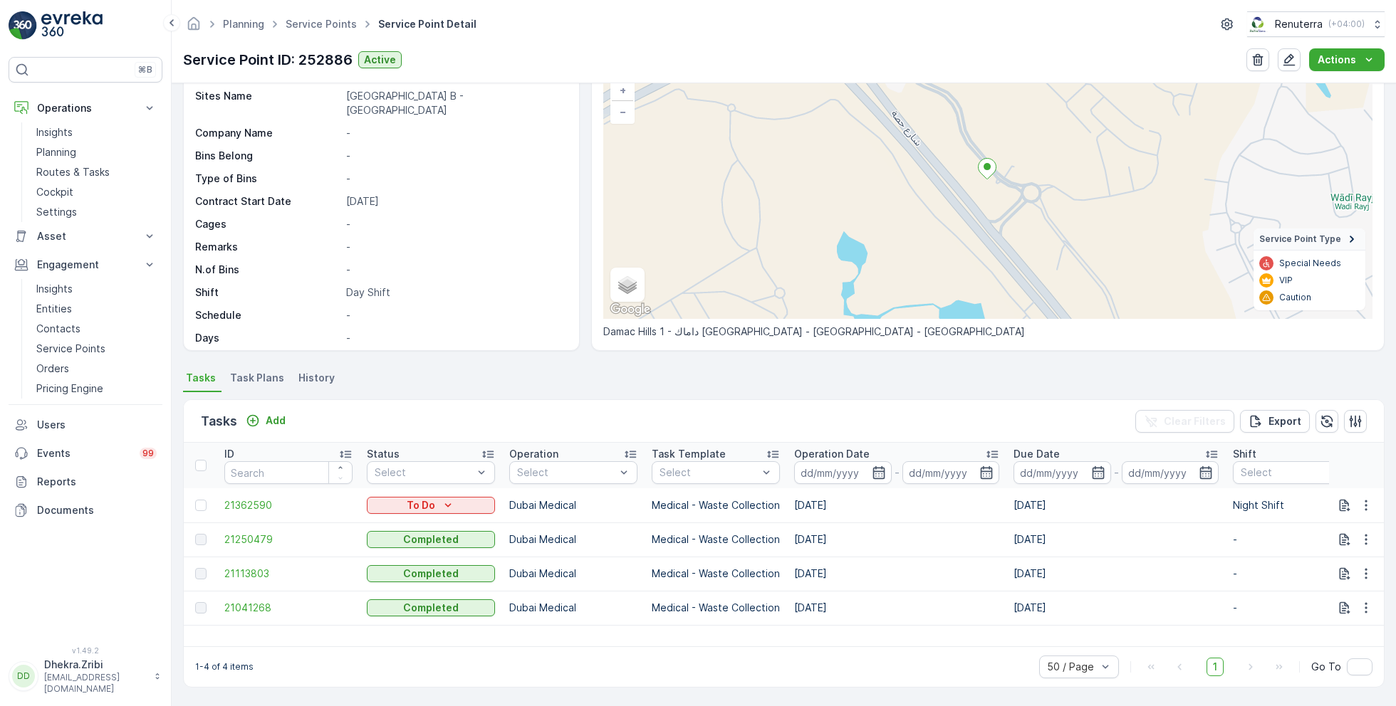
scroll to position [98, 0]
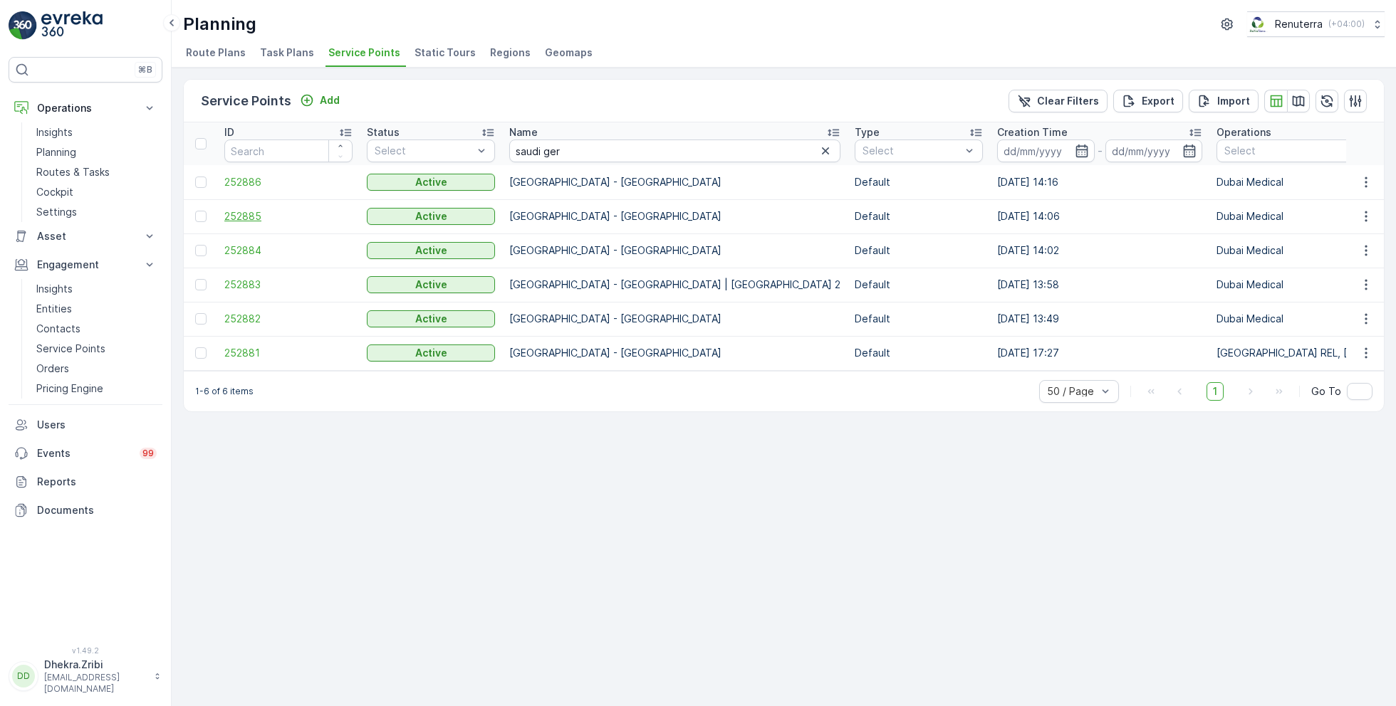
click at [245, 214] on span "252885" at bounding box center [288, 216] width 128 height 14
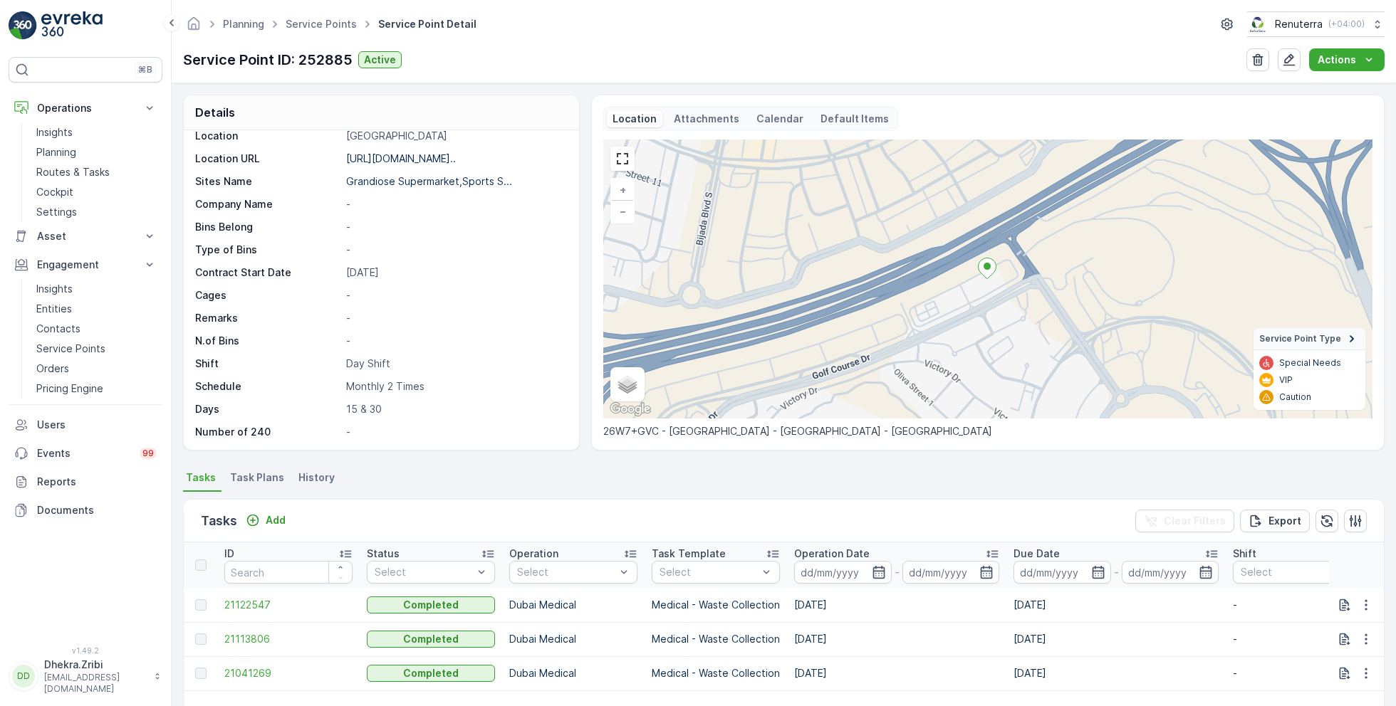
scroll to position [98, 0]
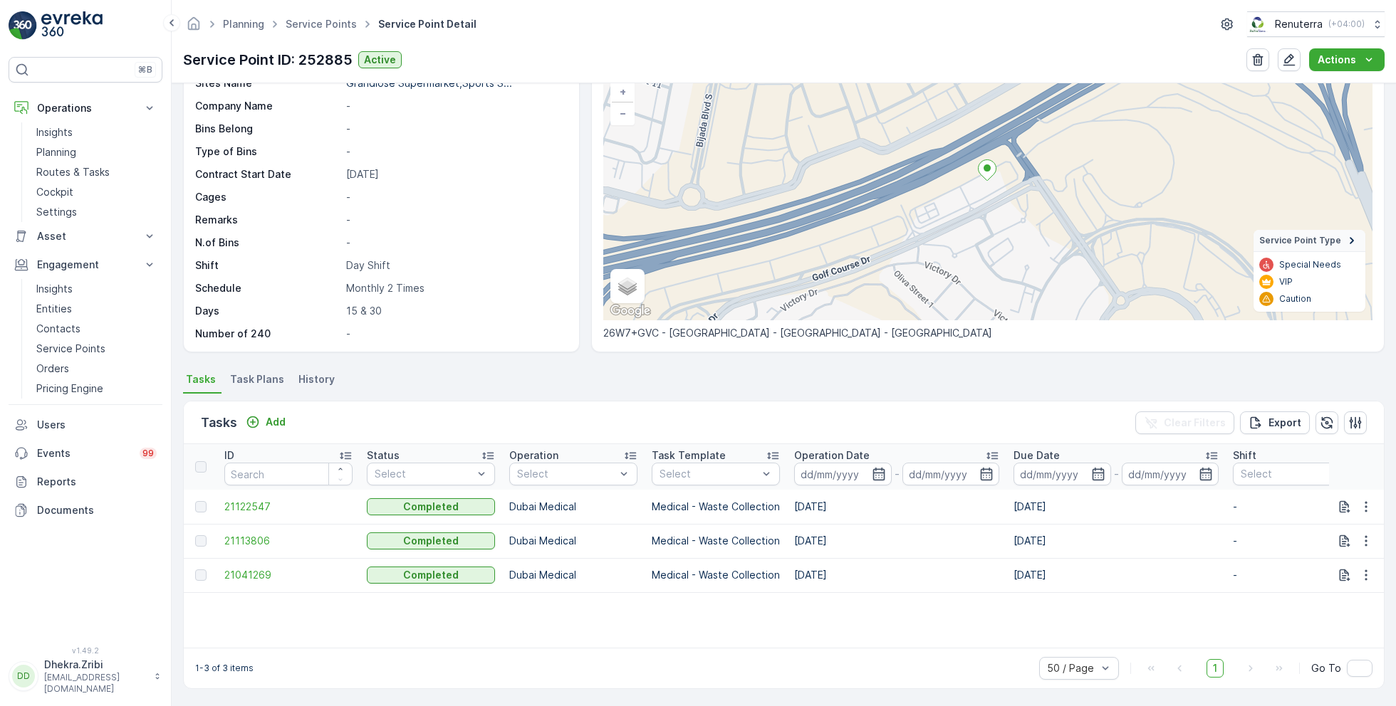
click at [265, 379] on span "Task Plans" at bounding box center [257, 379] width 54 height 14
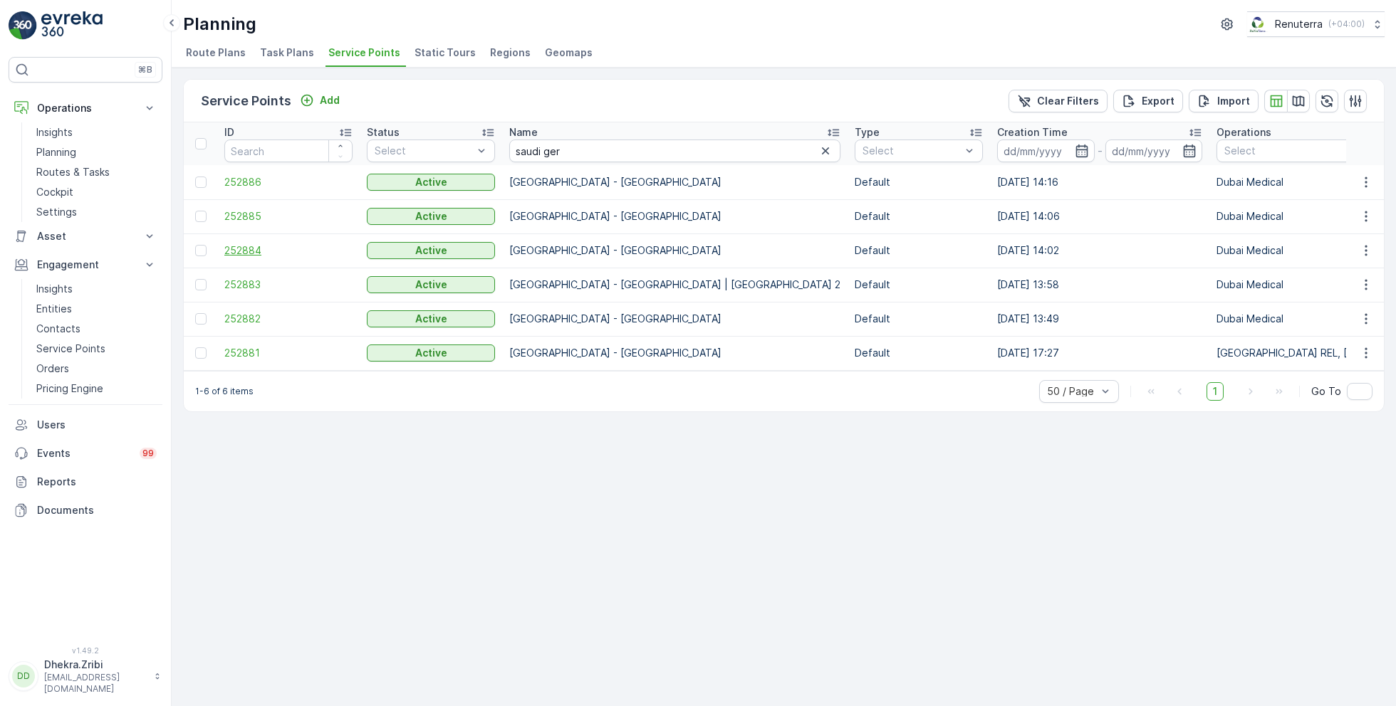
click at [239, 247] on span "252884" at bounding box center [288, 251] width 128 height 14
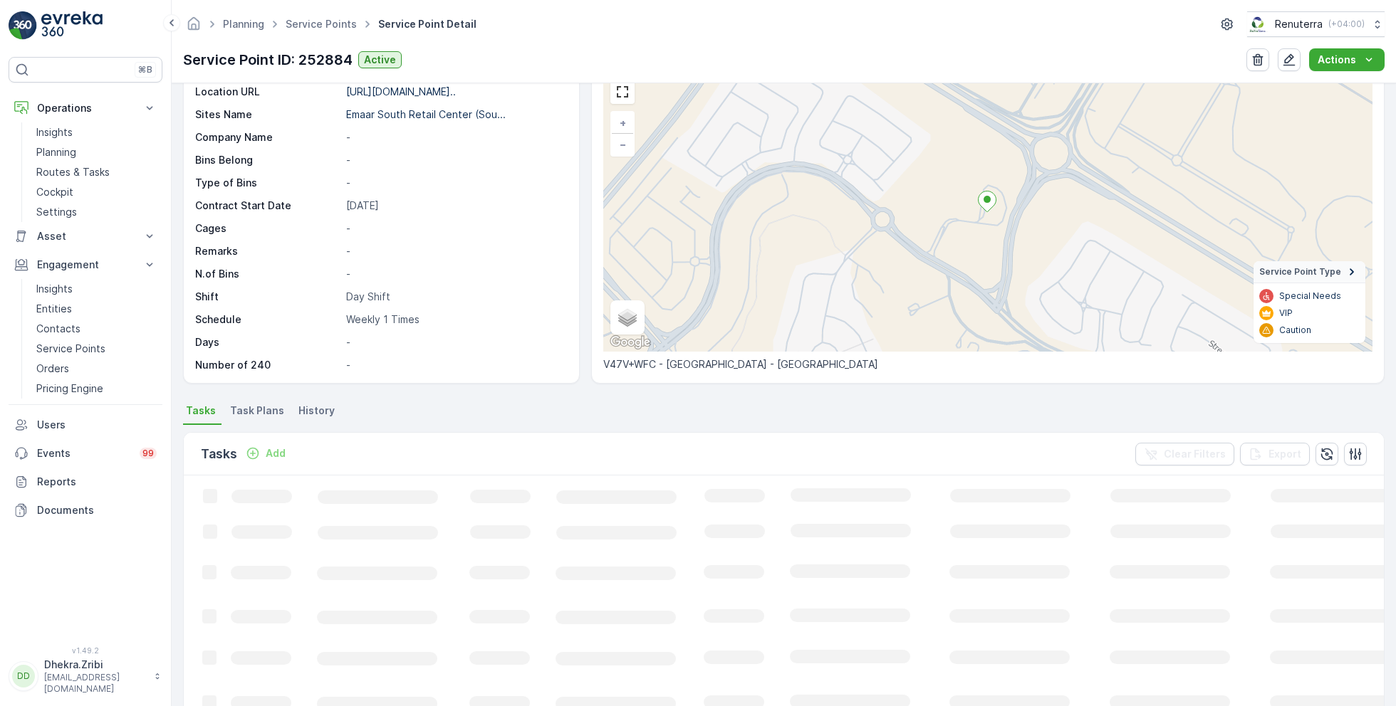
scroll to position [98, 0]
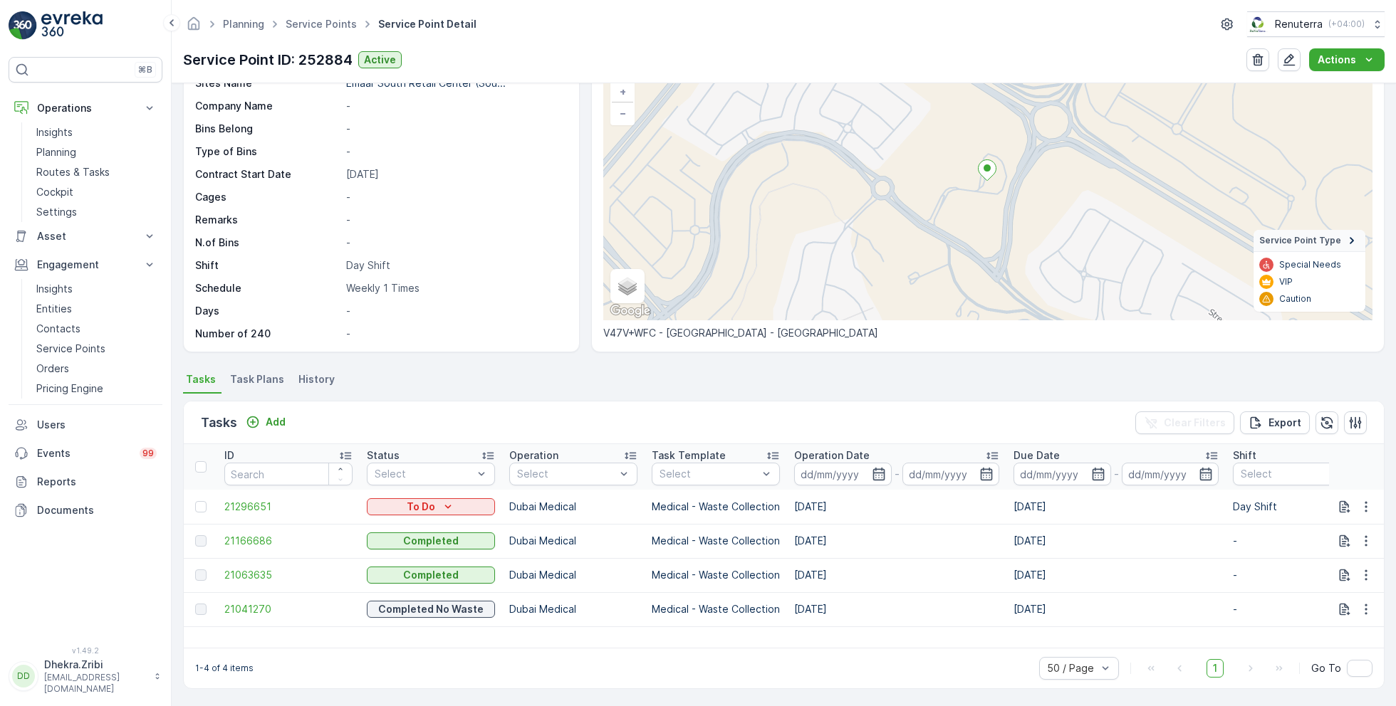
click at [263, 382] on span "Task Plans" at bounding box center [257, 379] width 54 height 14
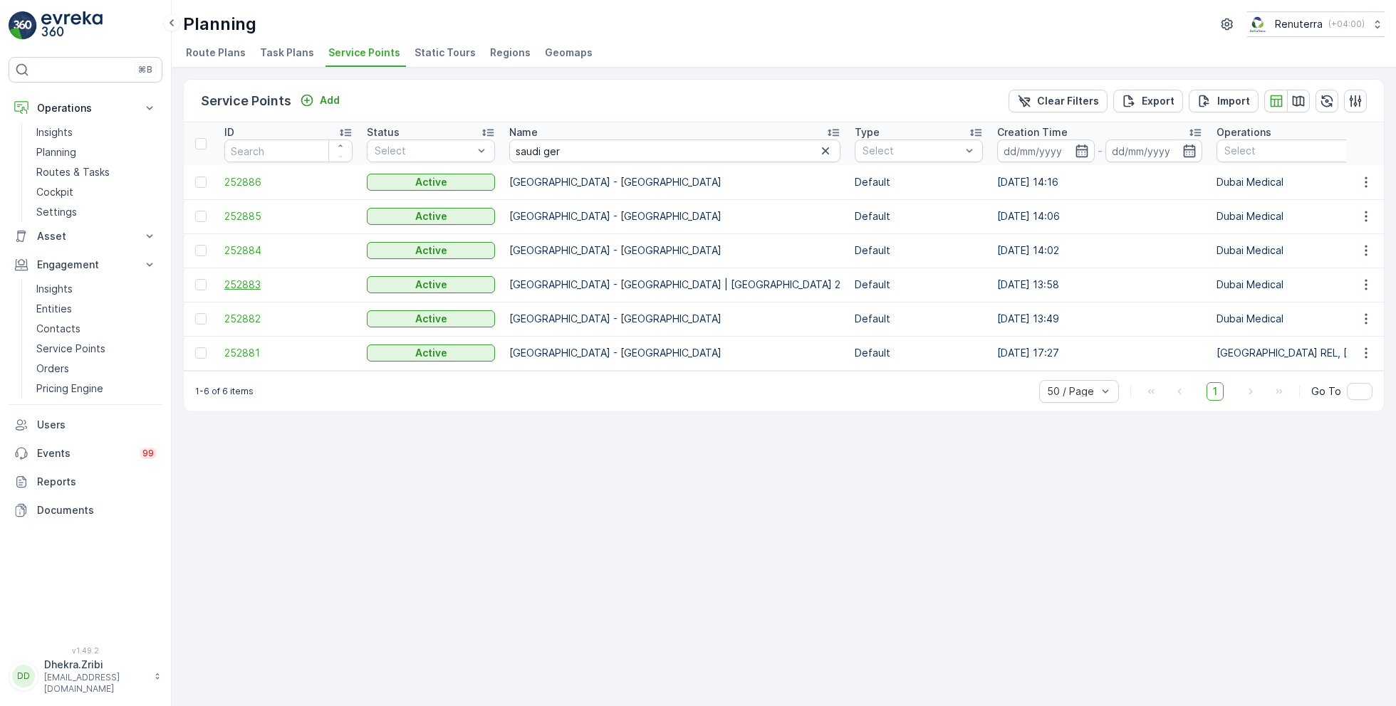
click at [245, 284] on span "252883" at bounding box center [288, 285] width 128 height 14
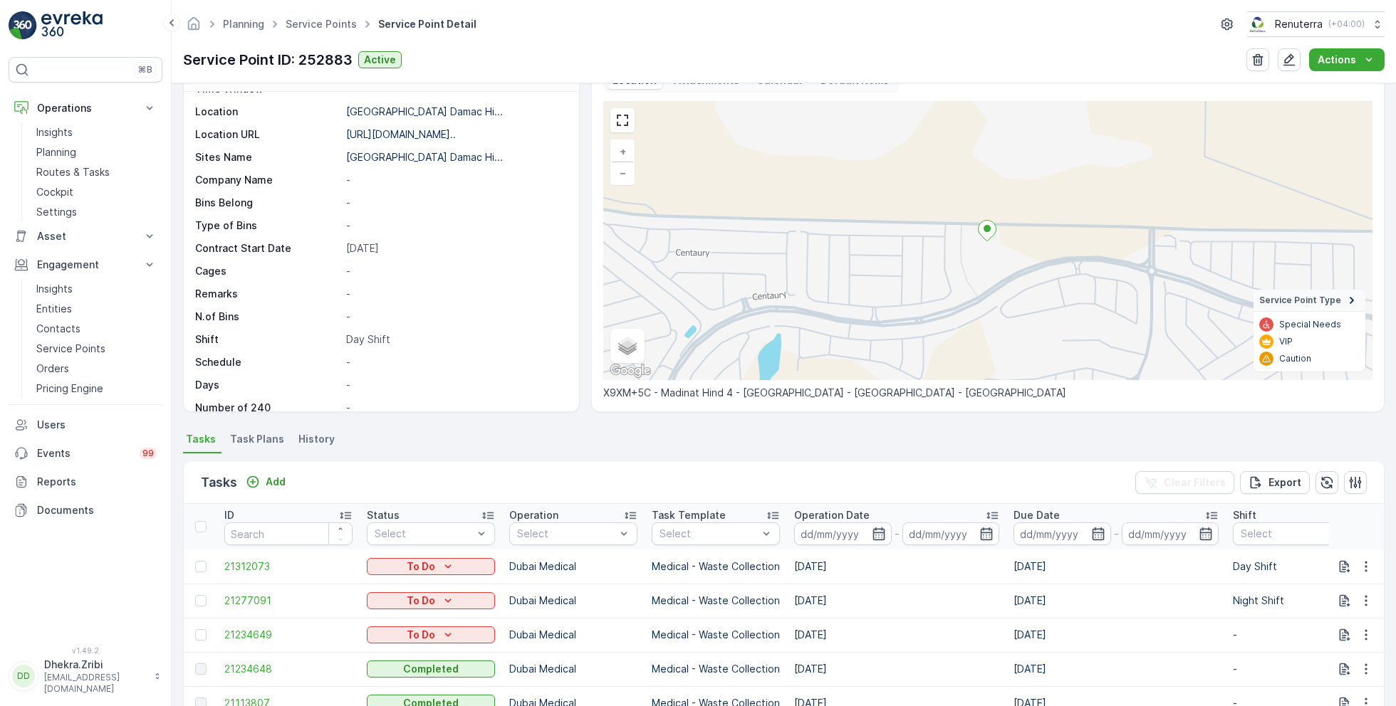
scroll to position [111, 0]
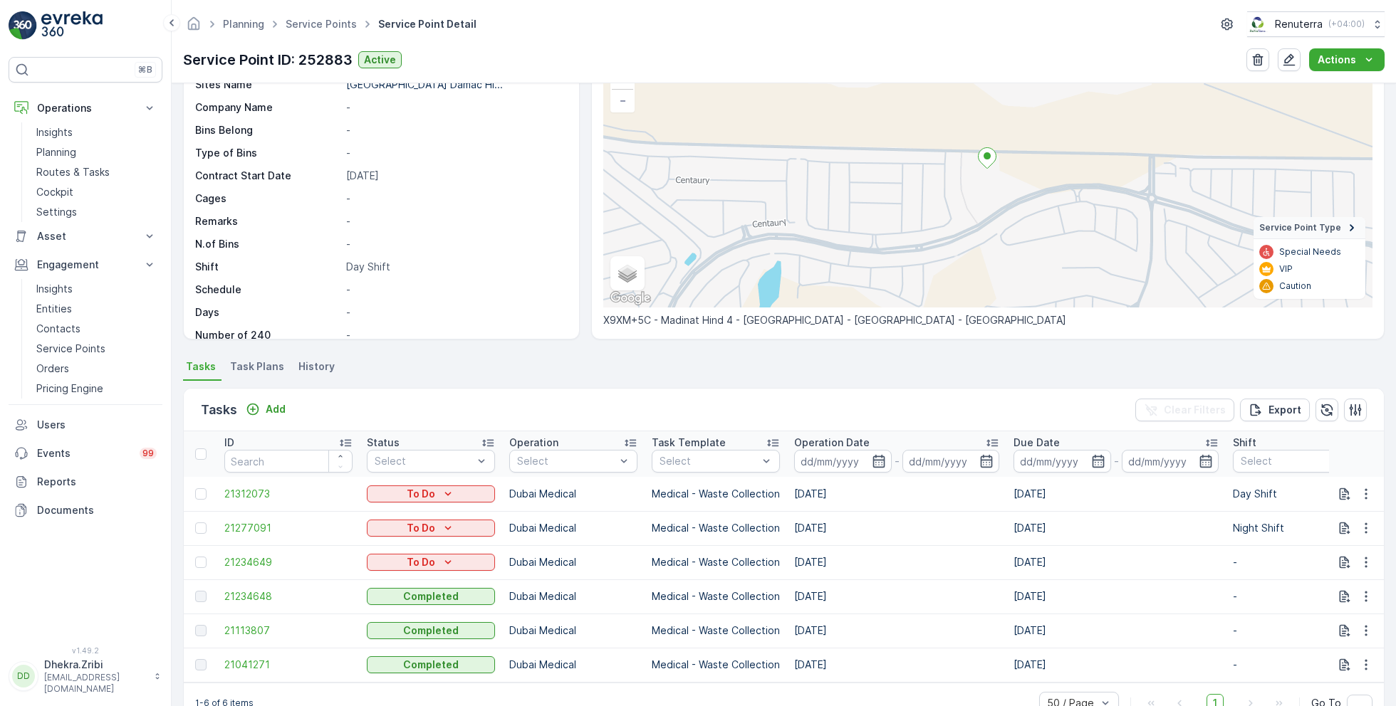
click at [263, 360] on span "Task Plans" at bounding box center [257, 367] width 54 height 14
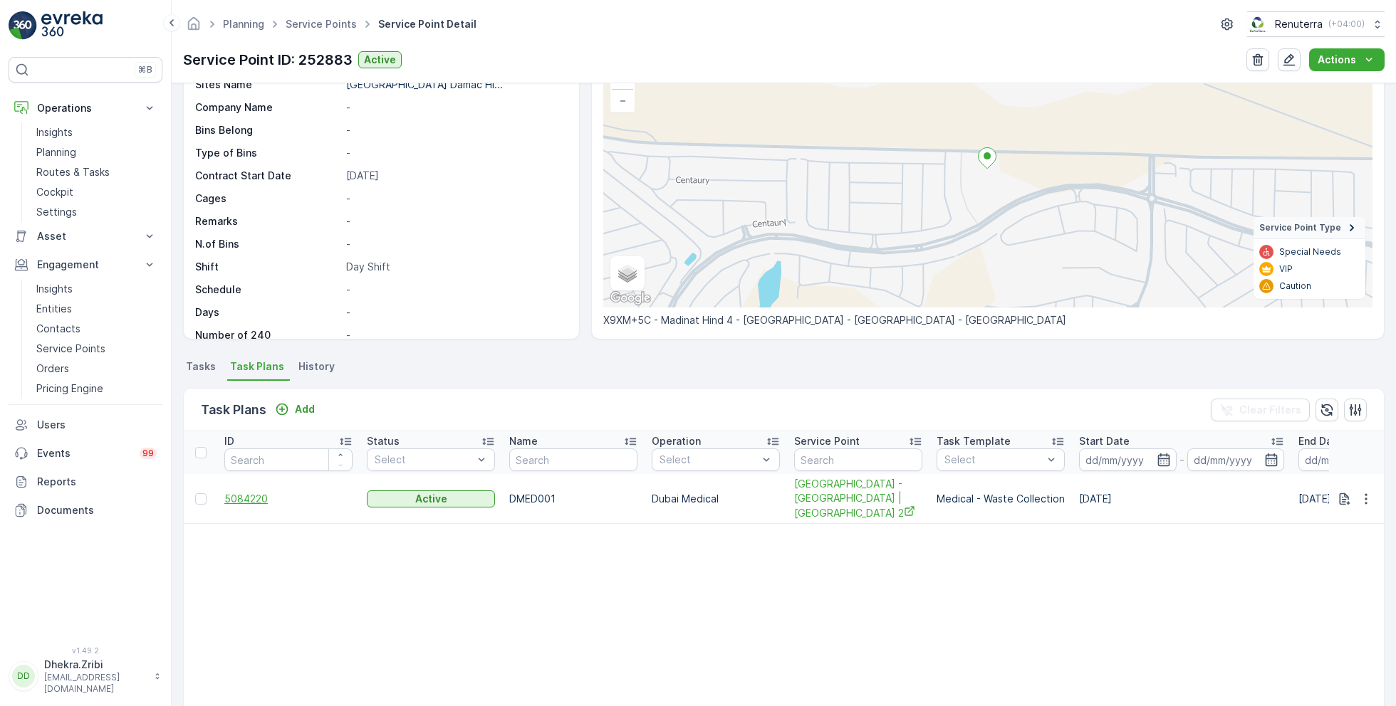
click at [245, 492] on span "5084220" at bounding box center [288, 499] width 128 height 14
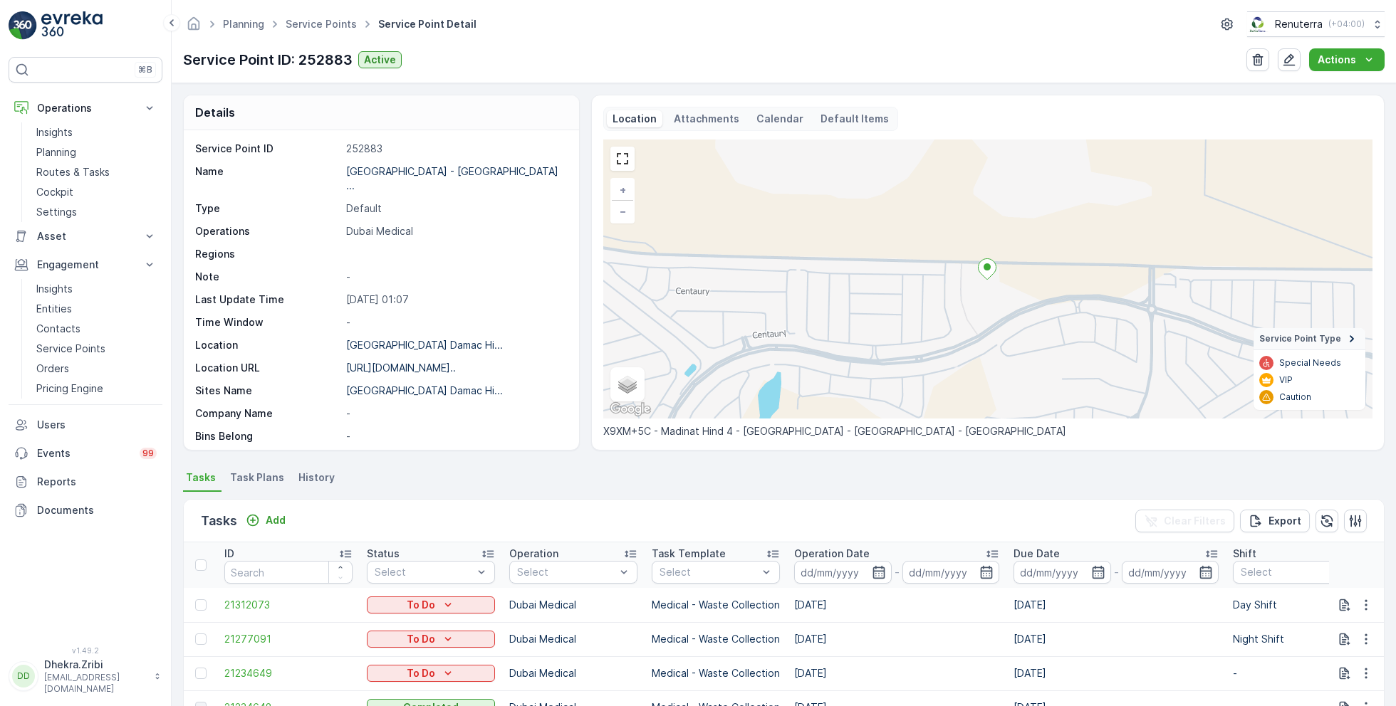
scroll to position [195, 0]
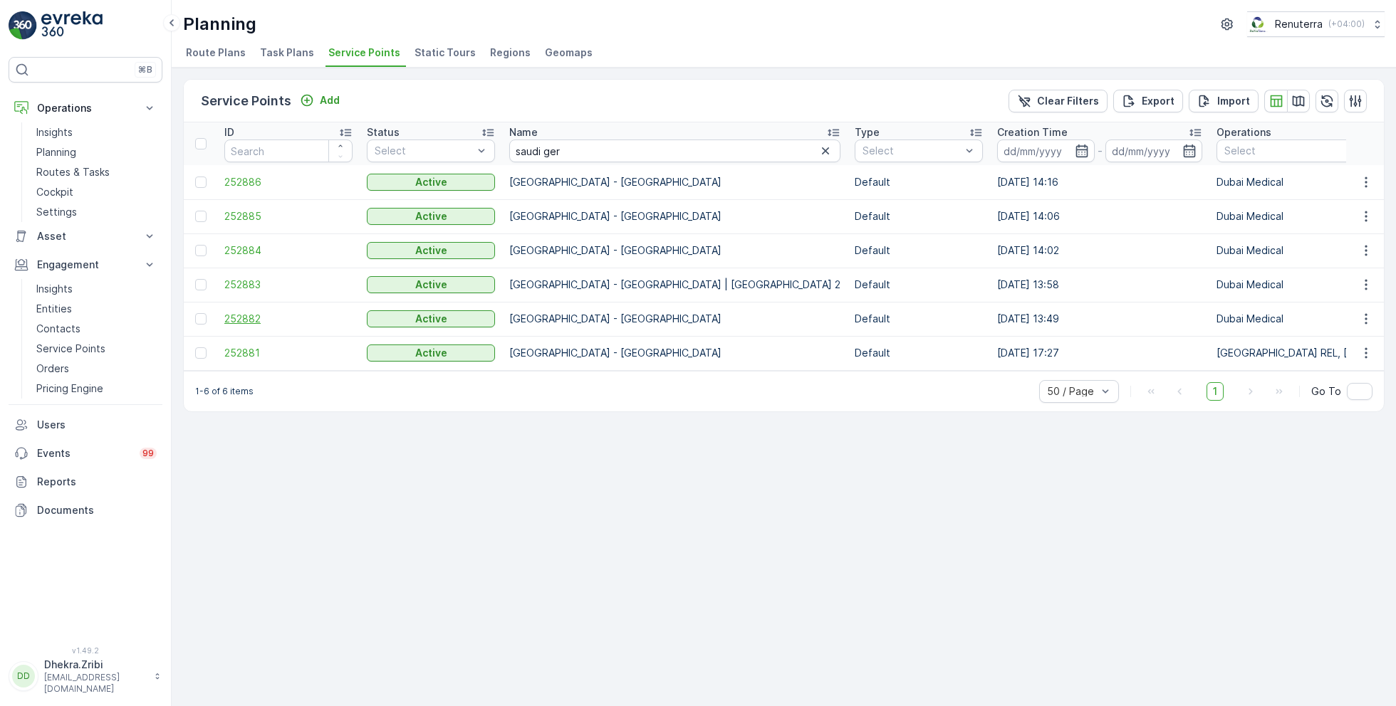
click at [249, 314] on span "252882" at bounding box center [288, 319] width 128 height 14
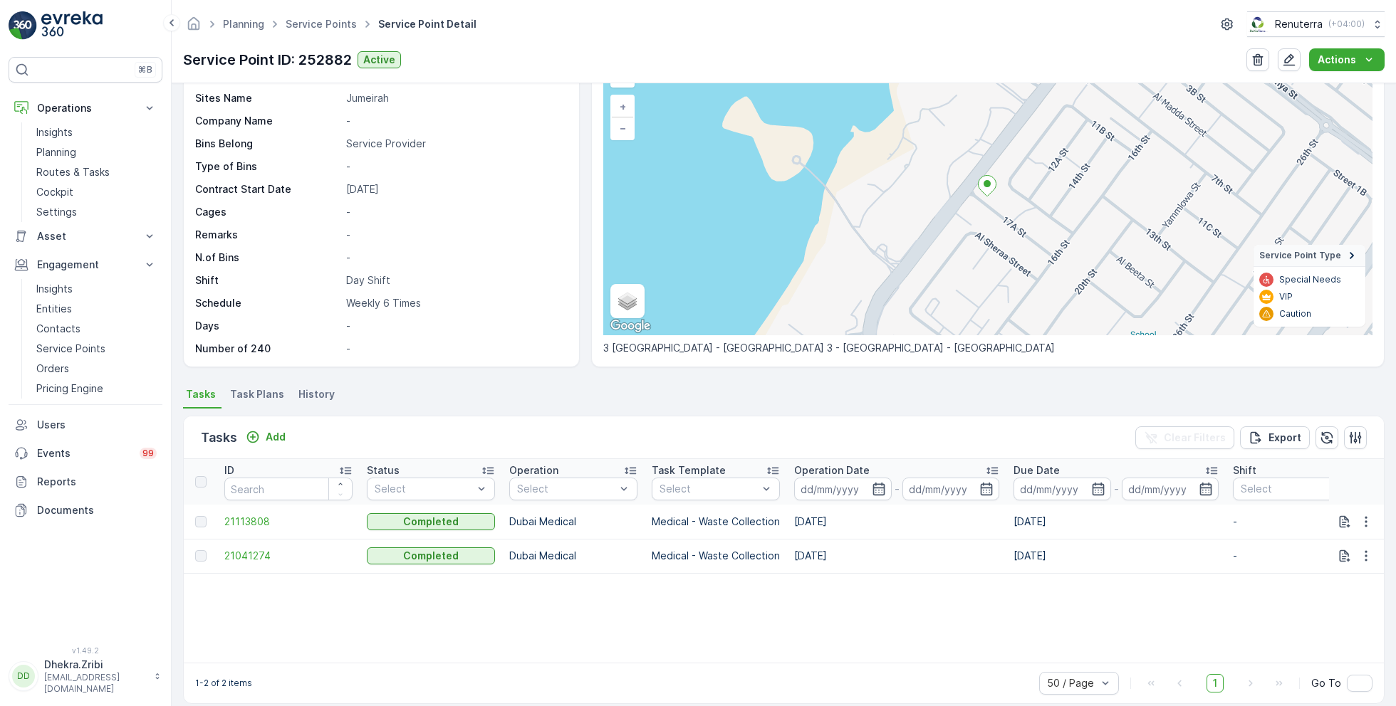
scroll to position [98, 0]
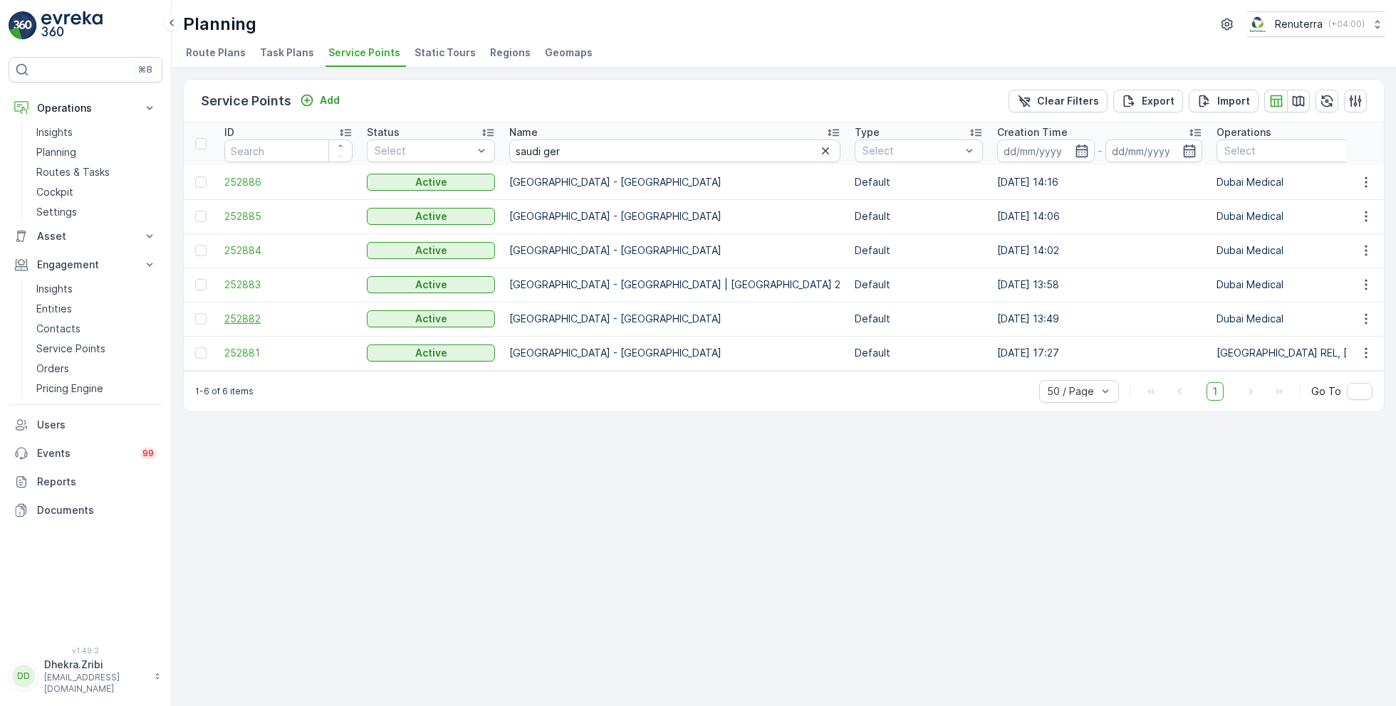
click at [255, 317] on span "252882" at bounding box center [288, 319] width 128 height 14
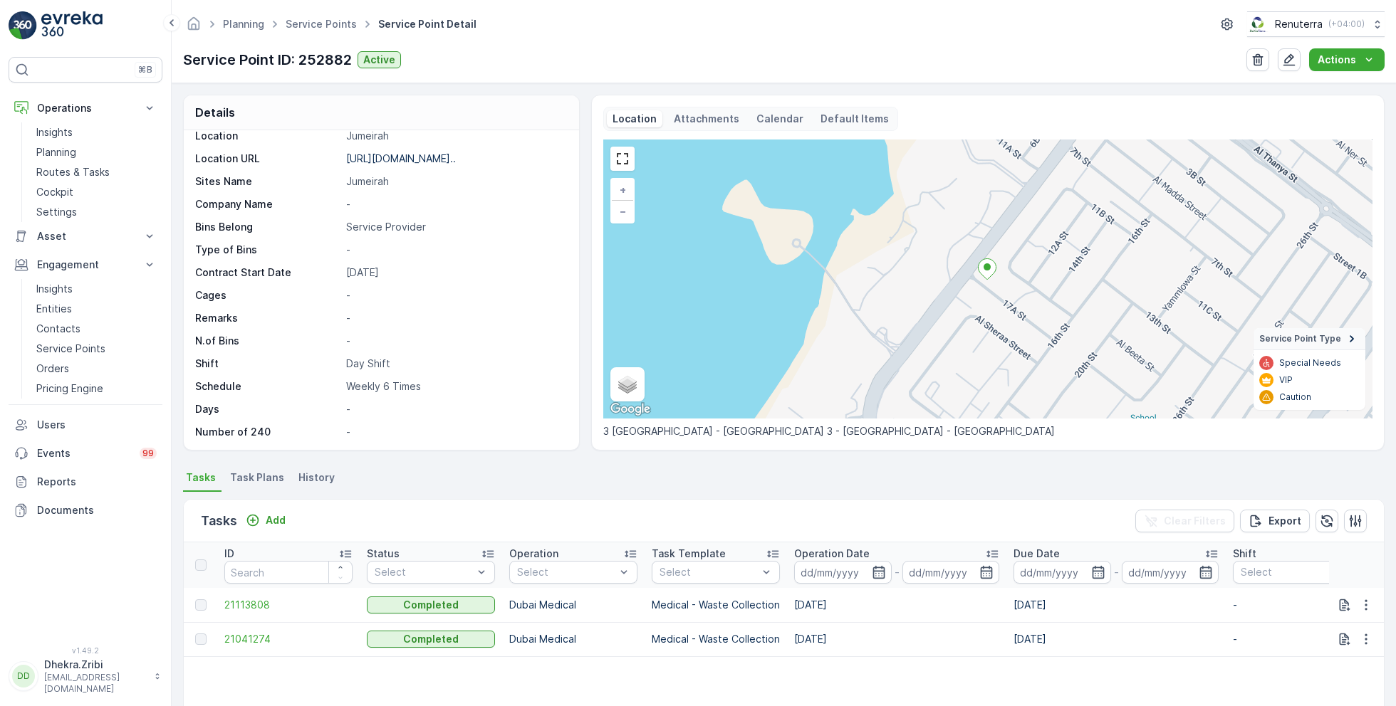
scroll to position [98, 0]
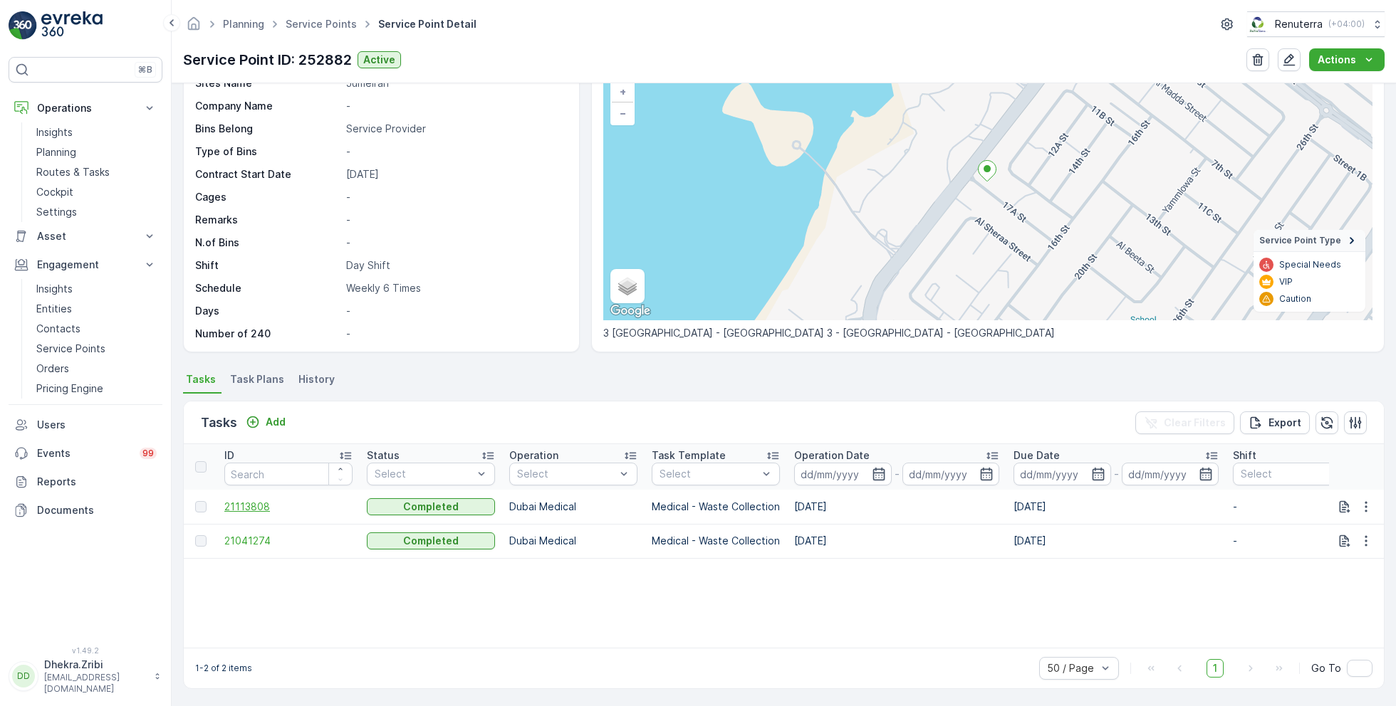
click at [248, 511] on span "21113808" at bounding box center [288, 507] width 128 height 14
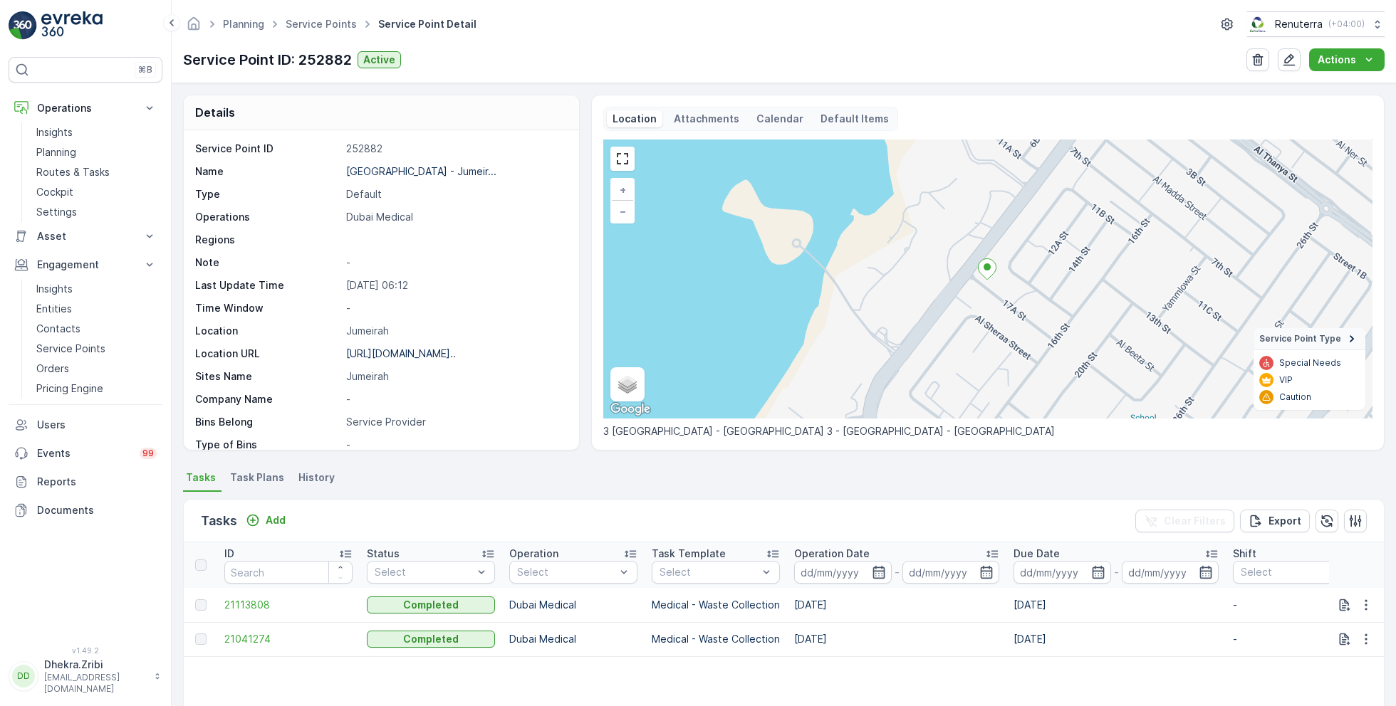
click at [262, 479] on span "Task Plans" at bounding box center [257, 478] width 54 height 14
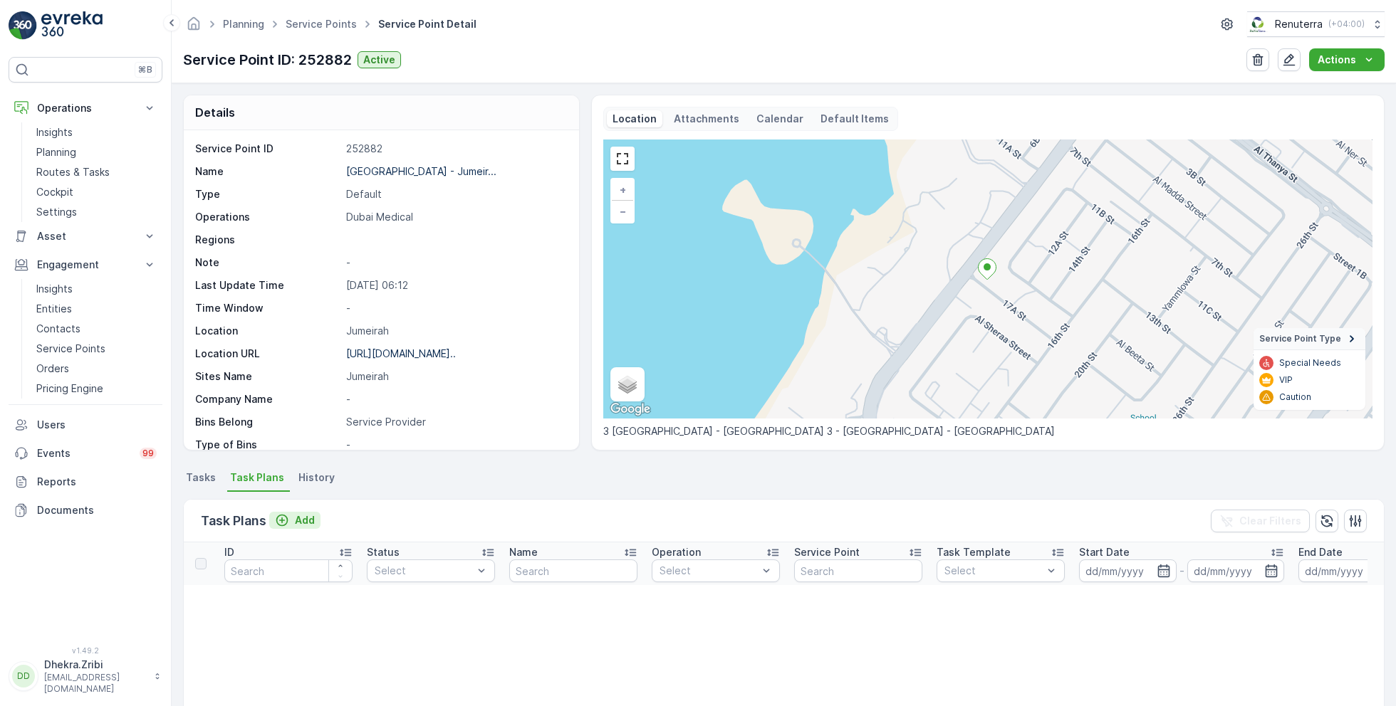
click at [303, 517] on p "Add" at bounding box center [305, 520] width 20 height 14
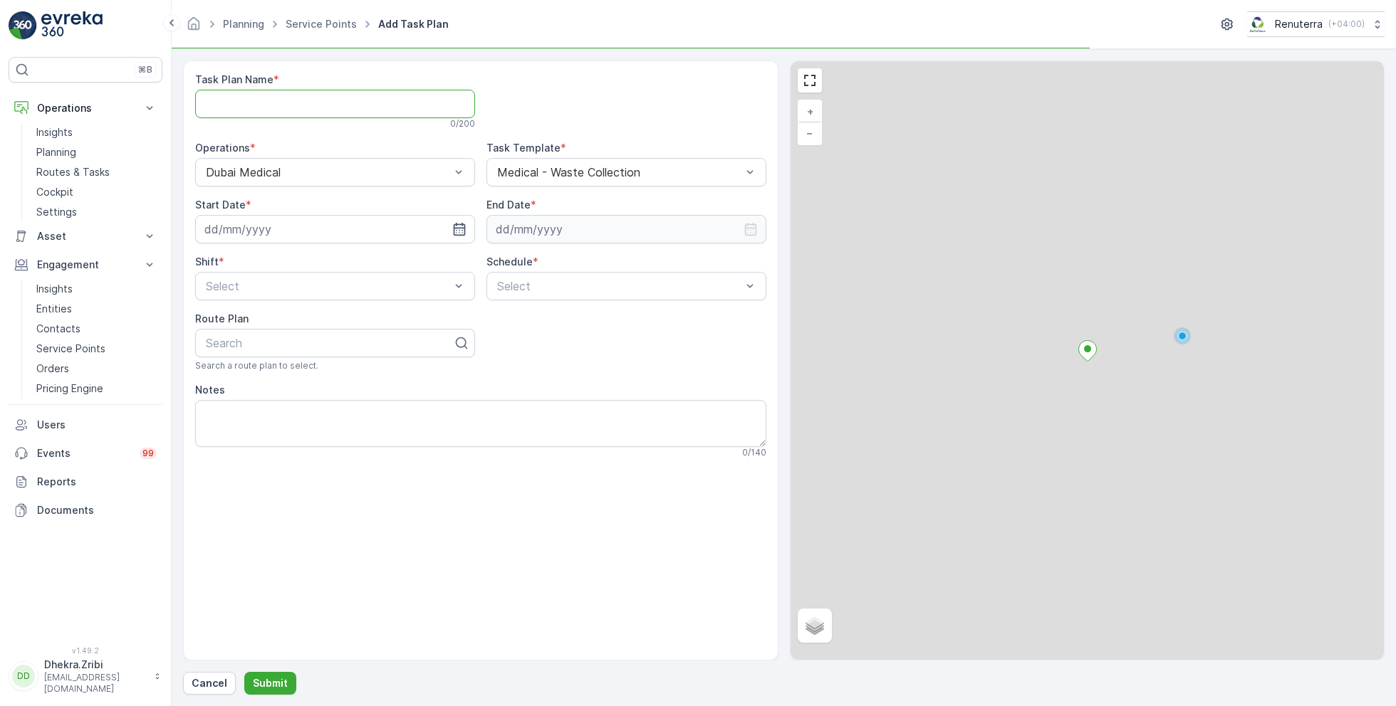
click at [353, 109] on Name "Task Plan Name" at bounding box center [335, 104] width 280 height 28
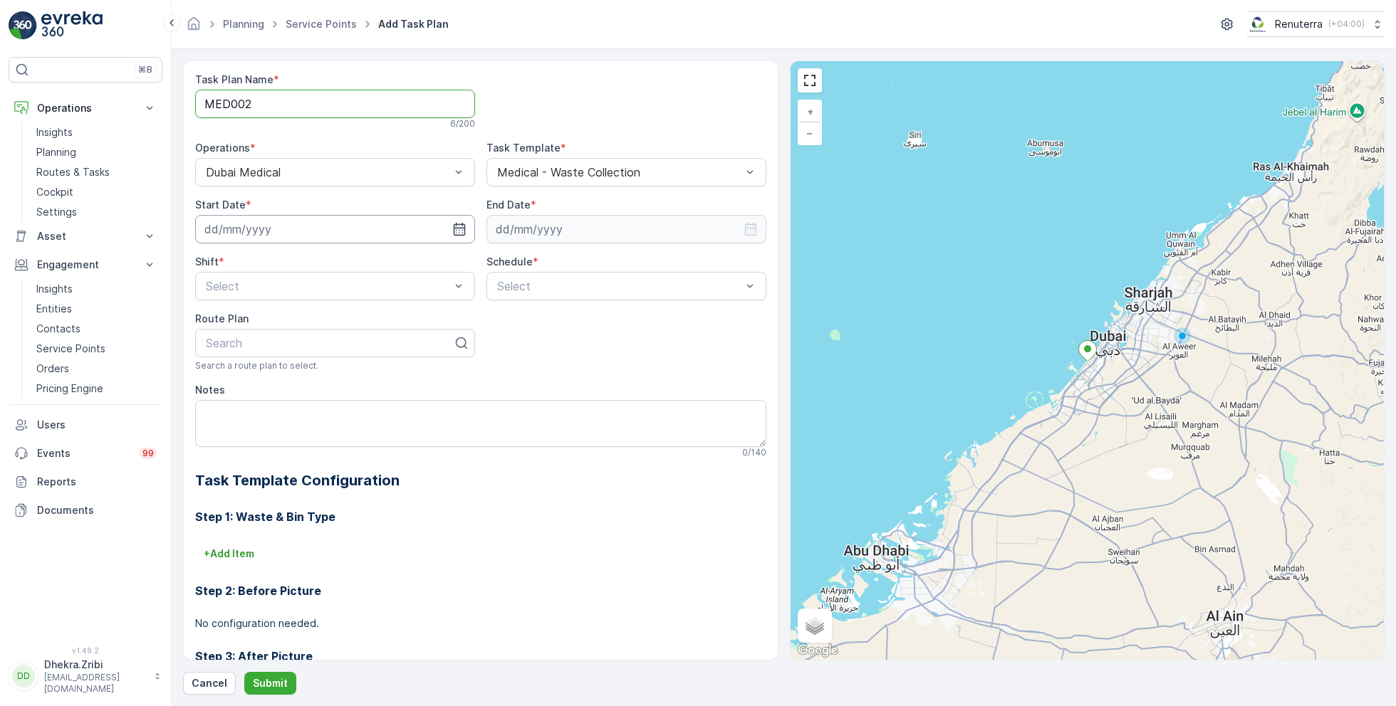
type Name "MED002"
click at [382, 224] on input at bounding box center [335, 229] width 280 height 28
click at [318, 319] on div "4" at bounding box center [321, 319] width 23 height 23
type input "[DATE]"
click at [620, 229] on input at bounding box center [626, 229] width 280 height 28
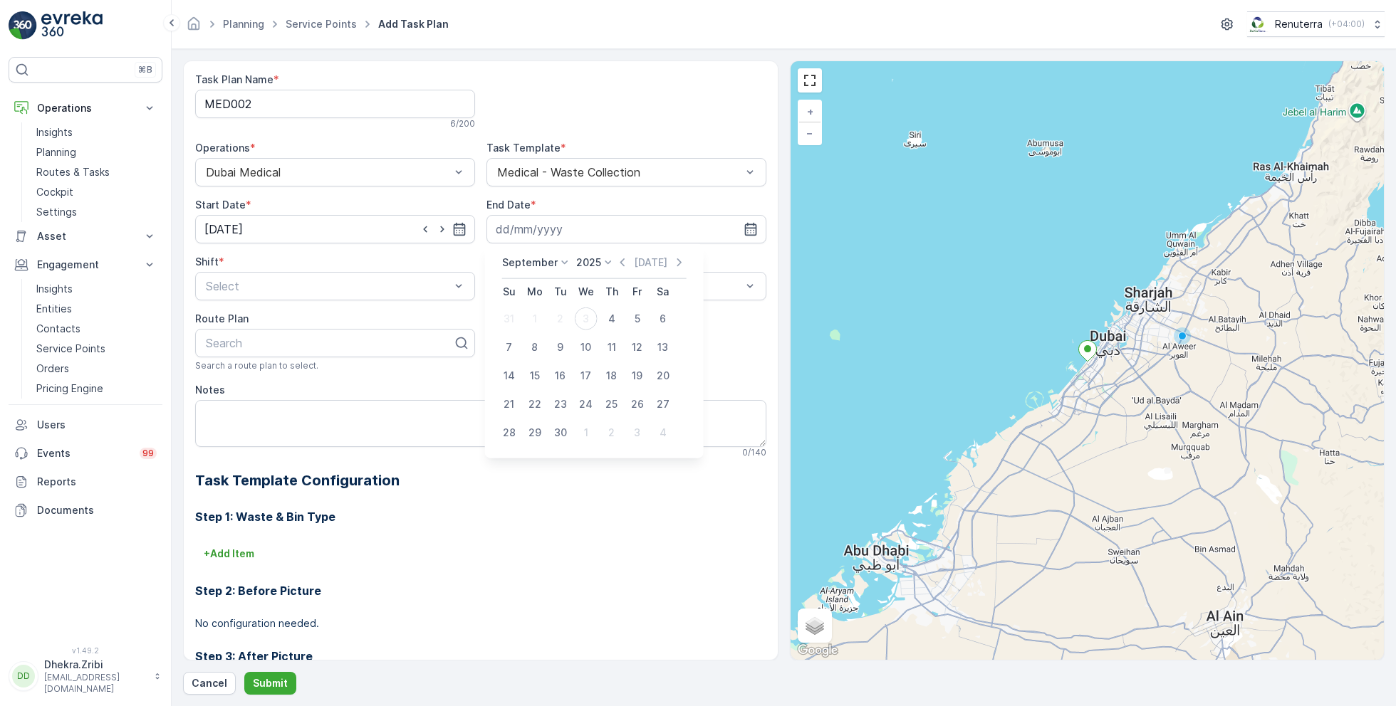
click at [535, 266] on p "September" at bounding box center [530, 263] width 56 height 14
click at [537, 394] on span "December" at bounding box center [536, 394] width 50 height 14
click at [597, 260] on icon at bounding box center [604, 263] width 14 height 14
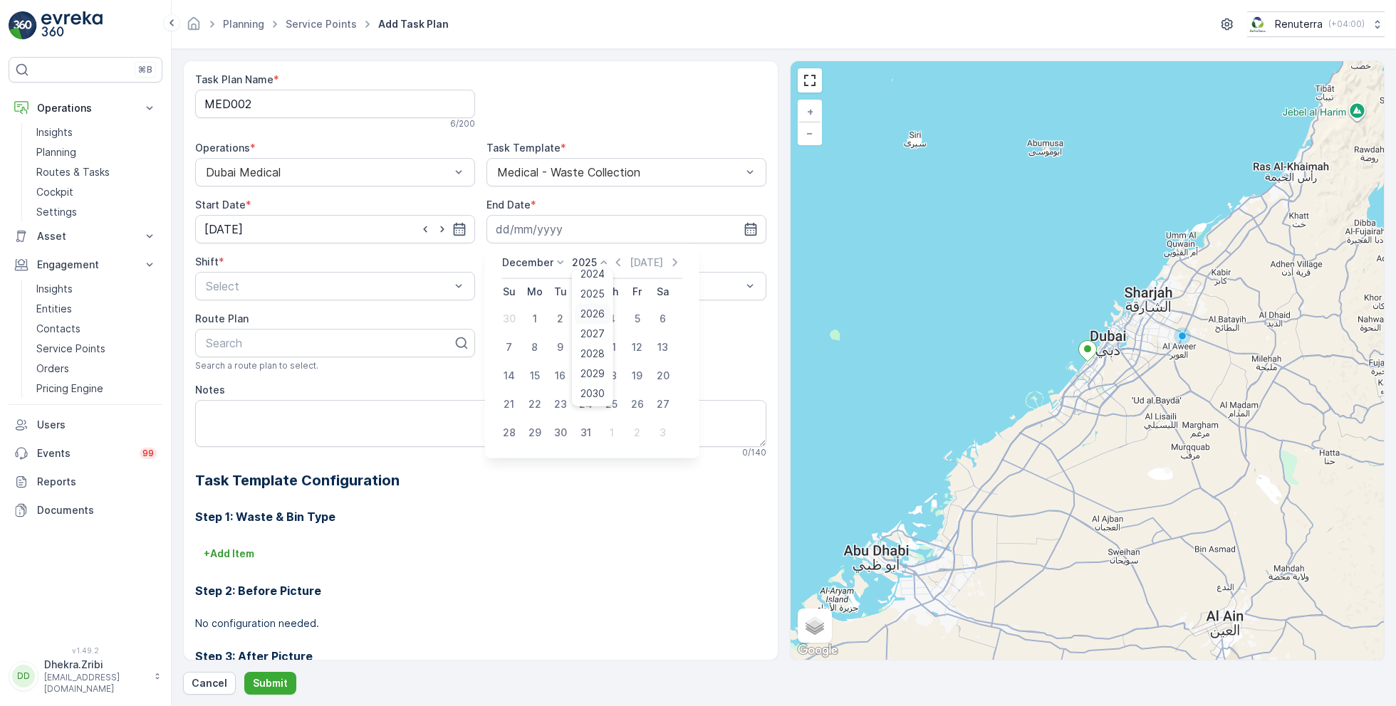
click at [587, 313] on span "2026" at bounding box center [592, 314] width 24 height 14
click at [607, 430] on div "31" at bounding box center [611, 433] width 23 height 23
type input "[DATE]"
click at [330, 295] on div "Select" at bounding box center [335, 286] width 280 height 28
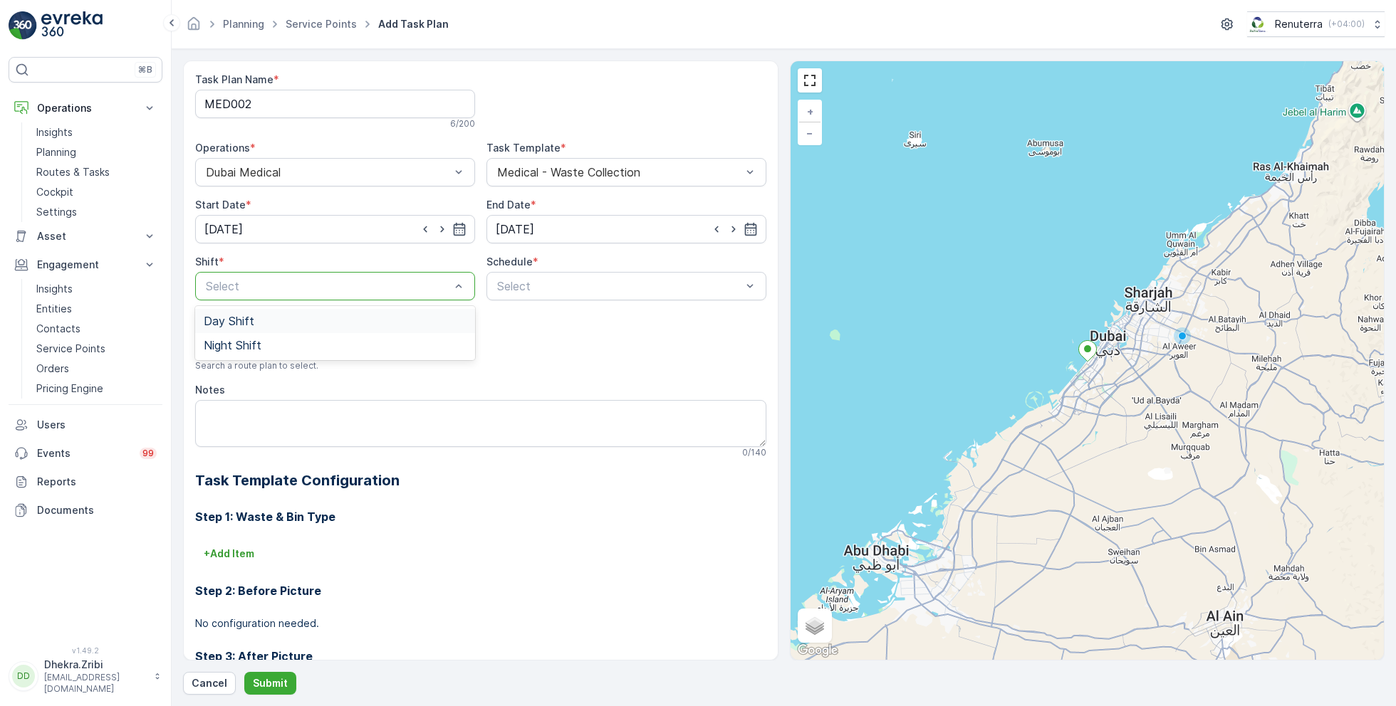
click at [253, 315] on div "Day Shift" at bounding box center [335, 321] width 263 height 13
click at [527, 276] on div "Select" at bounding box center [626, 286] width 280 height 28
click at [526, 342] on span "Weekly" at bounding box center [513, 345] width 37 height 13
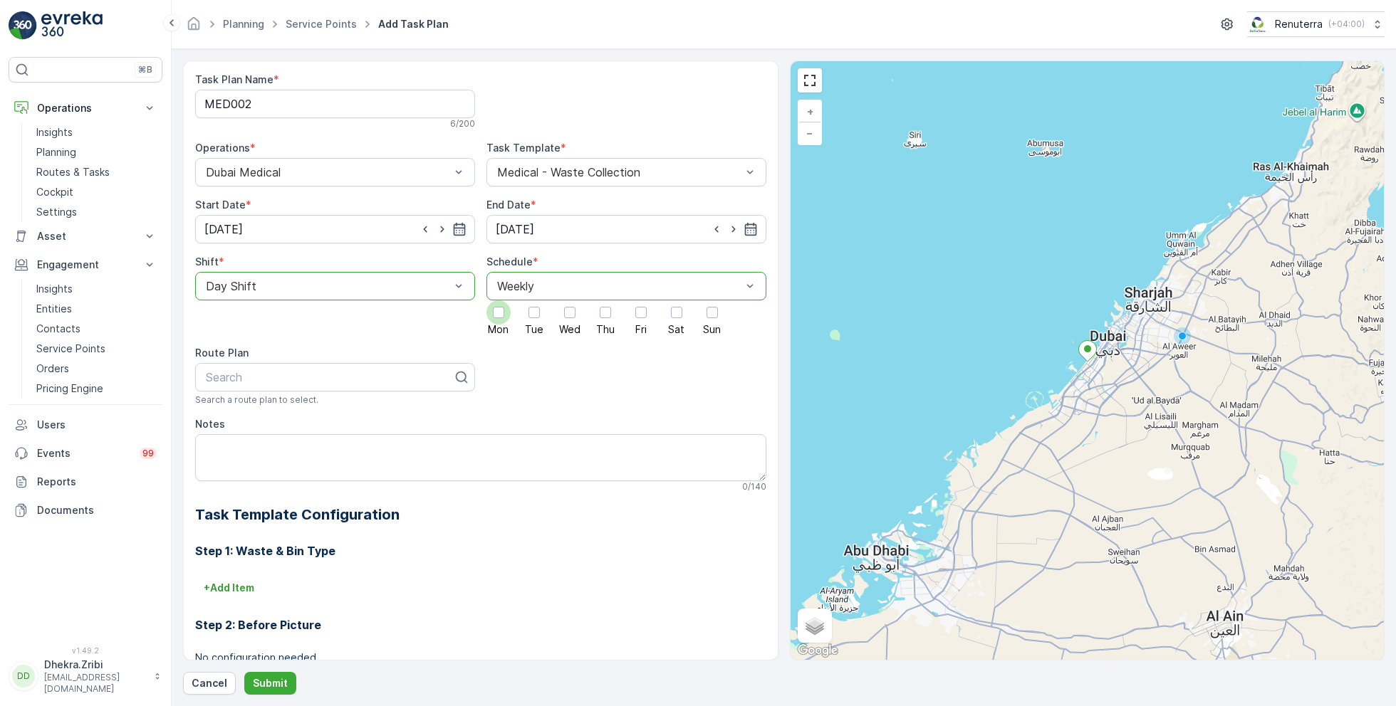
click at [501, 311] on div at bounding box center [498, 312] width 11 height 11
click at [498, 300] on input "Mon" at bounding box center [498, 300] width 0 height 0
click at [541, 310] on div at bounding box center [534, 312] width 24 height 24
click at [534, 300] on input "Tue" at bounding box center [534, 300] width 0 height 0
click at [572, 310] on div at bounding box center [569, 312] width 11 height 11
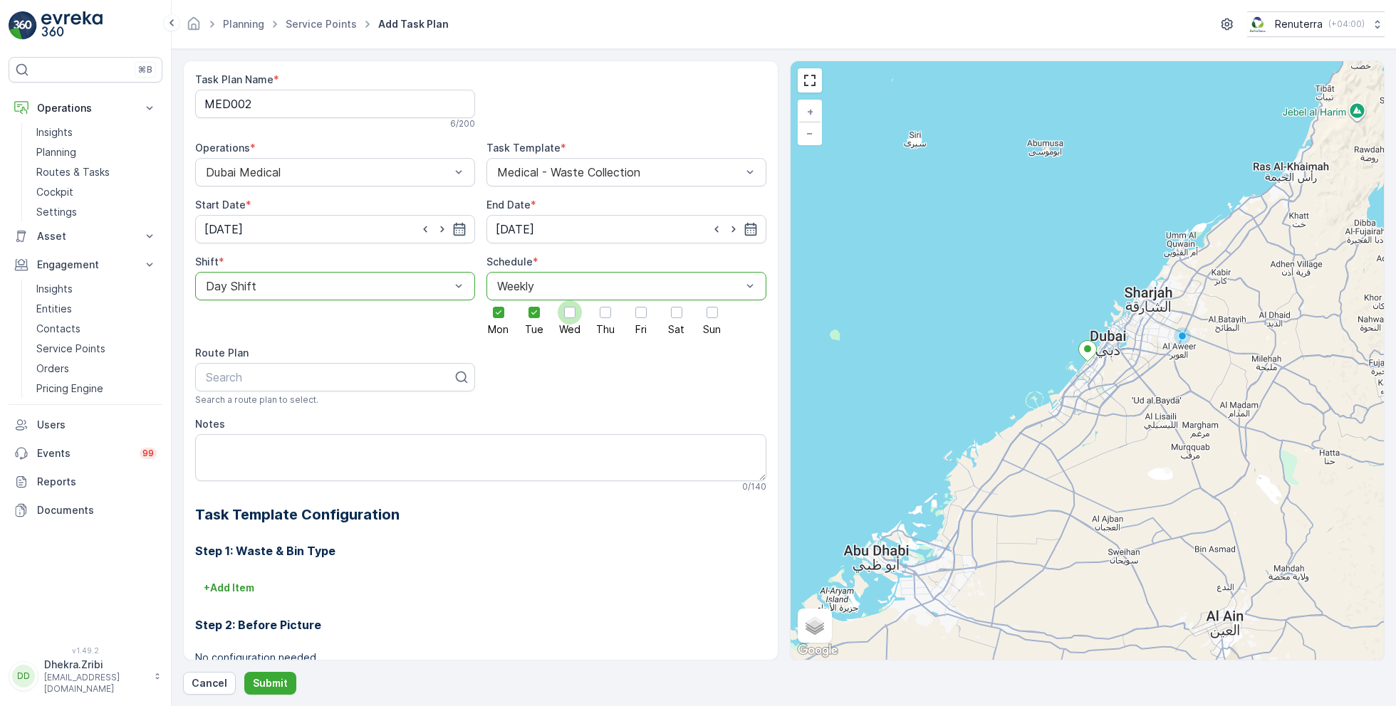
click at [570, 300] on input "Wed" at bounding box center [570, 300] width 0 height 0
click at [607, 307] on div at bounding box center [605, 312] width 11 height 11
click at [605, 300] on input "Thu" at bounding box center [605, 300] width 0 height 0
click at [674, 307] on div at bounding box center [676, 312] width 11 height 11
click at [676, 300] on input "Sat" at bounding box center [676, 300] width 0 height 0
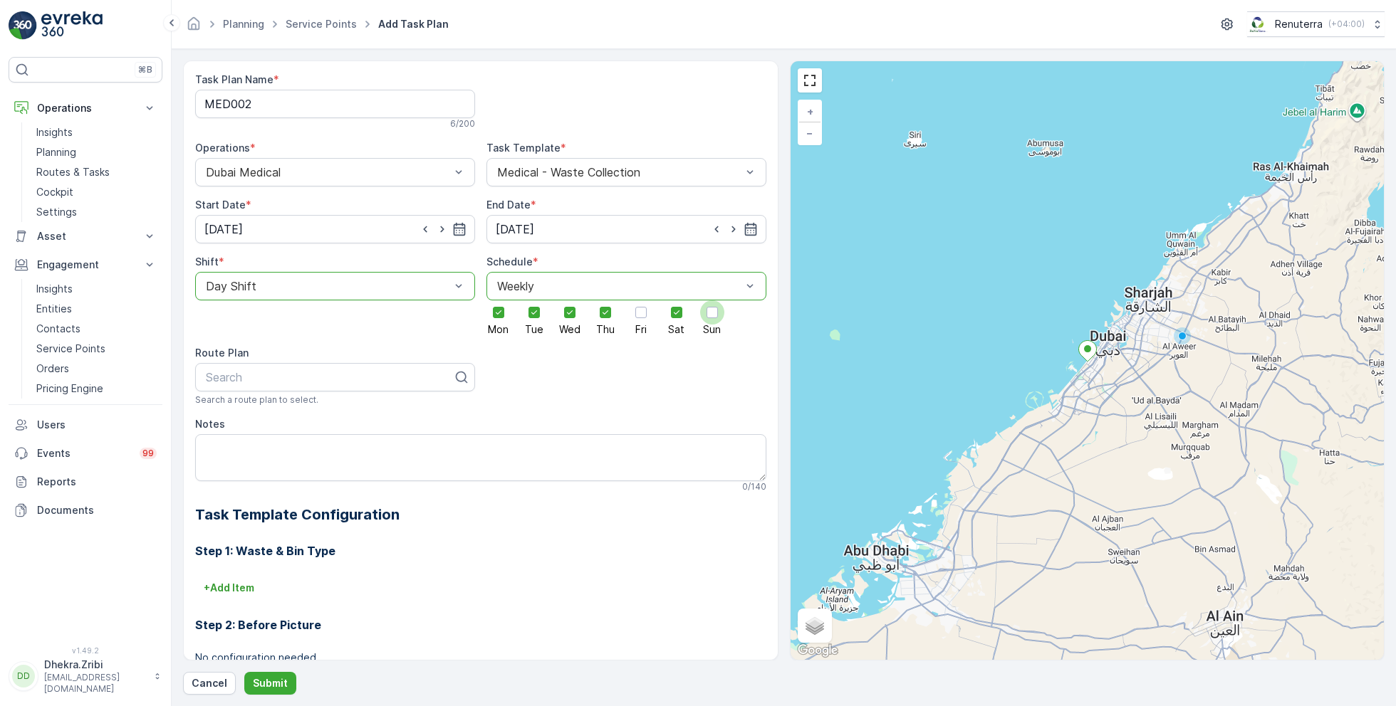
click at [712, 308] on div at bounding box center [711, 312] width 11 height 11
click at [712, 300] on input "Sun" at bounding box center [712, 300] width 0 height 0
click at [342, 373] on div at bounding box center [329, 377] width 250 height 13
type input "MED103"
click at [310, 417] on div "DMED103" at bounding box center [335, 412] width 263 height 13
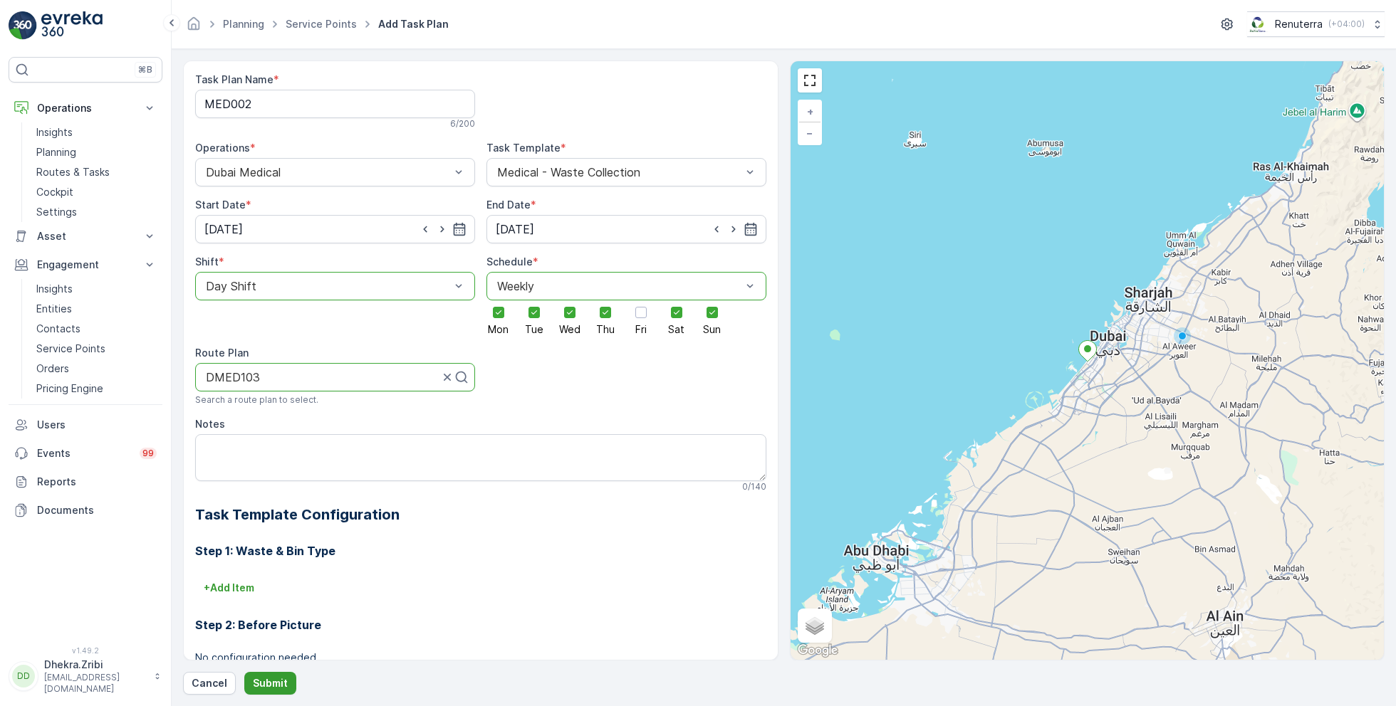
click at [271, 684] on p "Submit" at bounding box center [270, 683] width 35 height 14
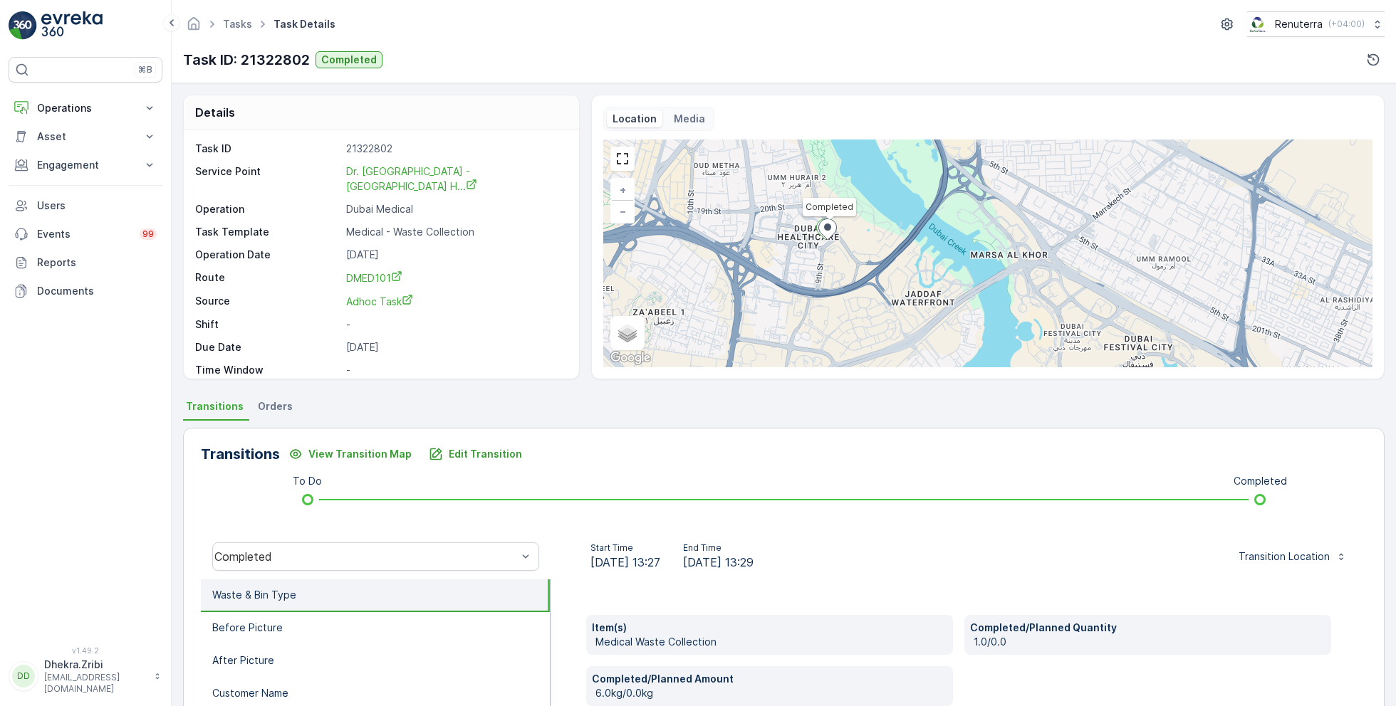
scroll to position [19, 0]
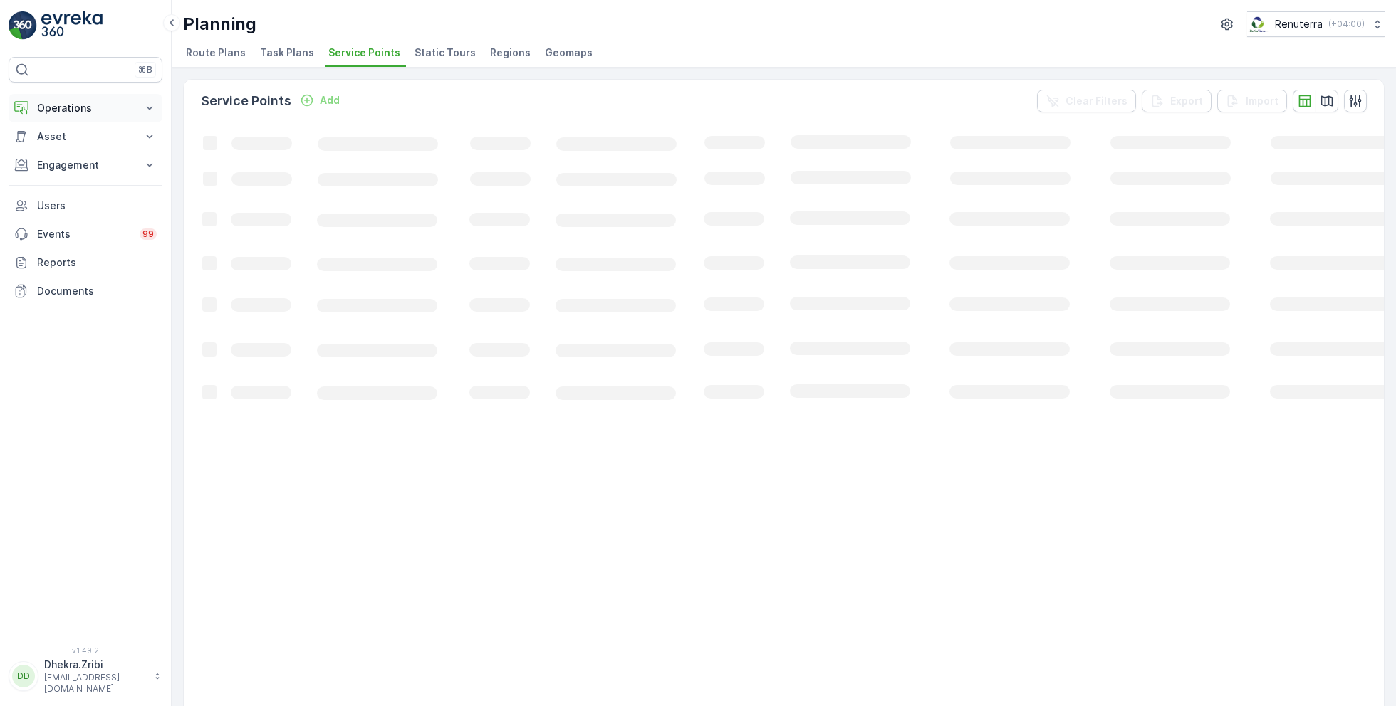
click at [66, 98] on button "Operations" at bounding box center [86, 108] width 154 height 28
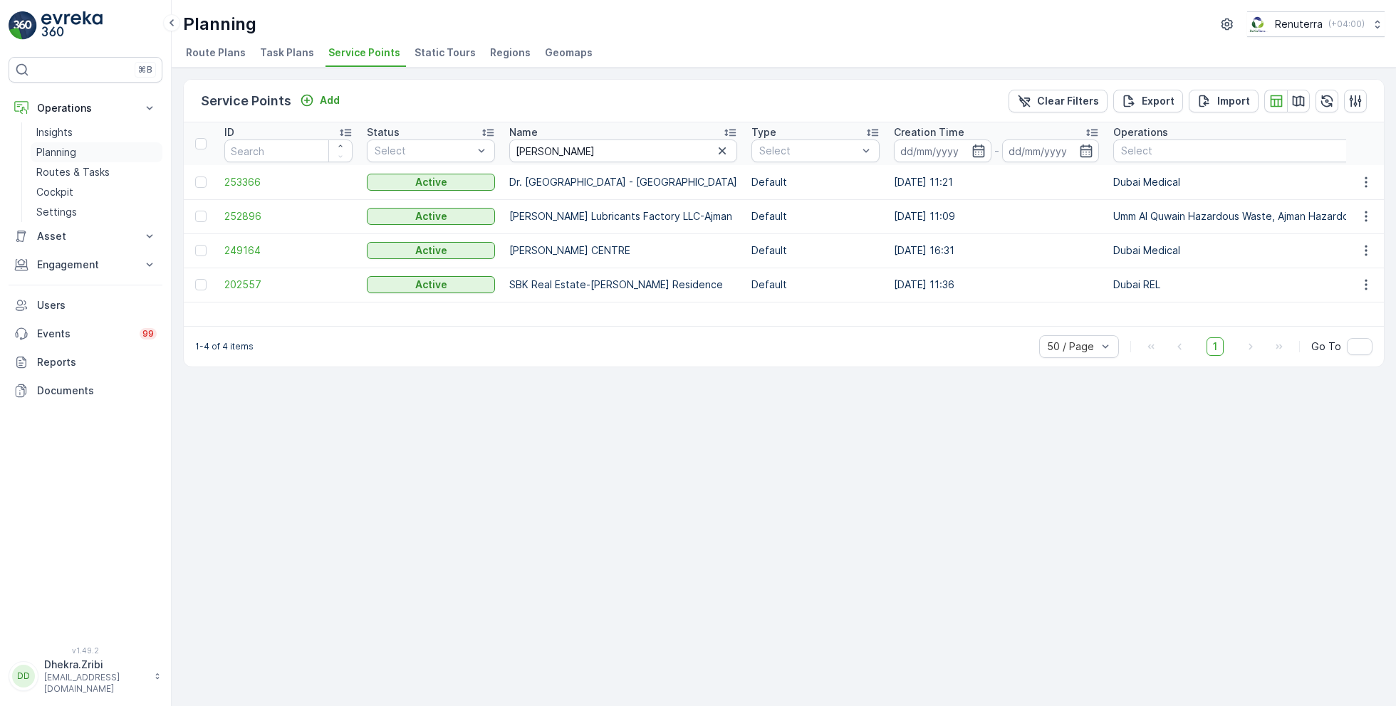
click at [59, 147] on p "Planning" at bounding box center [56, 152] width 40 height 14
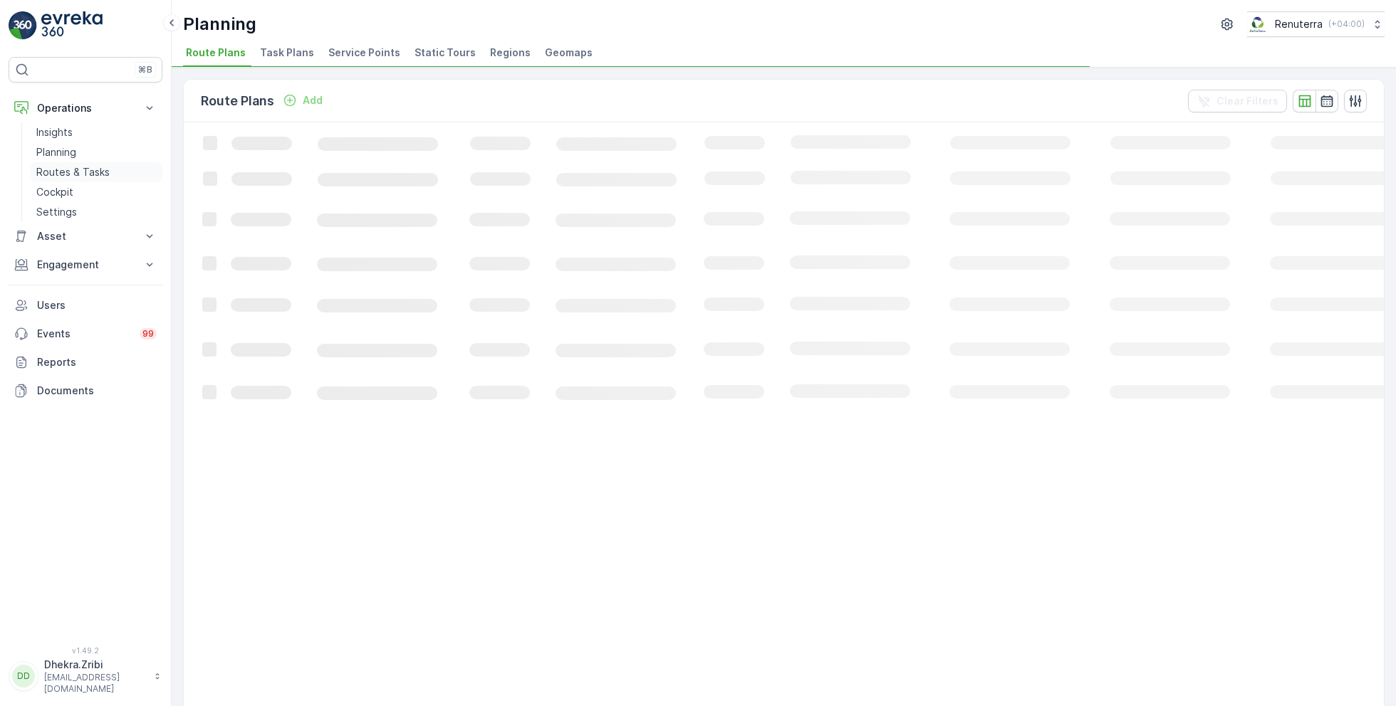
click at [73, 167] on p "Routes & Tasks" at bounding box center [72, 172] width 73 height 14
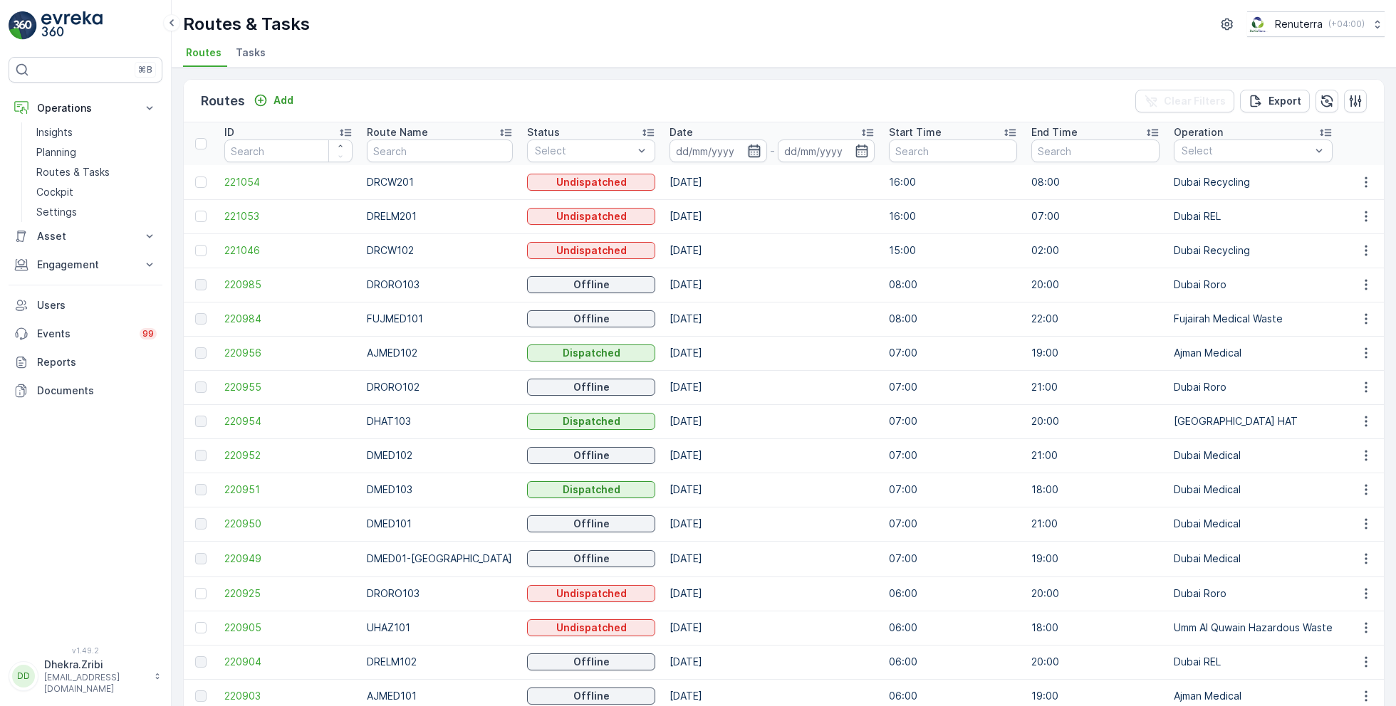
click at [747, 147] on icon "button" at bounding box center [754, 151] width 14 height 14
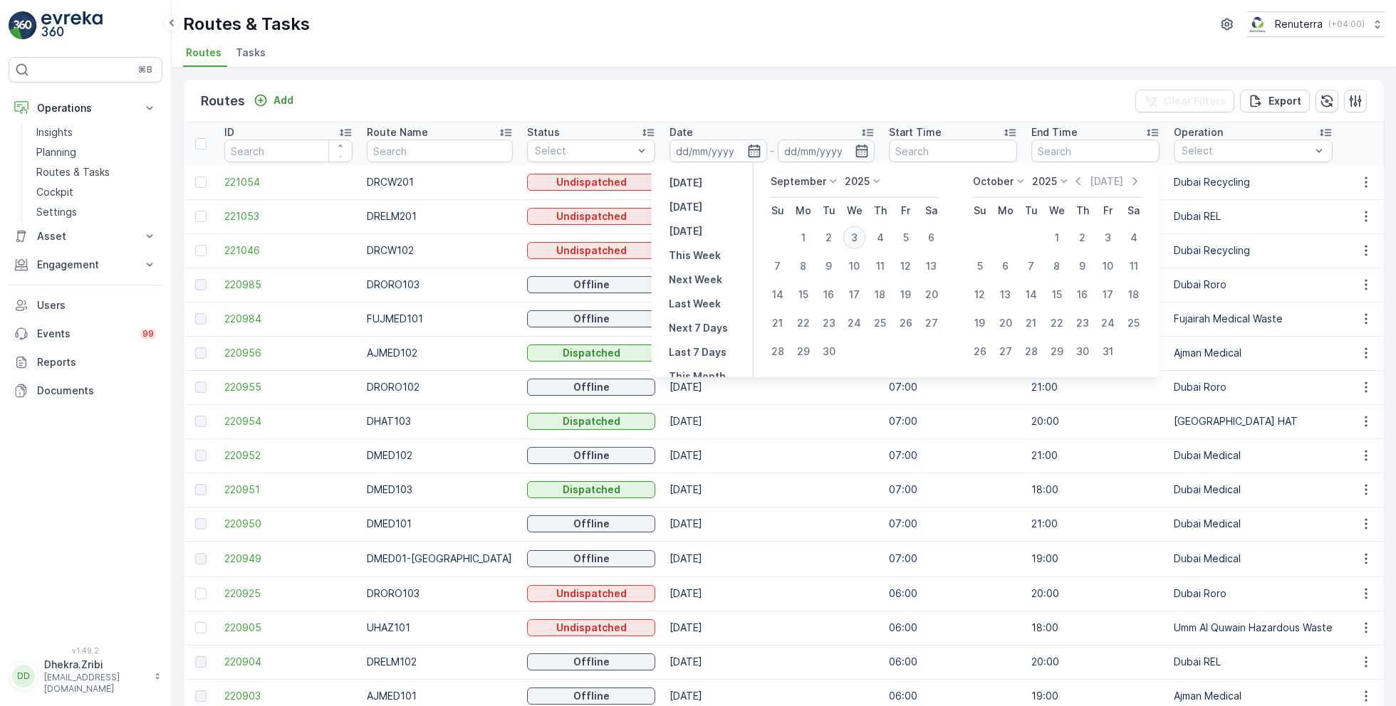
click at [857, 238] on div "3" at bounding box center [854, 237] width 23 height 23
type input "[DATE]"
click at [857, 238] on div "3" at bounding box center [854, 237] width 23 height 23
type input "[DATE]"
click at [698, 94] on div "Routes Add Clear Filters Export" at bounding box center [784, 101] width 1200 height 43
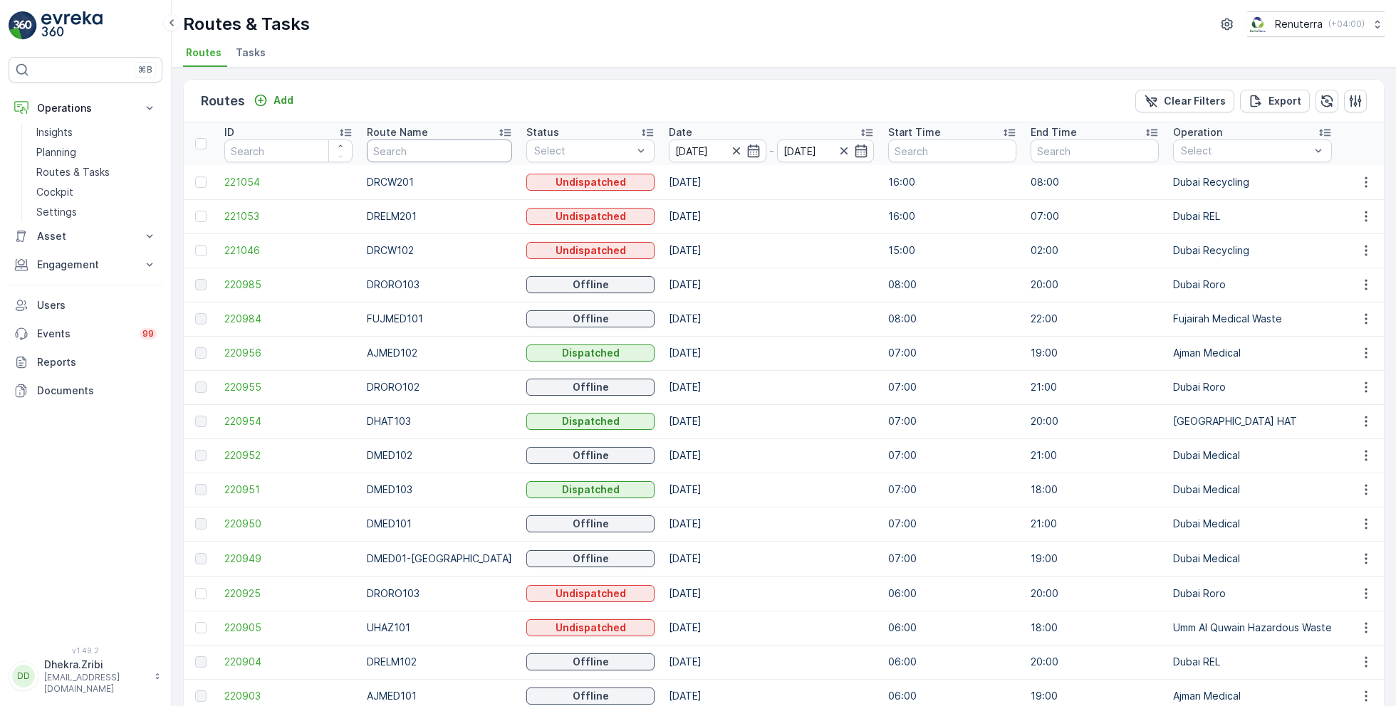
click at [407, 155] on input "text" at bounding box center [439, 151] width 145 height 23
type input "hat"
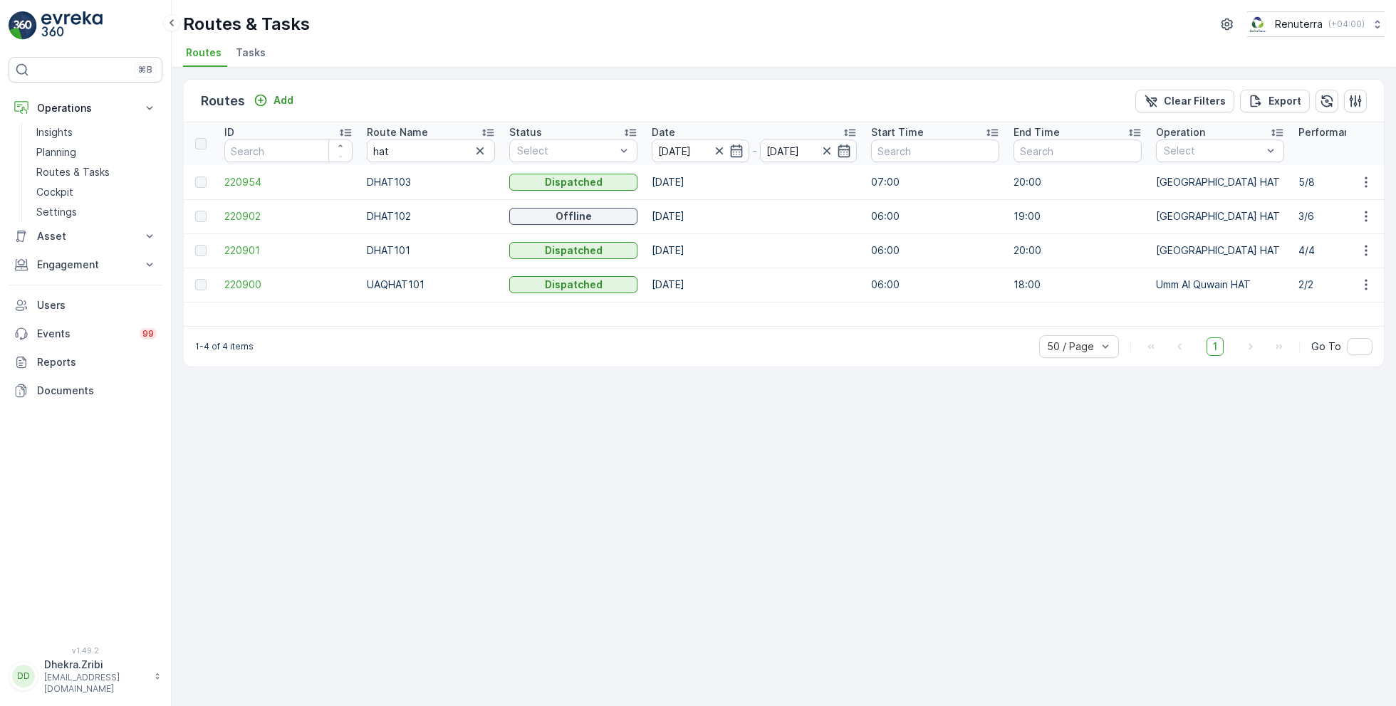
click at [486, 128] on icon at bounding box center [488, 132] width 14 height 14
click at [240, 184] on span "220901" at bounding box center [288, 182] width 128 height 14
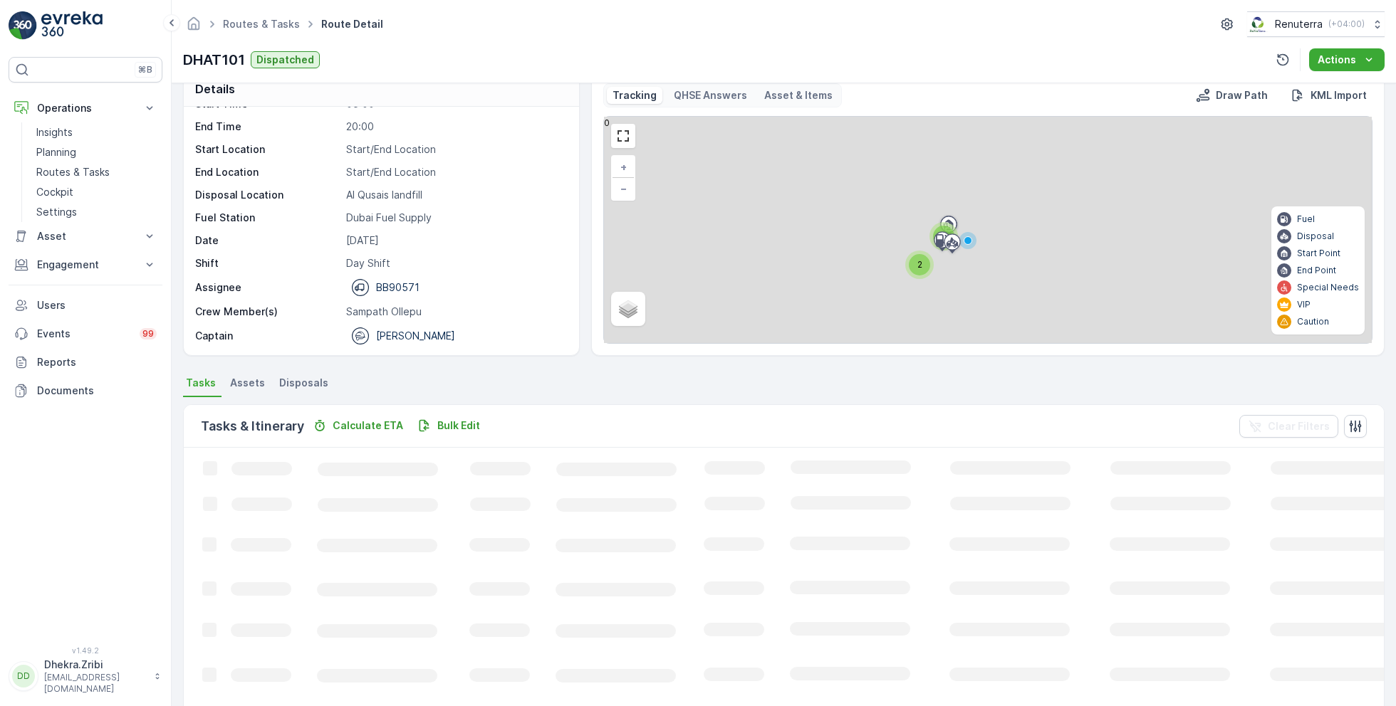
scroll to position [27, 0]
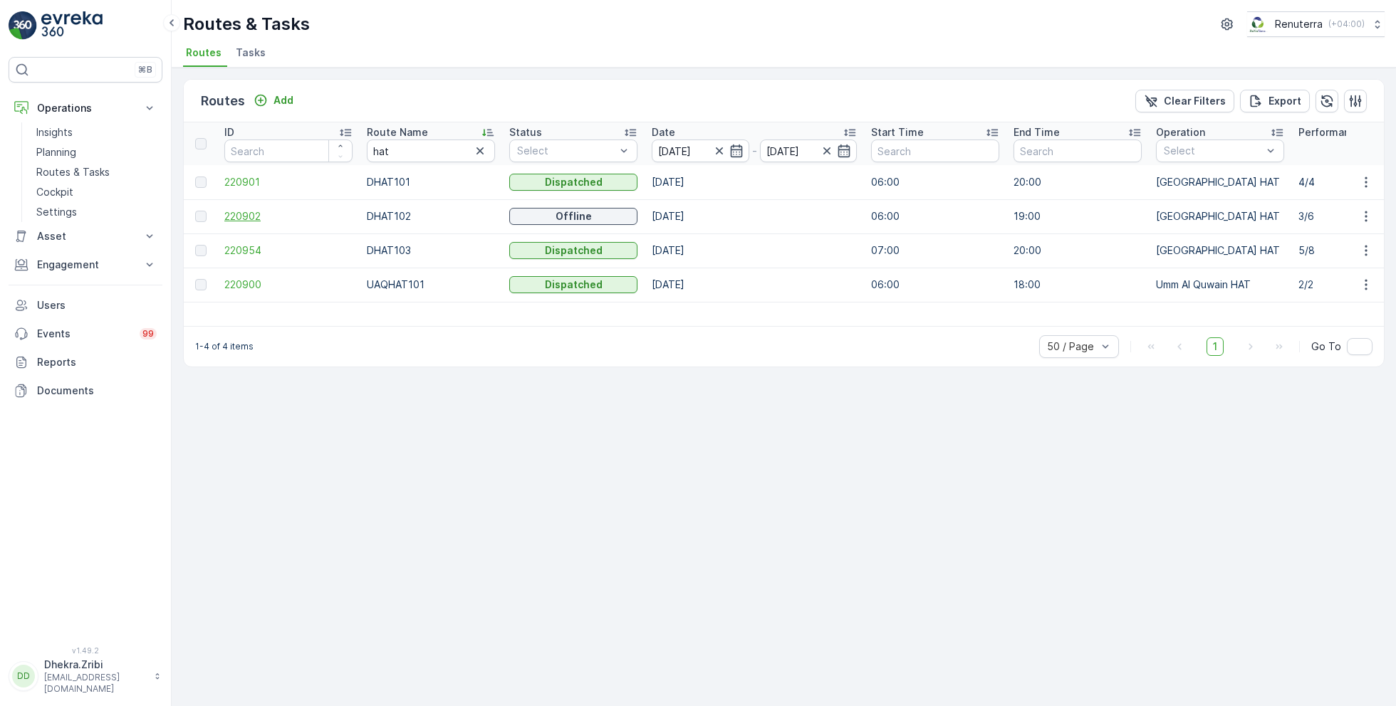
click at [258, 221] on span "220902" at bounding box center [288, 216] width 128 height 14
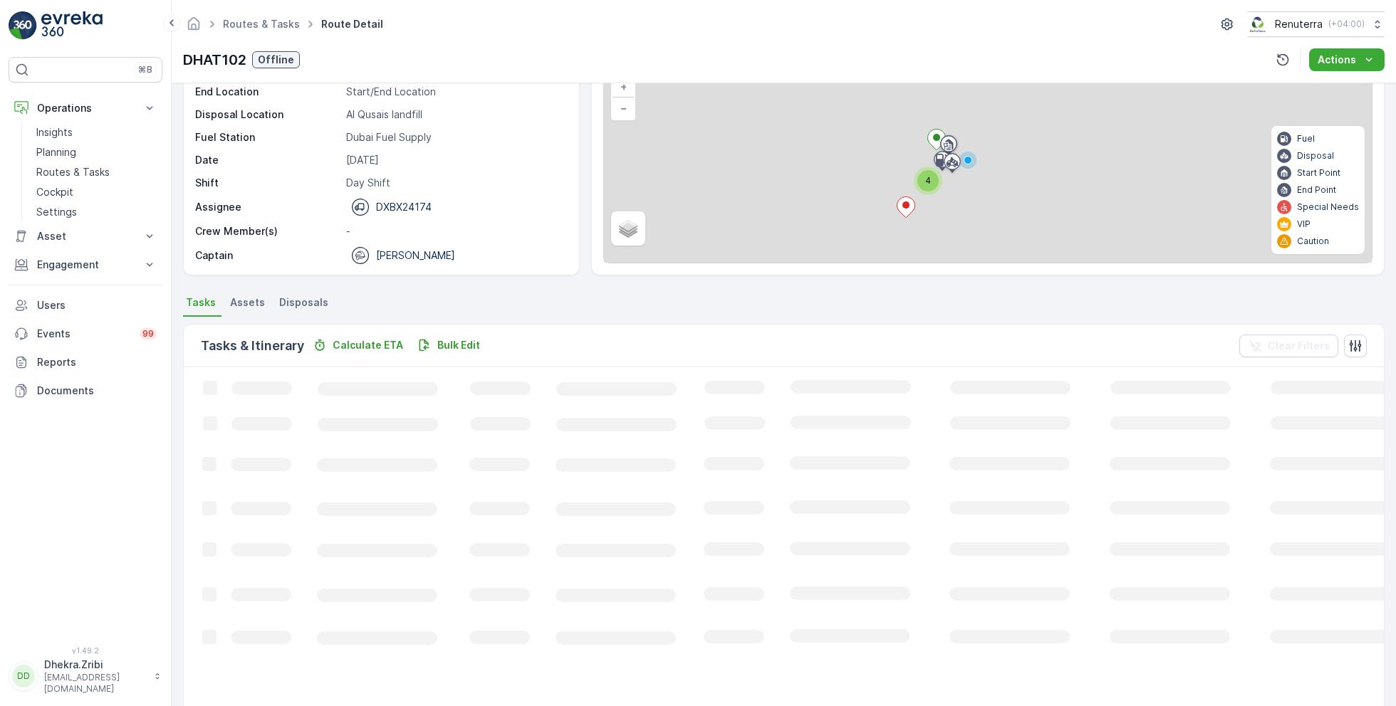
scroll to position [71, 0]
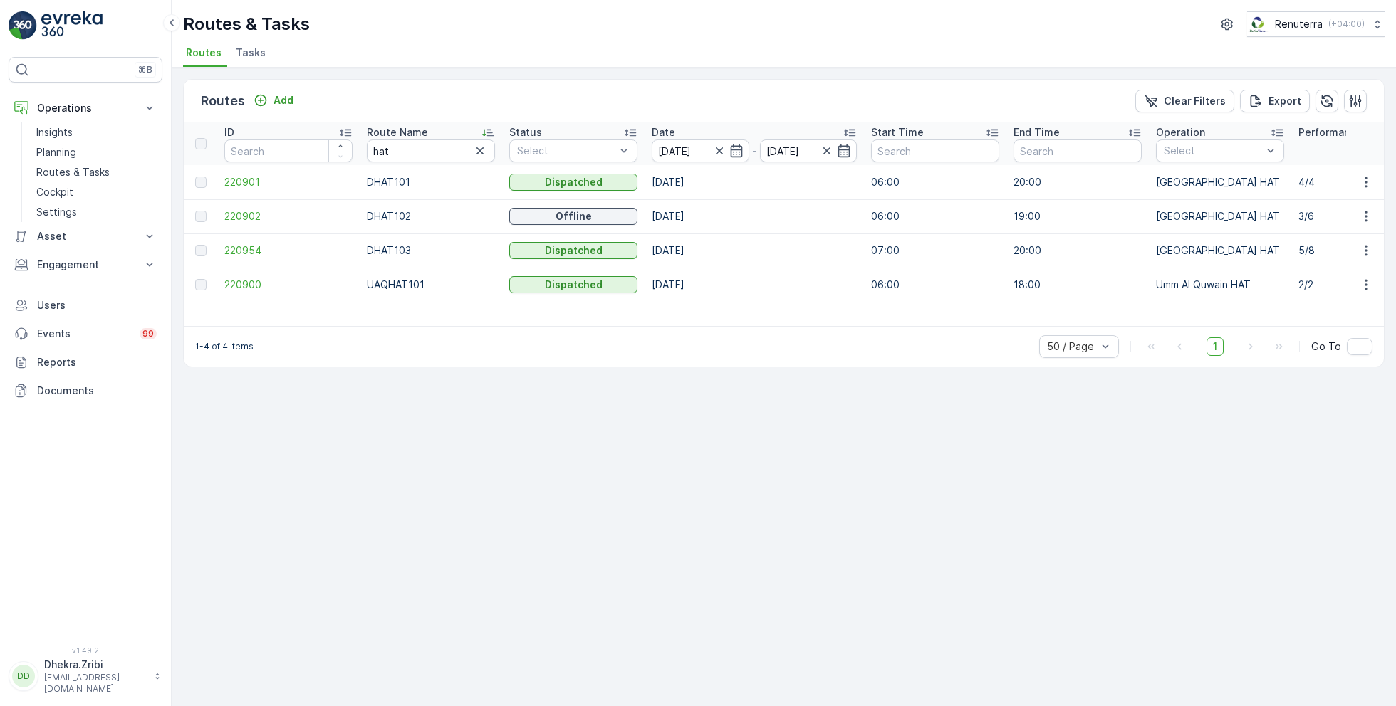
click at [226, 249] on span "220954" at bounding box center [288, 251] width 128 height 14
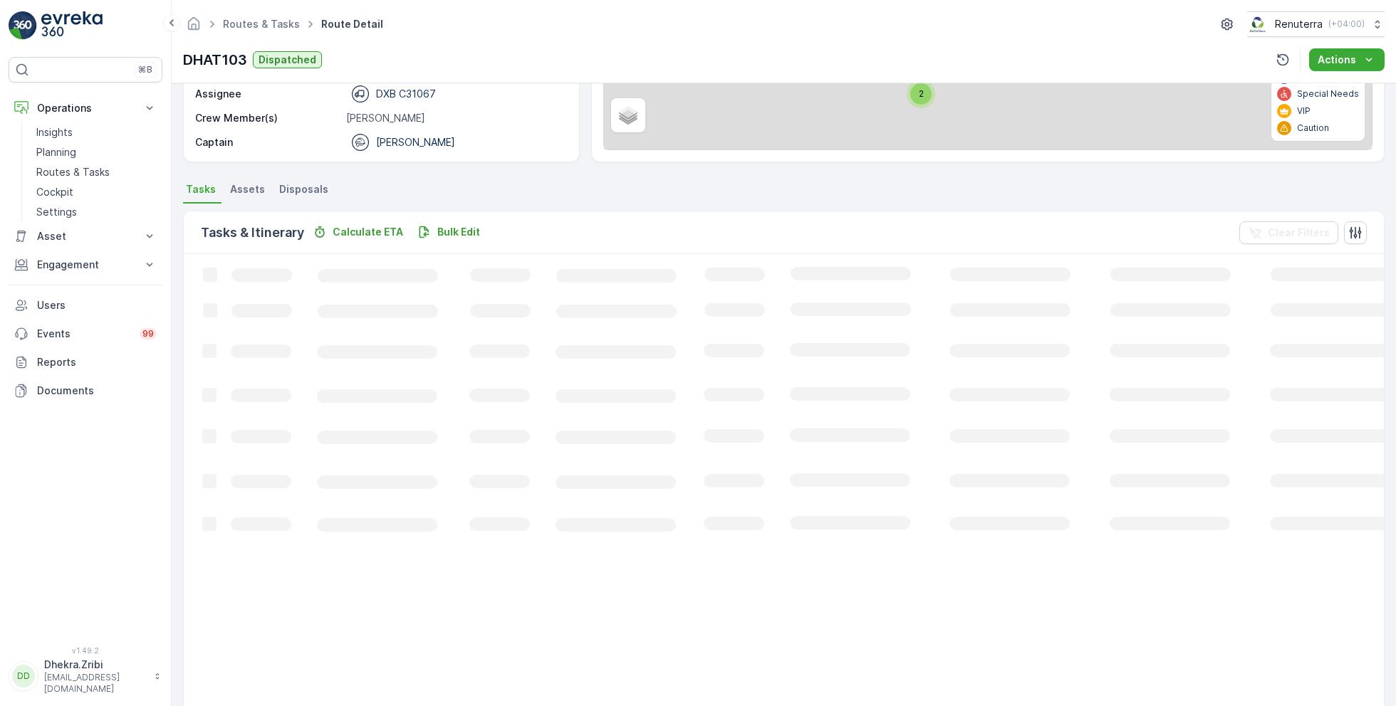
scroll to position [140, 0]
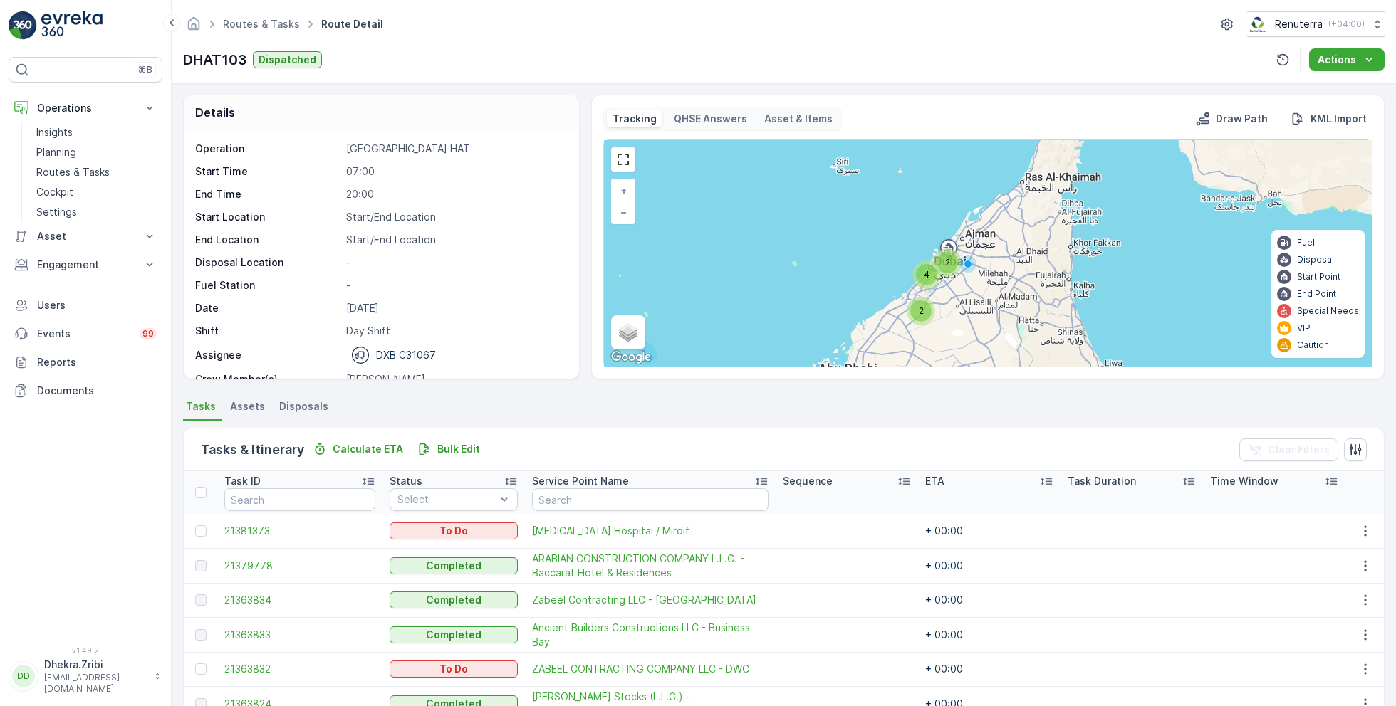
scroll to position [44, 0]
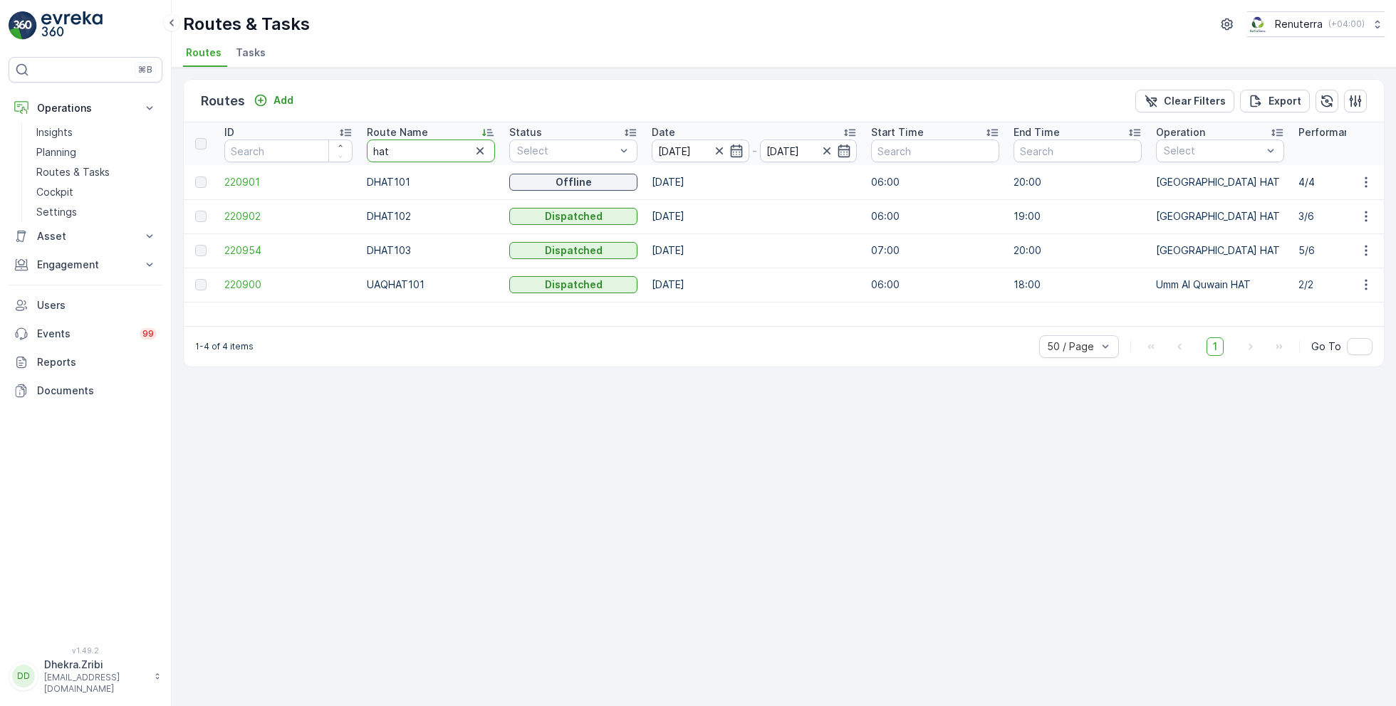
drag, startPoint x: 409, startPoint y: 142, endPoint x: 320, endPoint y: 138, distance: 89.1
click at [420, 140] on input "hat" at bounding box center [431, 151] width 128 height 23
drag, startPoint x: 417, startPoint y: 147, endPoint x: 316, endPoint y: 146, distance: 101.1
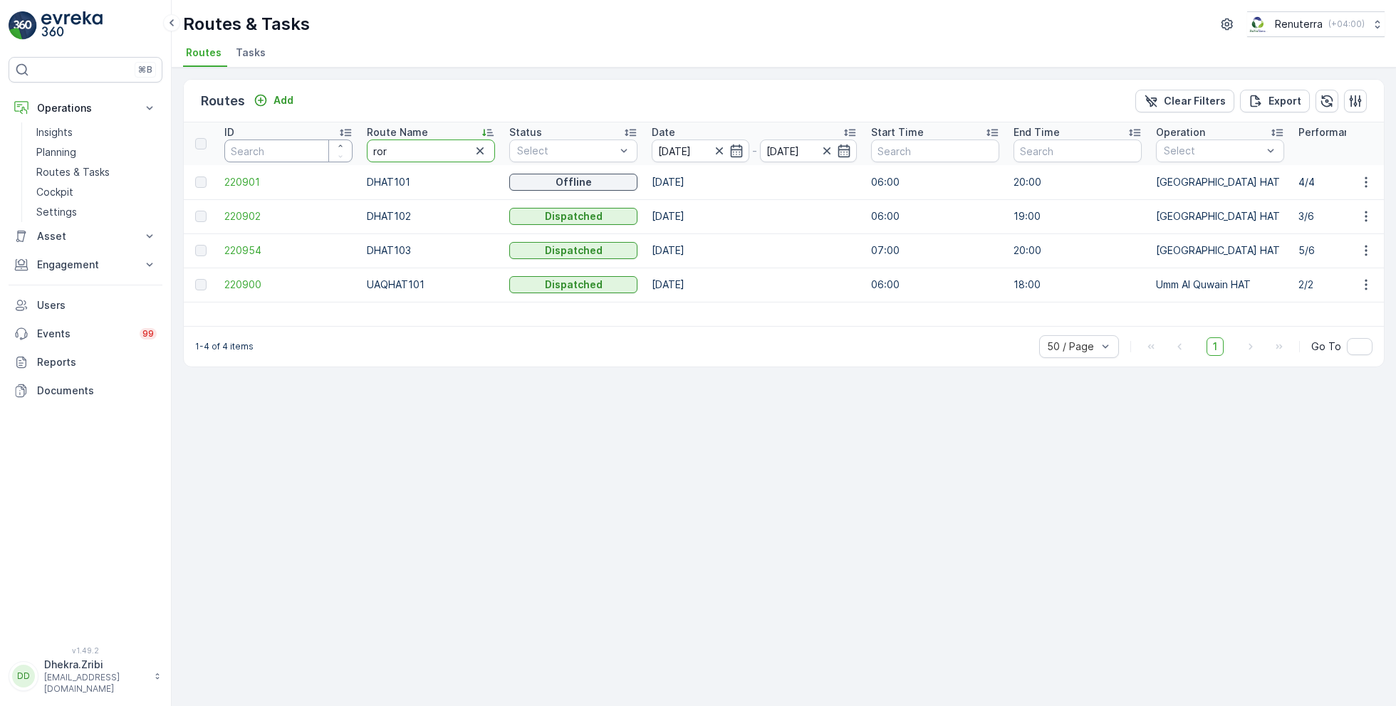
type input "roro"
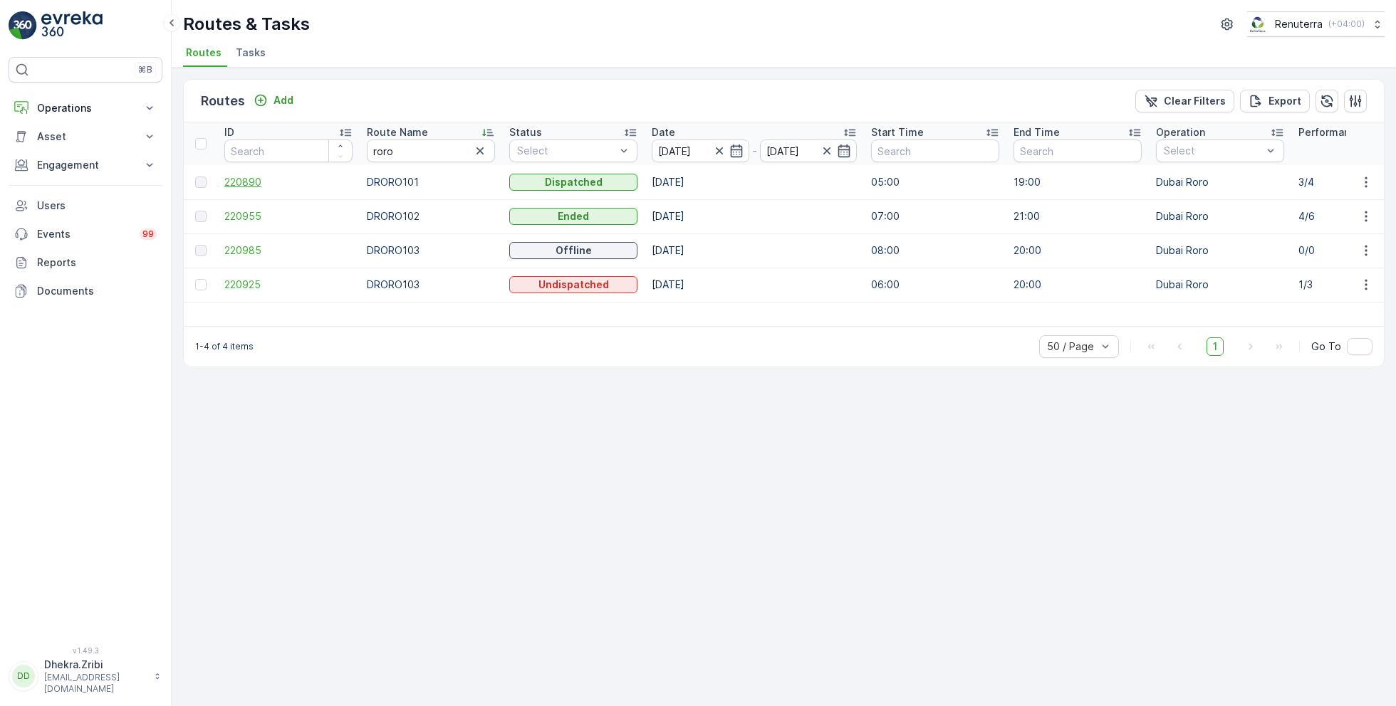
click at [236, 180] on span "220890" at bounding box center [288, 182] width 128 height 14
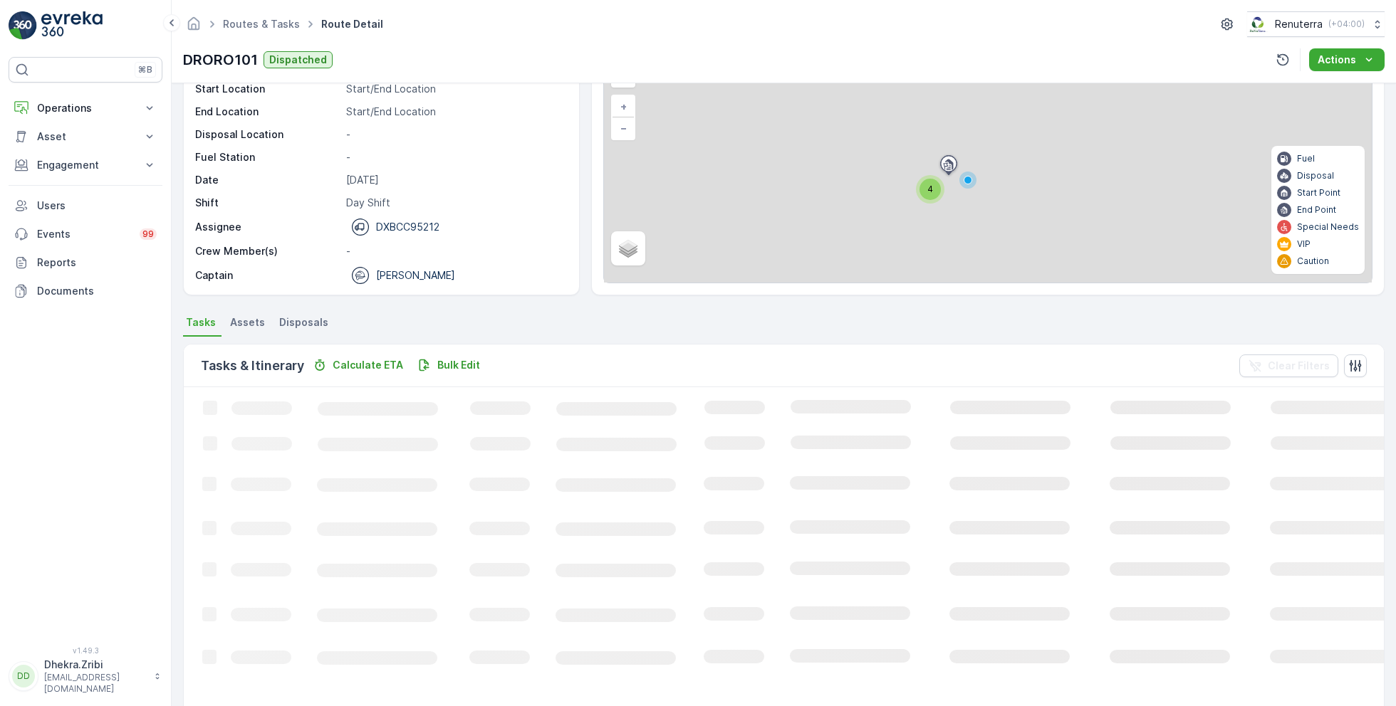
scroll to position [27, 0]
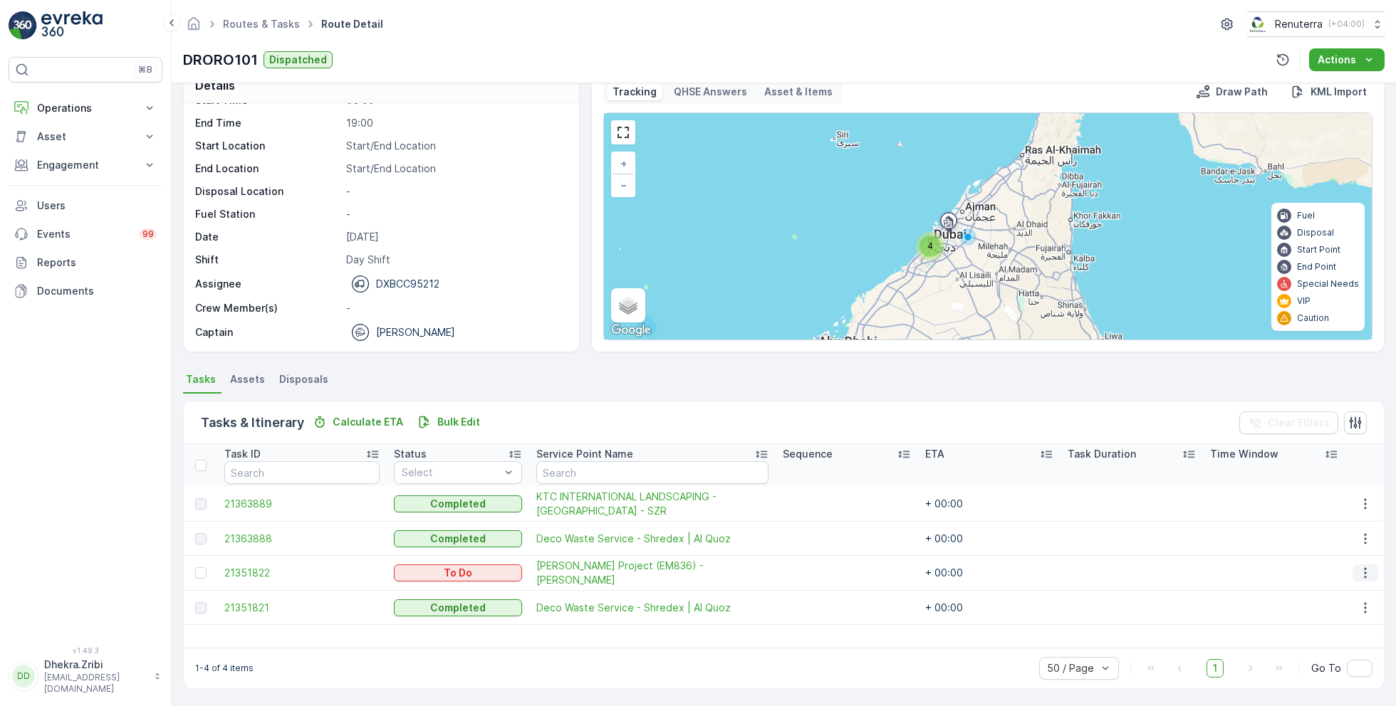
click at [1365, 572] on icon "button" at bounding box center [1365, 573] width 14 height 14
click at [1320, 652] on span "Remove from Route" at bounding box center [1343, 653] width 96 height 14
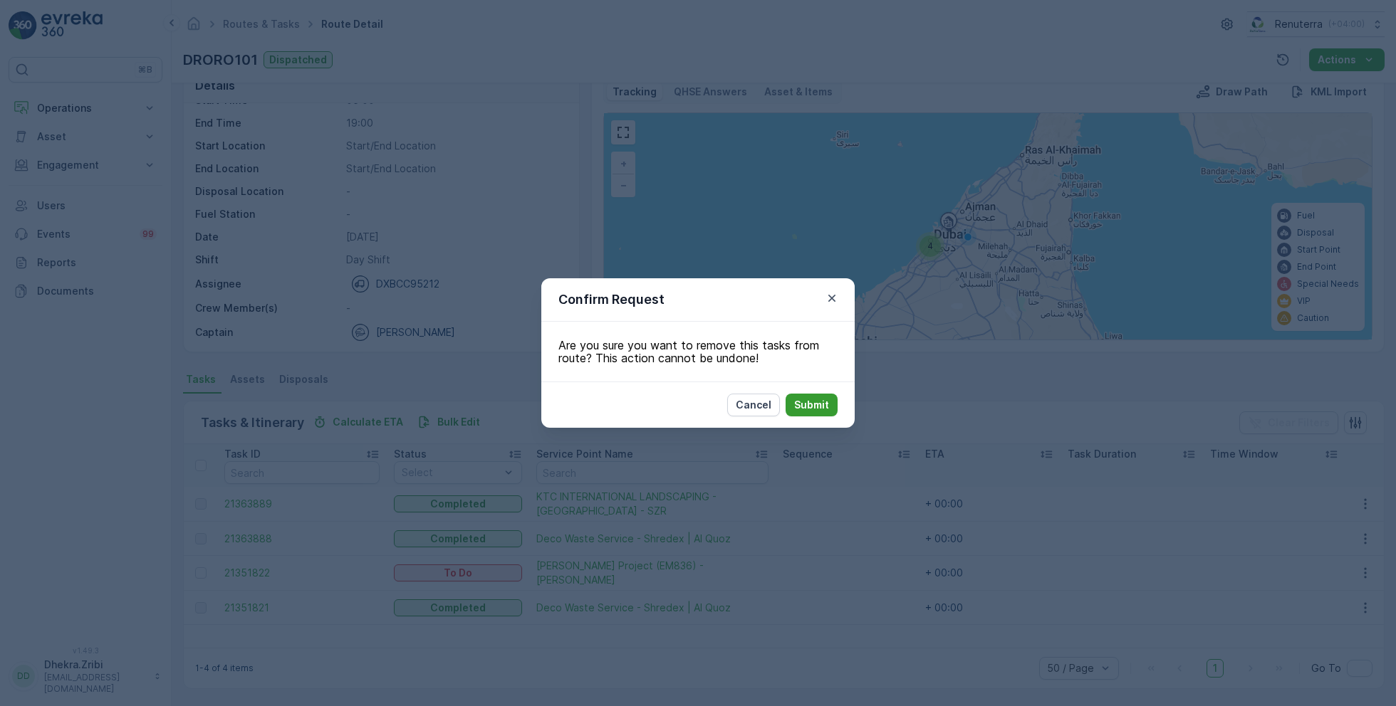
click at [804, 401] on p "Submit" at bounding box center [811, 405] width 35 height 14
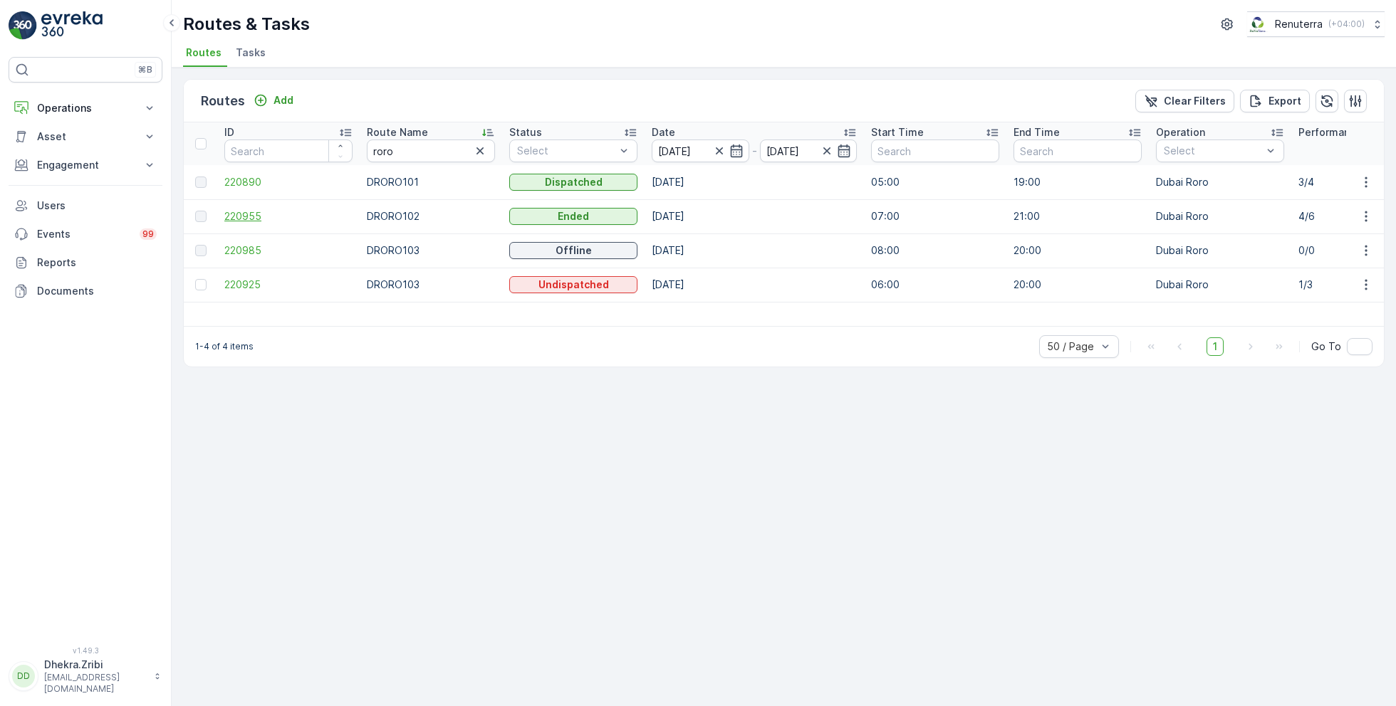
click at [241, 216] on span "220955" at bounding box center [288, 216] width 128 height 14
click at [245, 186] on span "220890" at bounding box center [288, 182] width 128 height 14
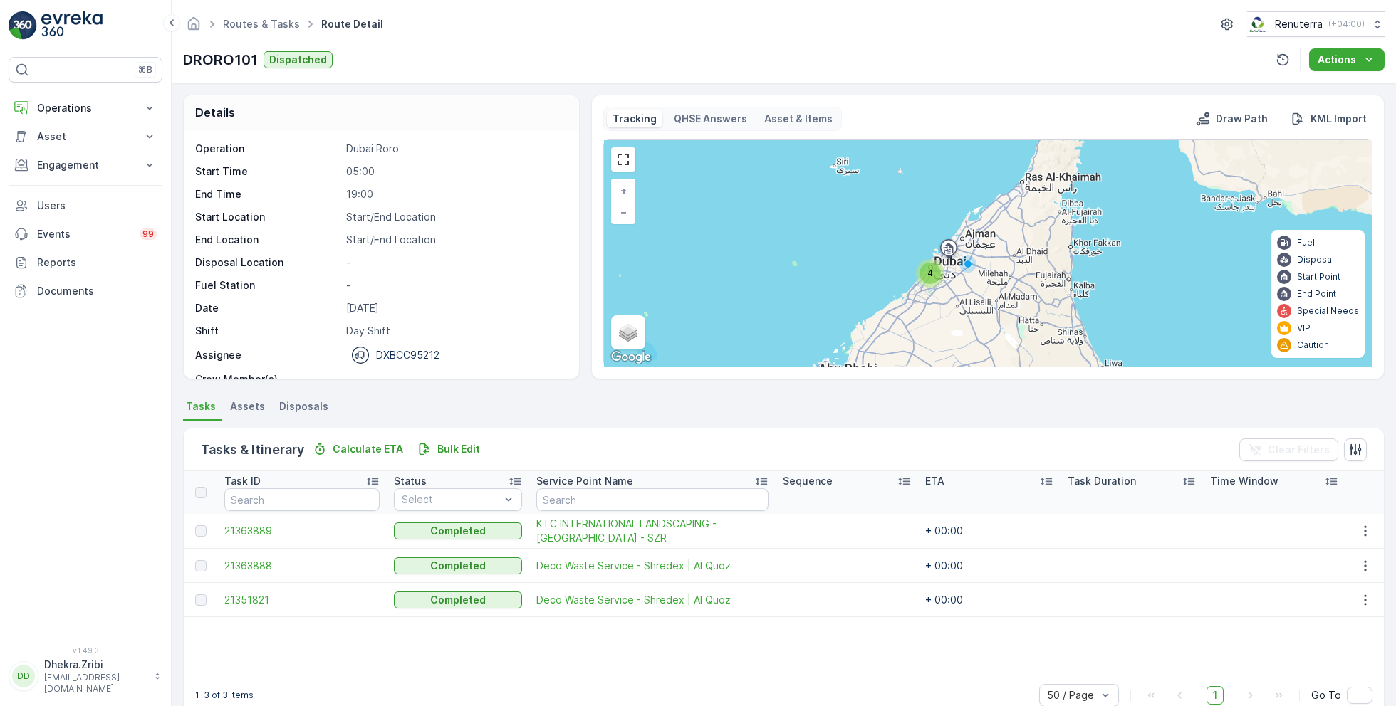
click at [796, 20] on div "Routes & Tasks Route Detail Renuterra ( +04:00 )" at bounding box center [783, 24] width 1201 height 26
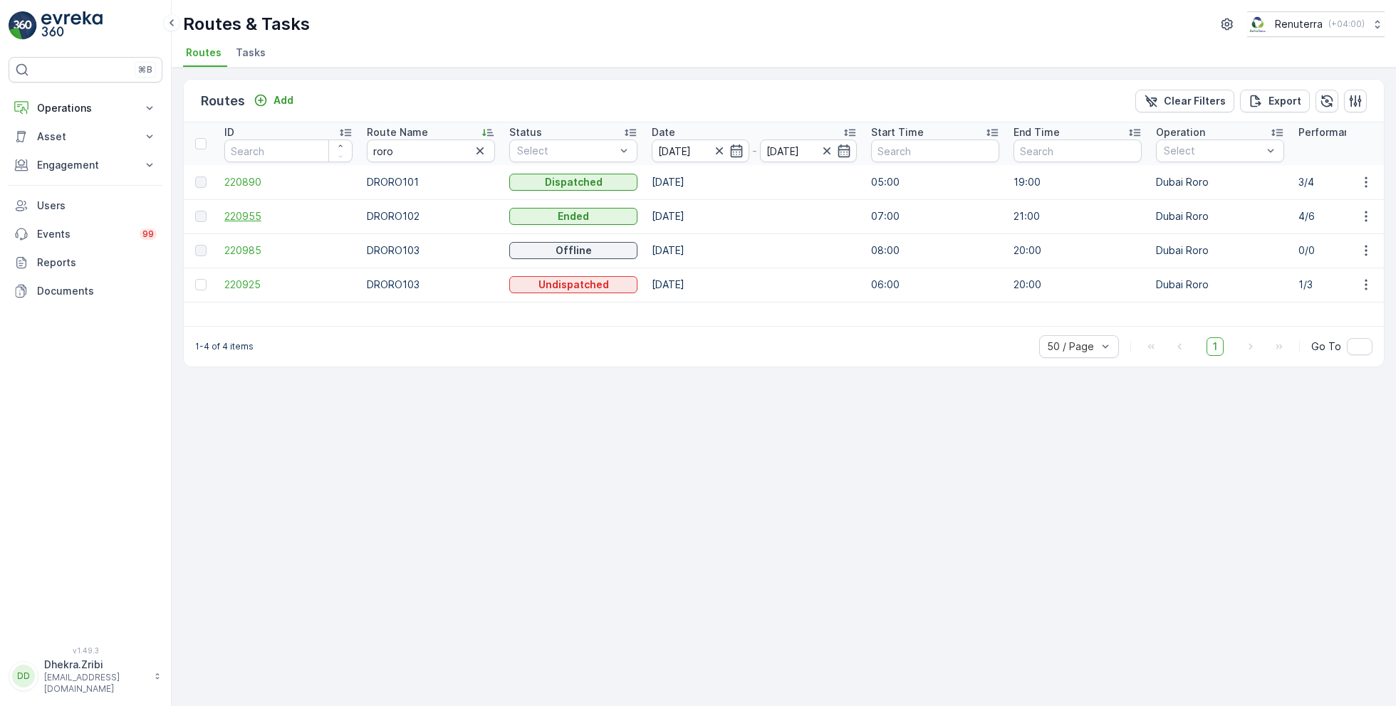
click at [230, 217] on span "220955" at bounding box center [288, 216] width 128 height 14
click at [243, 246] on span "220985" at bounding box center [288, 251] width 128 height 14
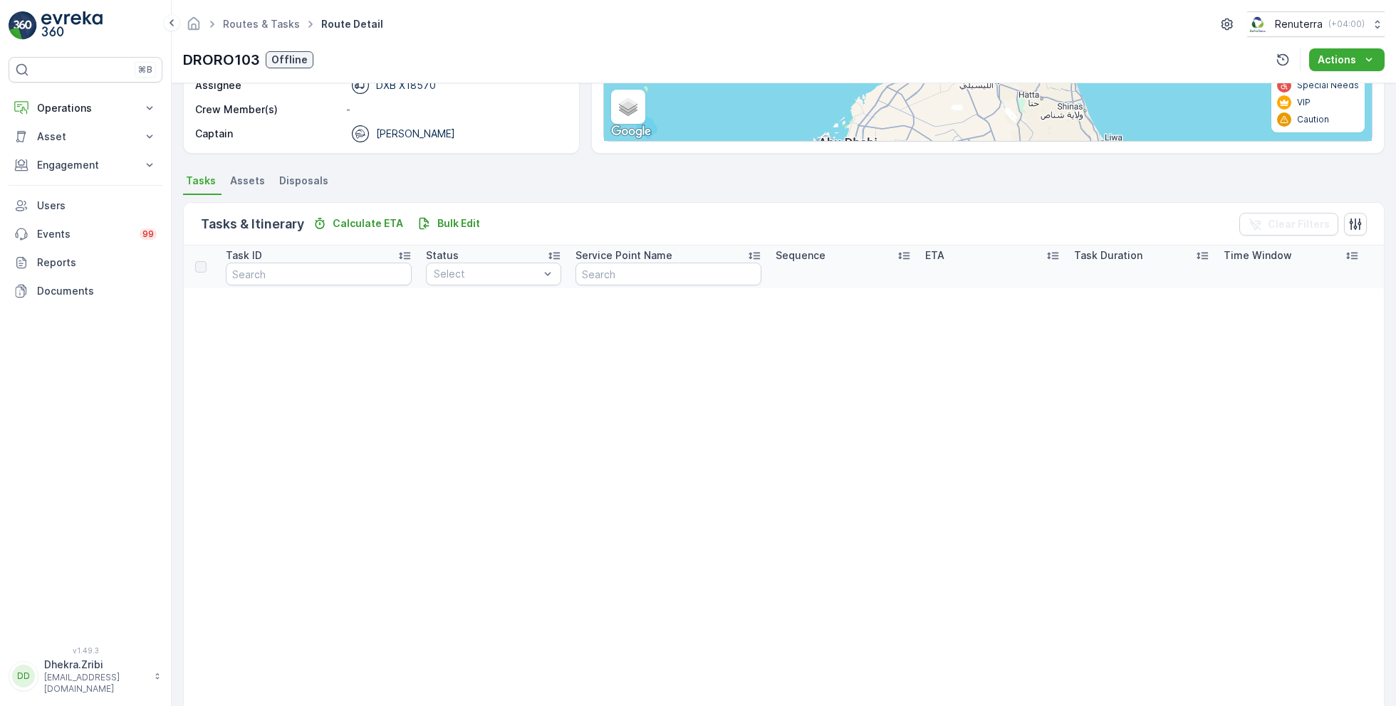
scroll to position [229, 0]
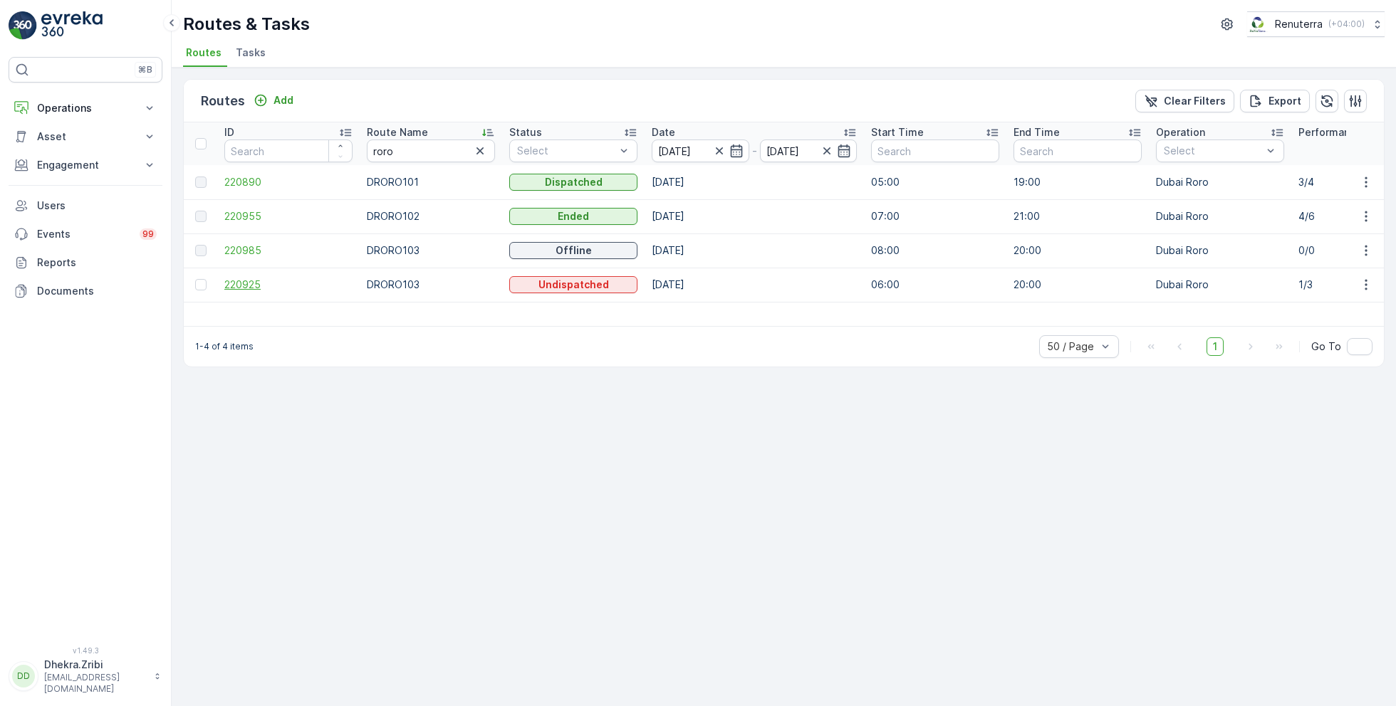
click at [252, 282] on span "220925" at bounding box center [288, 285] width 128 height 14
click at [244, 209] on span "220955" at bounding box center [288, 216] width 128 height 14
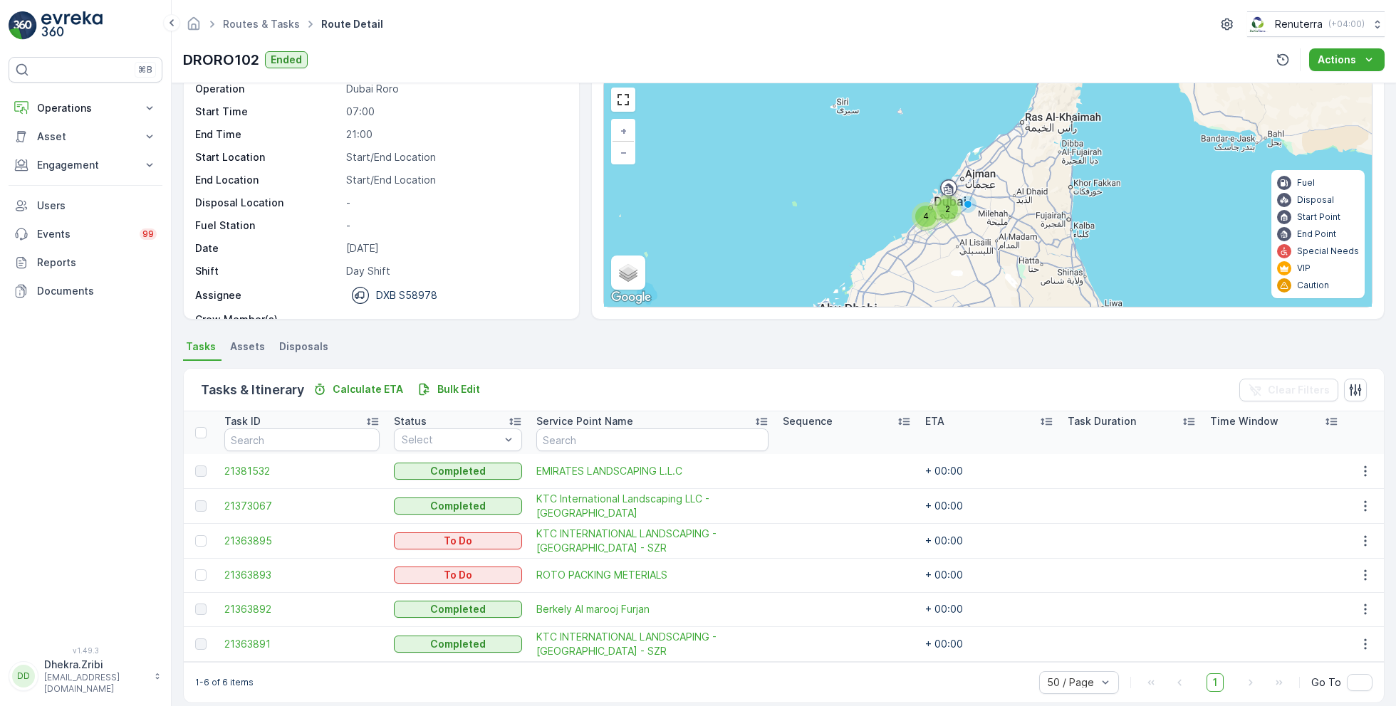
scroll to position [61, 0]
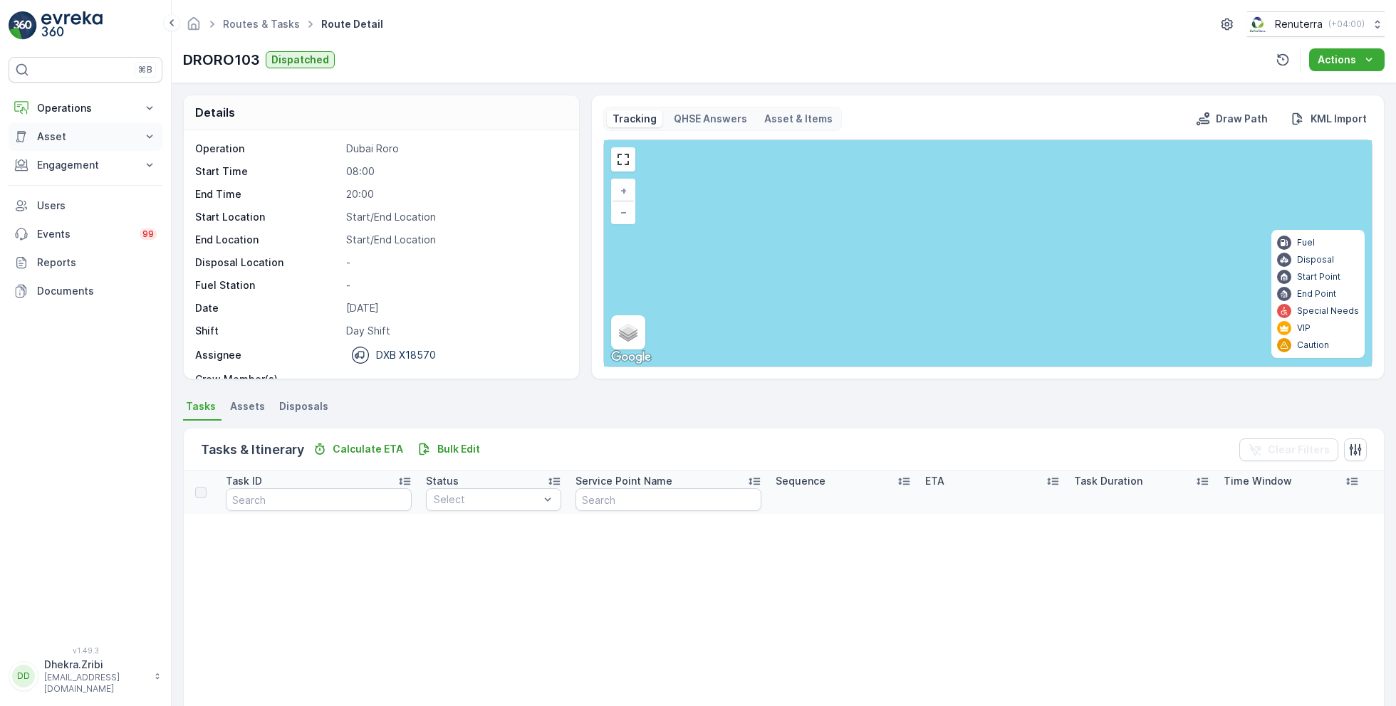
click at [90, 127] on button "Asset" at bounding box center [86, 136] width 154 height 28
click at [94, 101] on p "Operations" at bounding box center [85, 108] width 97 height 14
click at [73, 151] on p "Planning" at bounding box center [56, 152] width 40 height 14
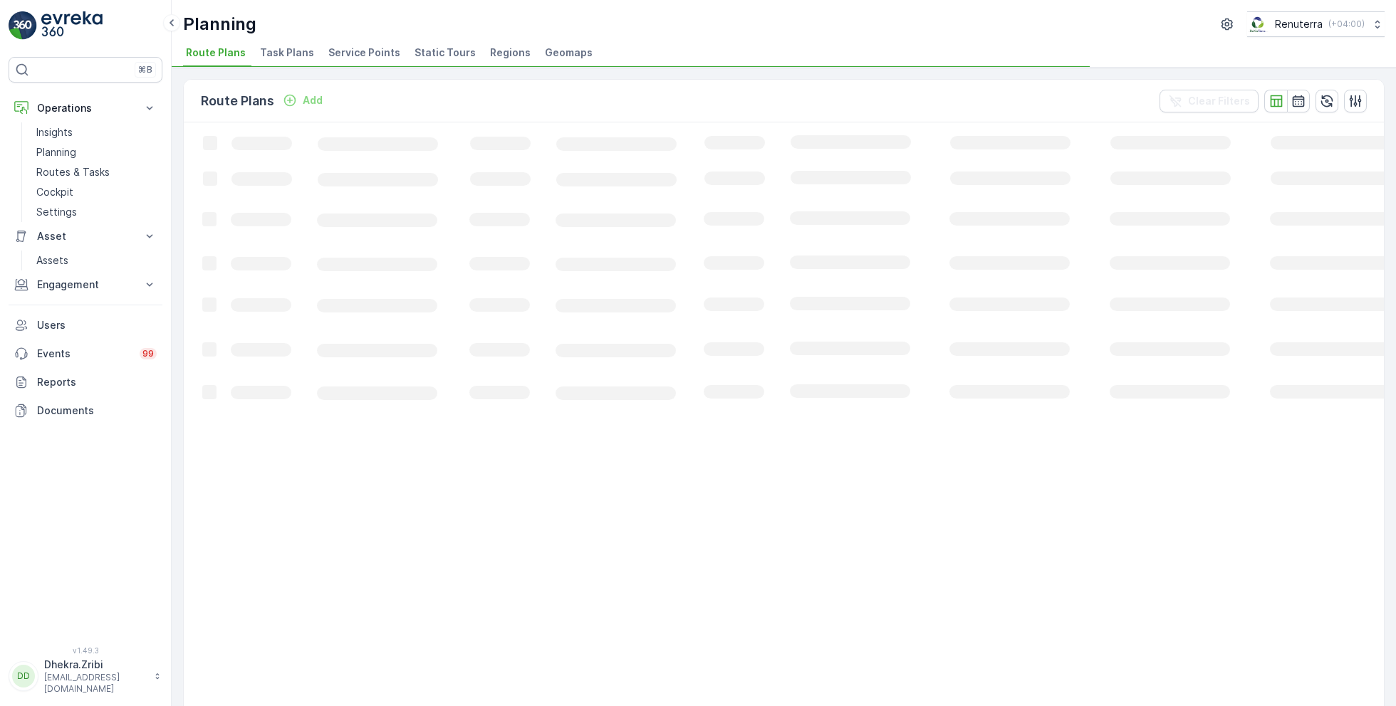
click at [362, 56] on span "Service Points" at bounding box center [364, 53] width 72 height 14
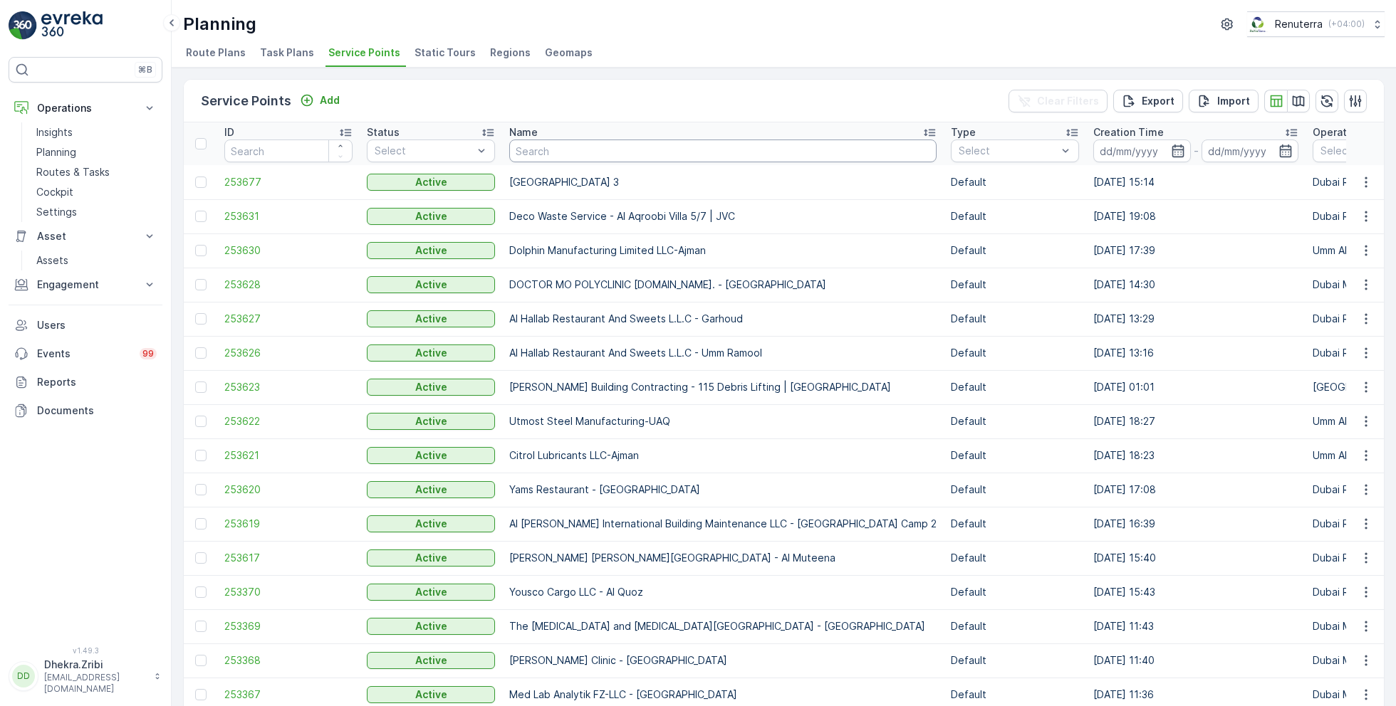
click at [629, 153] on input "text" at bounding box center [722, 151] width 427 height 23
type input "american"
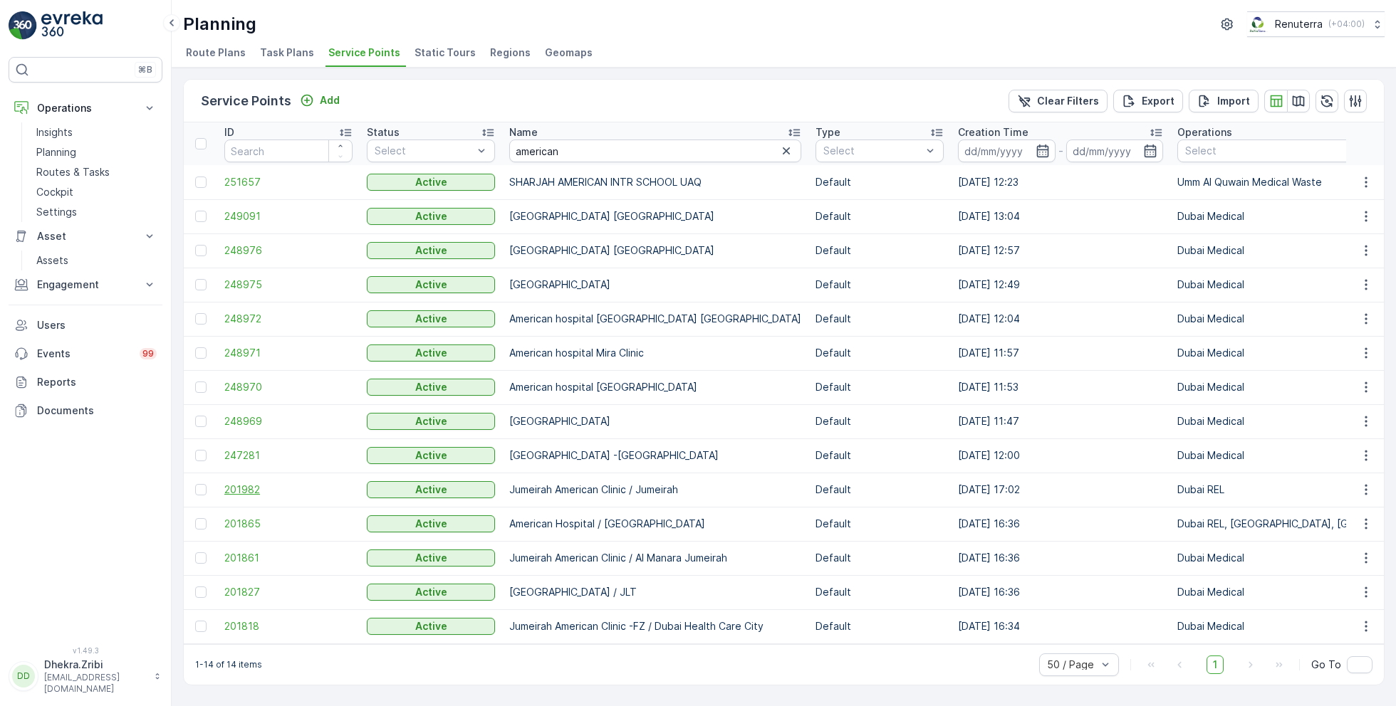
click at [243, 486] on span "201982" at bounding box center [288, 490] width 128 height 14
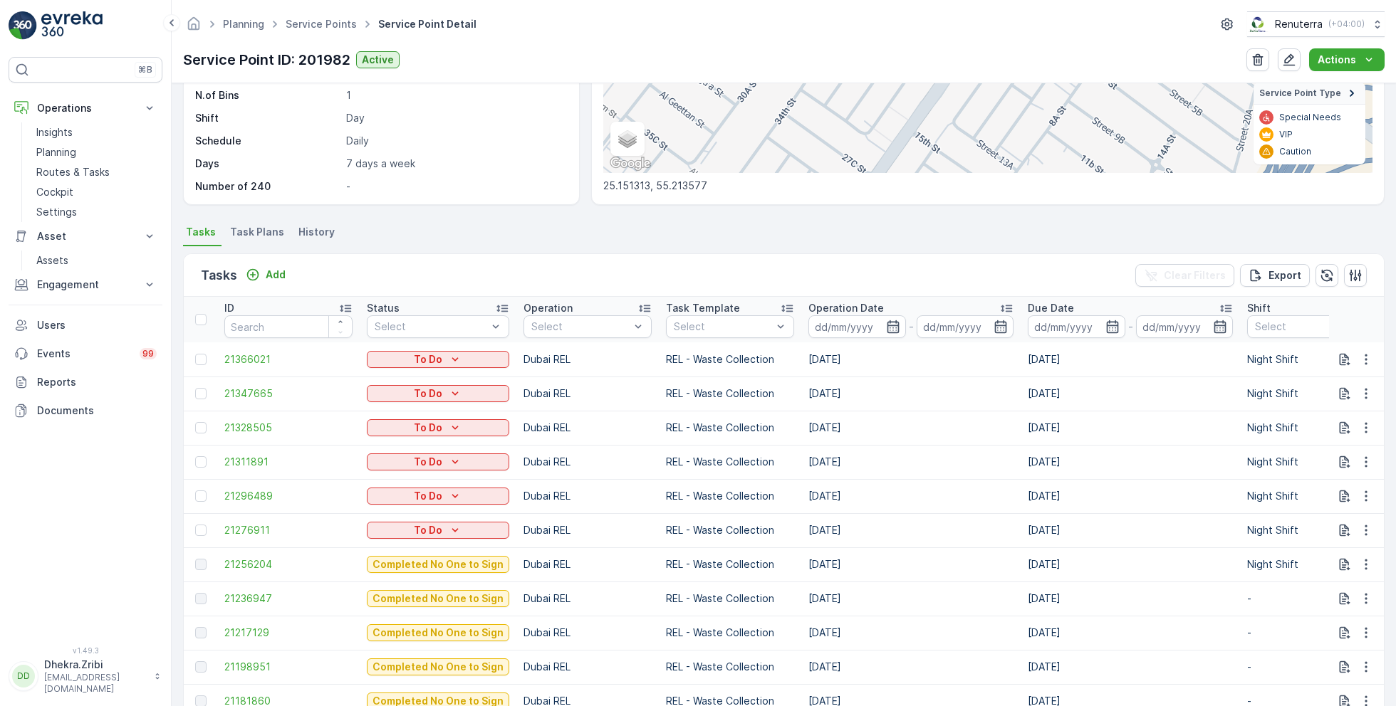
scroll to position [315, 0]
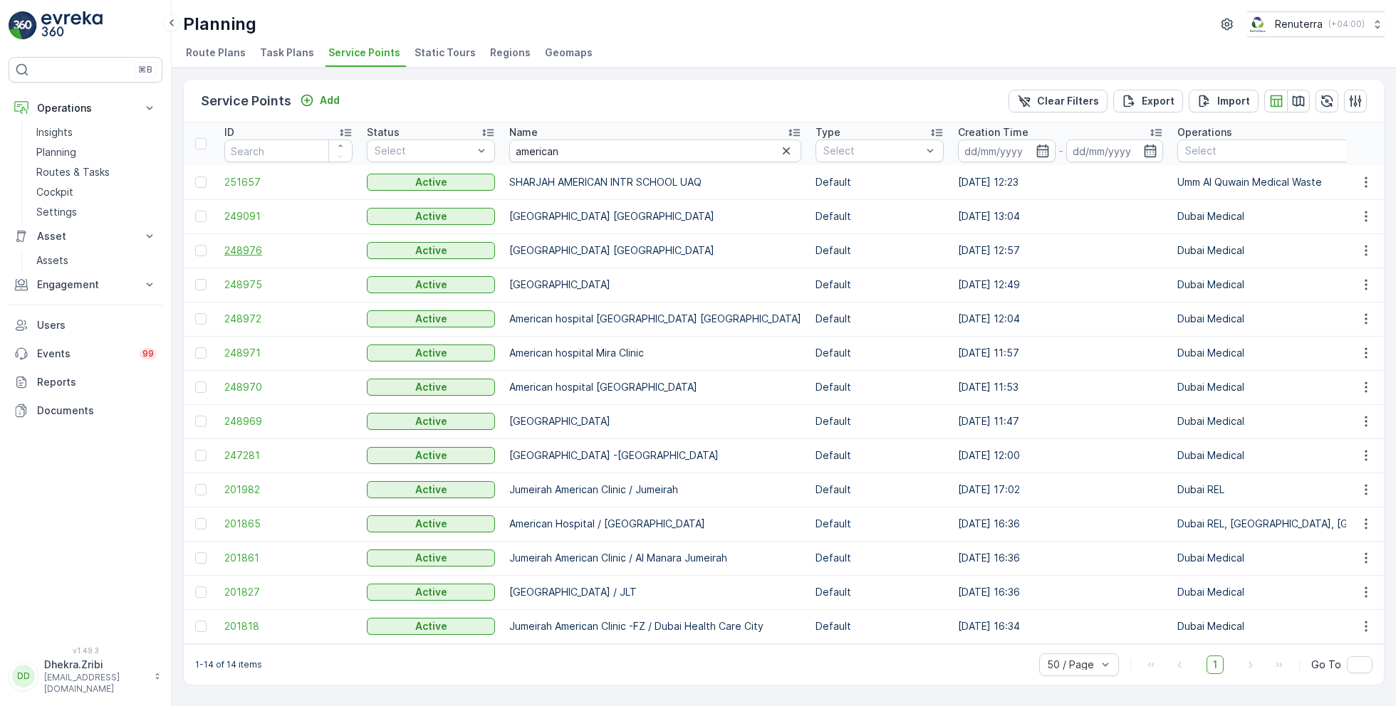
click at [249, 246] on span "248976" at bounding box center [288, 251] width 128 height 14
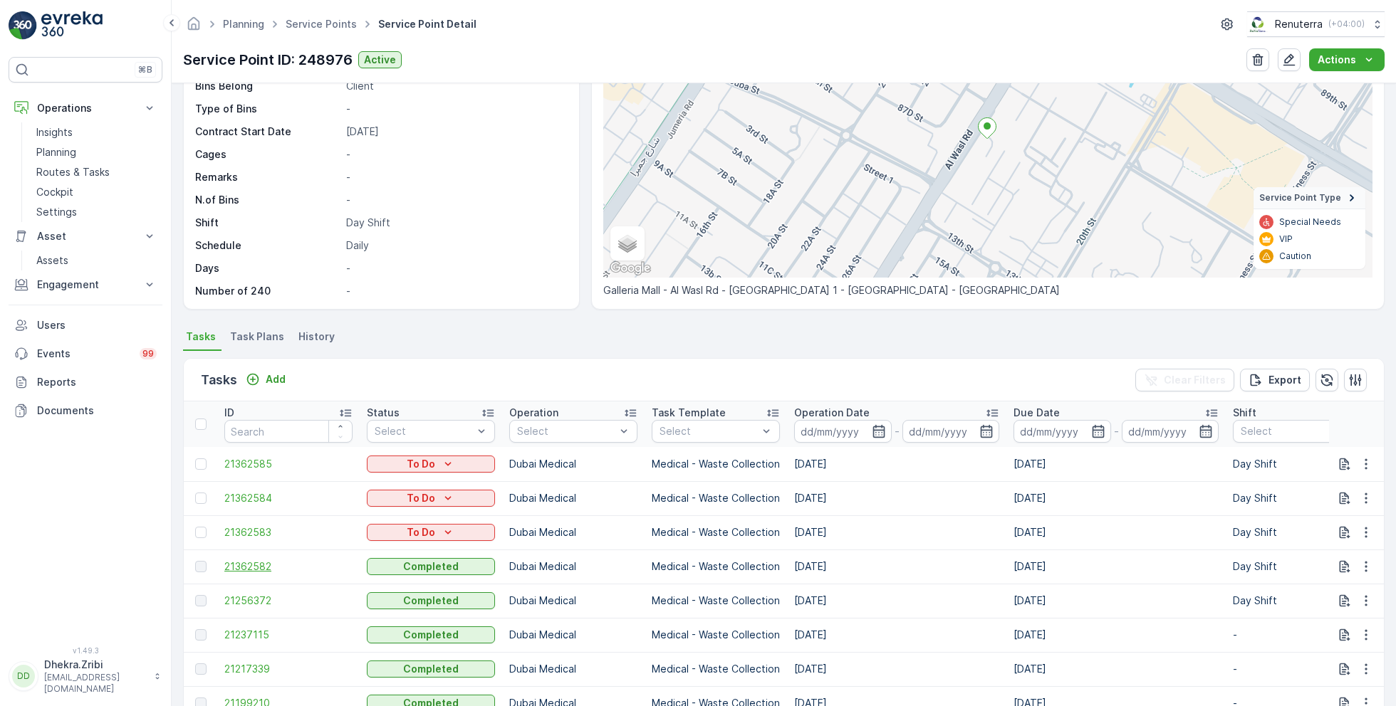
scroll to position [308, 0]
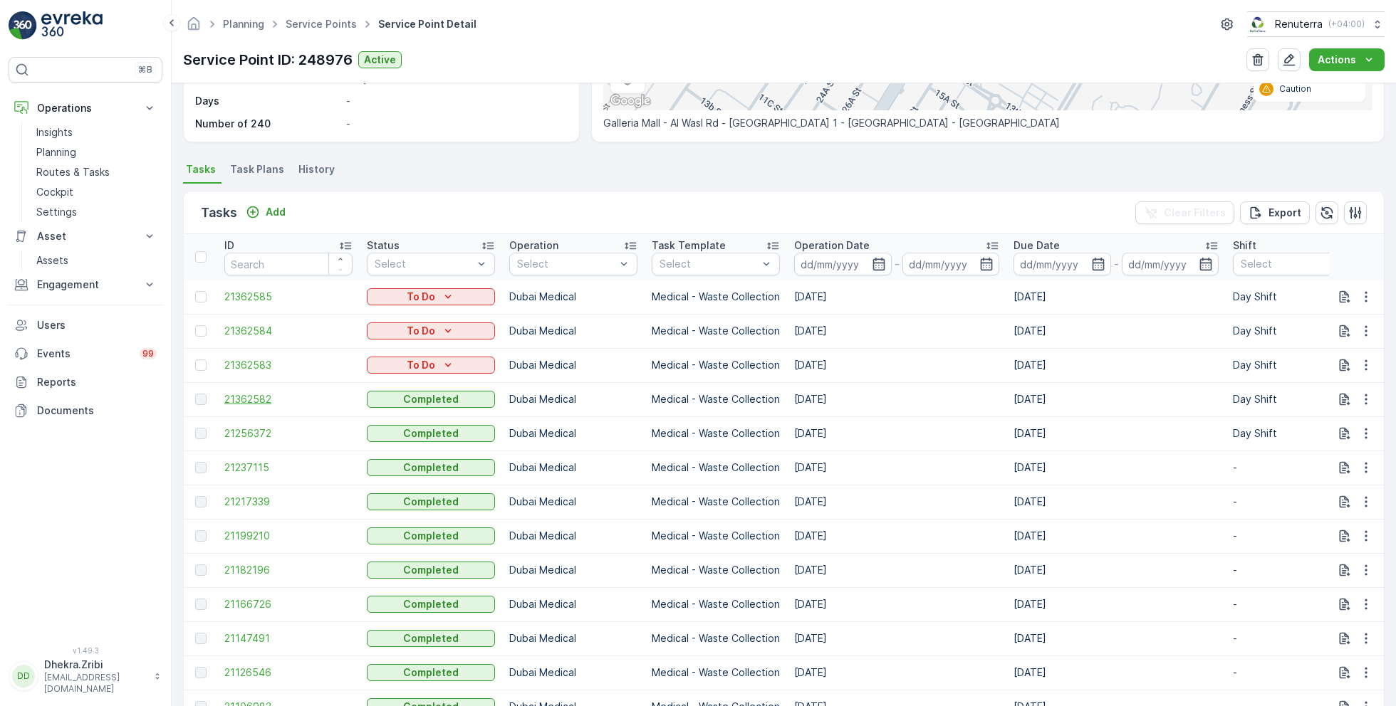
click at [253, 399] on span "21362582" at bounding box center [288, 399] width 128 height 14
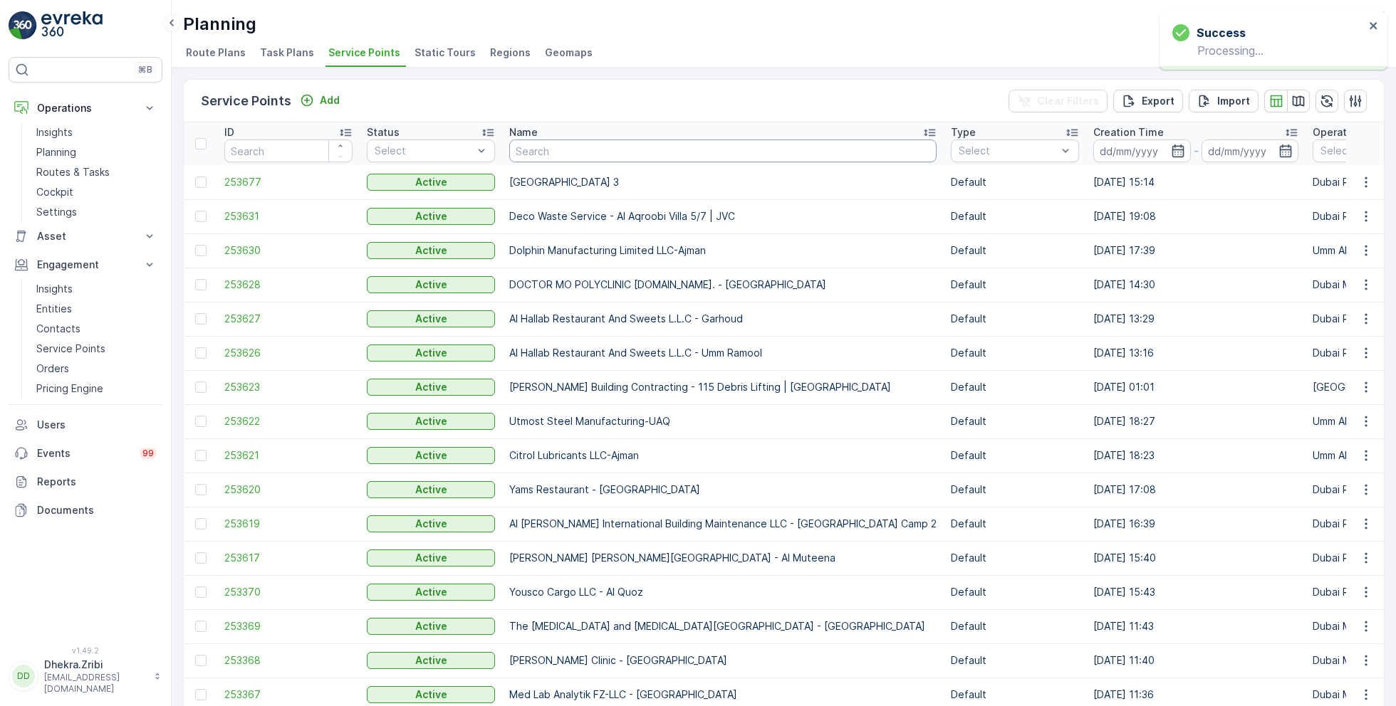
click at [538, 152] on input "text" at bounding box center [722, 151] width 427 height 23
type input "saudi"
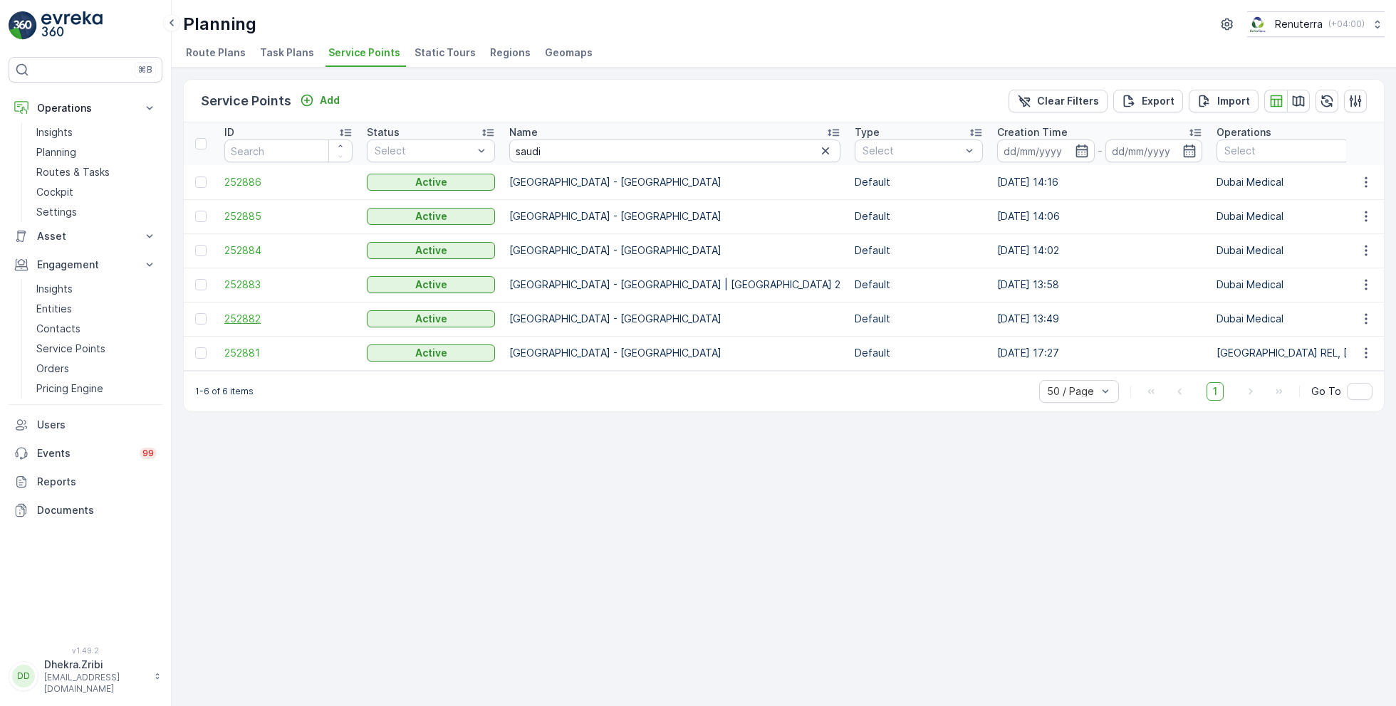
click at [246, 317] on span "252882" at bounding box center [288, 319] width 128 height 14
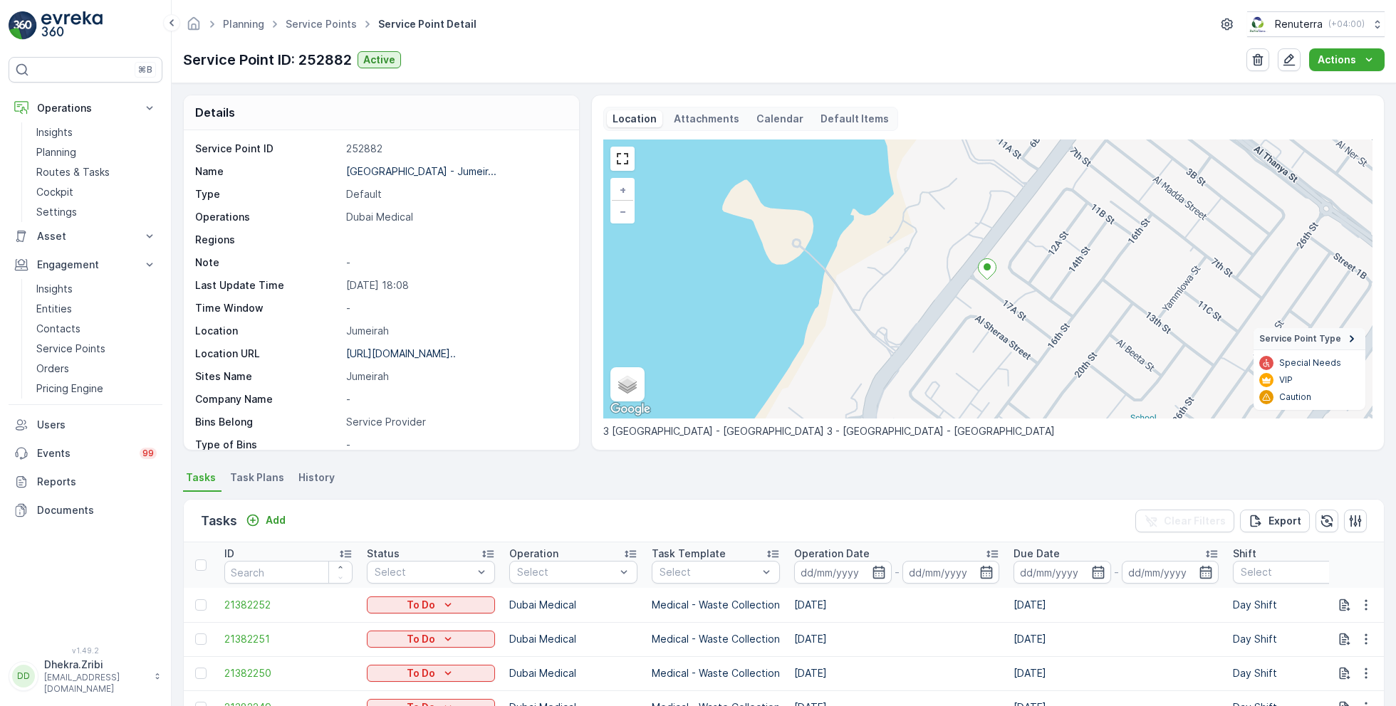
scroll to position [187, 0]
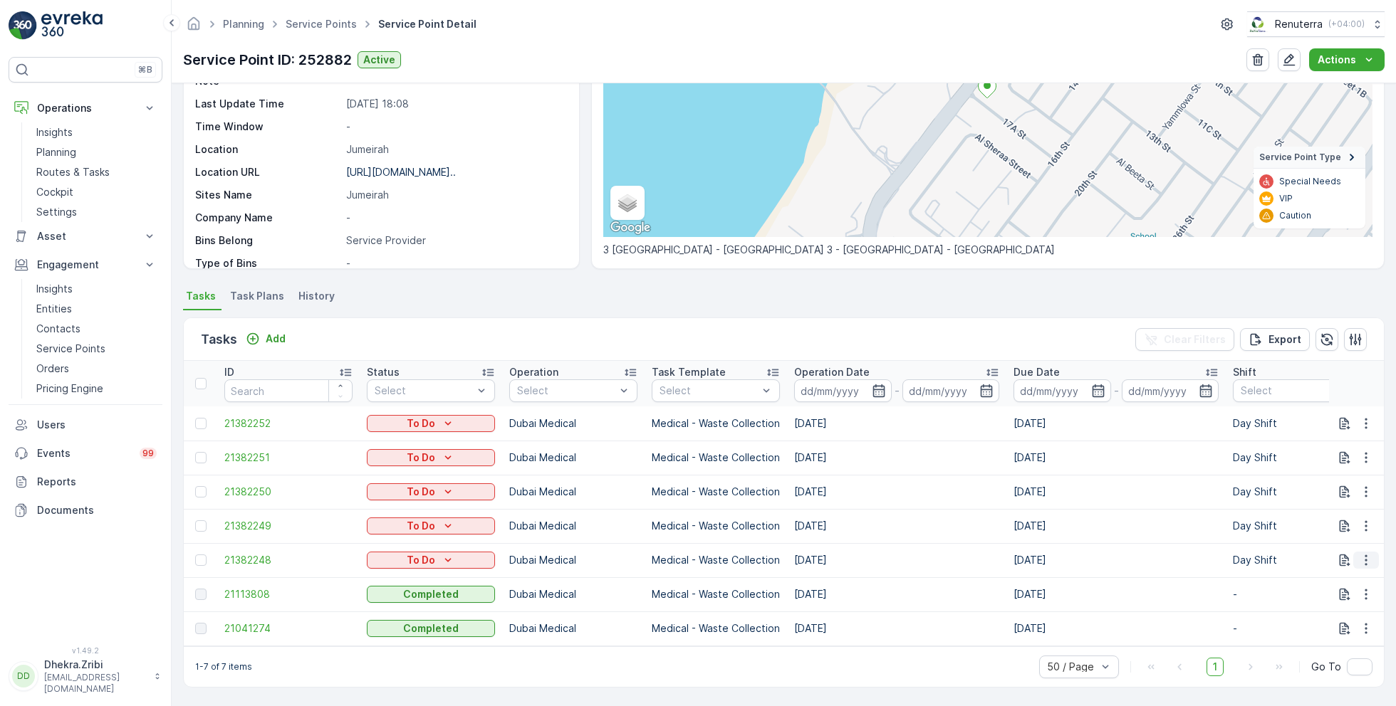
click at [1368, 553] on icon "button" at bounding box center [1366, 560] width 14 height 14
click at [1322, 617] on span "Change Route" at bounding box center [1329, 615] width 69 height 14
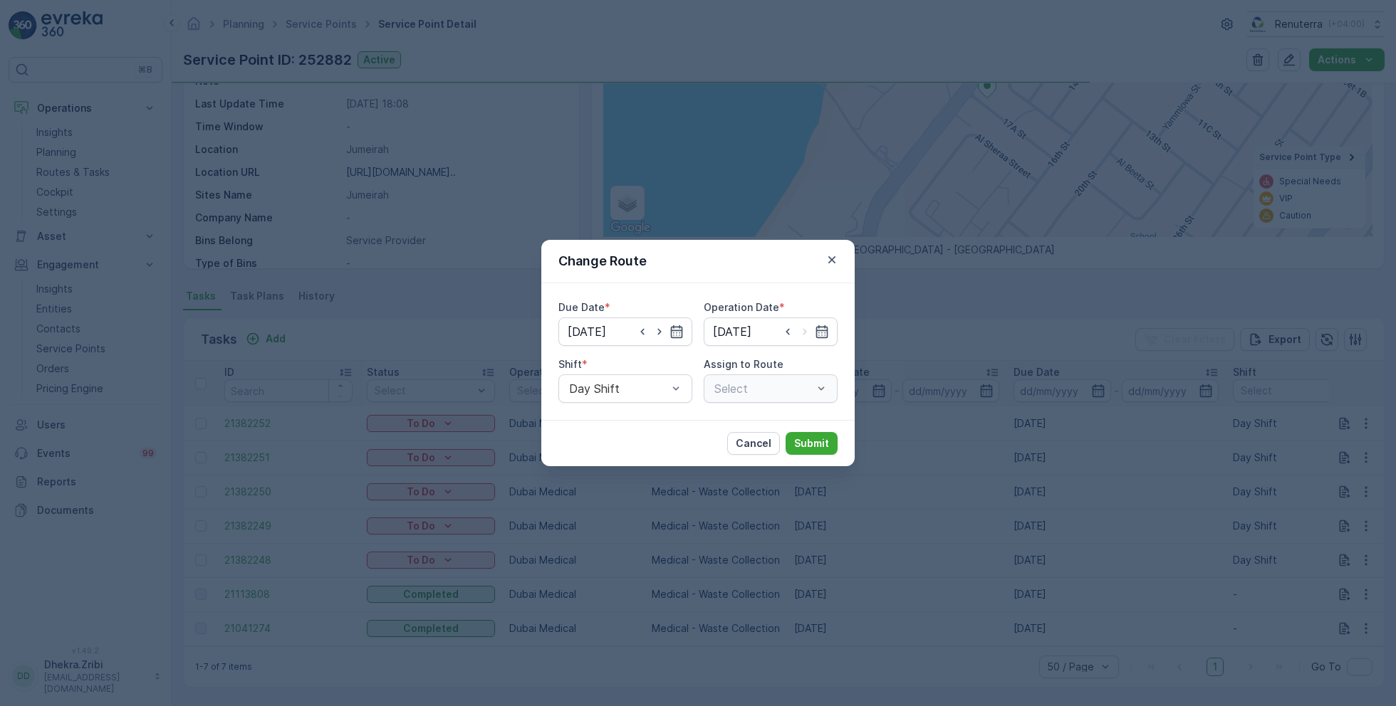
type input "[DATE]"
click at [837, 265] on icon "button" at bounding box center [832, 260] width 14 height 14
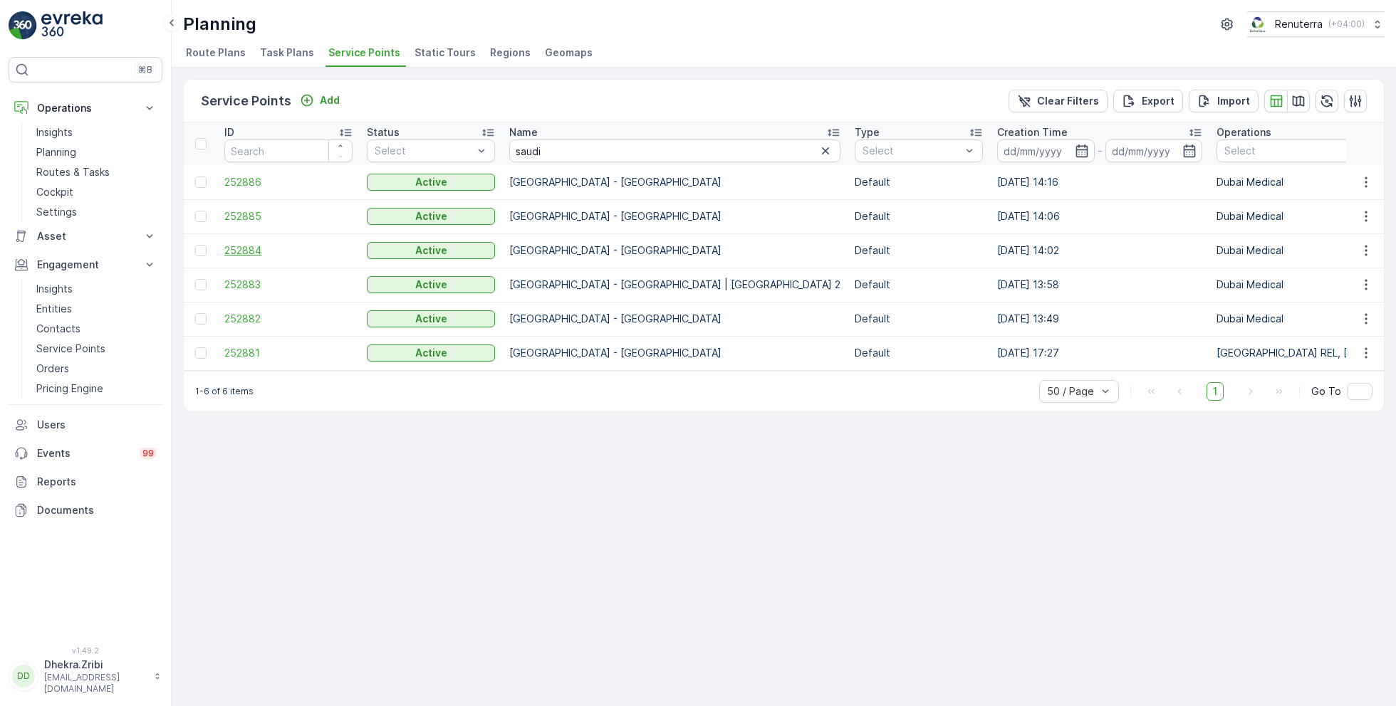
click at [241, 244] on span "252884" at bounding box center [288, 251] width 128 height 14
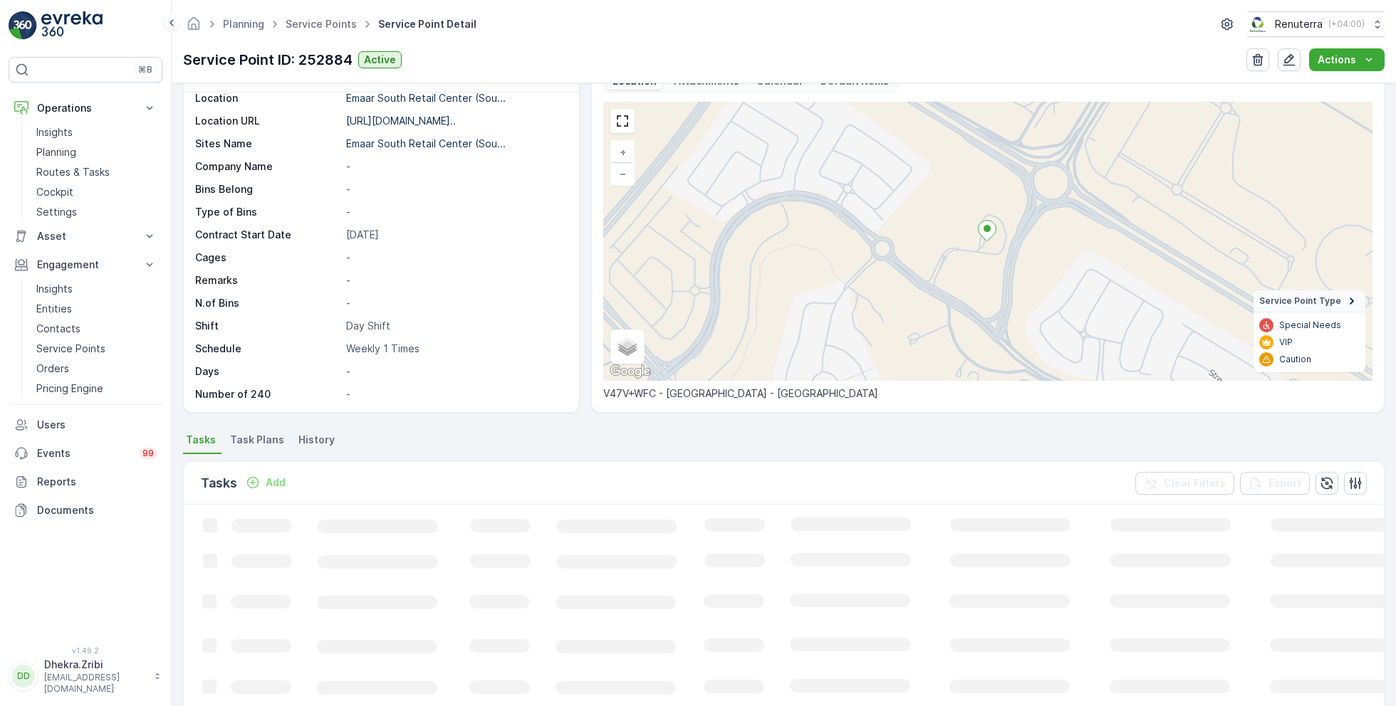
scroll to position [98, 0]
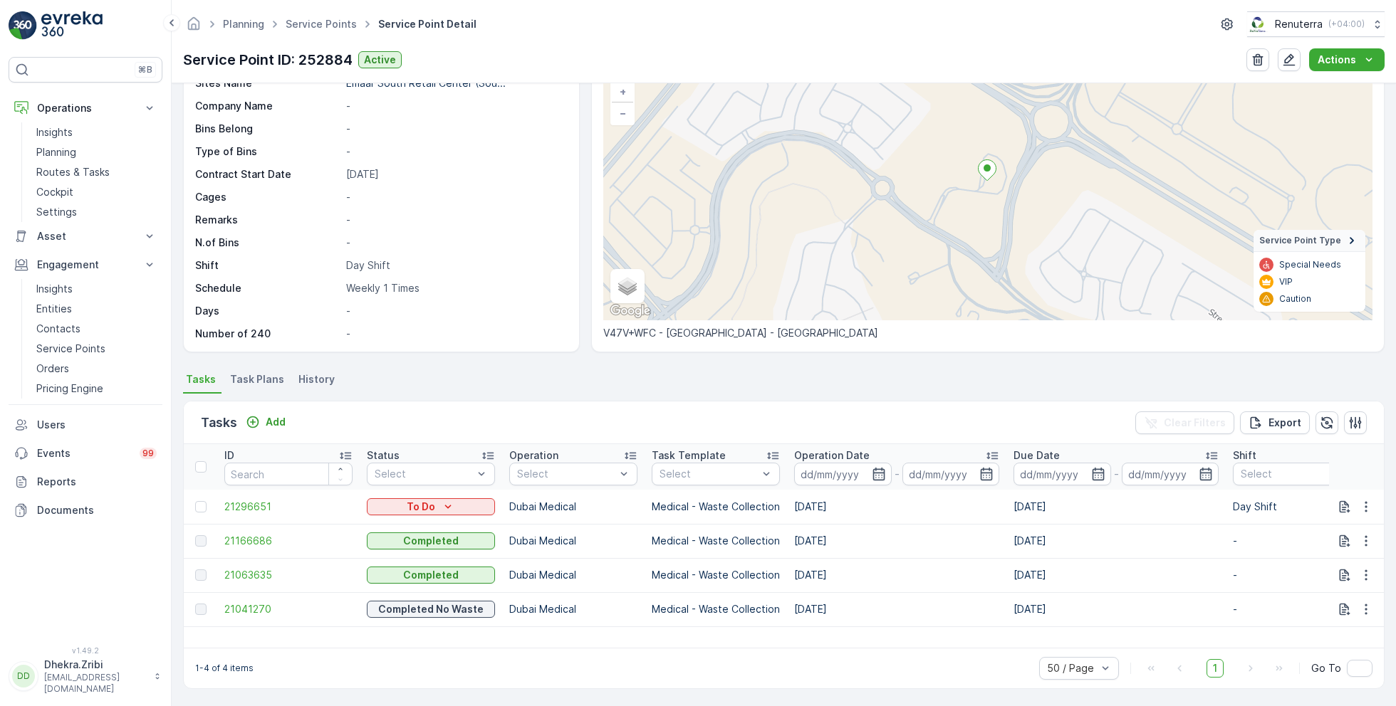
click at [253, 377] on span "Task Plans" at bounding box center [257, 379] width 54 height 14
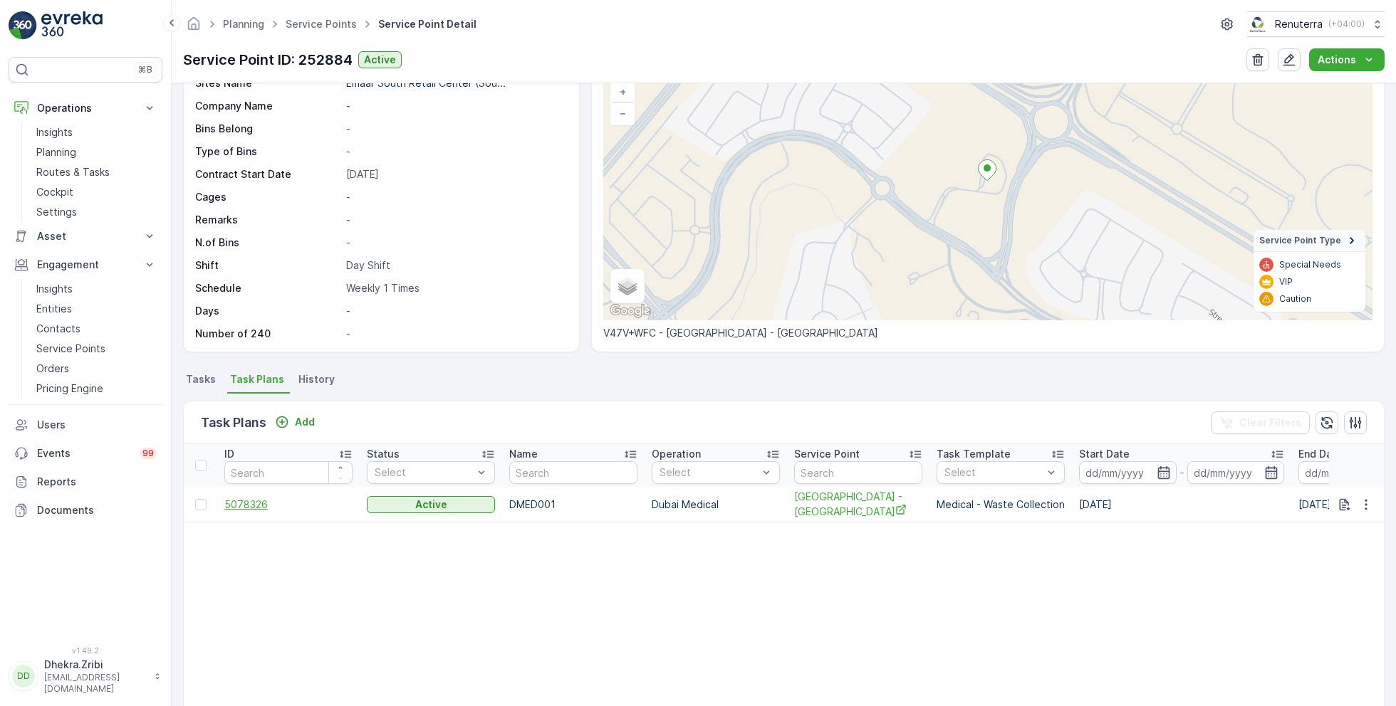
click at [236, 508] on span "5078326" at bounding box center [288, 505] width 128 height 14
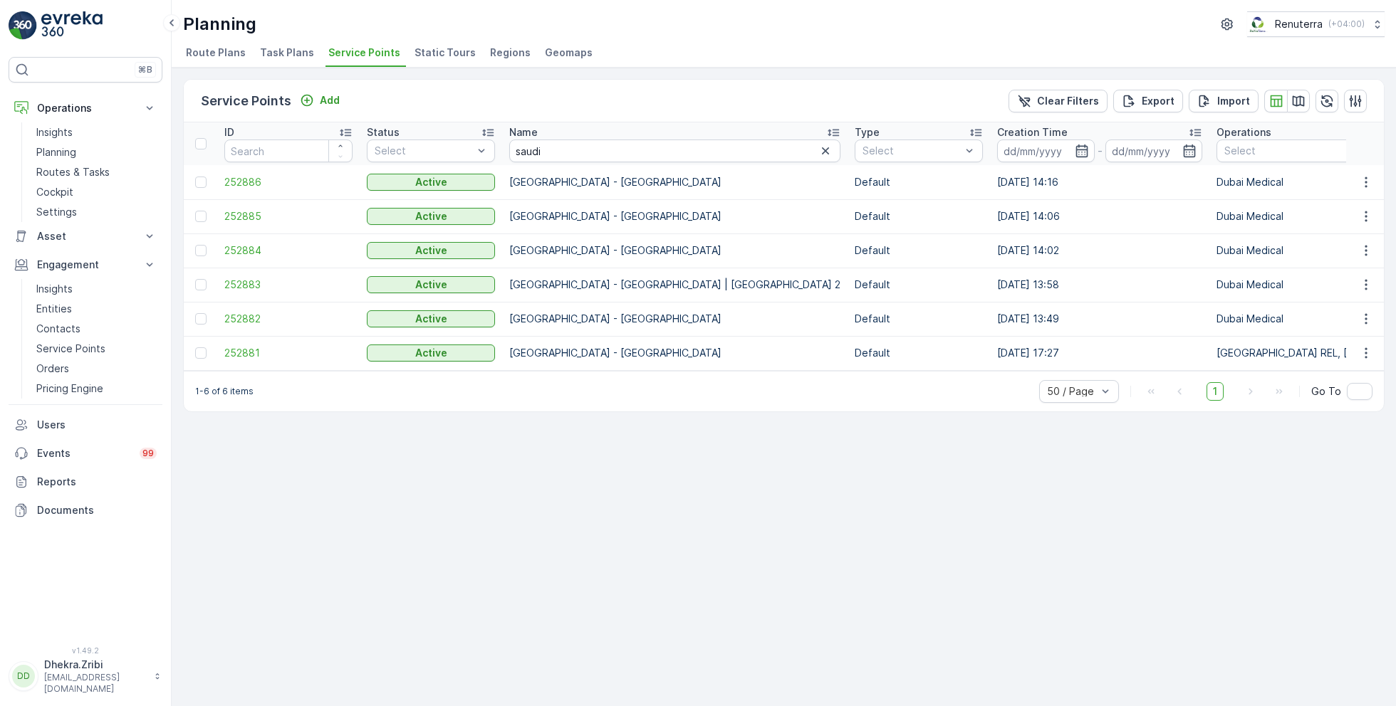
click at [239, 207] on td "252885" at bounding box center [288, 216] width 142 height 34
click at [253, 215] on span "252885" at bounding box center [288, 216] width 128 height 14
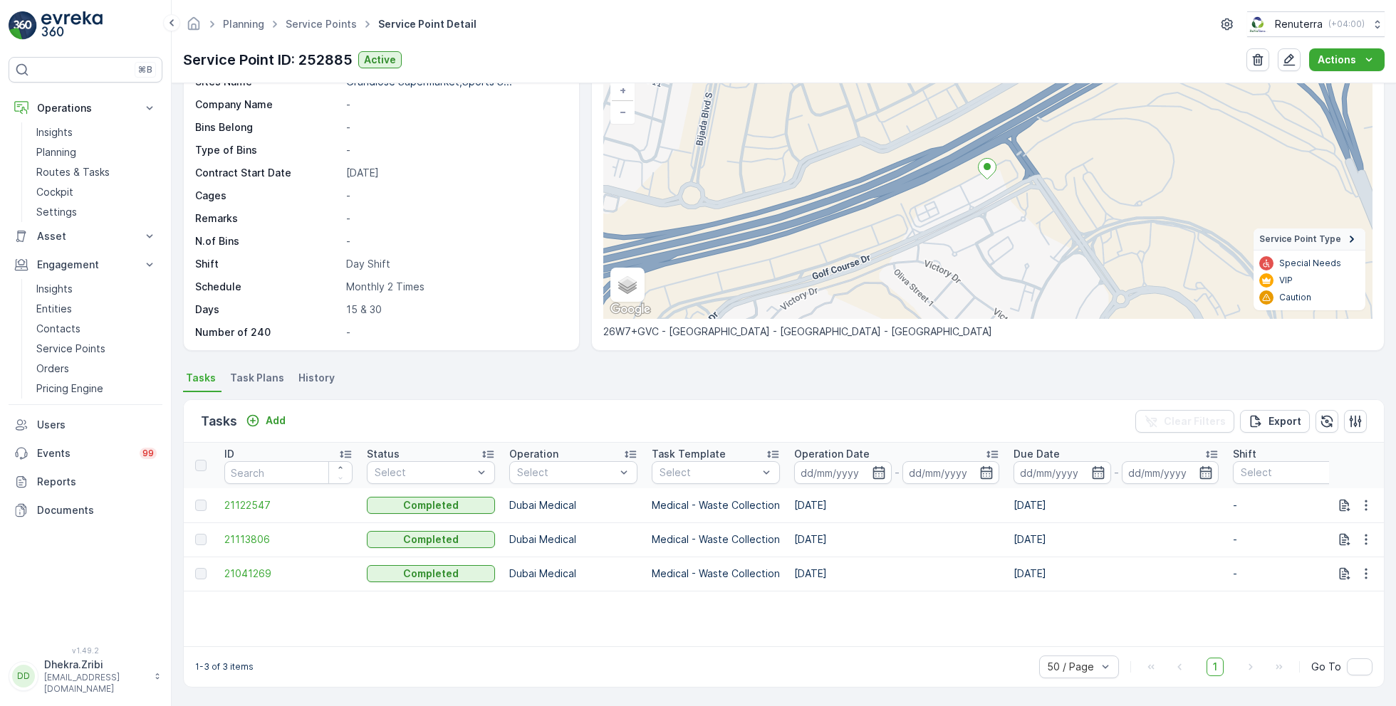
scroll to position [98, 0]
click at [251, 384] on span "Task Plans" at bounding box center [257, 379] width 54 height 14
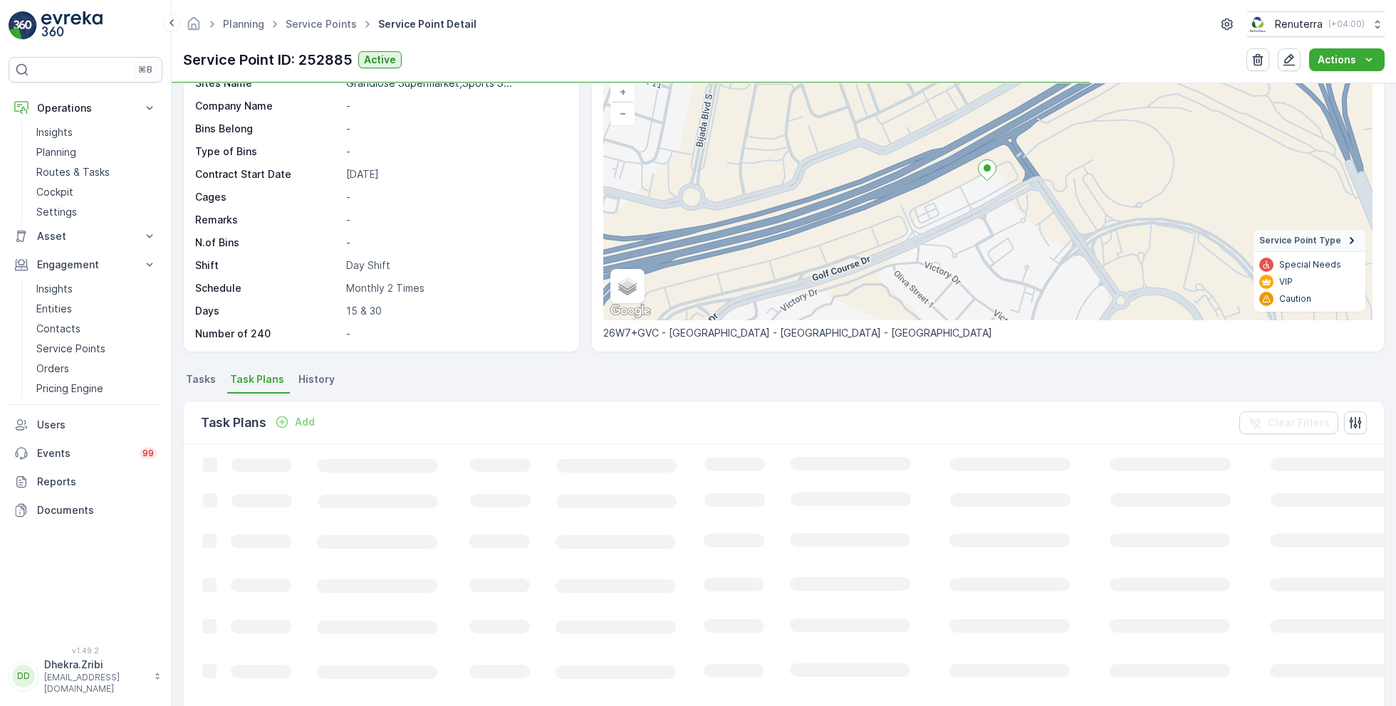
scroll to position [120, 0]
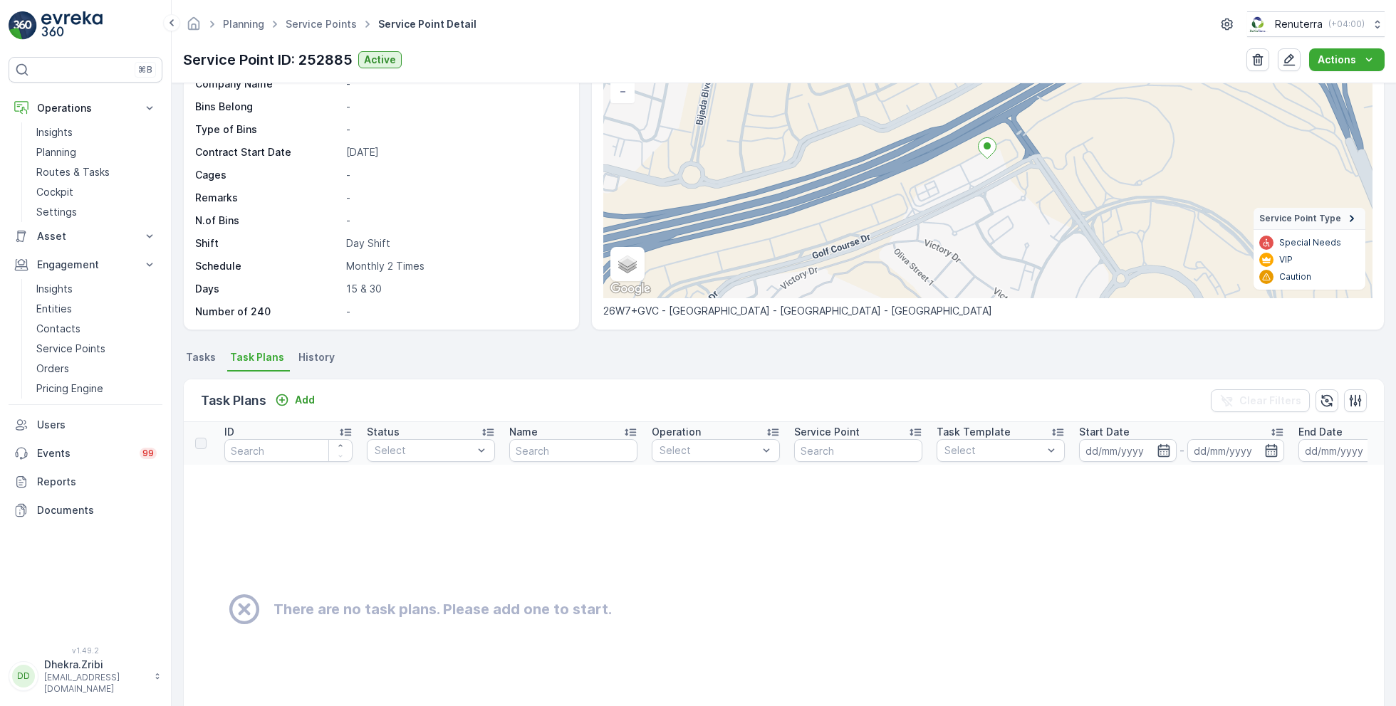
click at [196, 352] on span "Tasks" at bounding box center [201, 357] width 30 height 14
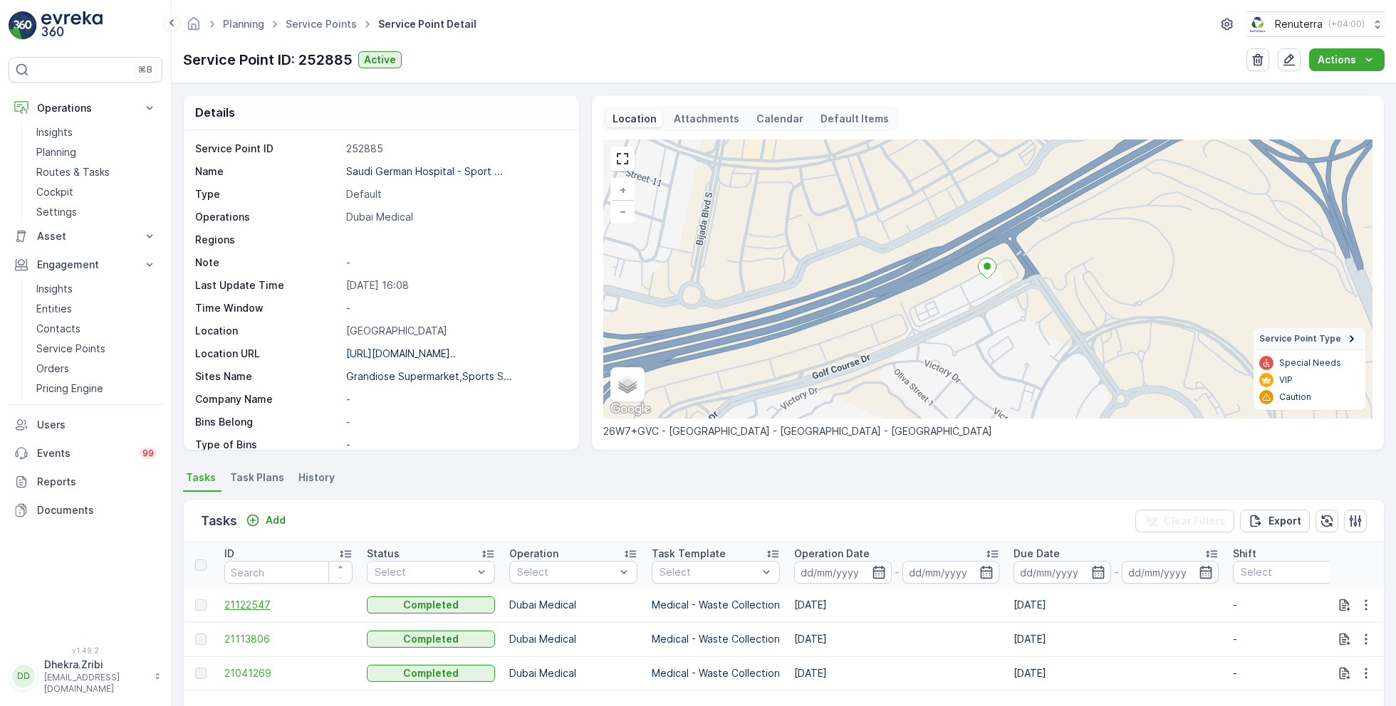
click at [262, 605] on span "21122547" at bounding box center [288, 605] width 128 height 14
click at [258, 476] on span "Task Plans" at bounding box center [257, 478] width 54 height 14
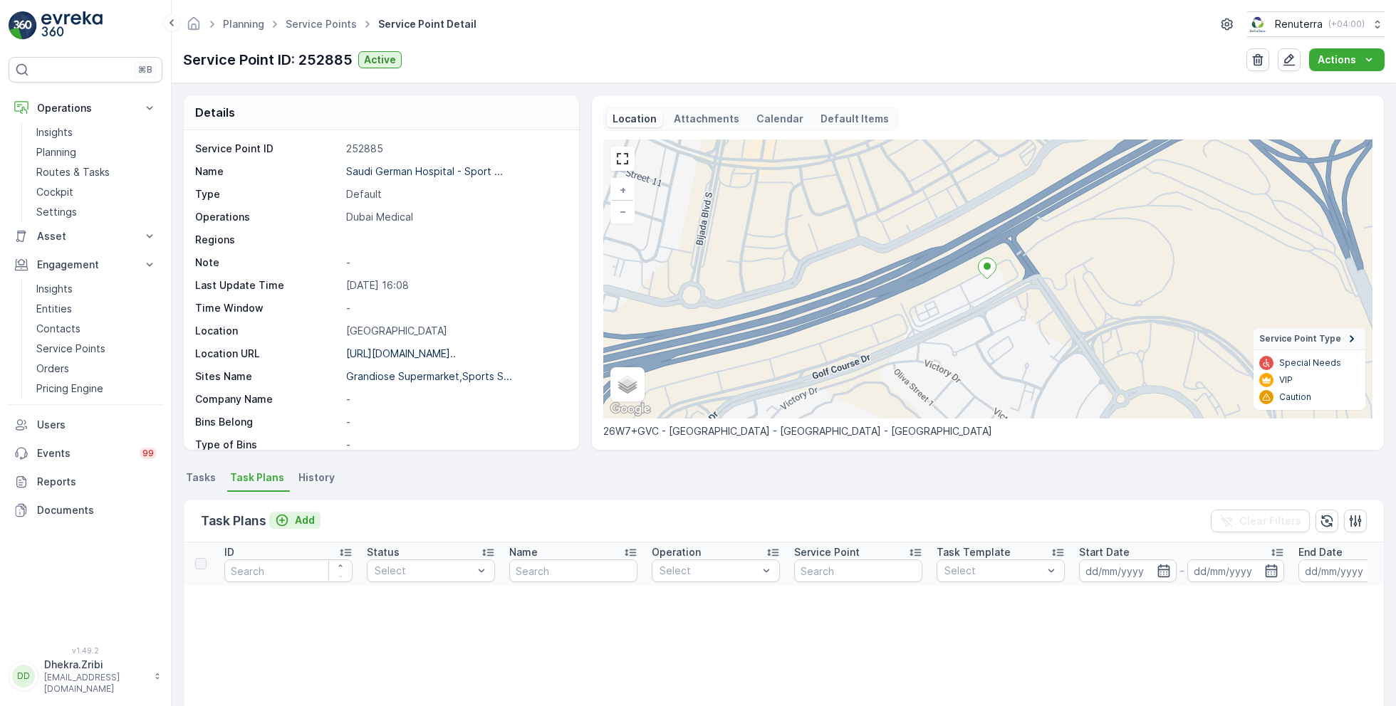
click at [309, 521] on p "Add" at bounding box center [305, 520] width 20 height 14
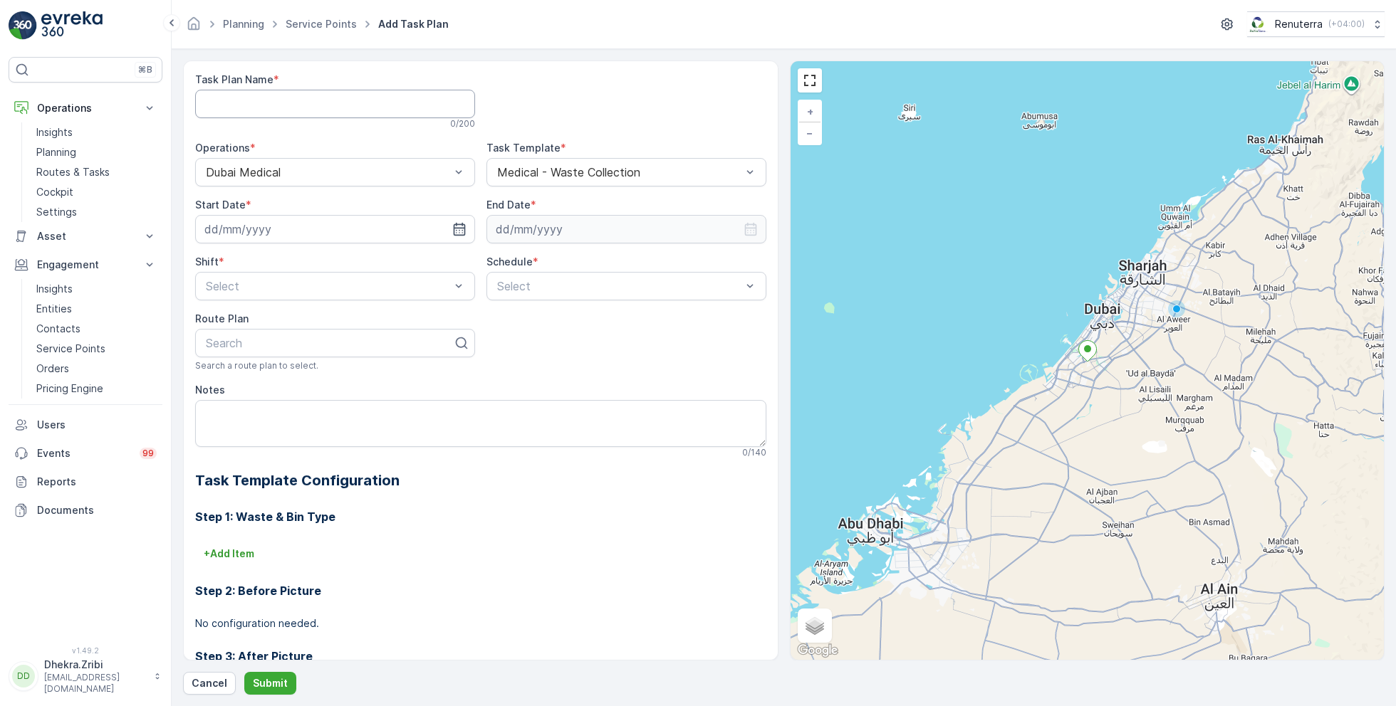
click at [335, 104] on Name "Task Plan Name" at bounding box center [335, 104] width 280 height 28
type Name "MED002"
click at [308, 227] on input at bounding box center [335, 229] width 280 height 28
click at [319, 320] on div "4" at bounding box center [321, 319] width 23 height 23
type input "[DATE]"
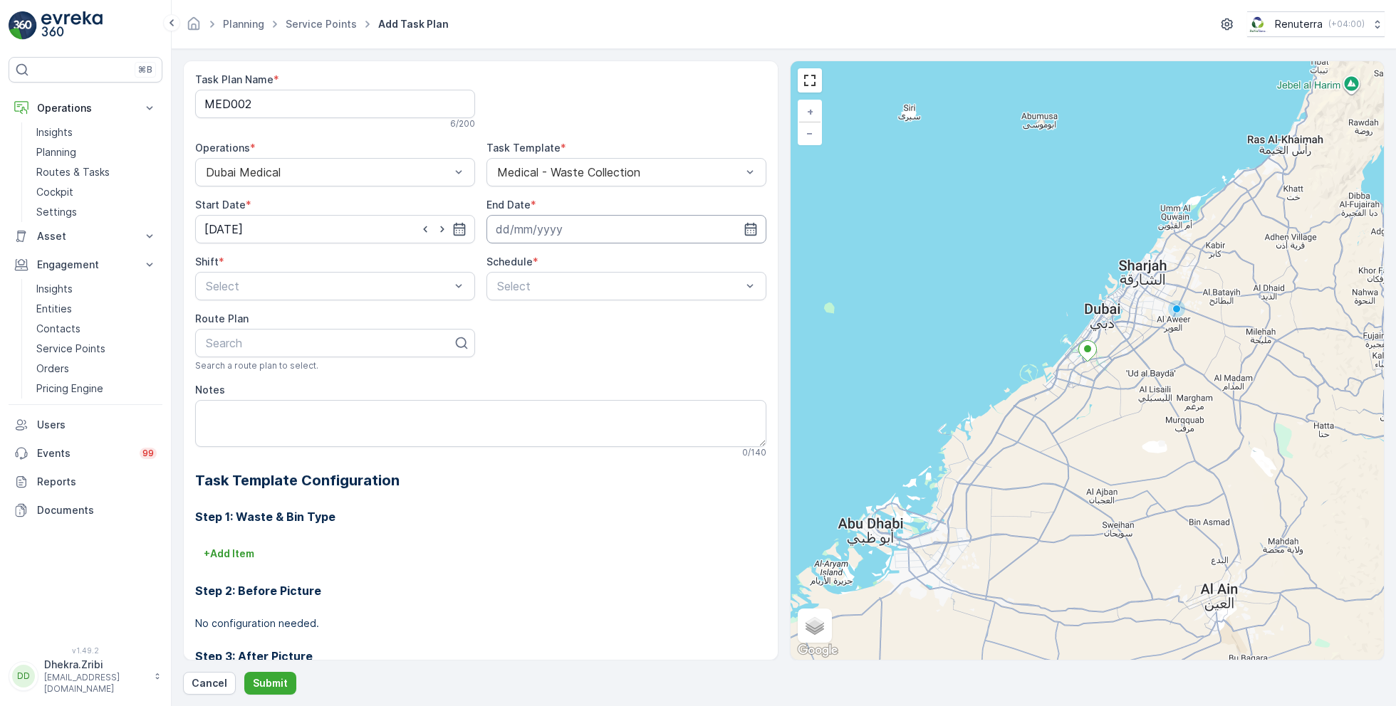
click at [554, 237] on input at bounding box center [626, 229] width 280 height 28
click at [536, 268] on p "September" at bounding box center [530, 263] width 56 height 14
click at [535, 394] on span "December" at bounding box center [536, 394] width 50 height 14
click at [597, 268] on icon at bounding box center [604, 263] width 14 height 14
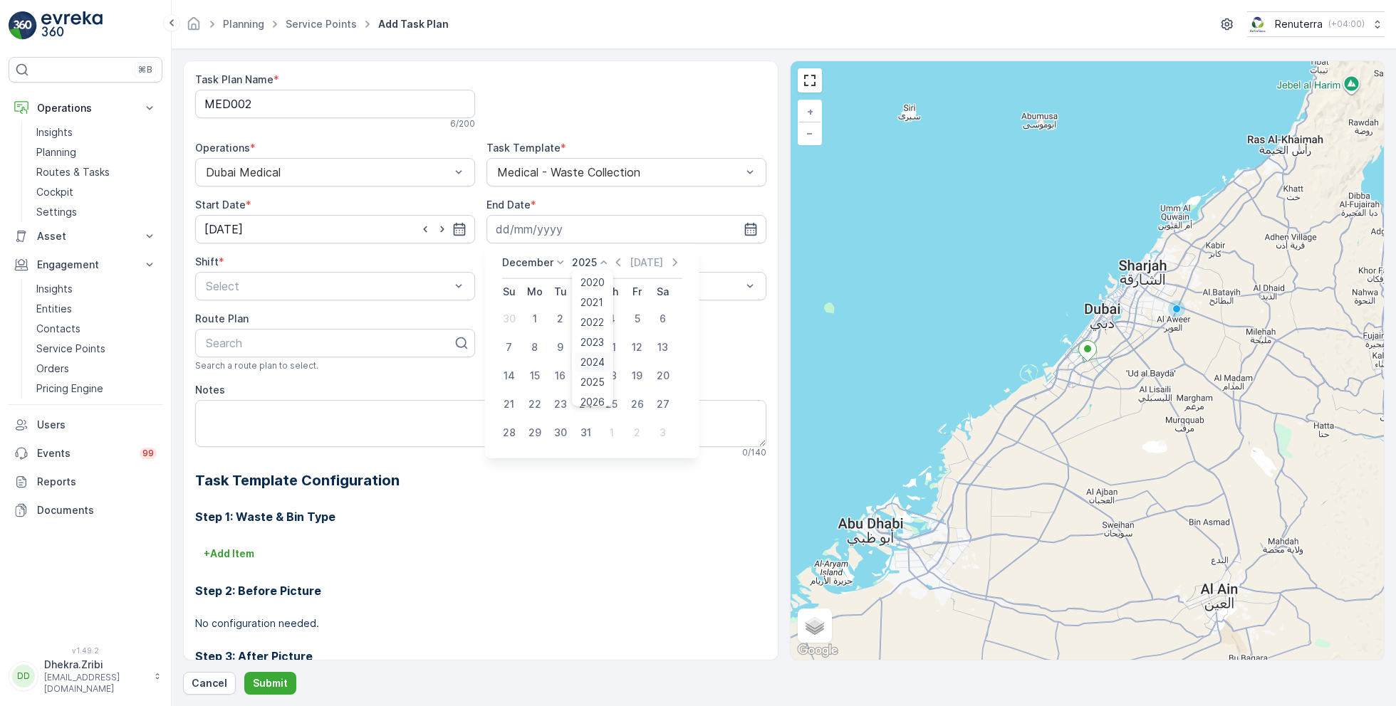
scroll to position [88, 0]
click at [595, 394] on span "2030" at bounding box center [592, 394] width 24 height 14
click at [597, 261] on icon at bounding box center [604, 263] width 14 height 14
click at [590, 396] on span "2026" at bounding box center [592, 397] width 24 height 14
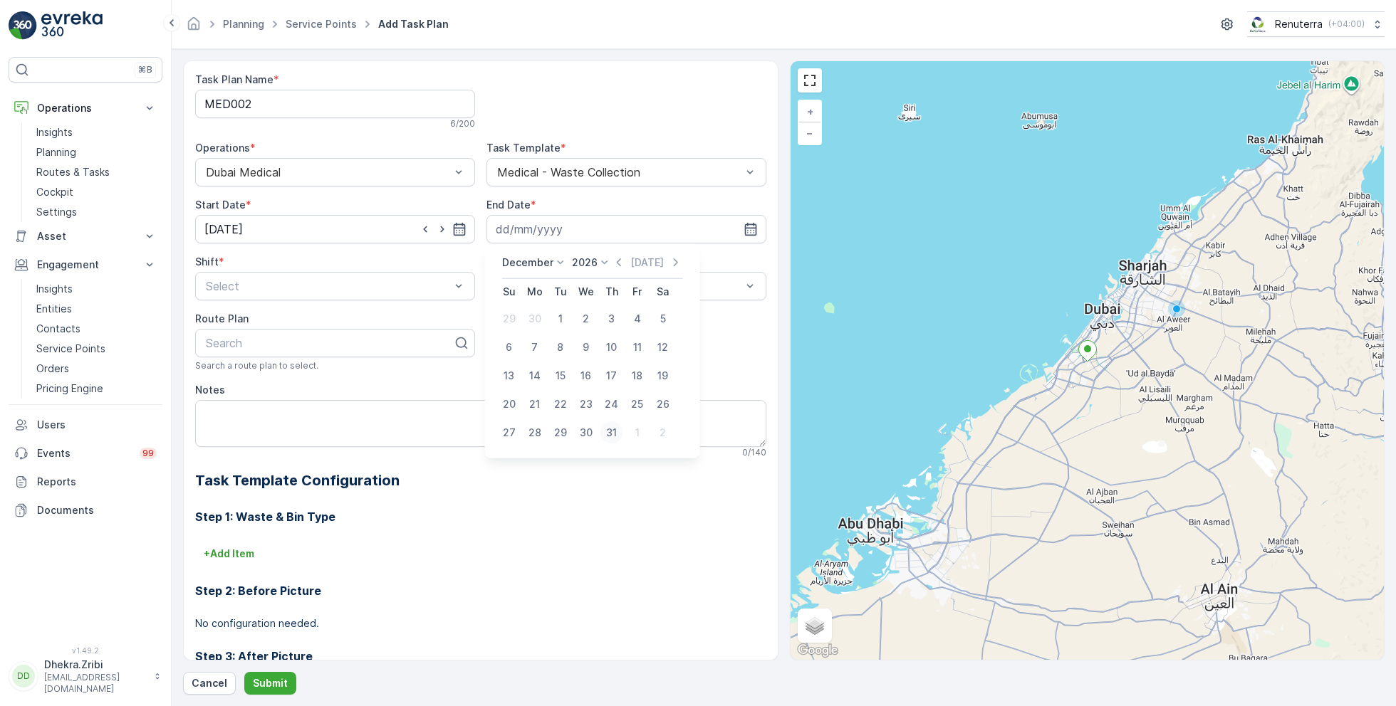
click at [612, 428] on div "31" at bounding box center [611, 433] width 23 height 23
type input "[DATE]"
click at [264, 319] on div "Day Shift" at bounding box center [335, 321] width 263 height 13
click at [518, 320] on span "Daily" at bounding box center [508, 321] width 26 height 13
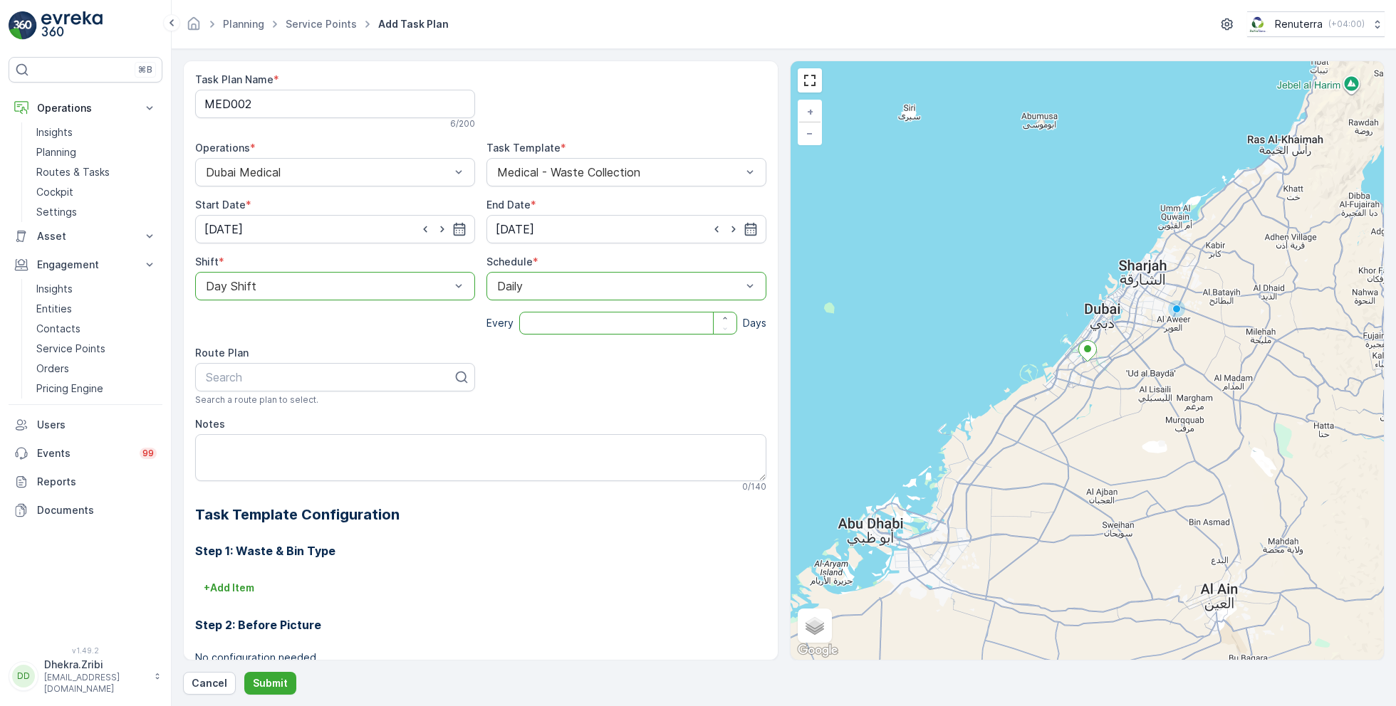
click at [549, 325] on input "number" at bounding box center [628, 323] width 218 height 23
type input "15"
click at [362, 374] on div at bounding box center [329, 377] width 250 height 13
type input "MED103"
click at [342, 410] on div "DMED103" at bounding box center [335, 412] width 263 height 13
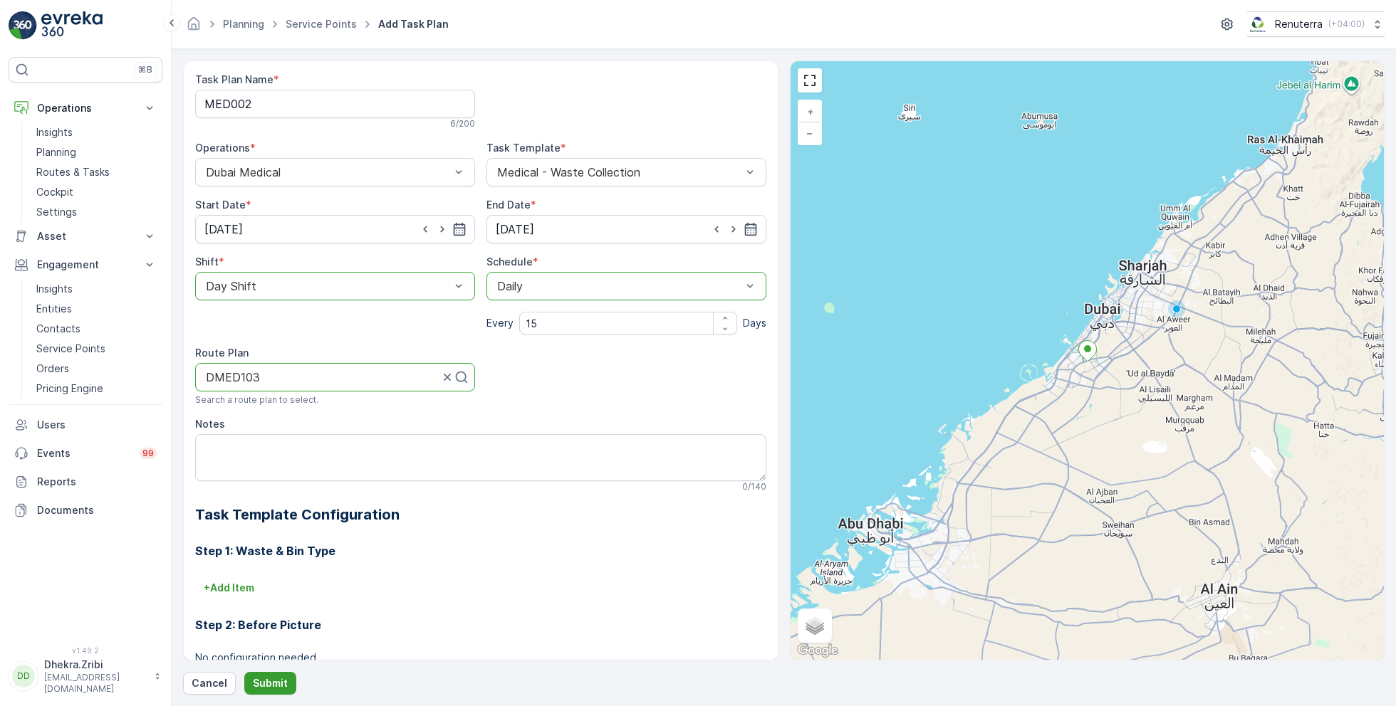
click at [267, 678] on p "Submit" at bounding box center [270, 683] width 35 height 14
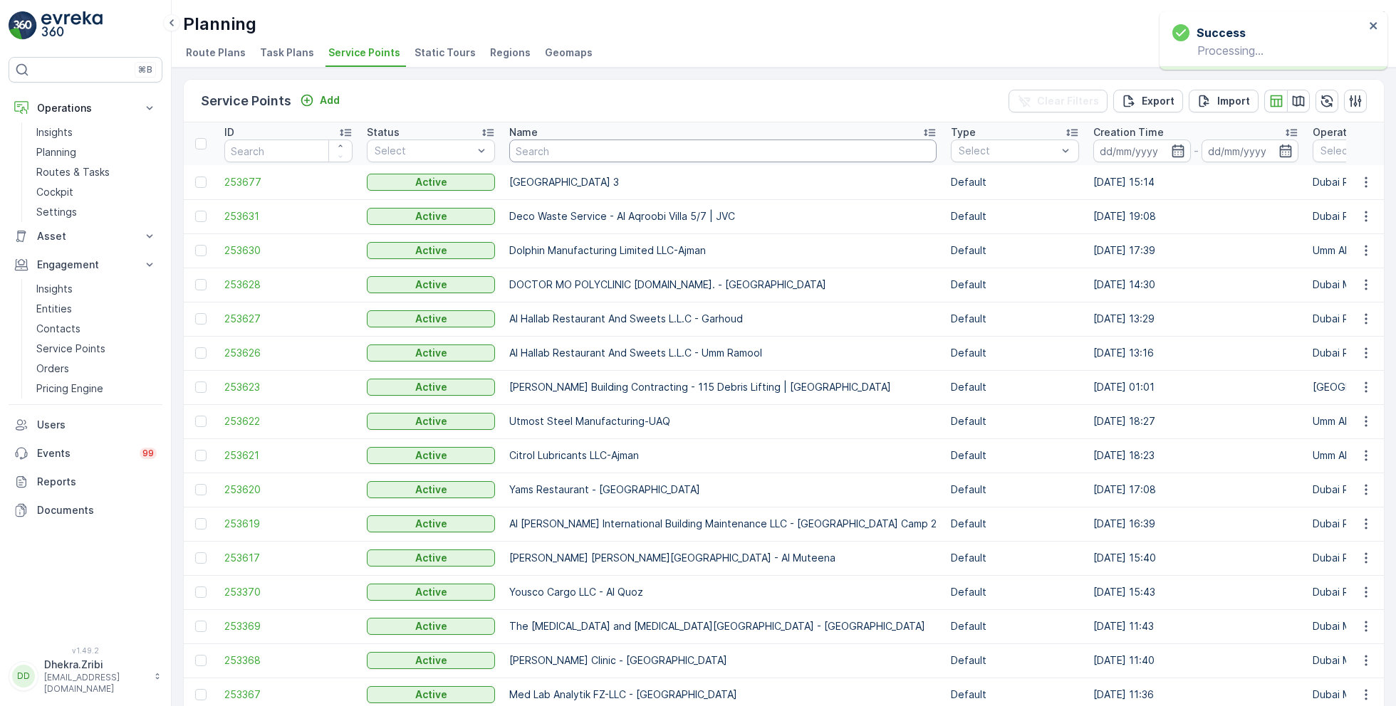
click at [560, 150] on input "text" at bounding box center [722, 151] width 427 height 23
type input "saudi"
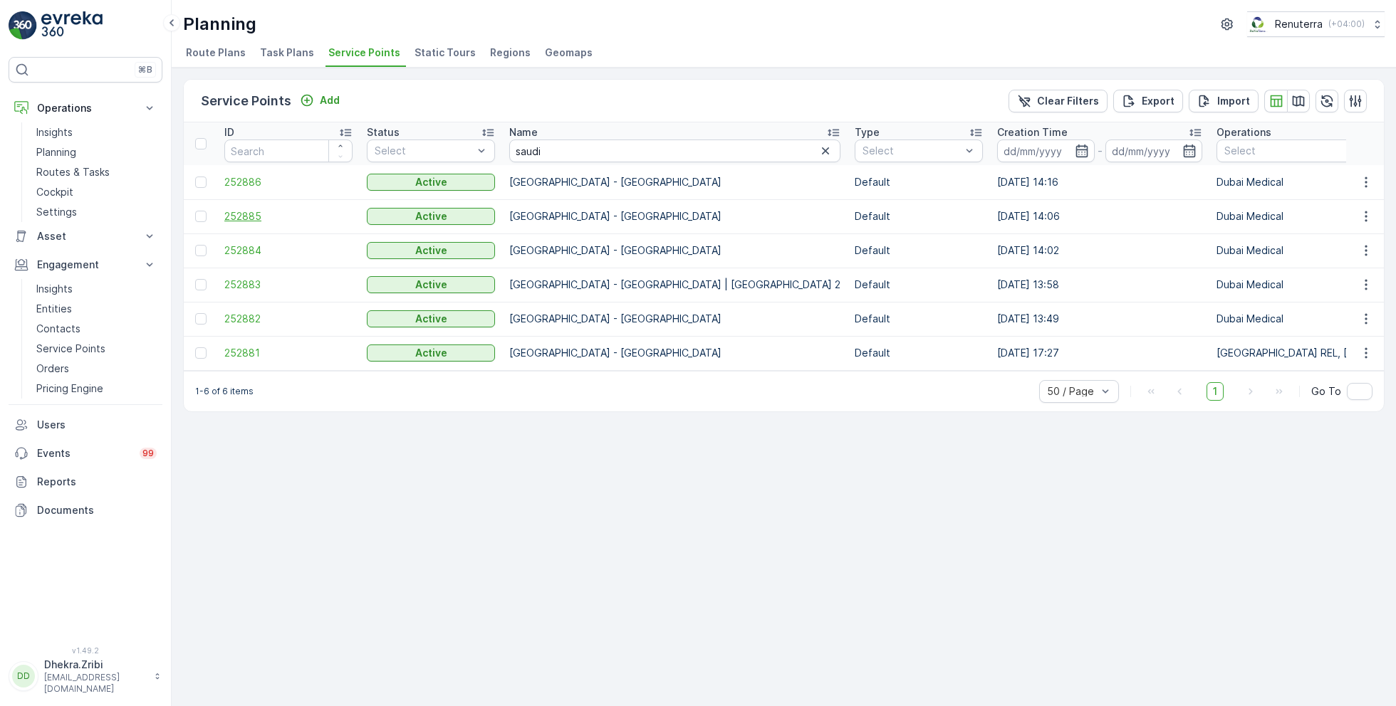
click at [242, 209] on span "252885" at bounding box center [288, 216] width 128 height 14
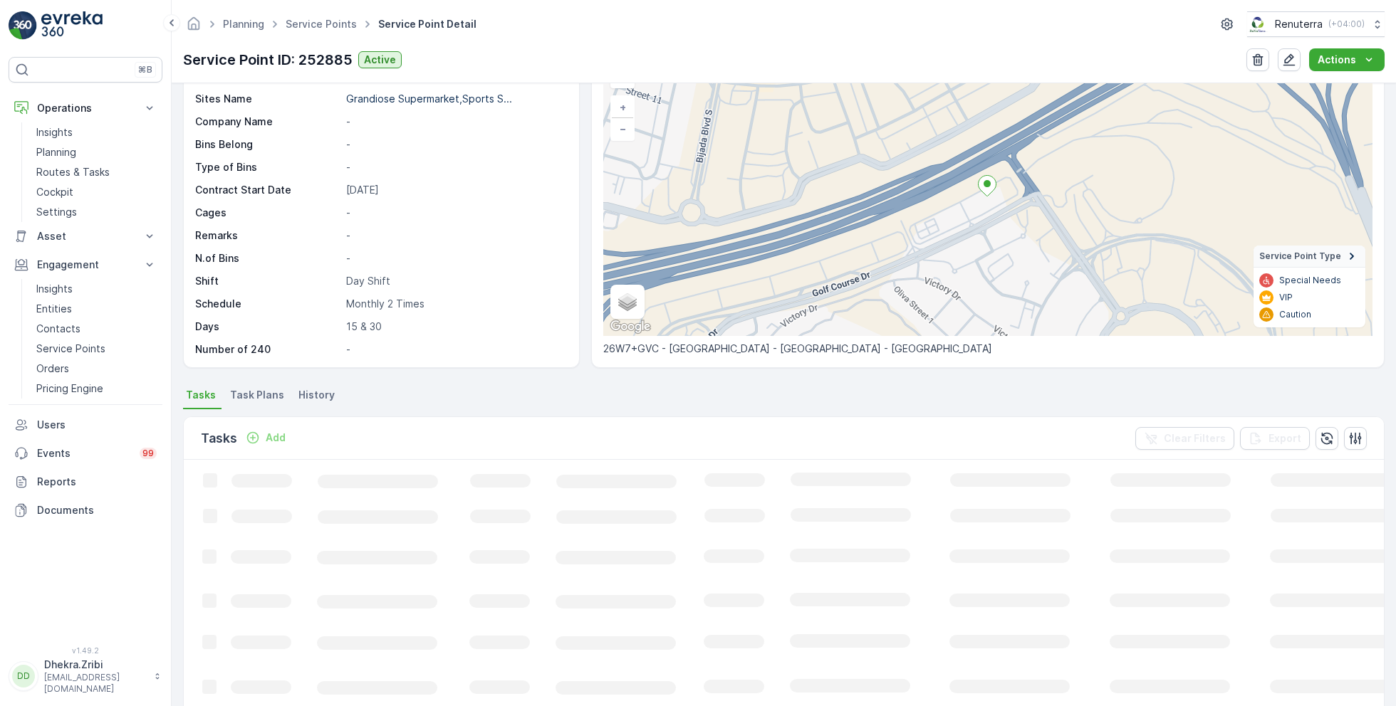
scroll to position [98, 0]
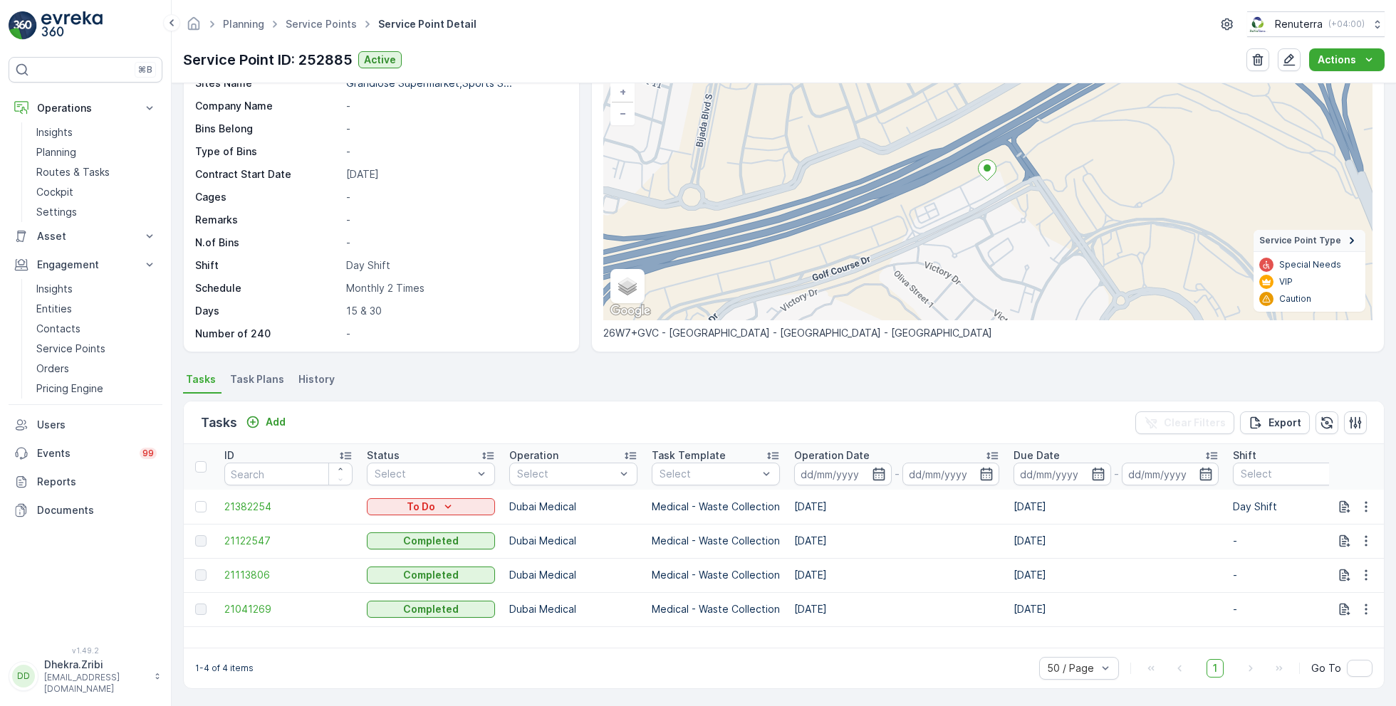
click at [252, 378] on span "Task Plans" at bounding box center [257, 379] width 54 height 14
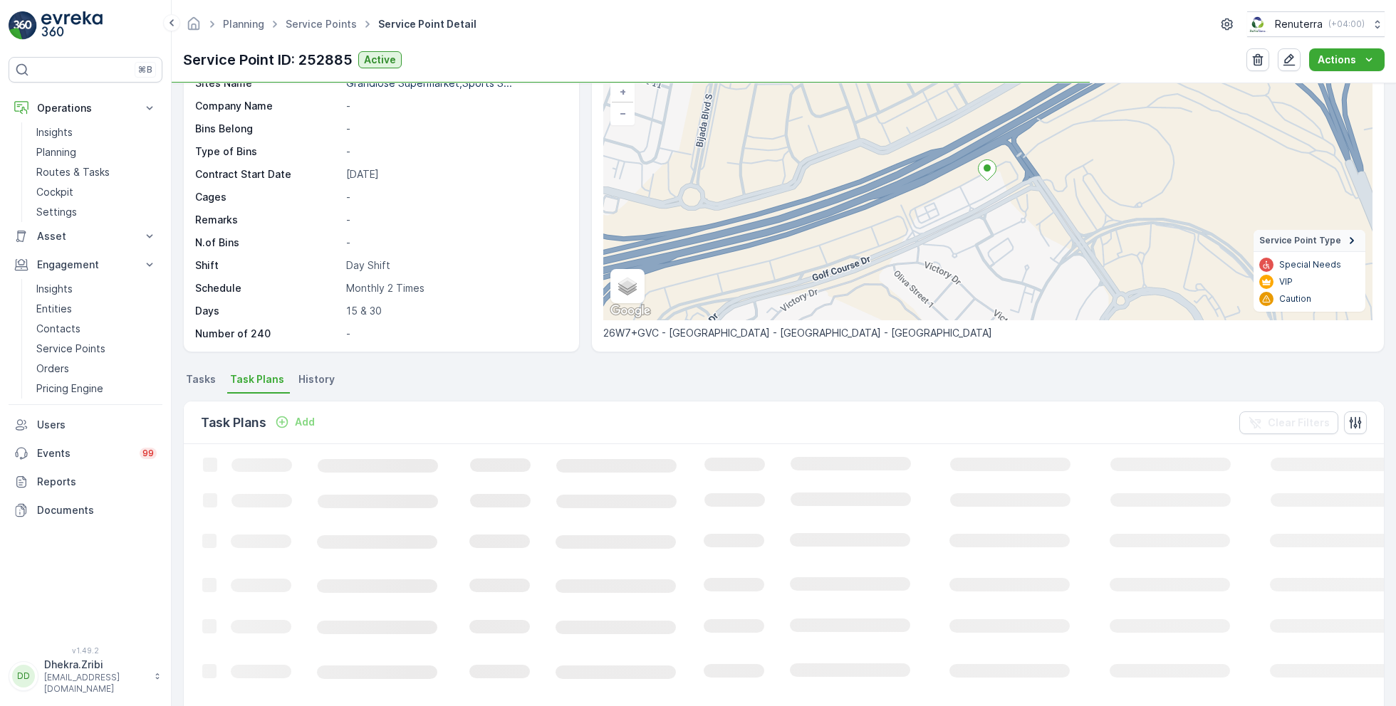
scroll to position [177, 0]
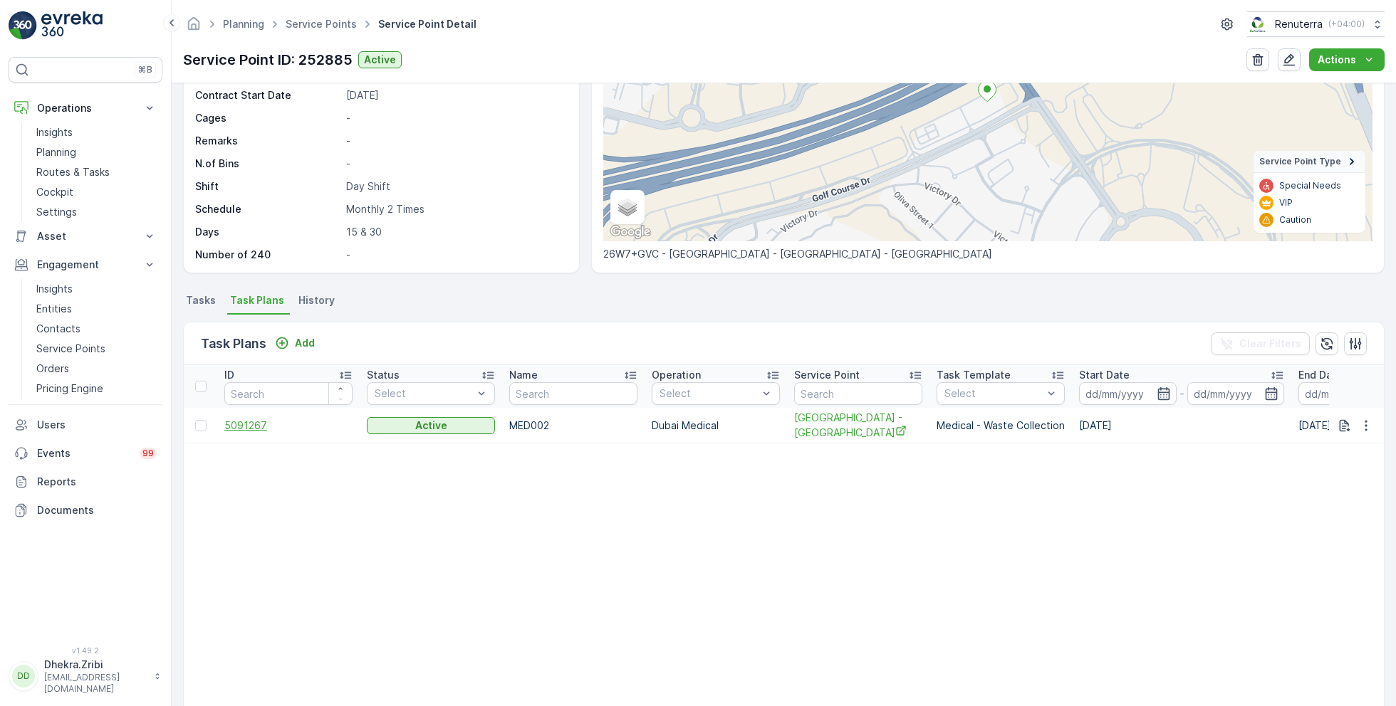
click at [254, 424] on span "5091267" at bounding box center [288, 426] width 128 height 14
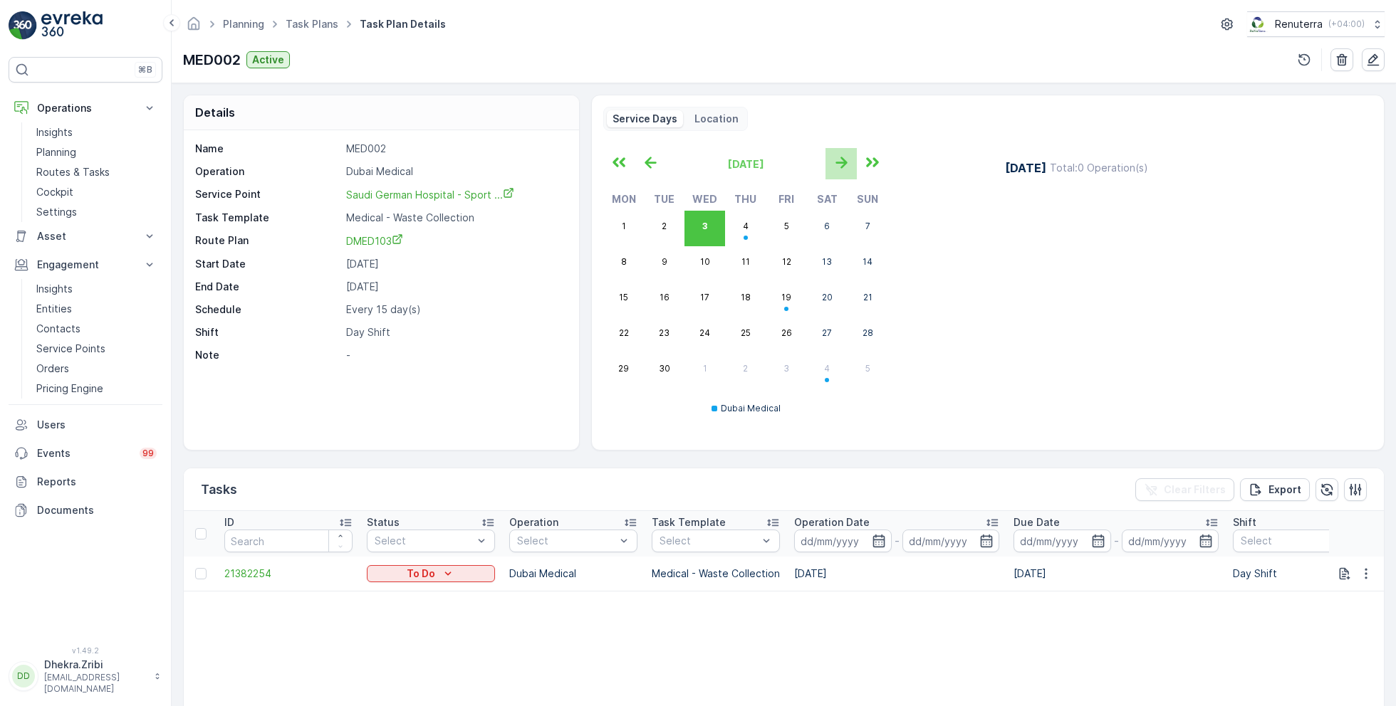
click at [840, 157] on icon "button" at bounding box center [841, 162] width 23 height 23
click at [840, 153] on icon "button" at bounding box center [841, 162] width 23 height 23
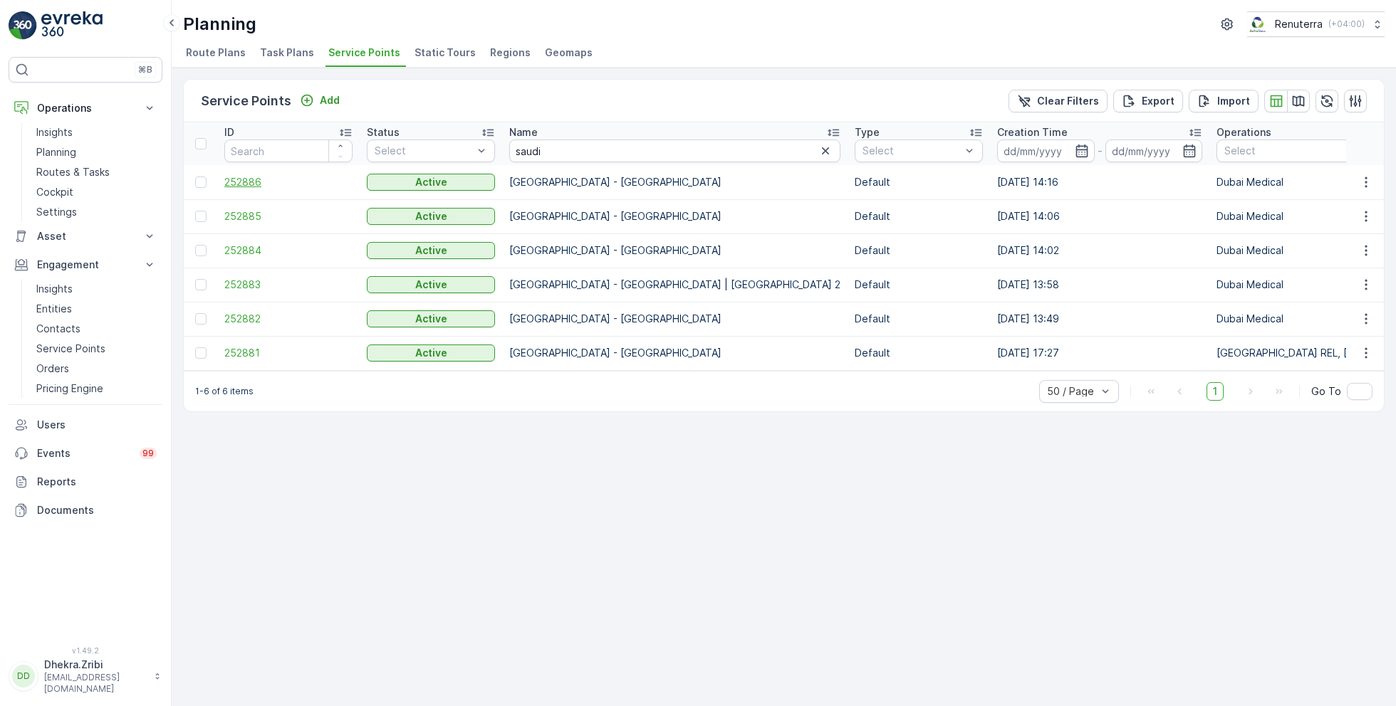
click at [250, 179] on span "252886" at bounding box center [288, 182] width 128 height 14
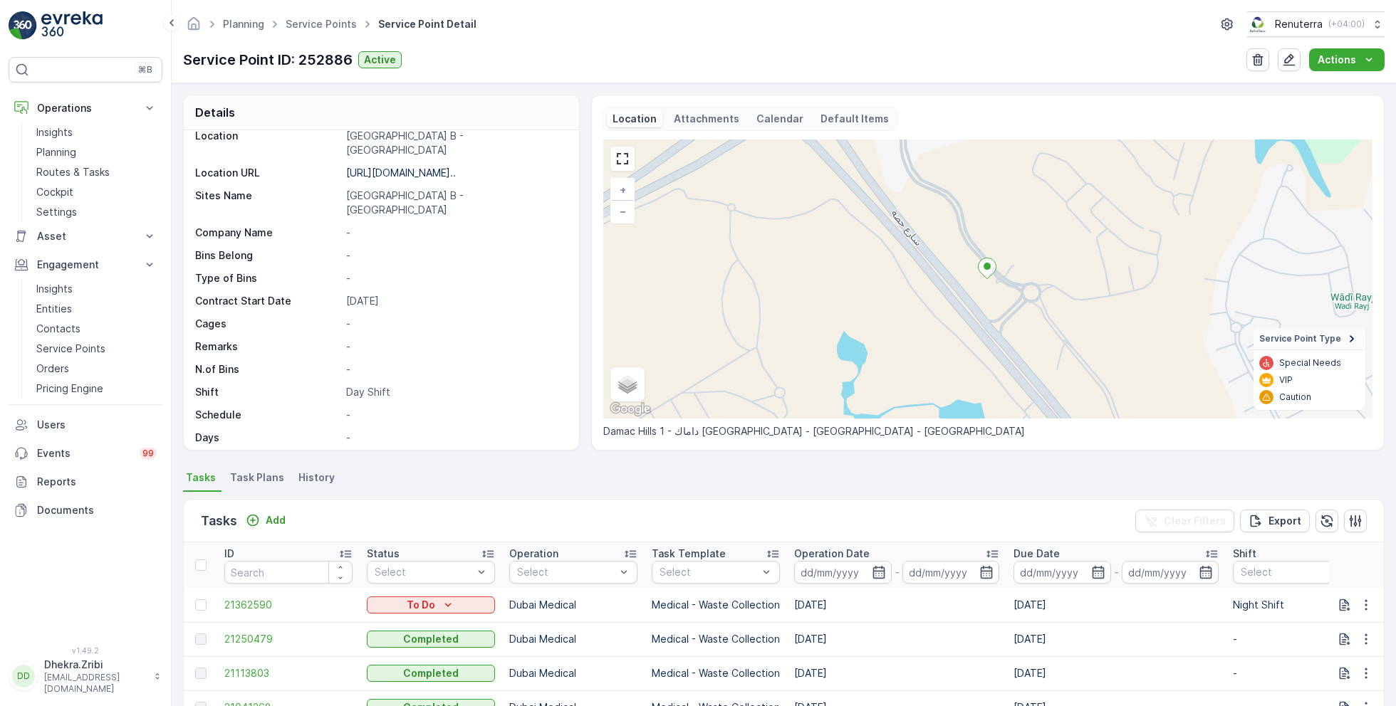
scroll to position [98, 0]
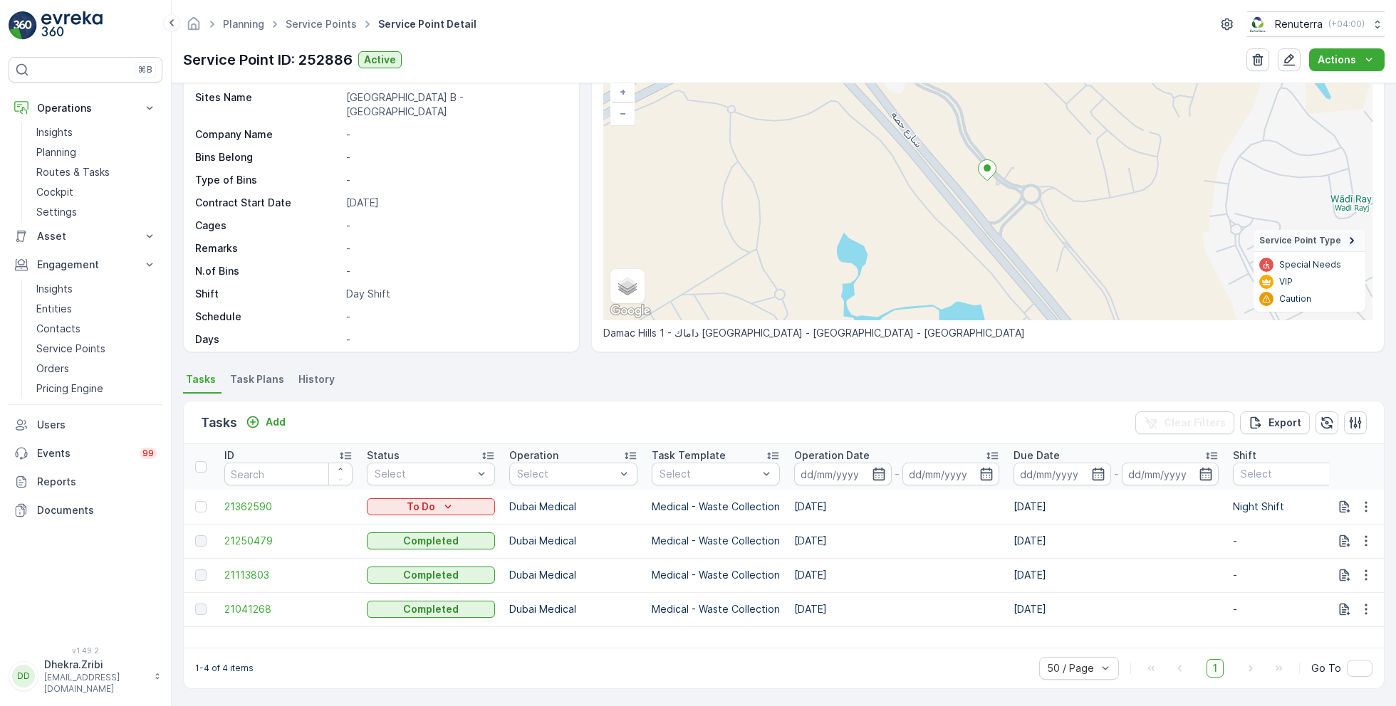
click at [253, 379] on span "Task Plans" at bounding box center [257, 379] width 54 height 14
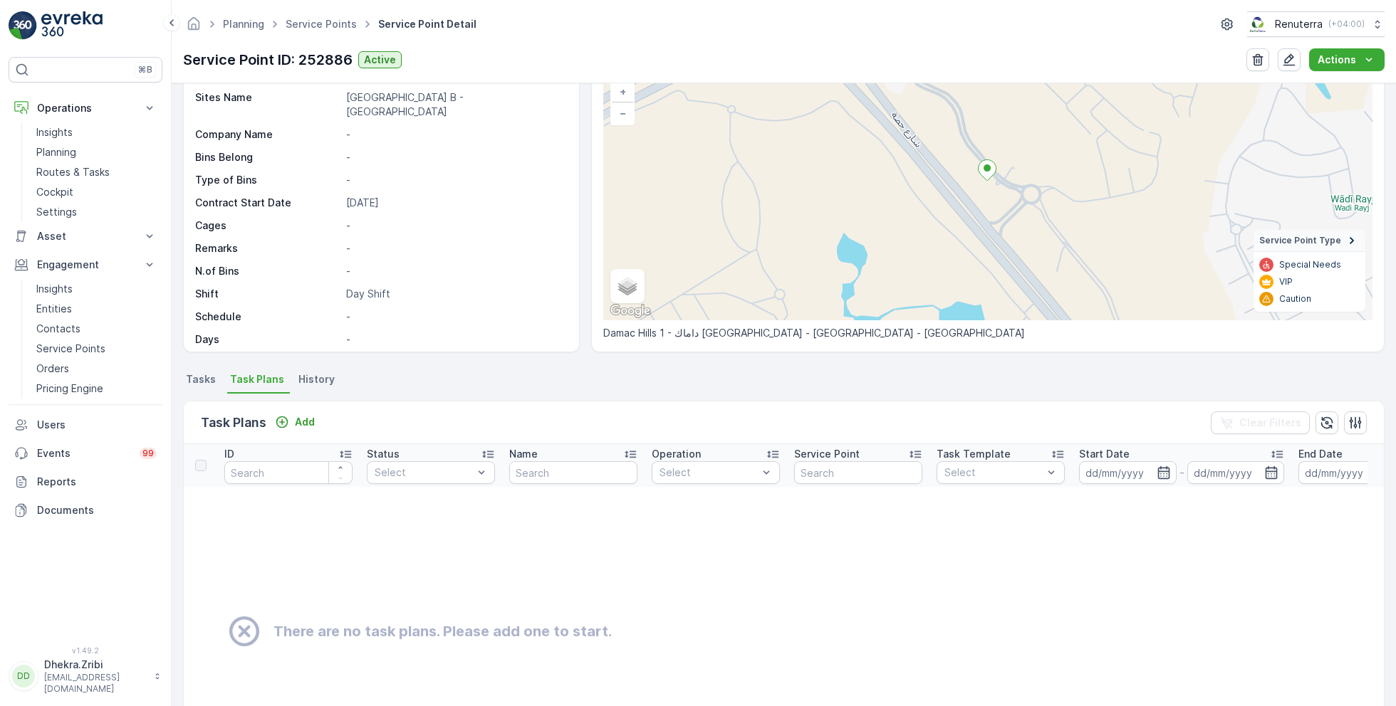
click at [199, 376] on span "Tasks" at bounding box center [201, 379] width 30 height 14
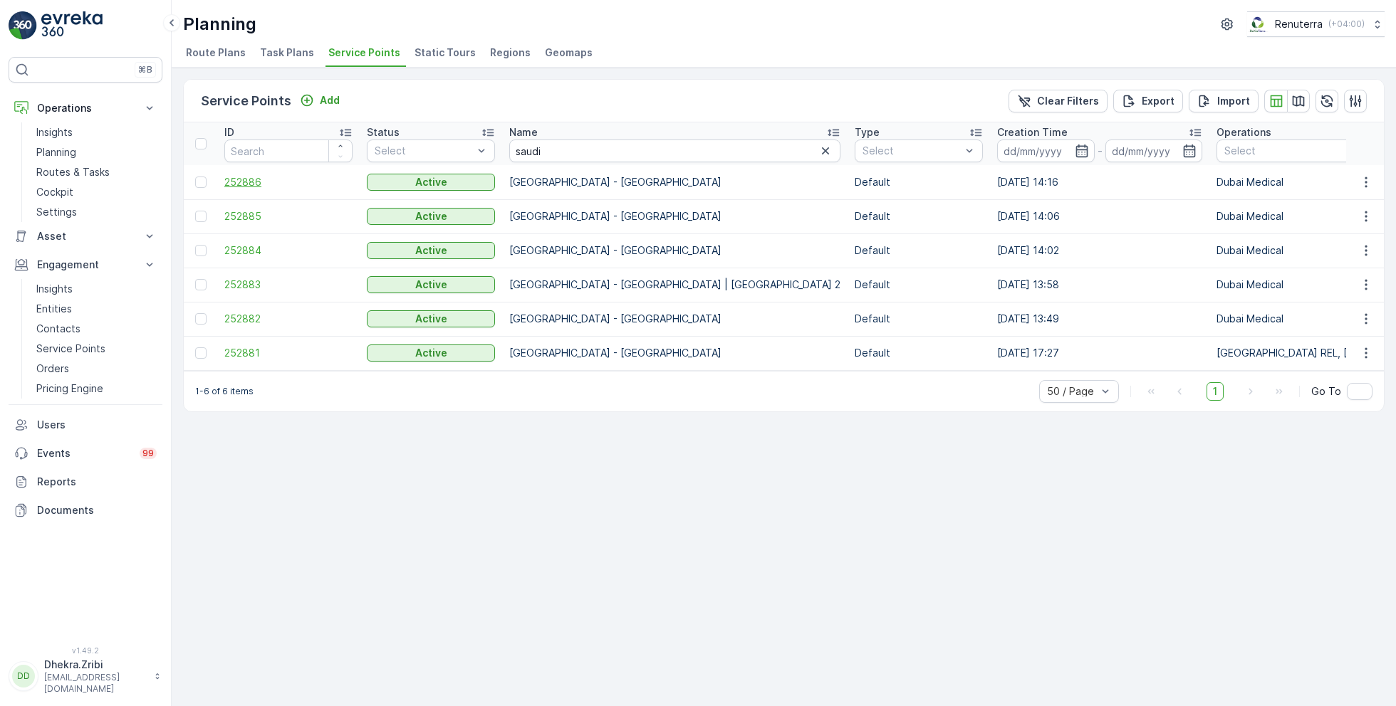
click at [249, 182] on span "252886" at bounding box center [288, 182] width 128 height 14
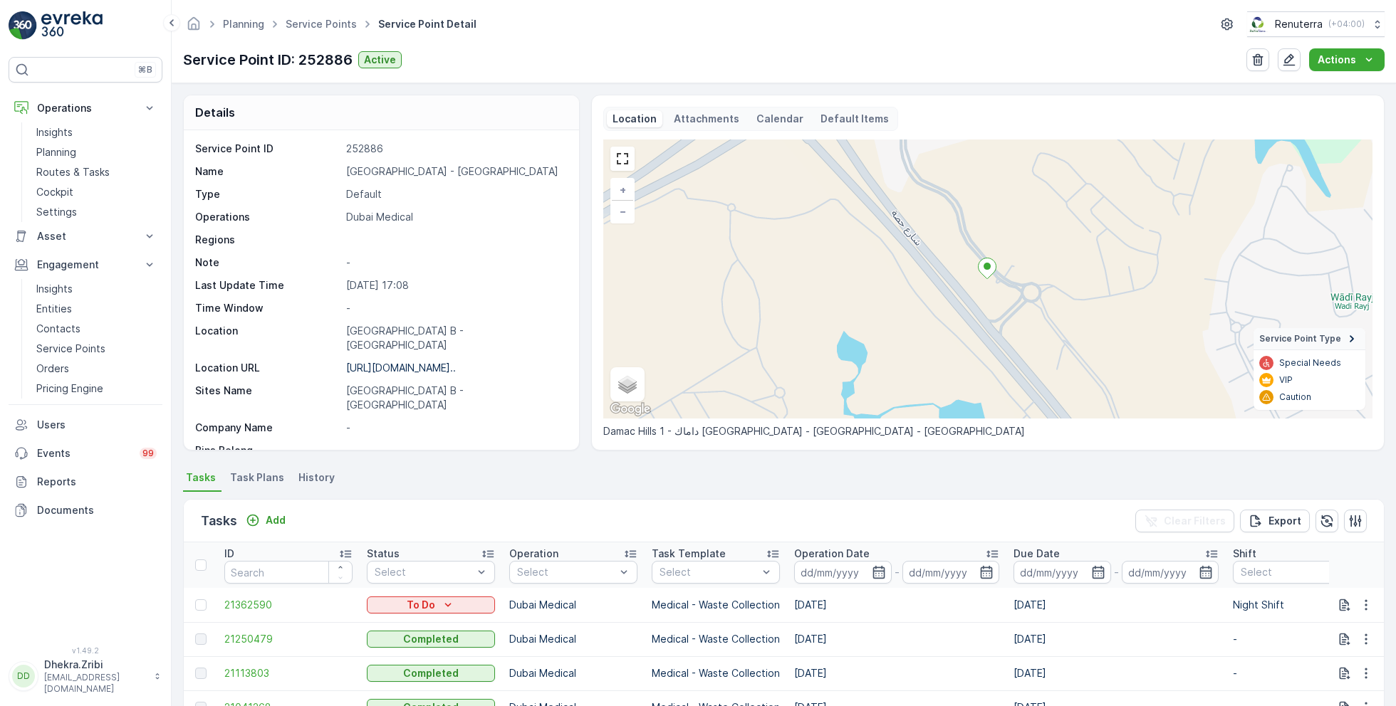
click at [258, 481] on span "Task Plans" at bounding box center [257, 478] width 54 height 14
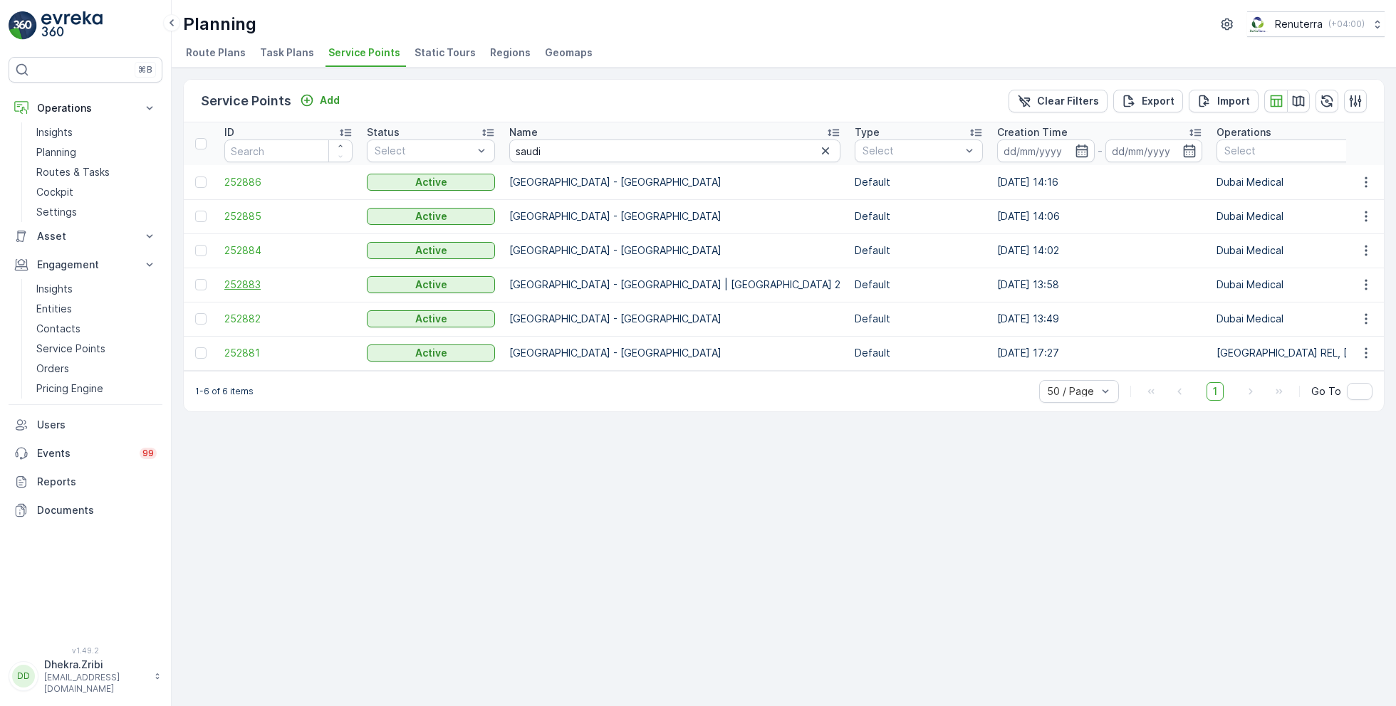
click at [254, 285] on span "252883" at bounding box center [288, 285] width 128 height 14
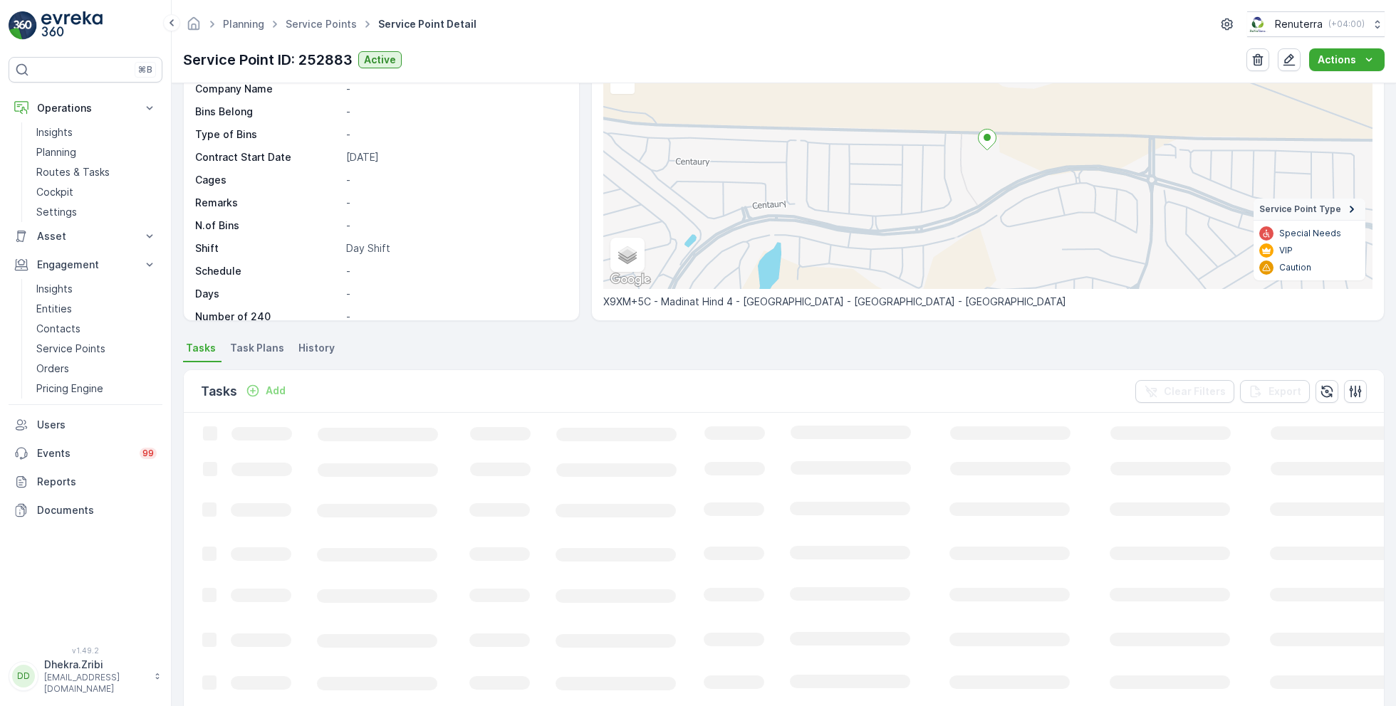
scroll to position [131, 0]
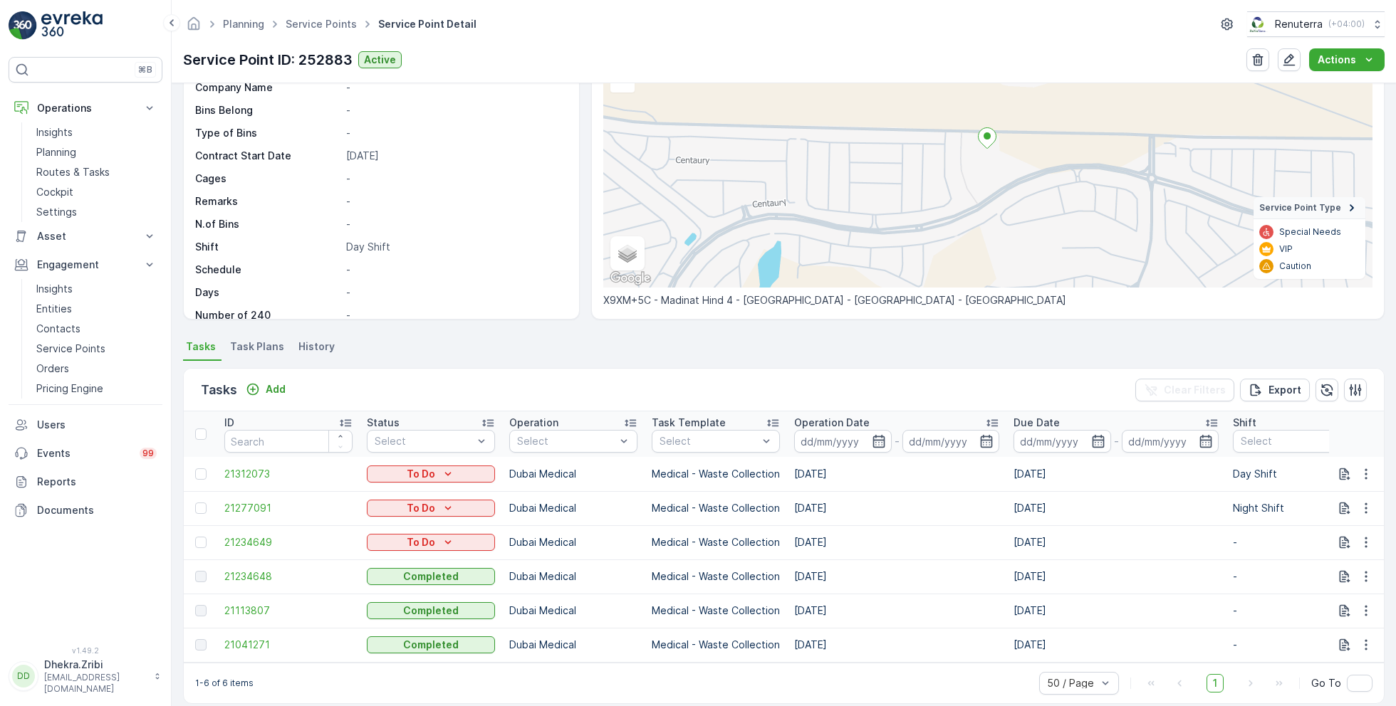
click at [268, 347] on span "Task Plans" at bounding box center [257, 347] width 54 height 14
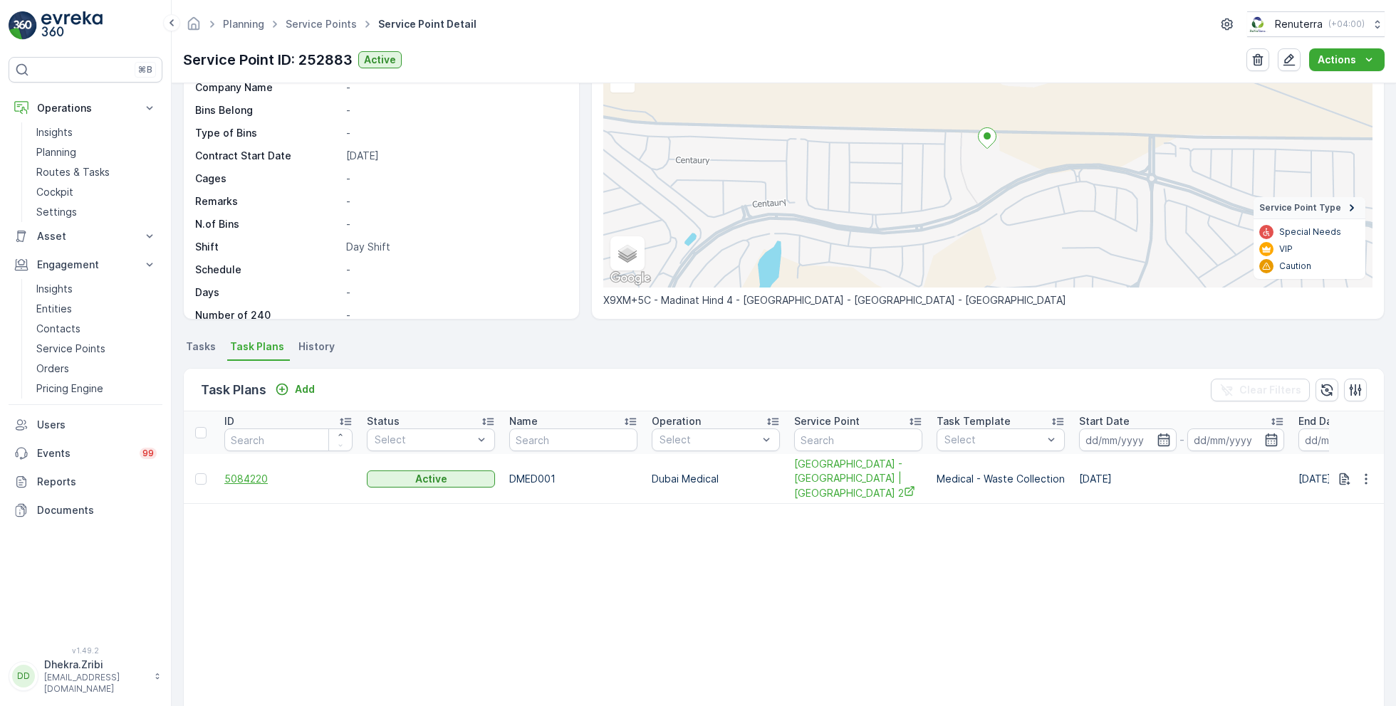
click at [251, 476] on span "5084220" at bounding box center [288, 479] width 128 height 14
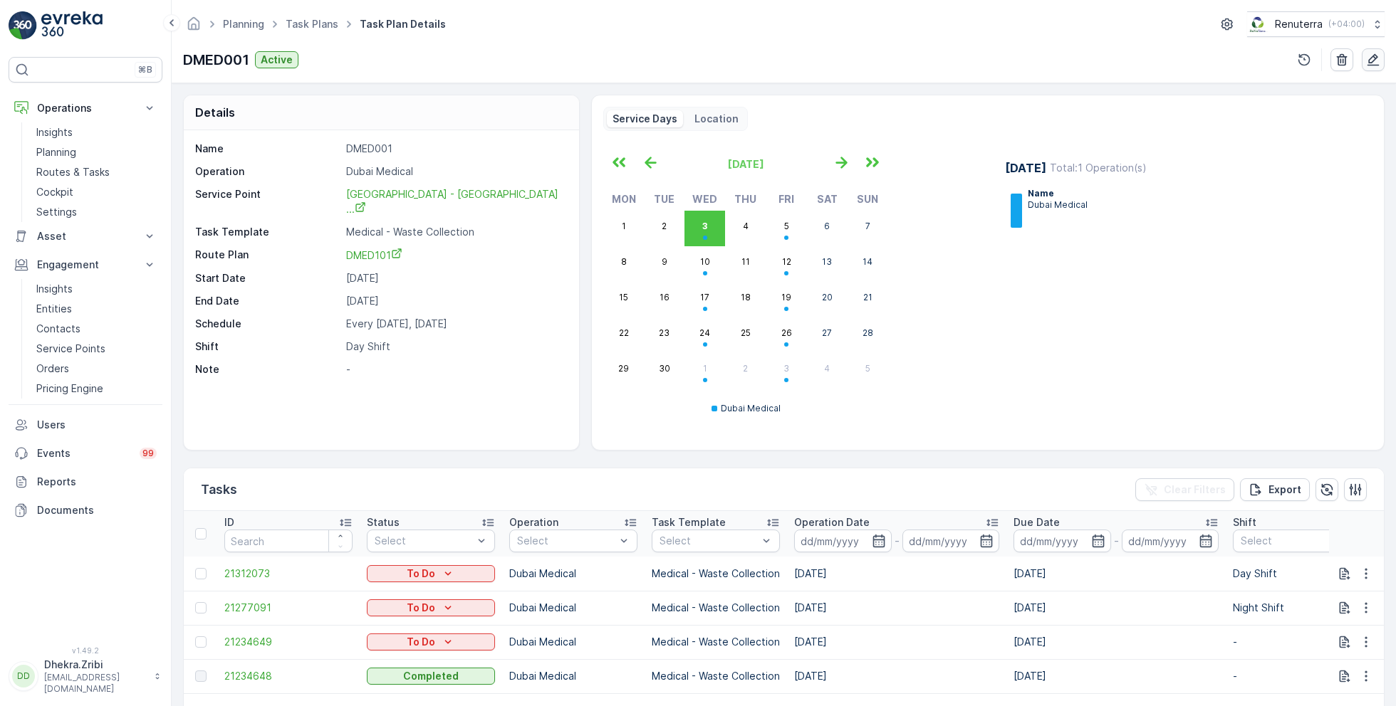
click at [1370, 67] on button "button" at bounding box center [1372, 59] width 23 height 23
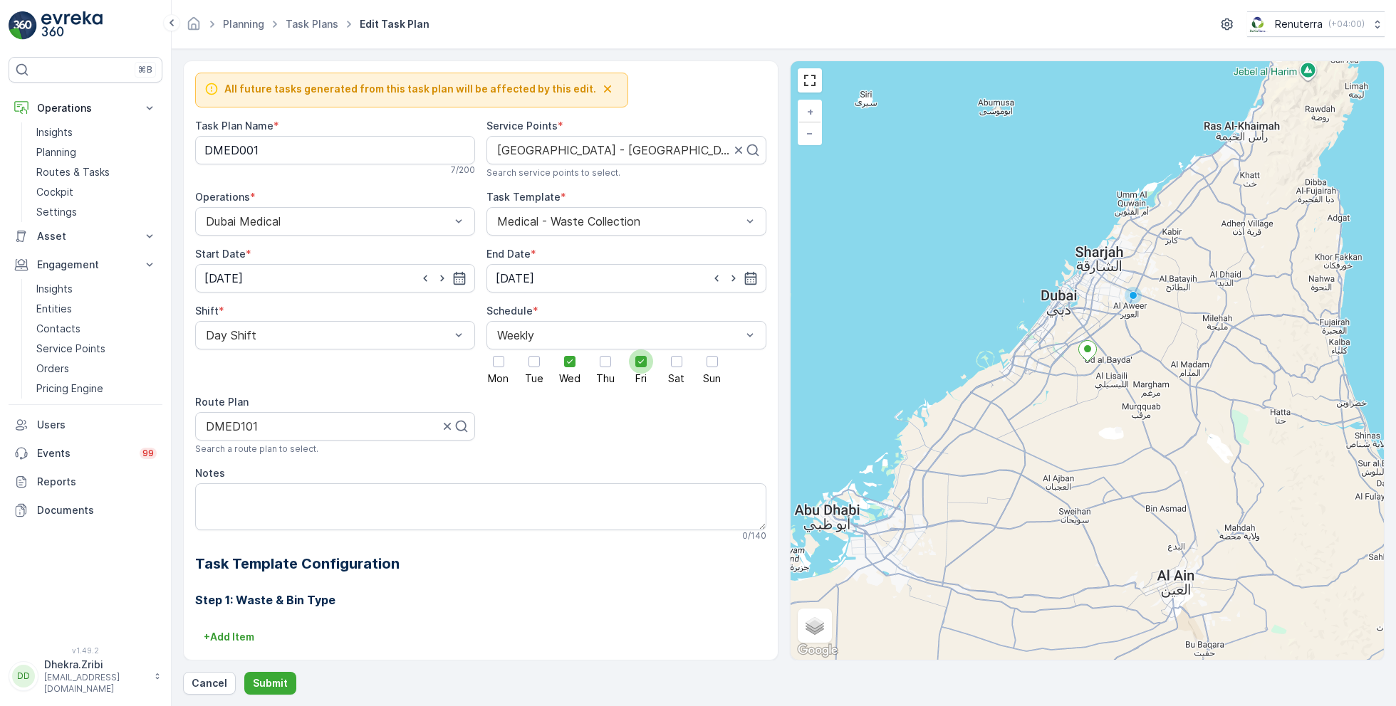
click at [573, 360] on icon at bounding box center [570, 362] width 6 height 4
click at [641, 350] on input "Fri" at bounding box center [641, 350] width 0 height 0
click at [680, 362] on div at bounding box center [676, 362] width 24 height 24
click at [676, 350] on input "Sat" at bounding box center [676, 350] width 0 height 0
click at [457, 276] on icon "button" at bounding box center [459, 278] width 12 height 13
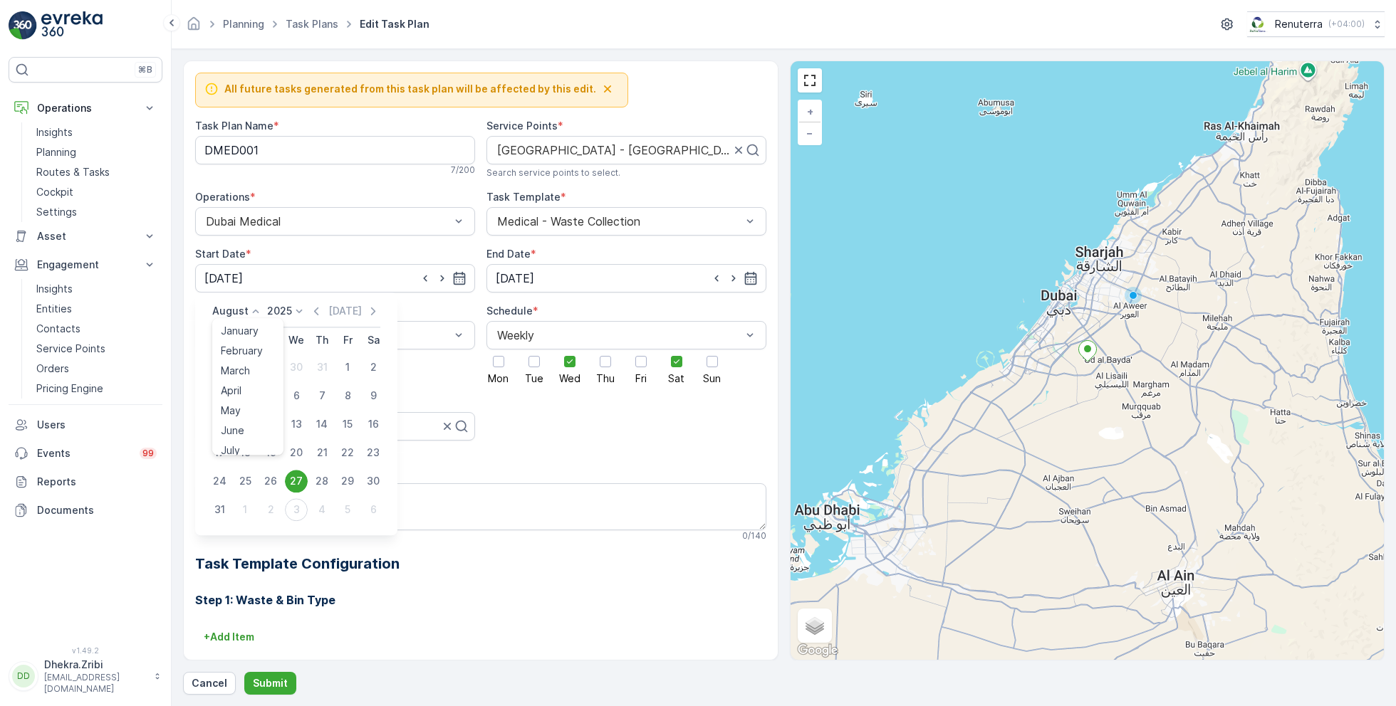
click at [245, 310] on div "August January February March April May June July August September October Nove…" at bounding box center [237, 311] width 51 height 14
click at [253, 416] on span "September" at bounding box center [248, 419] width 54 height 14
click at [298, 365] on div "3" at bounding box center [296, 367] width 23 height 23
type input "[DATE]"
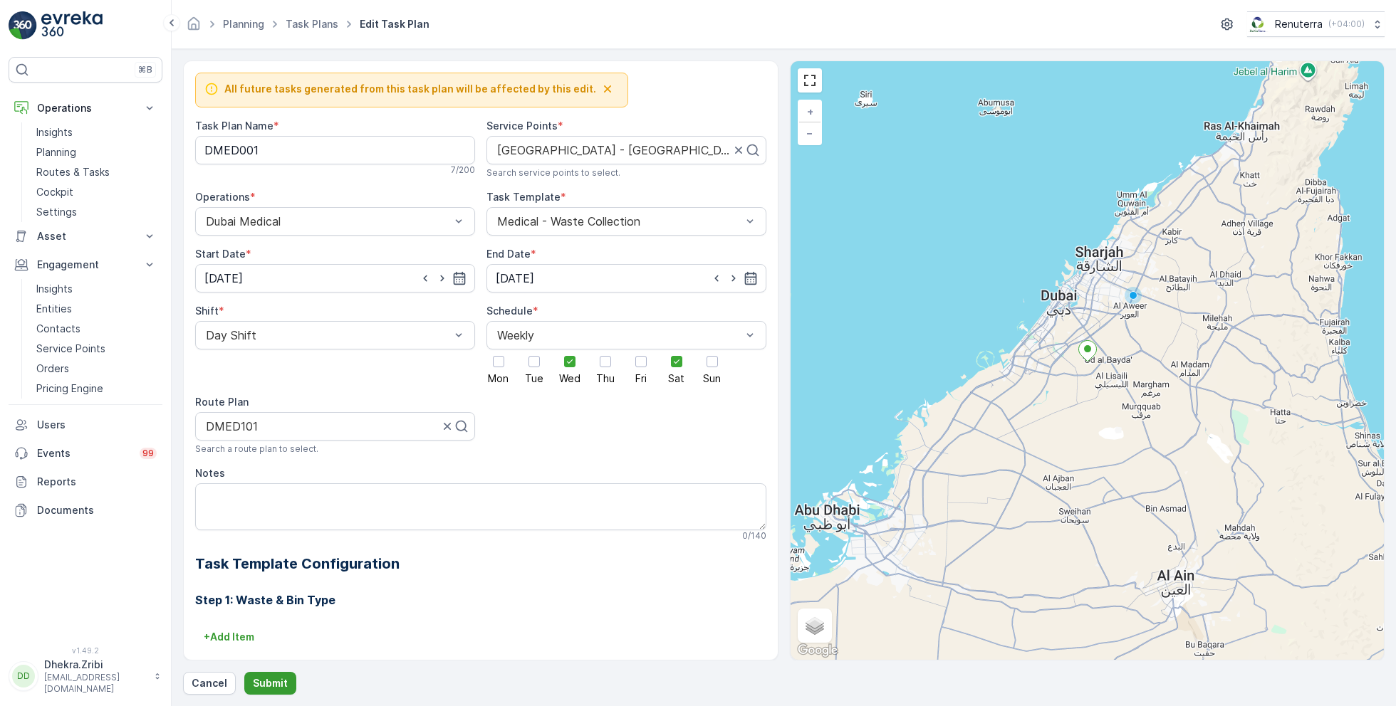
click at [280, 676] on button "Submit" at bounding box center [270, 683] width 52 height 23
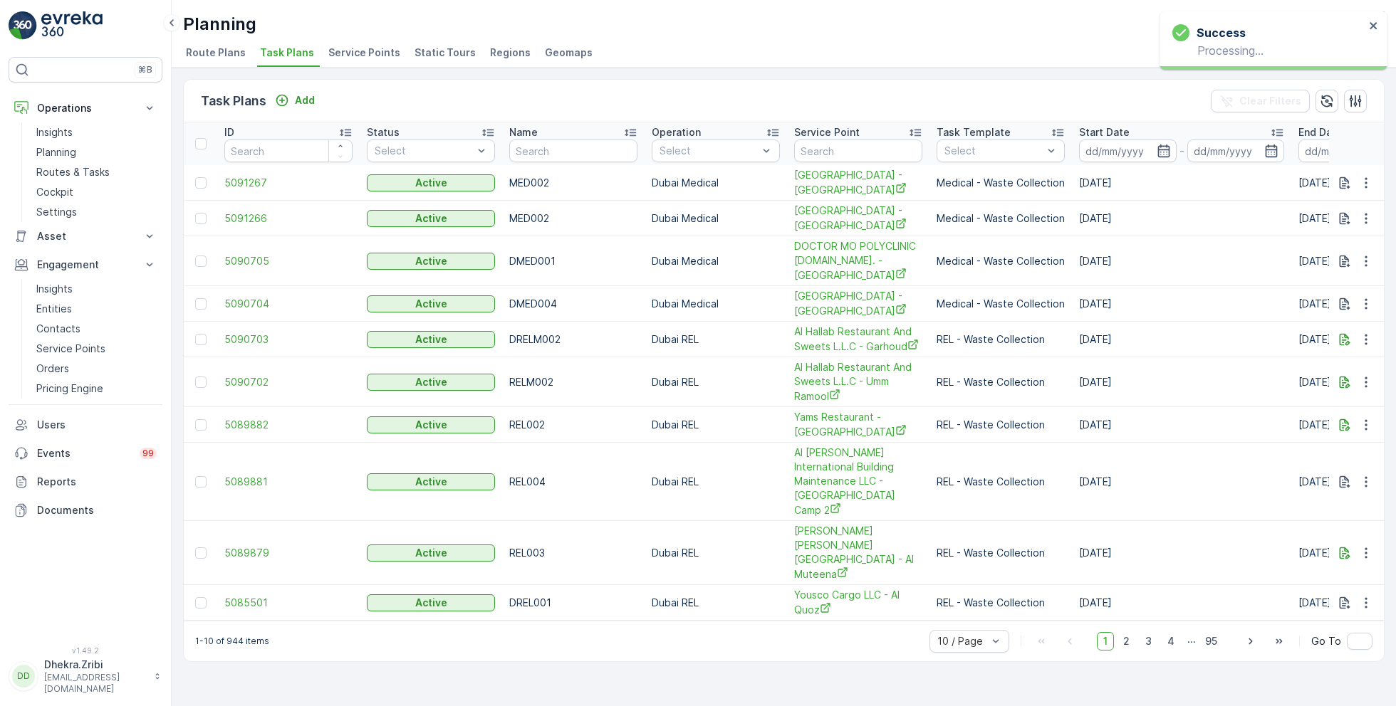
click at [372, 55] on span "Service Points" at bounding box center [364, 53] width 72 height 14
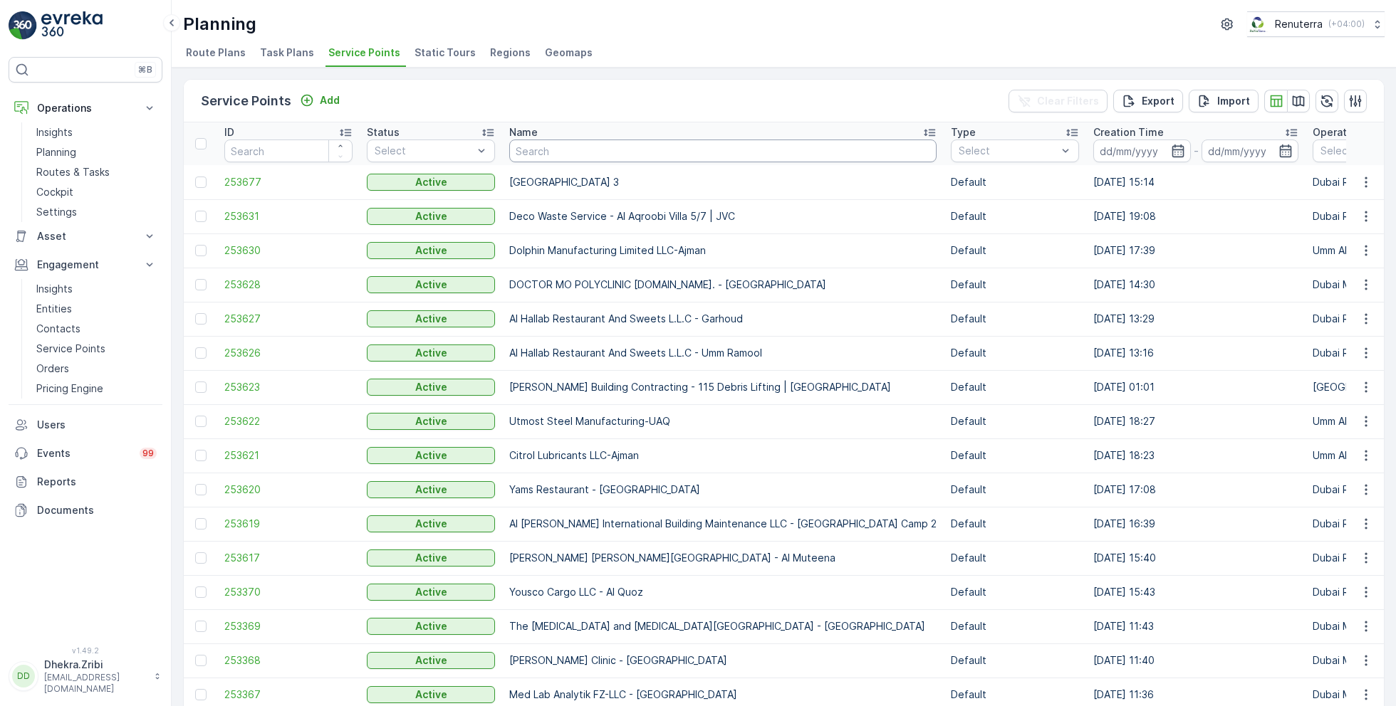
click at [516, 149] on input "text" at bounding box center [722, 151] width 427 height 23
type input "saudi"
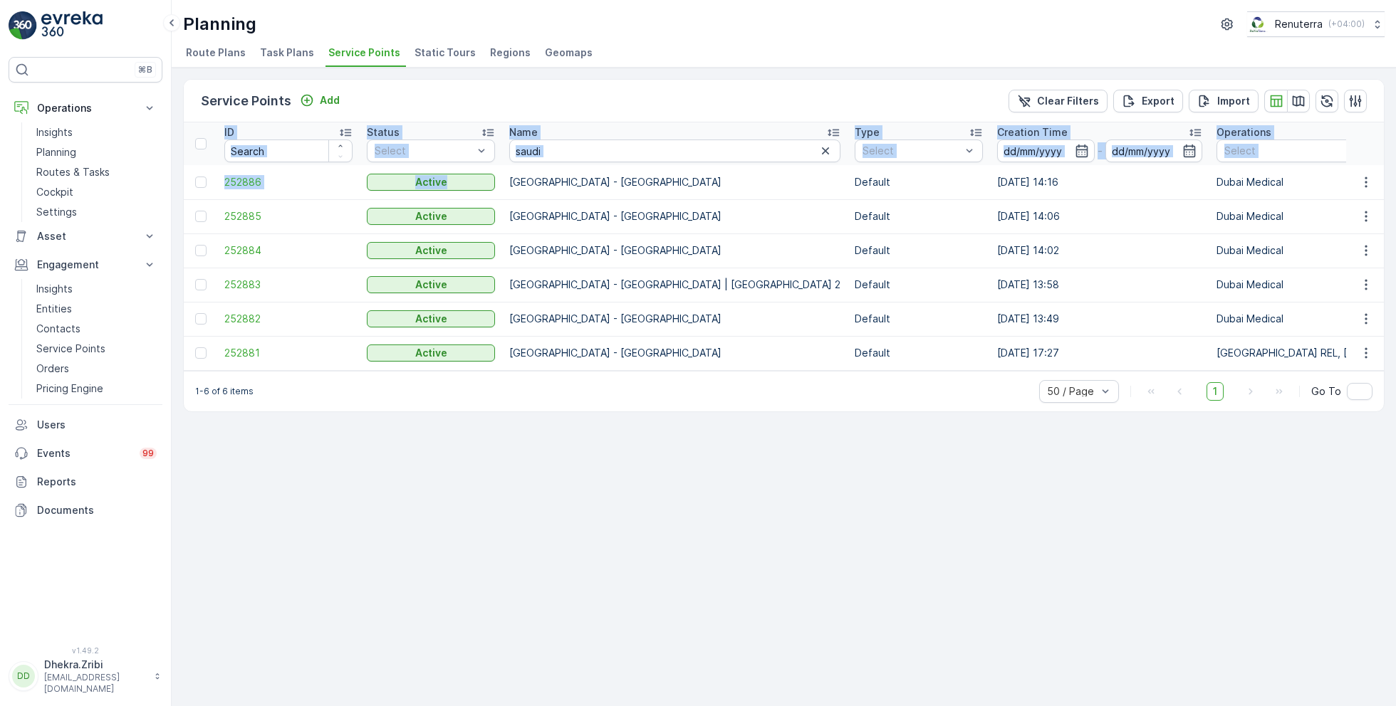
drag, startPoint x: 510, startPoint y: 179, endPoint x: 646, endPoint y: 372, distance: 236.1
click at [646, 371] on div "ID Status Select Name saudi Type Select Creation Time - Operations Select Coord…" at bounding box center [784, 246] width 1200 height 249
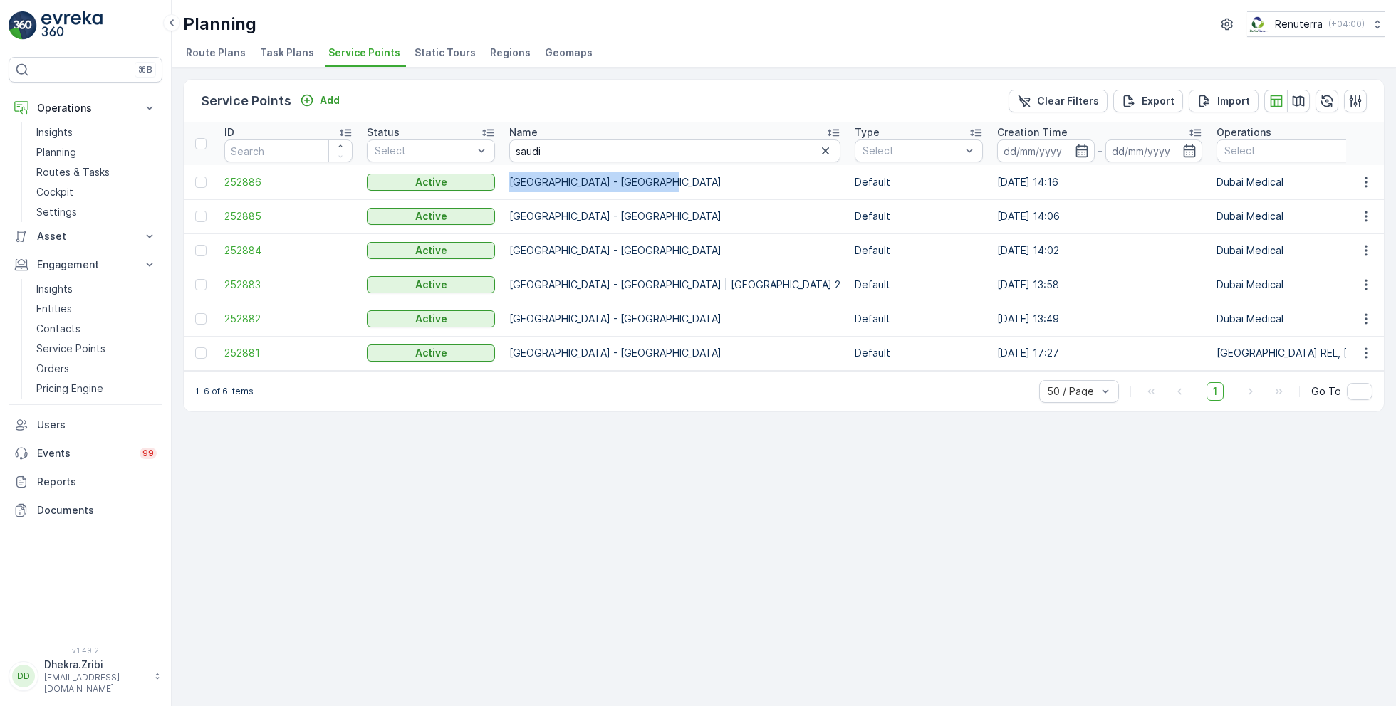
drag, startPoint x: 670, startPoint y: 177, endPoint x: 503, endPoint y: 184, distance: 167.5
click at [503, 184] on td "[GEOGRAPHIC_DATA] - [GEOGRAPHIC_DATA]" at bounding box center [674, 182] width 345 height 34
copy td "[GEOGRAPHIC_DATA] - [GEOGRAPHIC_DATA]"
drag, startPoint x: 684, startPoint y: 211, endPoint x: 499, endPoint y: 216, distance: 184.5
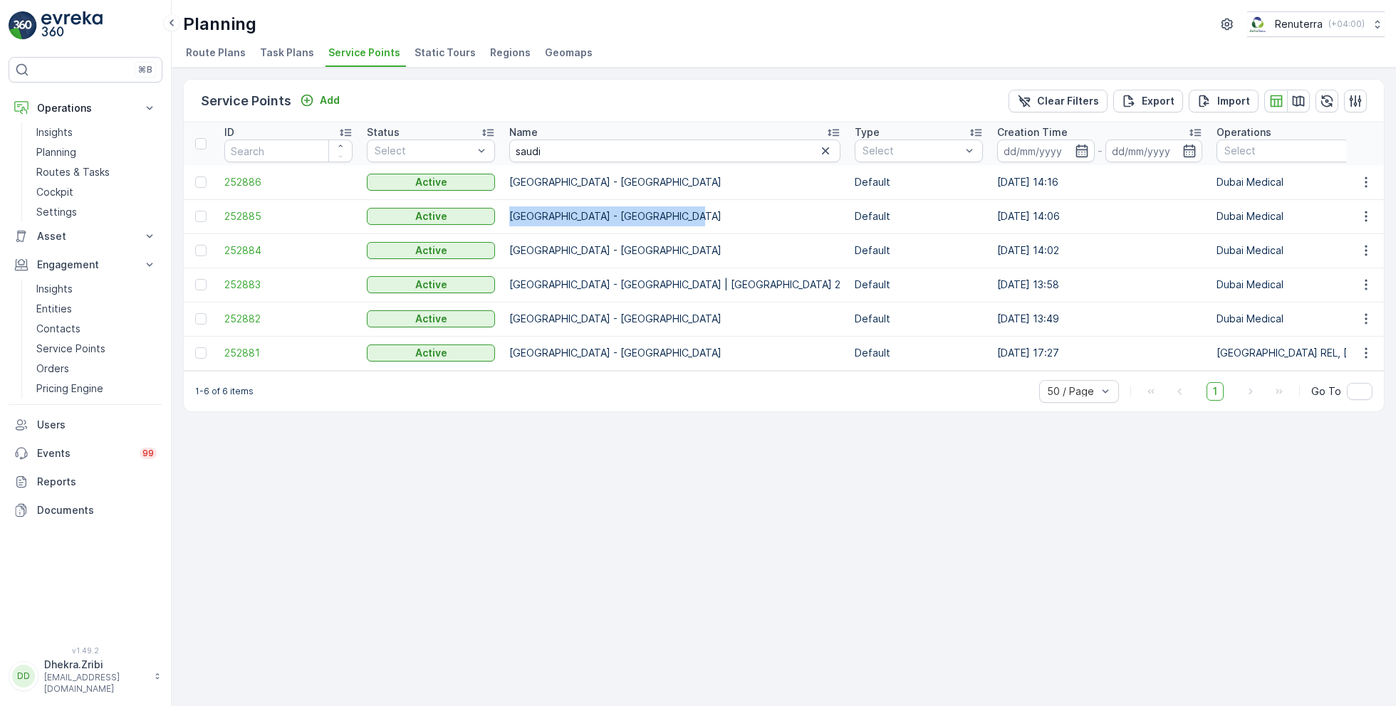
copy tr "[GEOGRAPHIC_DATA] - [GEOGRAPHIC_DATA]"
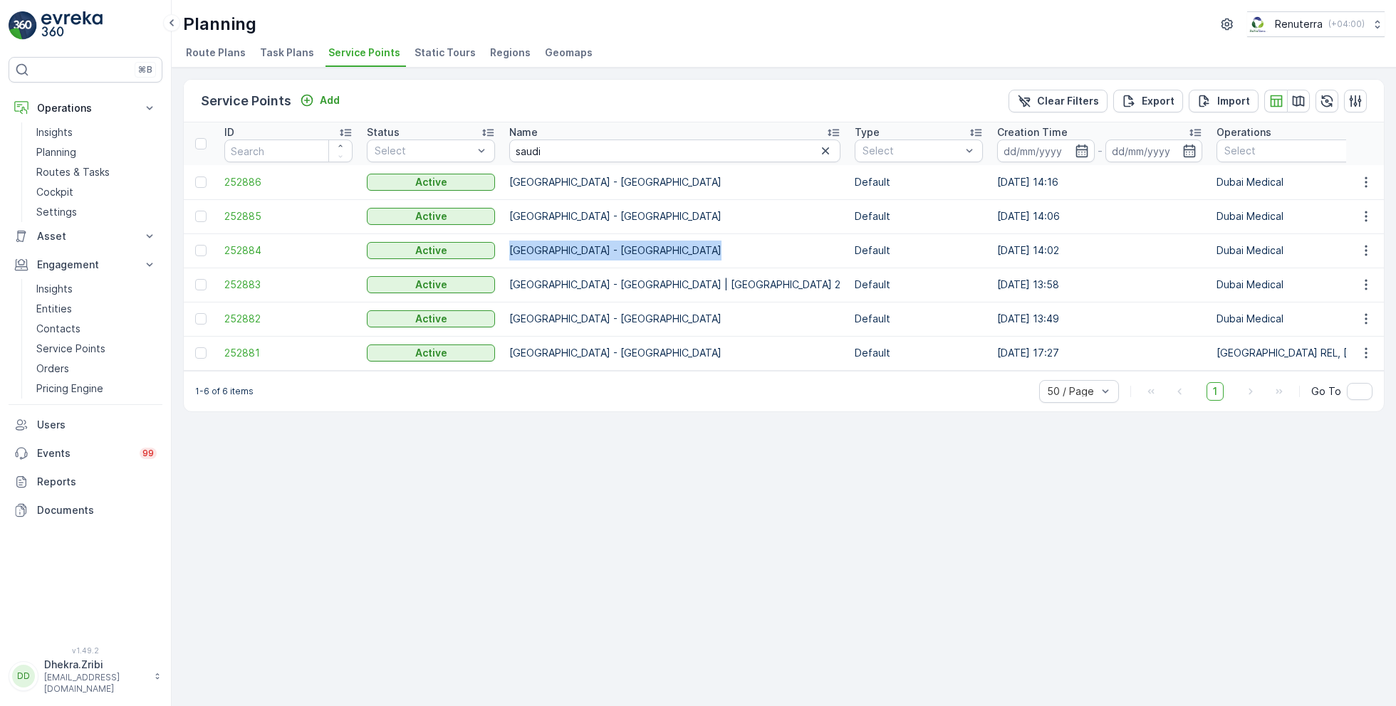
drag, startPoint x: 696, startPoint y: 249, endPoint x: 506, endPoint y: 246, distance: 190.1
click at [506, 246] on td "[GEOGRAPHIC_DATA] - [GEOGRAPHIC_DATA]" at bounding box center [674, 251] width 345 height 34
copy td "[GEOGRAPHIC_DATA] - [GEOGRAPHIC_DATA]"
drag, startPoint x: 732, startPoint y: 283, endPoint x: 508, endPoint y: 284, distance: 224.3
click at [508, 284] on td "[GEOGRAPHIC_DATA] - [GEOGRAPHIC_DATA] | [GEOGRAPHIC_DATA] 2" at bounding box center [674, 285] width 345 height 34
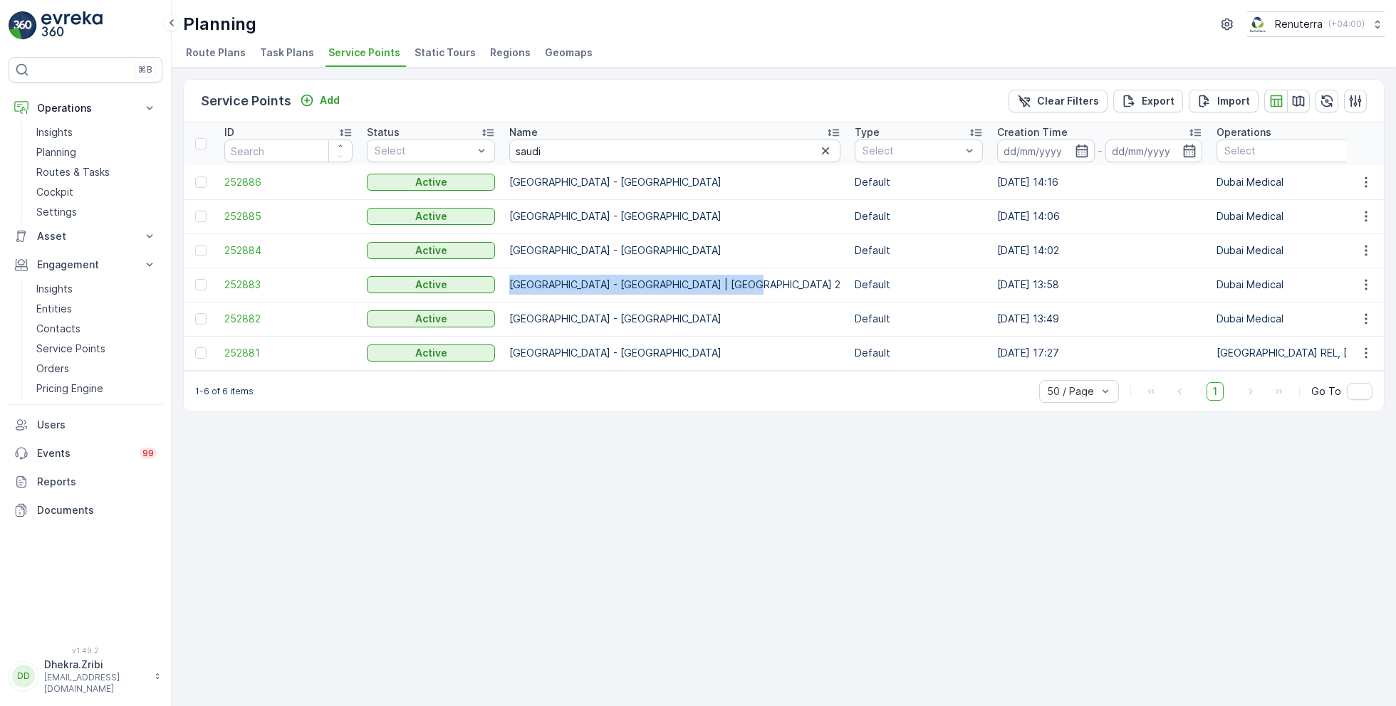
copy td "[GEOGRAPHIC_DATA] - [GEOGRAPHIC_DATA] | [GEOGRAPHIC_DATA] 2"
drag, startPoint x: 691, startPoint y: 317, endPoint x: 495, endPoint y: 318, distance: 196.5
copy tr "[GEOGRAPHIC_DATA] - [GEOGRAPHIC_DATA]"
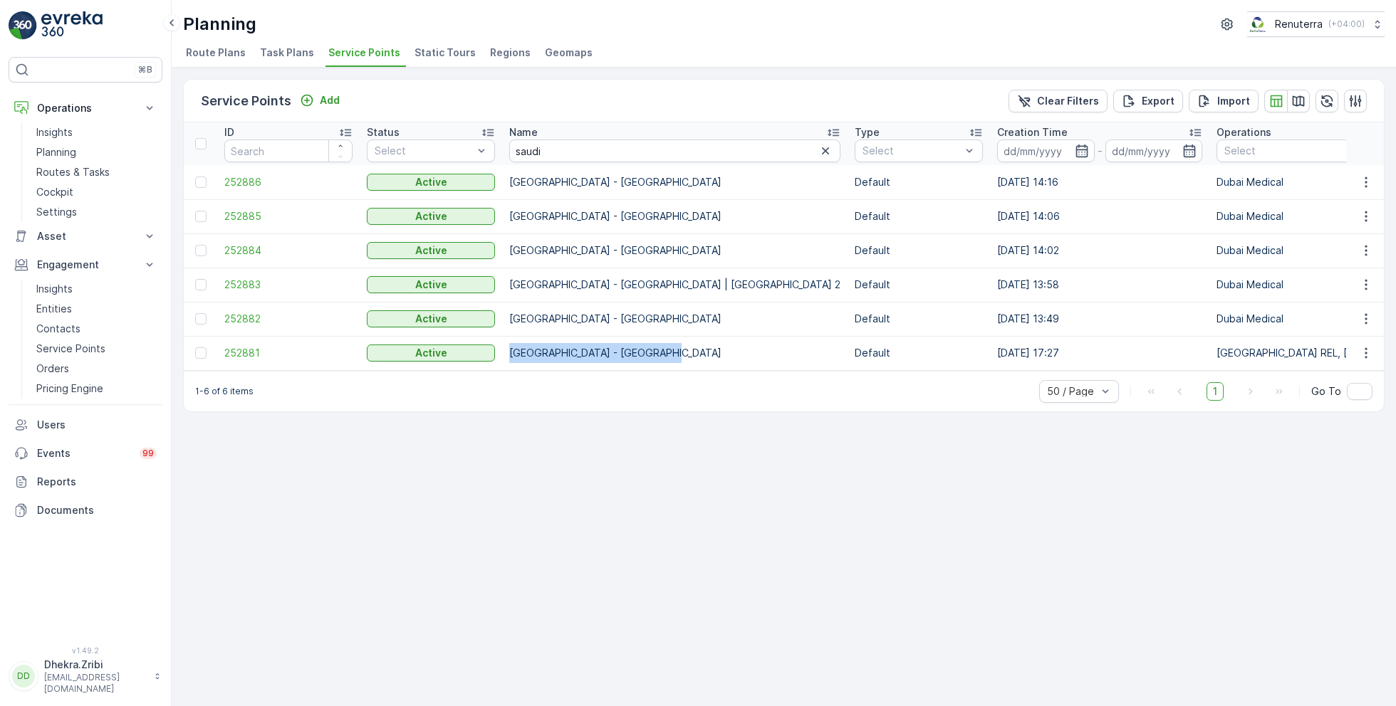
drag, startPoint x: 696, startPoint y: 355, endPoint x: 503, endPoint y: 350, distance: 192.3
click at [503, 350] on td "[GEOGRAPHIC_DATA] - [GEOGRAPHIC_DATA]" at bounding box center [674, 353] width 345 height 34
copy td "[GEOGRAPHIC_DATA] - [GEOGRAPHIC_DATA]"
click at [1060, 4] on div "Planning Renuterra ( +04:00 ) Route Plans Task Plans Service Points Static Tour…" at bounding box center [784, 34] width 1224 height 68
click at [253, 180] on span "252886" at bounding box center [288, 182] width 128 height 14
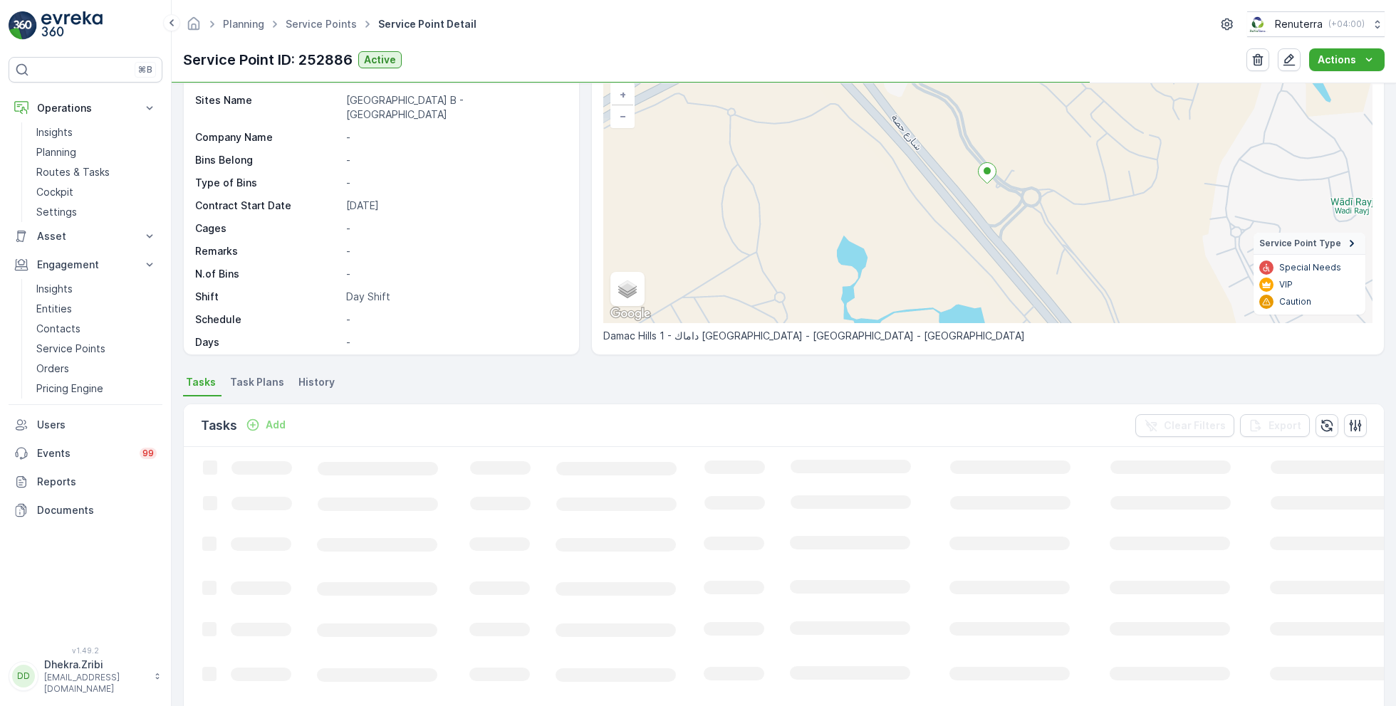
scroll to position [98, 0]
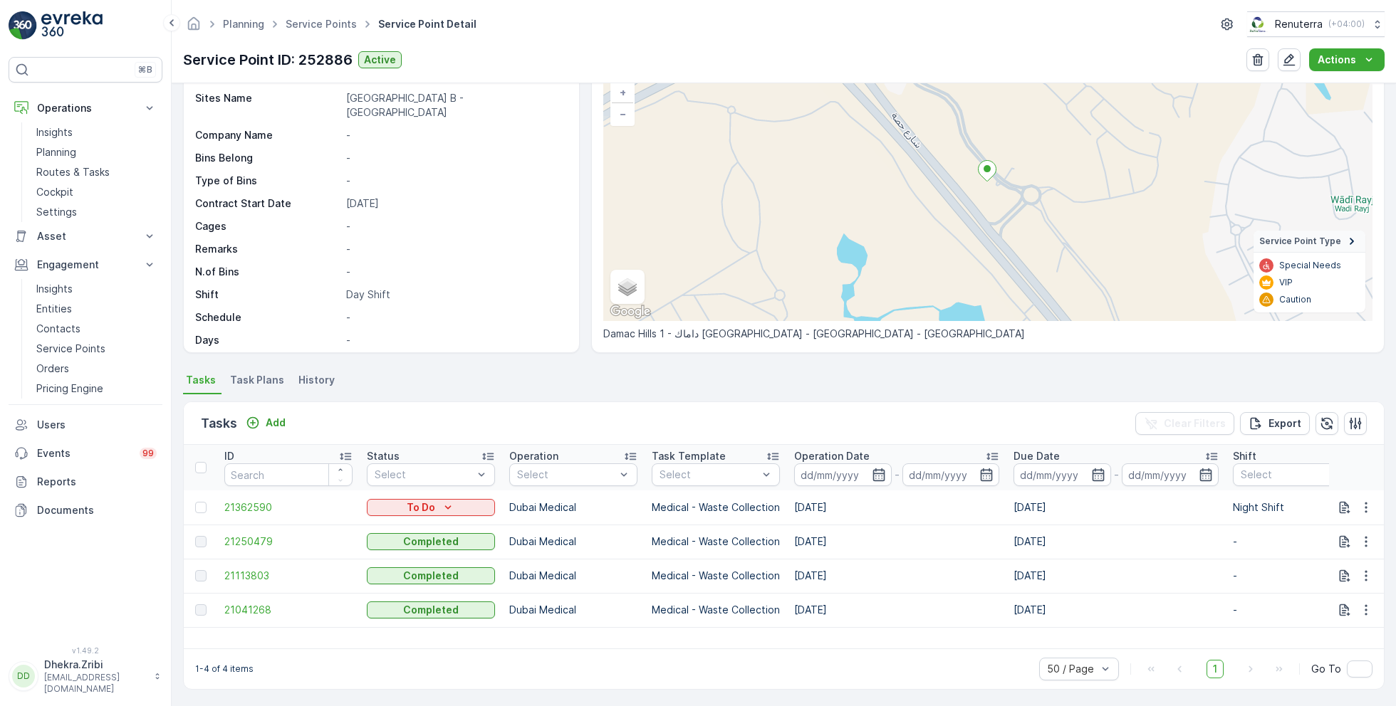
click at [266, 380] on span "Task Plans" at bounding box center [257, 380] width 54 height 14
